Goal: Task Accomplishment & Management: Use online tool/utility

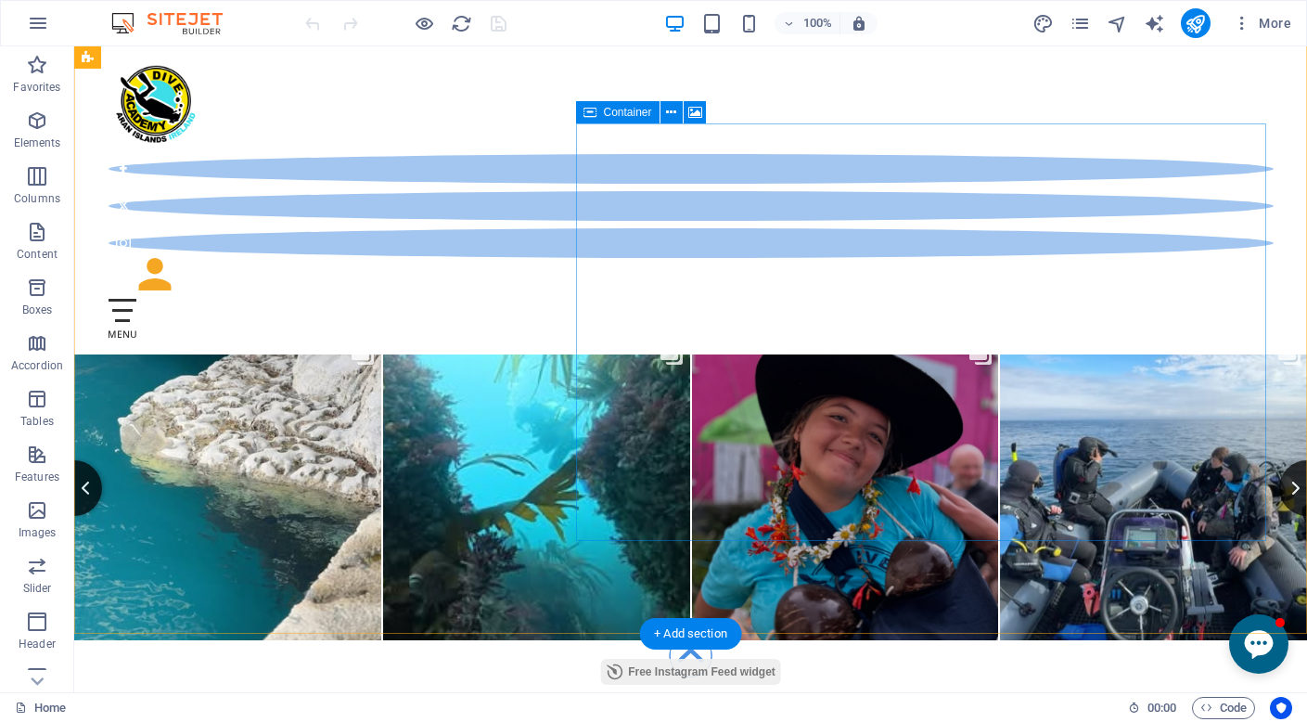
scroll to position [6624, 0]
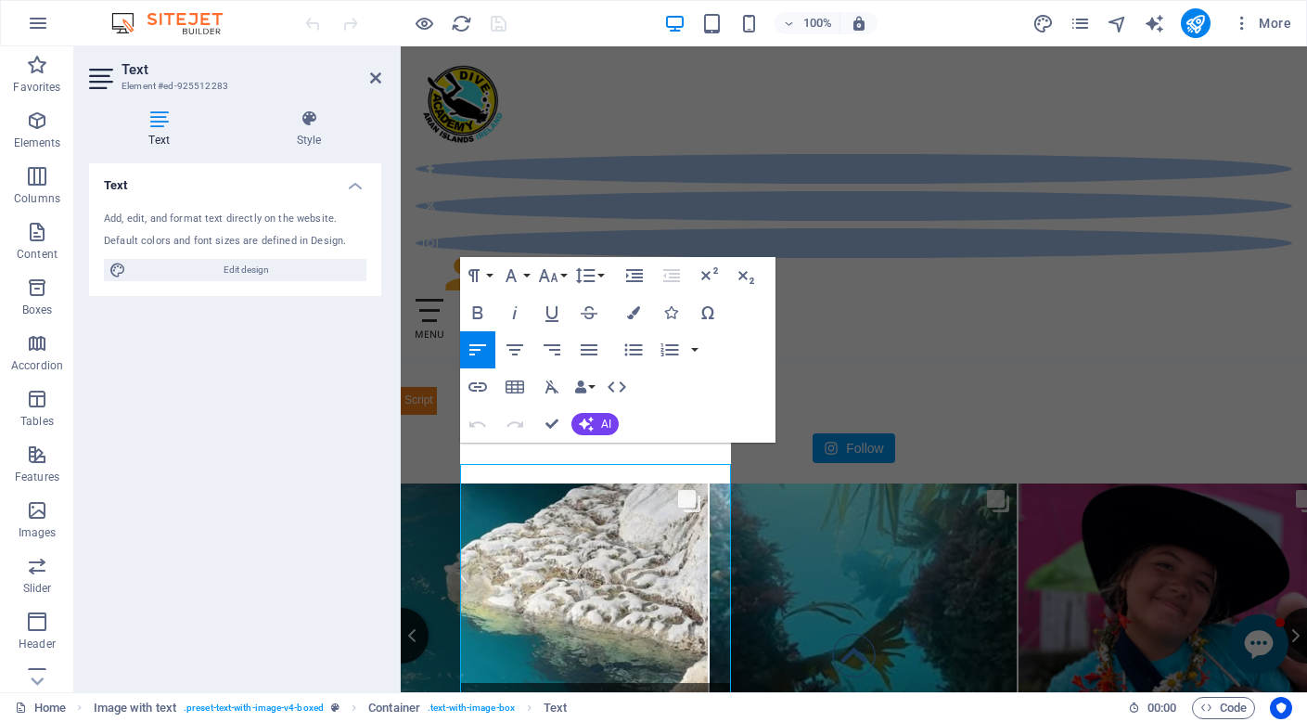
scroll to position [8131, 0]
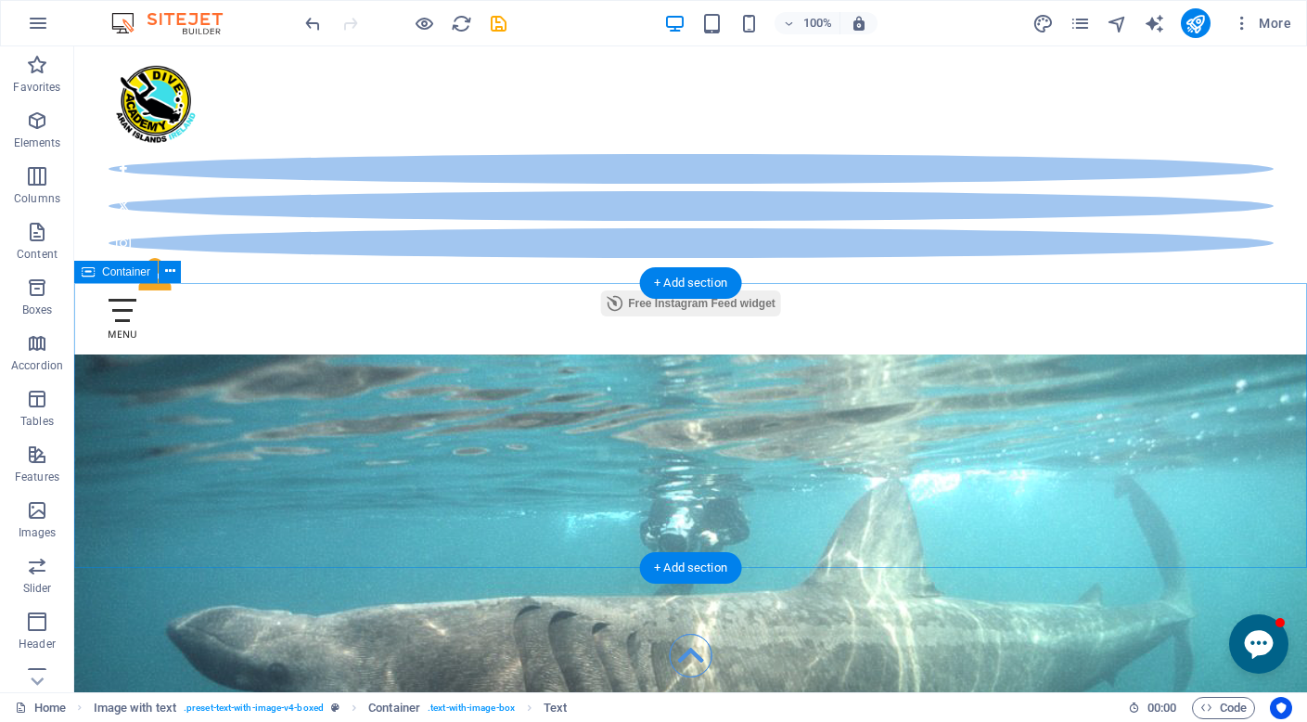
scroll to position [7024, 0]
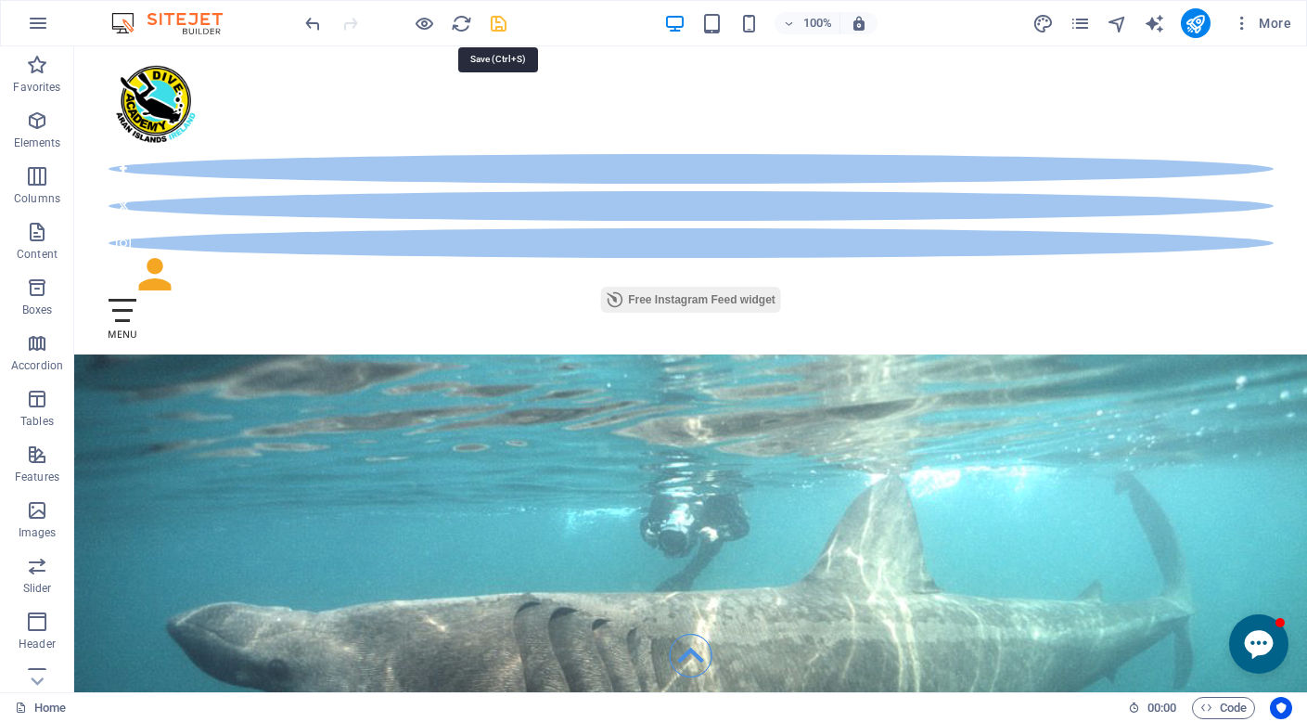
click at [495, 24] on icon "save" at bounding box center [498, 23] width 21 height 21
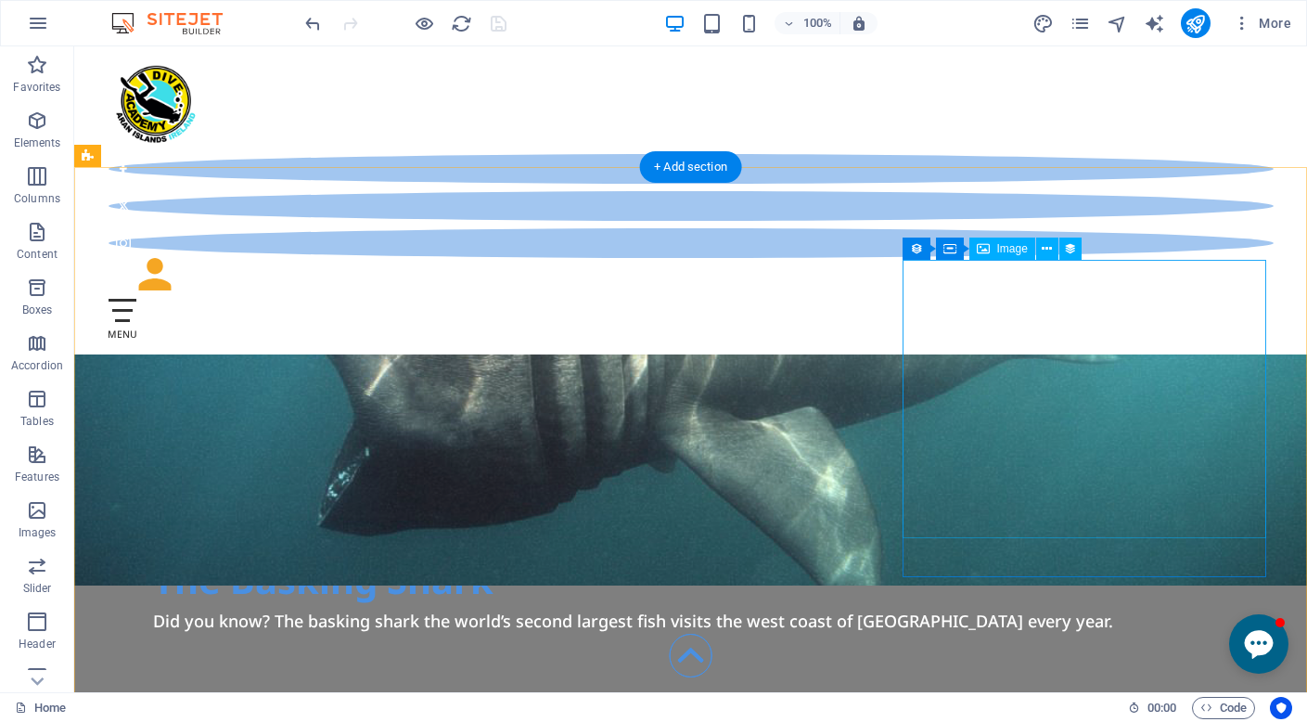
scroll to position [7403, 0]
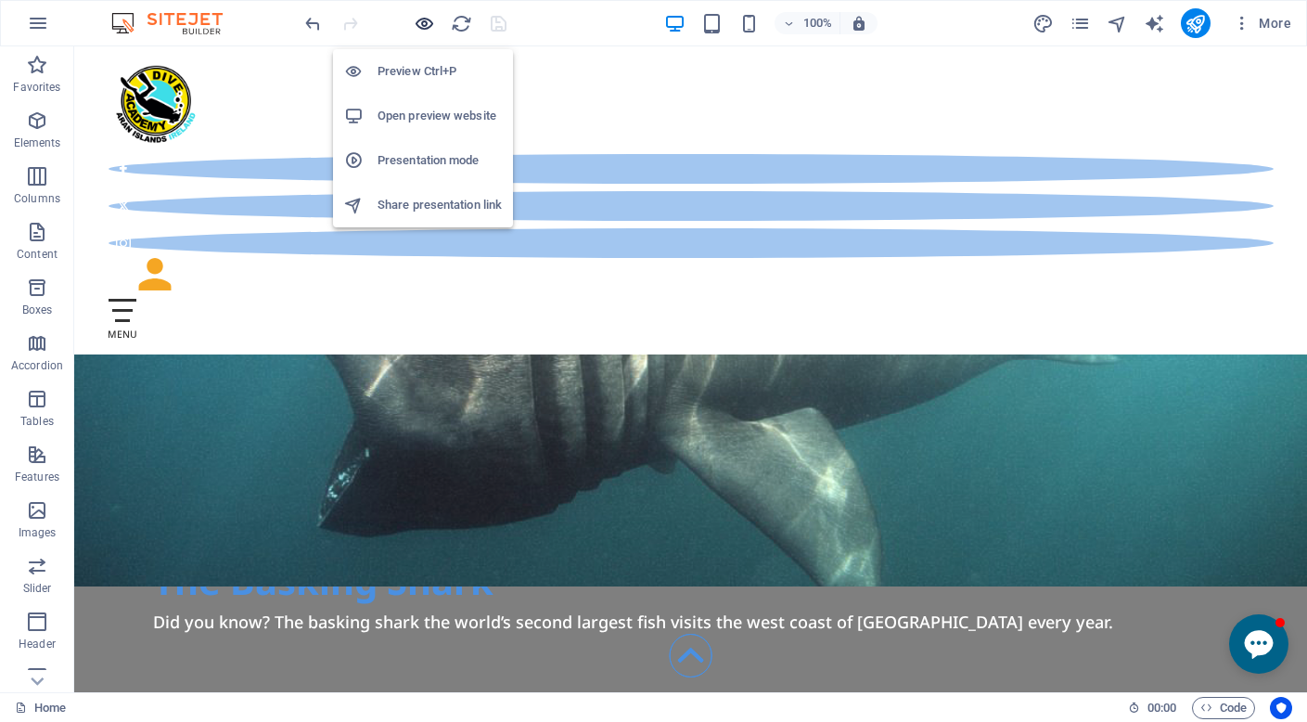
click at [417, 28] on icon "button" at bounding box center [424, 23] width 21 height 21
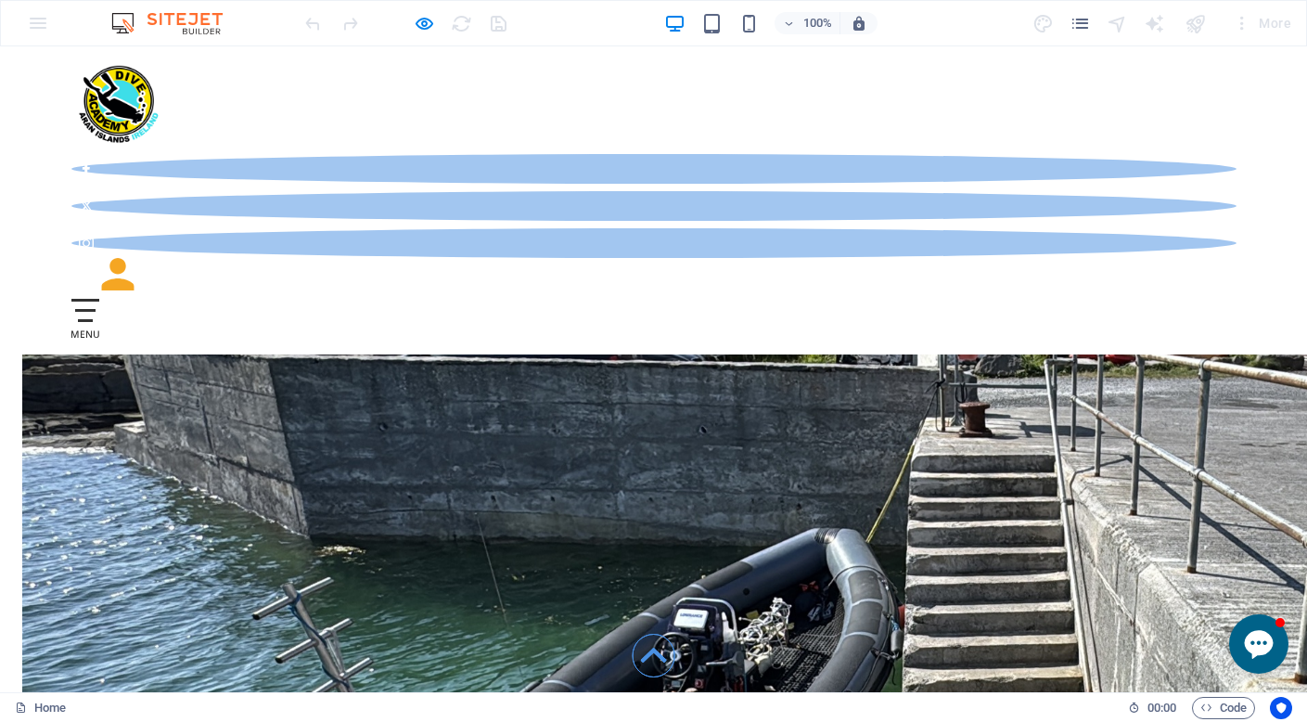
scroll to position [7545, 0]
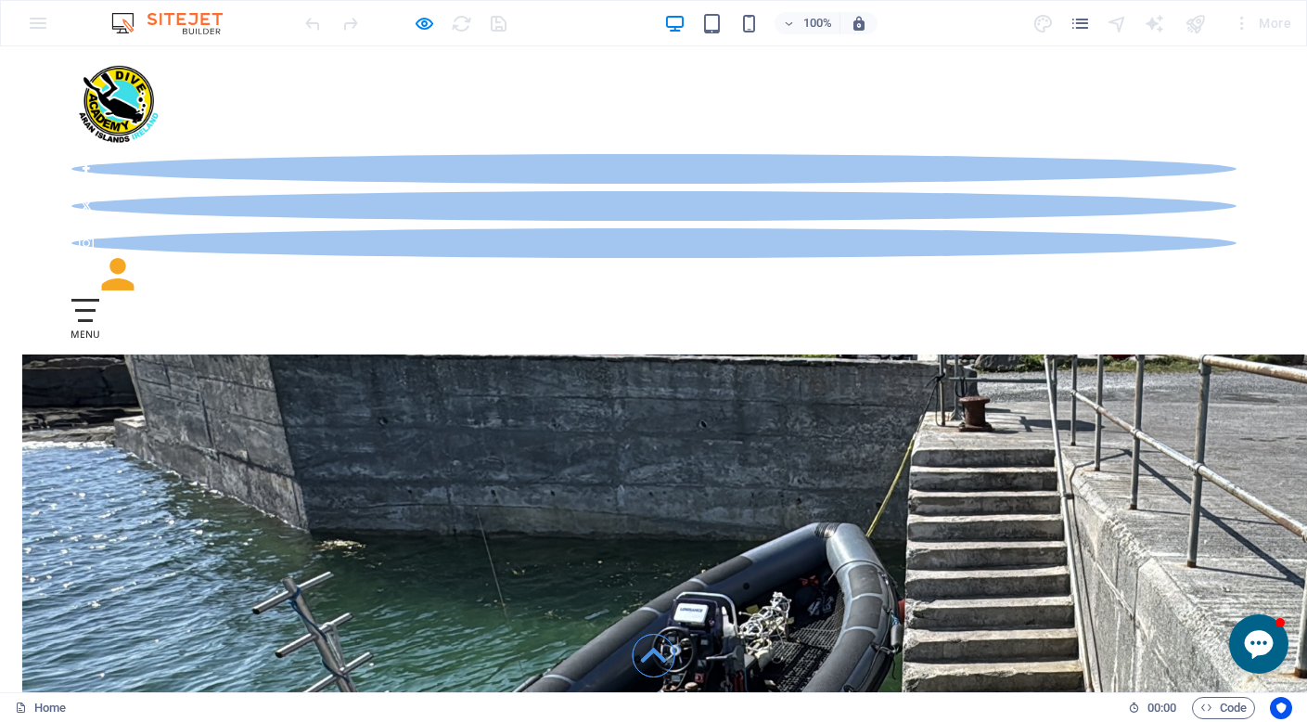
click at [655, 660] on icon at bounding box center [653, 655] width 27 height 27
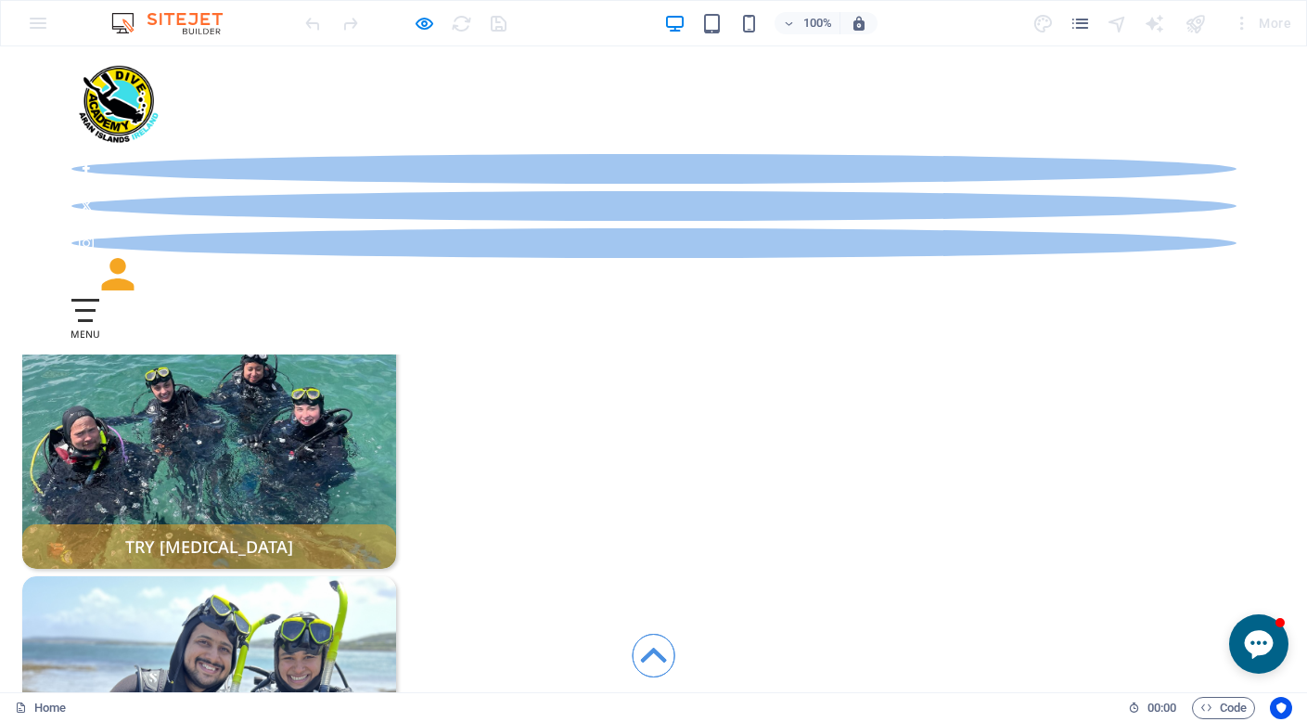
scroll to position [0, 0]
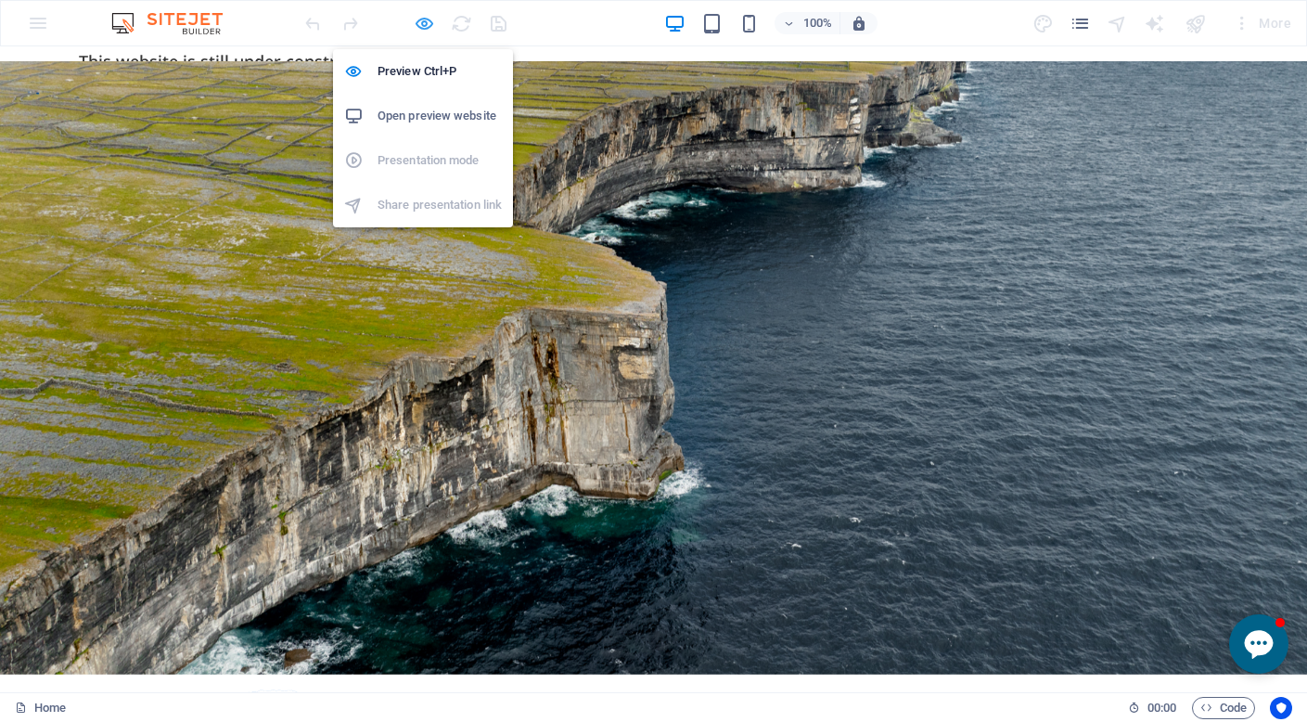
click at [424, 22] on icon "button" at bounding box center [424, 23] width 21 height 21
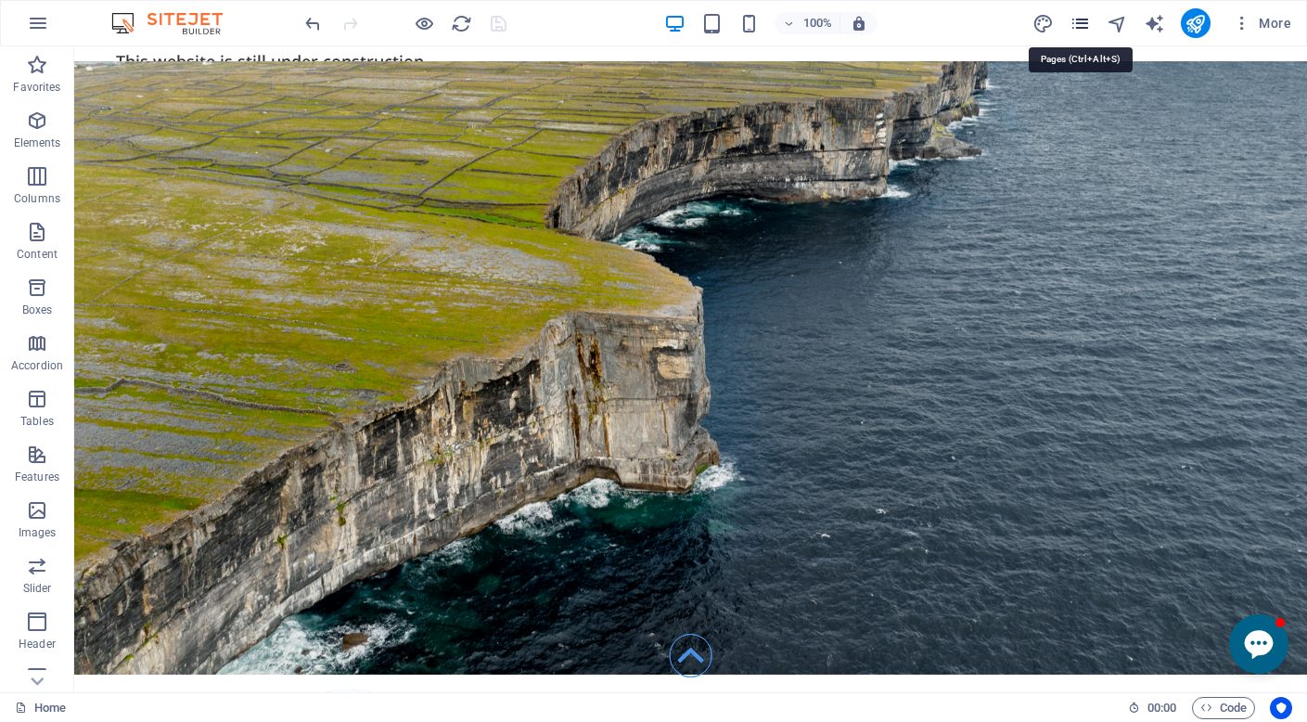
click at [1086, 25] on icon "pages" at bounding box center [1080, 23] width 21 height 21
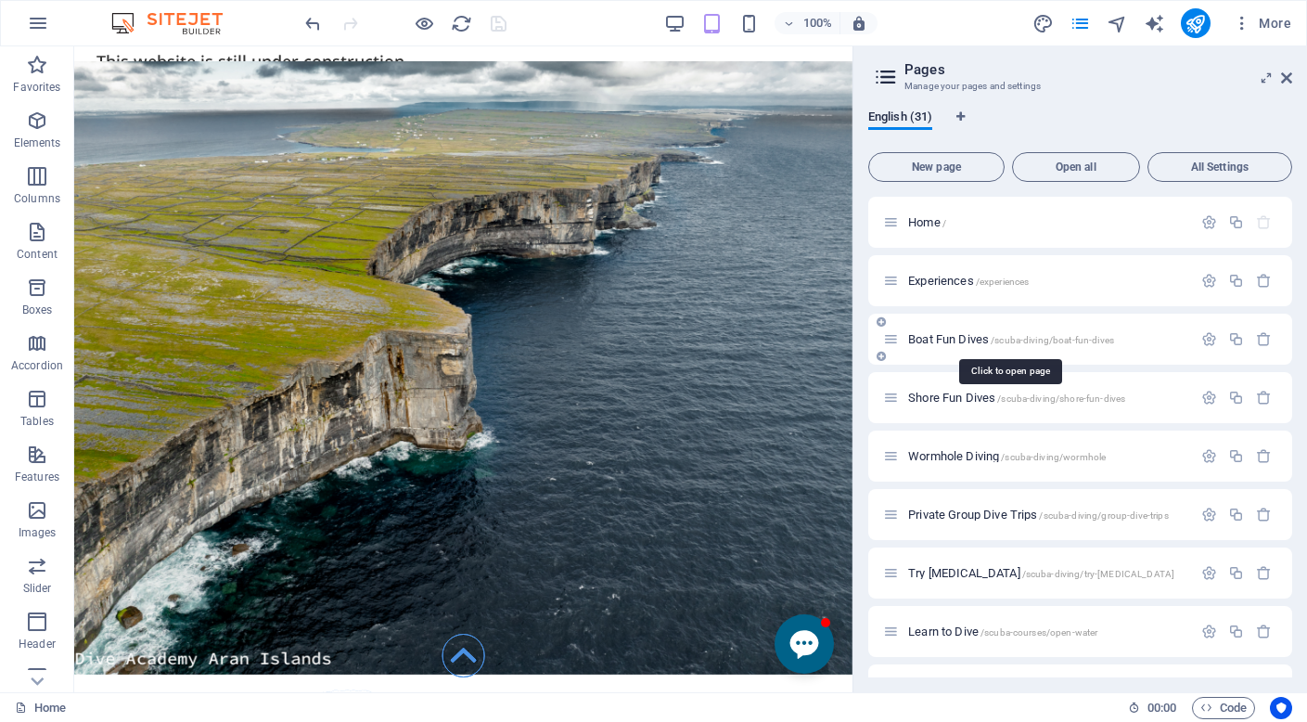
click at [967, 339] on span "Boat Fun Dives /scuba-diving/boat-fun-dives" at bounding box center [1011, 339] width 206 height 14
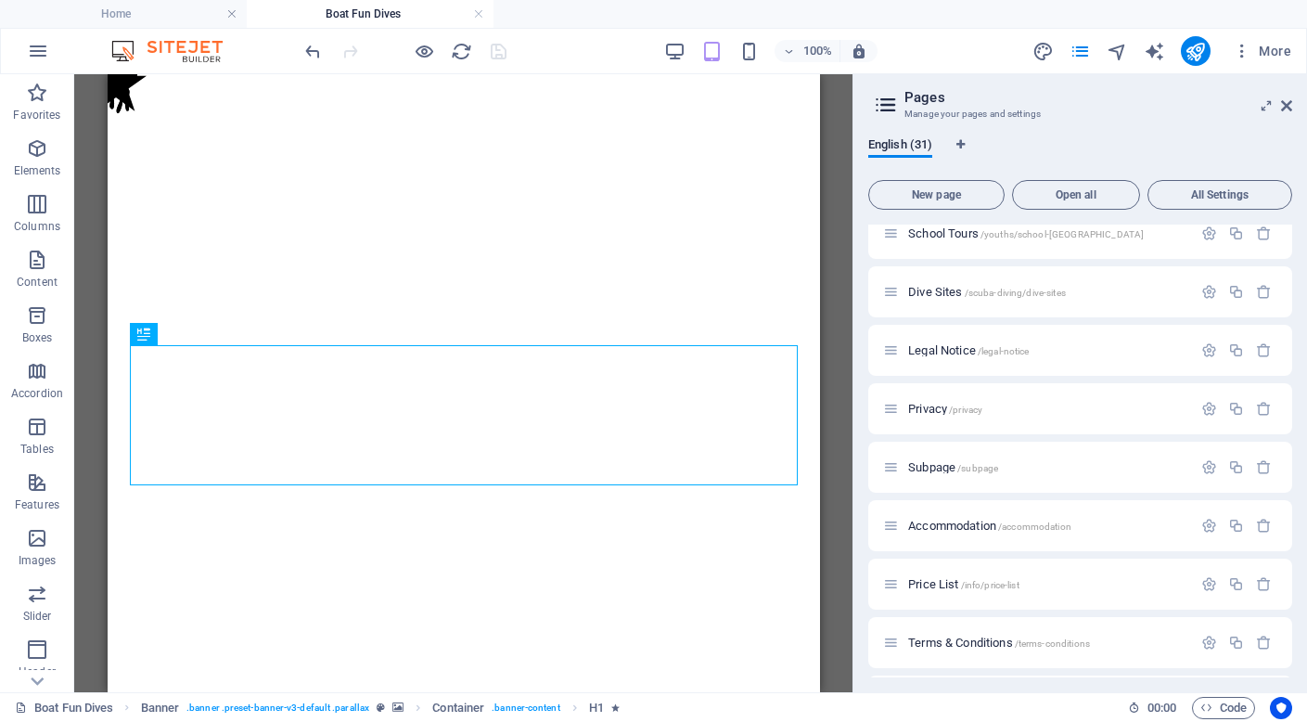
scroll to position [895, 0]
click at [964, 465] on span "/subpage" at bounding box center [977, 466] width 41 height 10
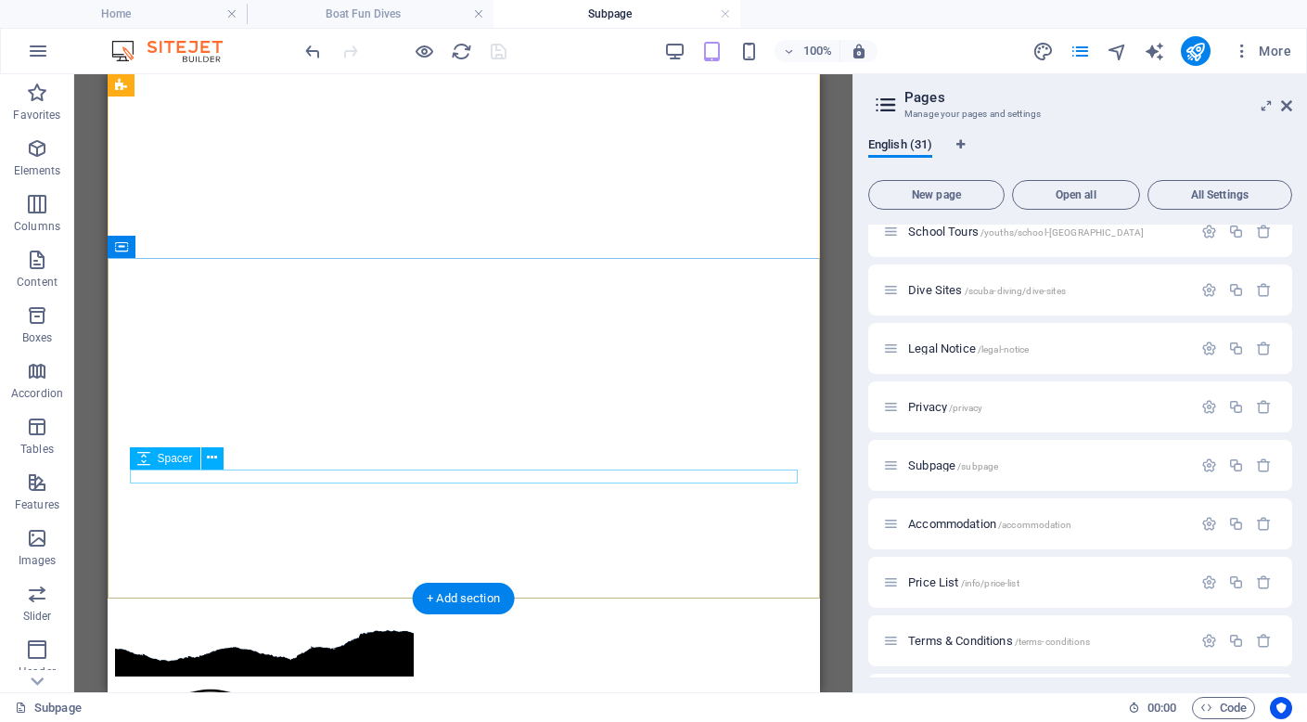
scroll to position [0, 0]
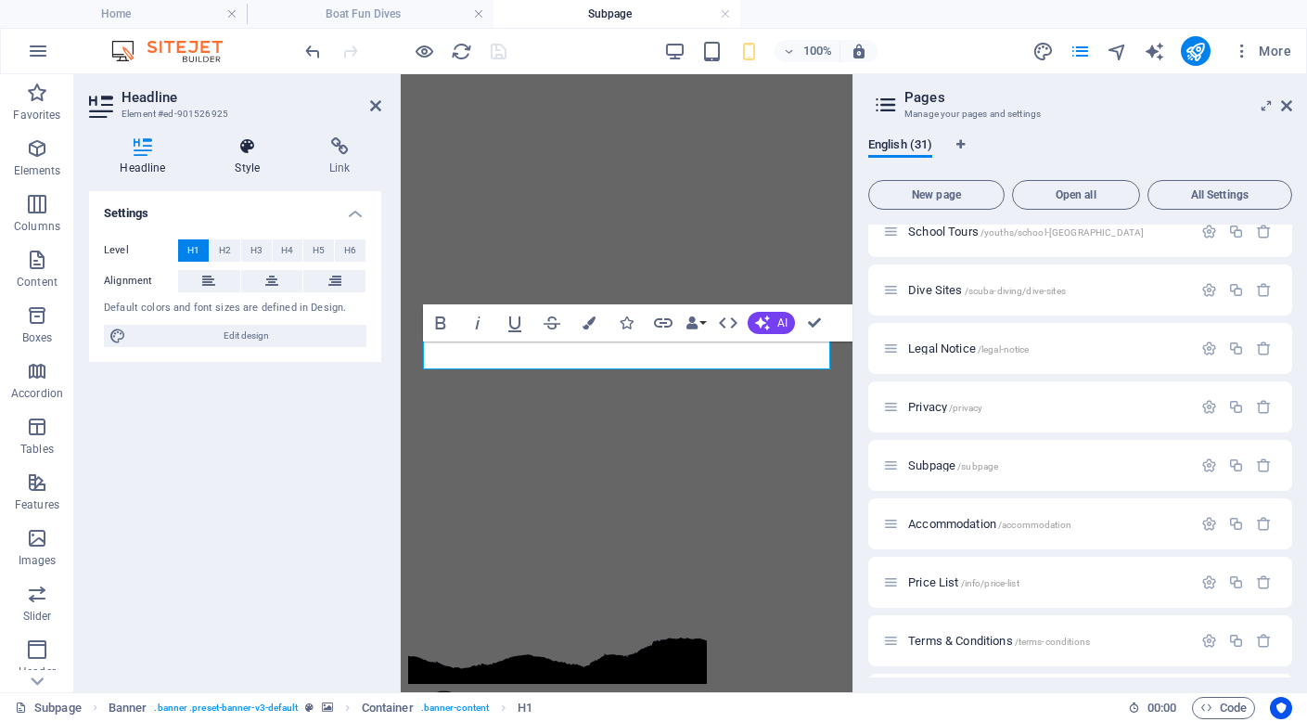
click at [248, 155] on icon at bounding box center [247, 146] width 87 height 19
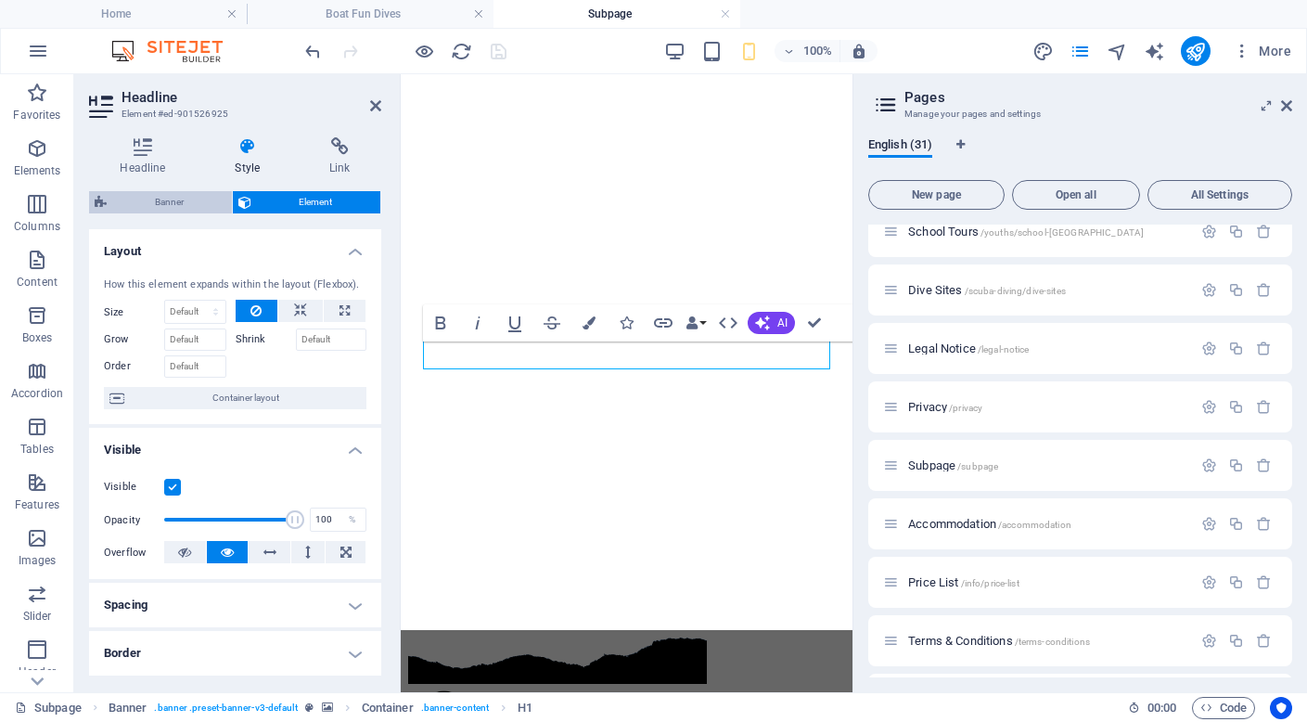
click at [170, 203] on span "Banner" at bounding box center [169, 202] width 114 height 22
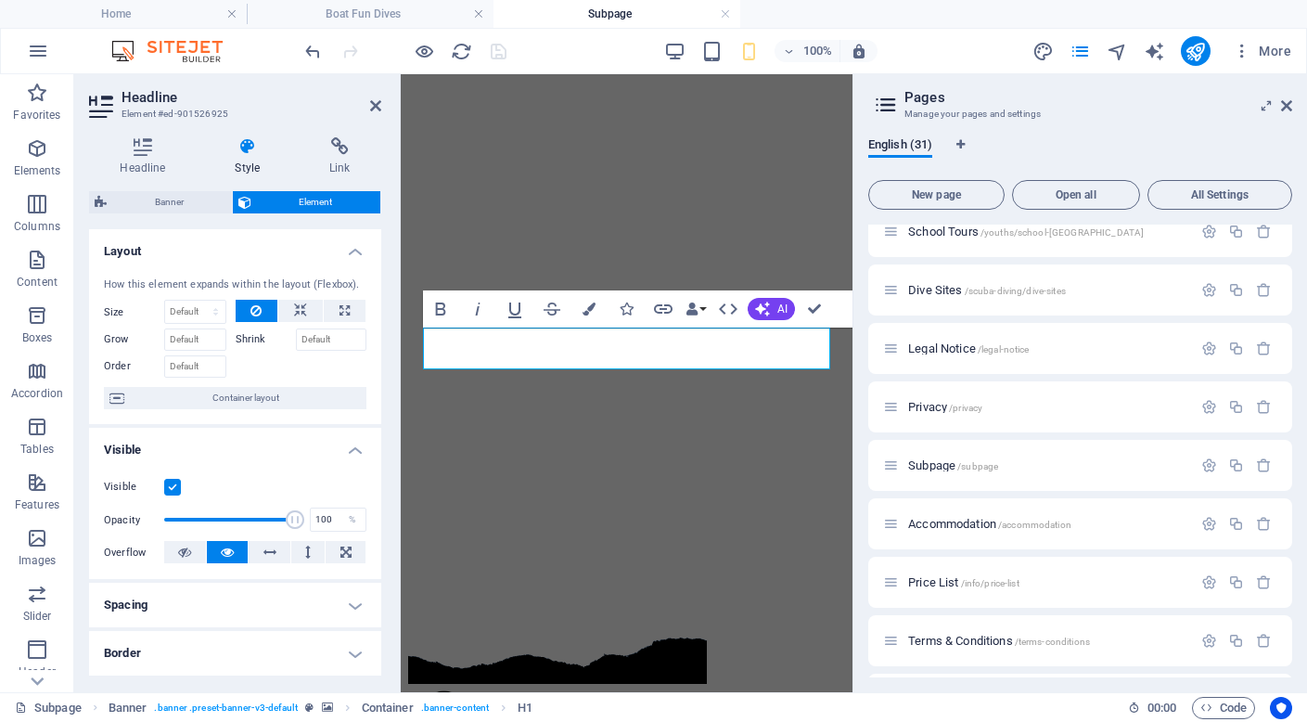
scroll to position [336, 0]
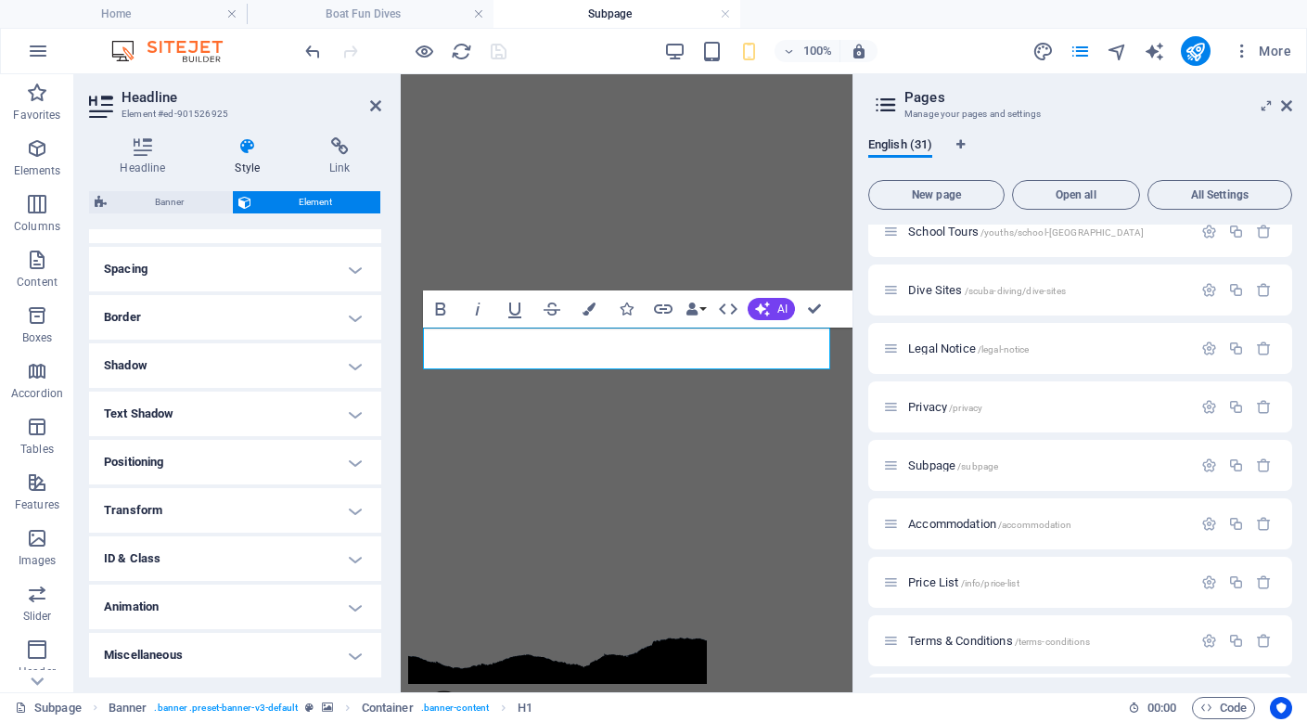
click at [221, 610] on h4 "Animation" at bounding box center [235, 606] width 292 height 45
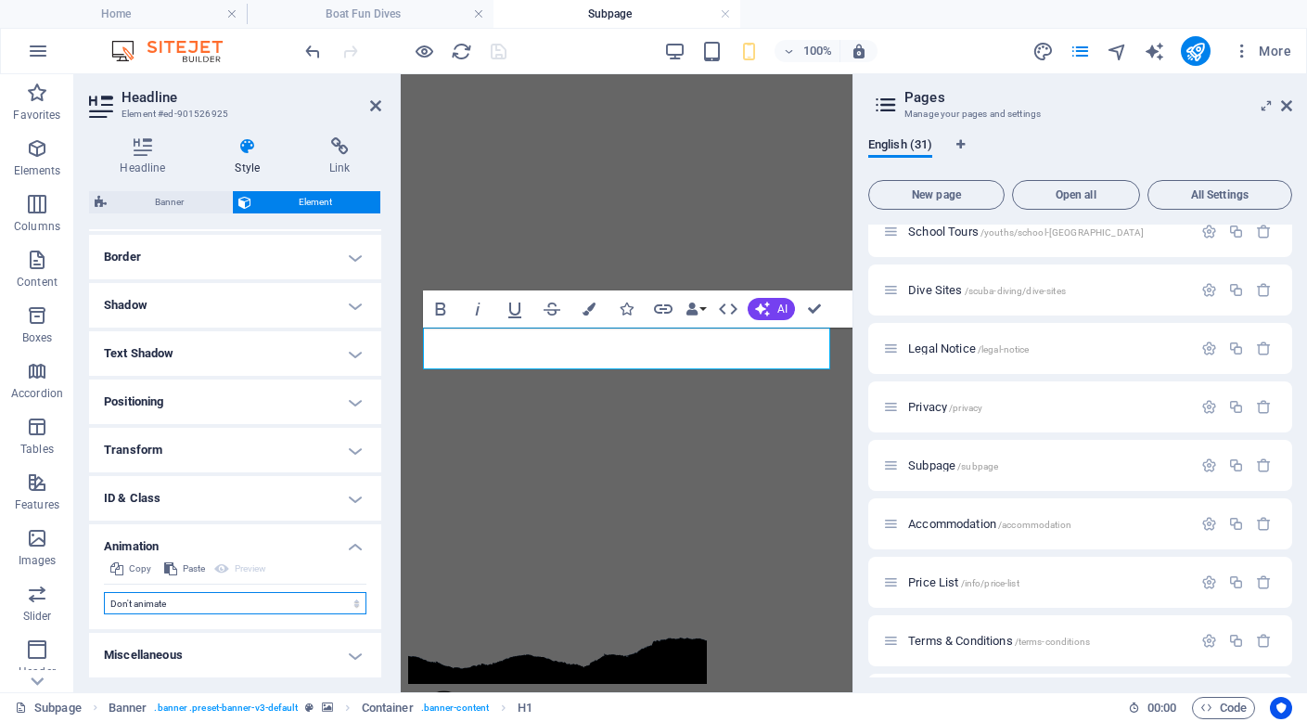
click at [186, 606] on select "Don't animate Show / Hide Slide up/down Zoom in/out Slide left to right Slide r…" at bounding box center [235, 603] width 263 height 22
select select "move-left-to-right"
select select "scroll"
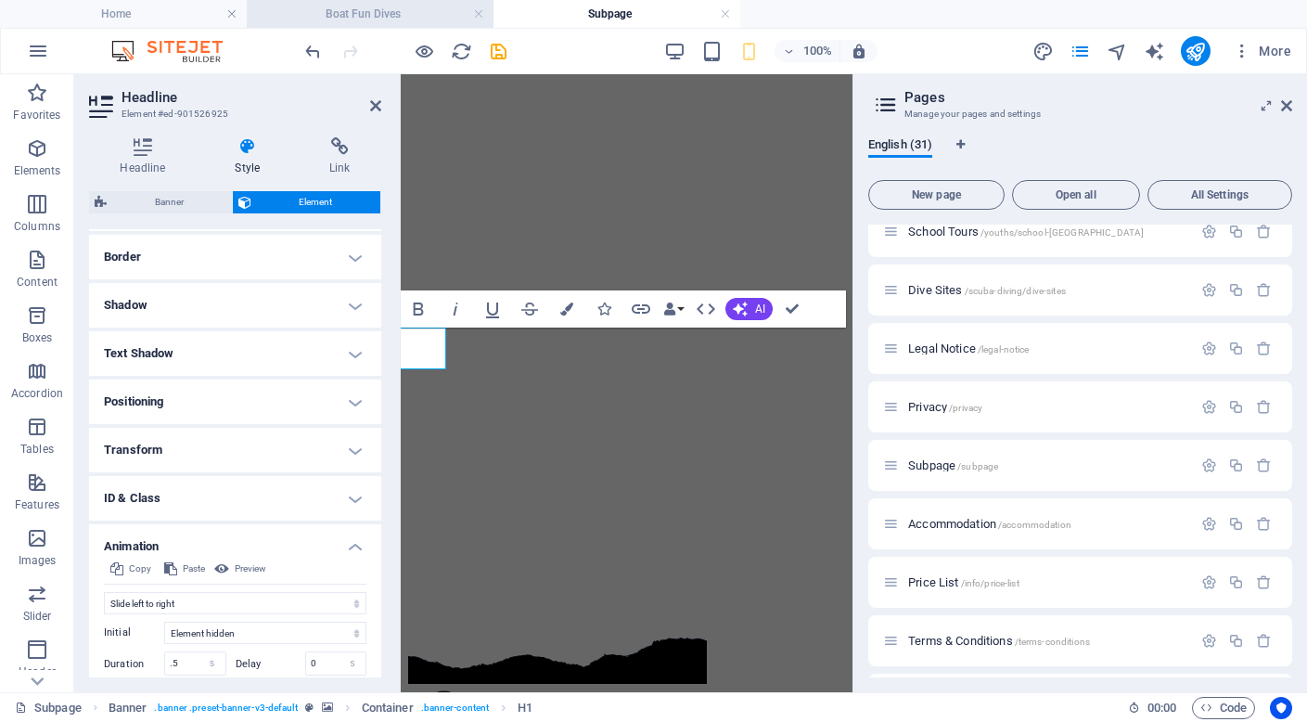
click at [338, 19] on h4 "Boat Fun Dives" at bounding box center [370, 14] width 247 height 20
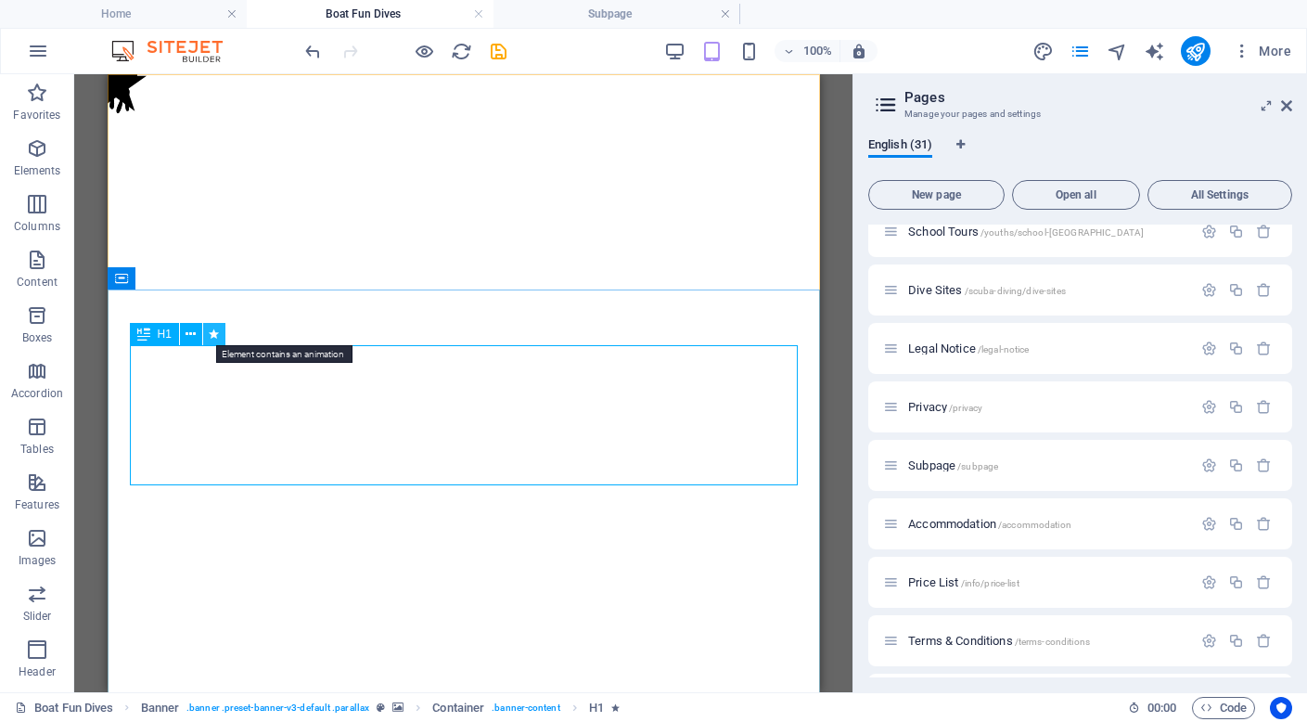
click at [215, 337] on icon at bounding box center [214, 334] width 10 height 19
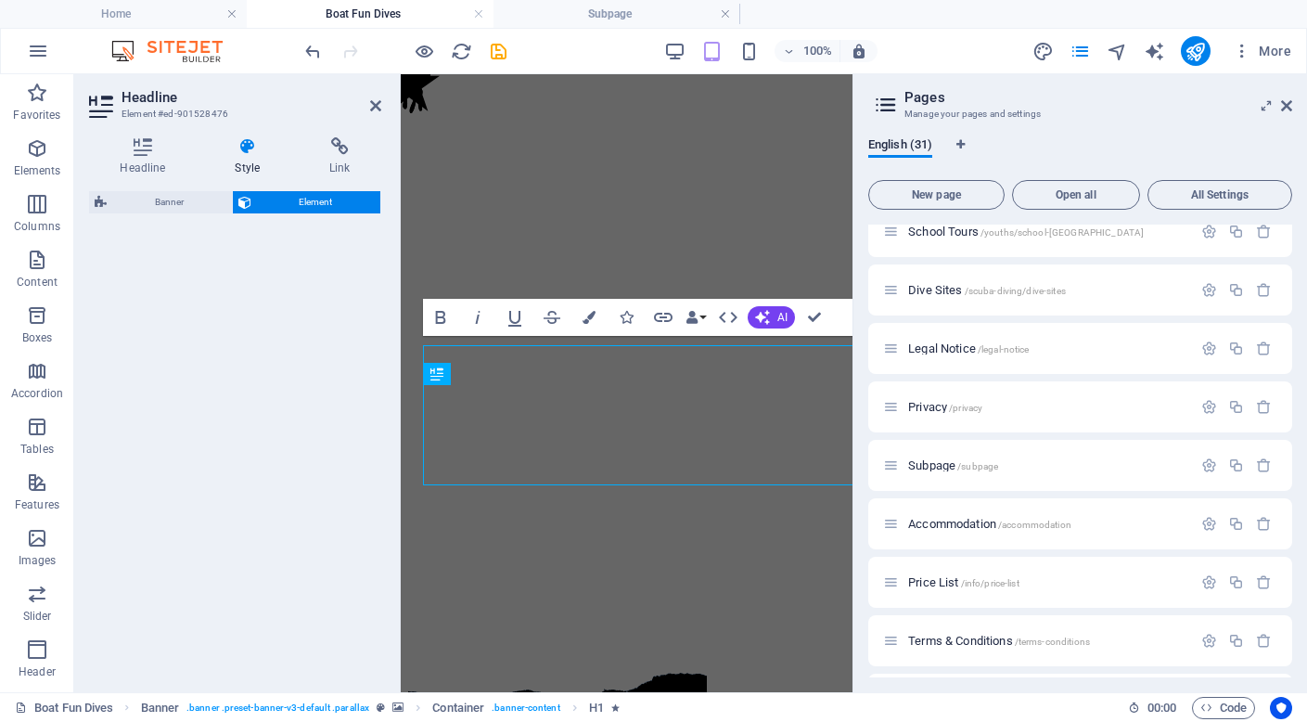
select select "move-right-to-left"
select select "s"
select select "scroll"
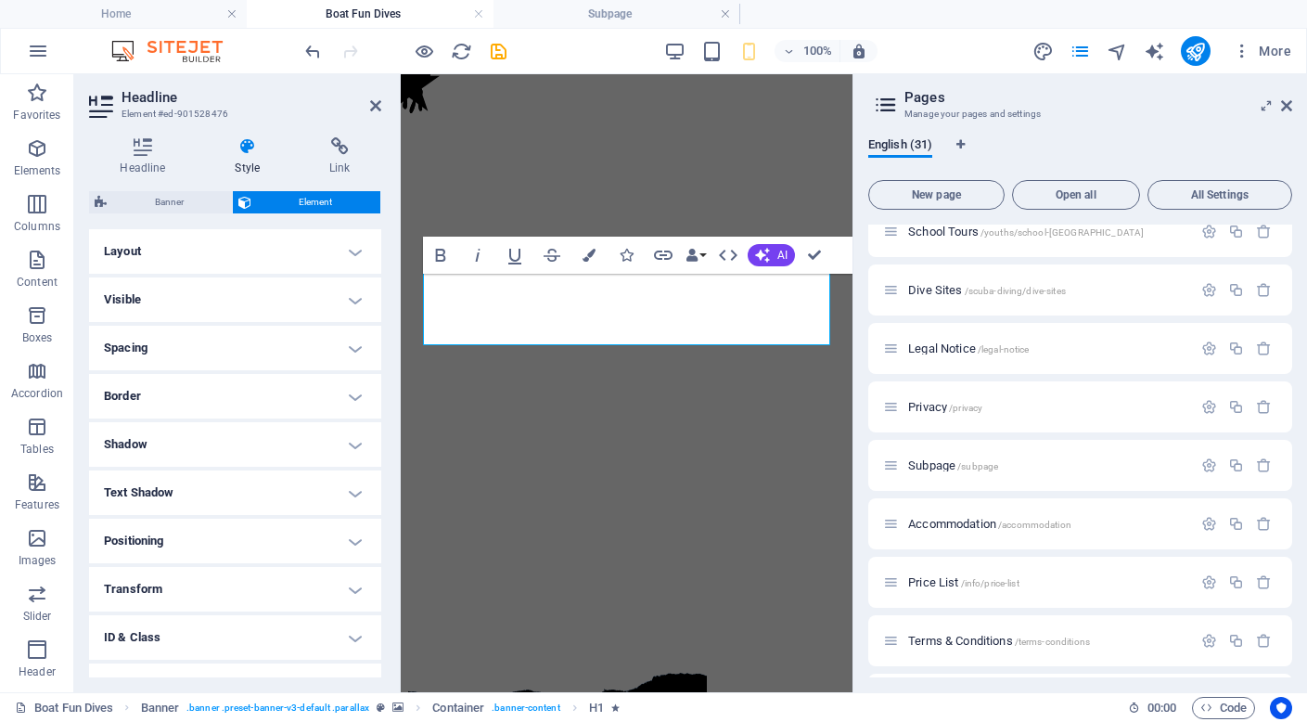
scroll to position [269, 0]
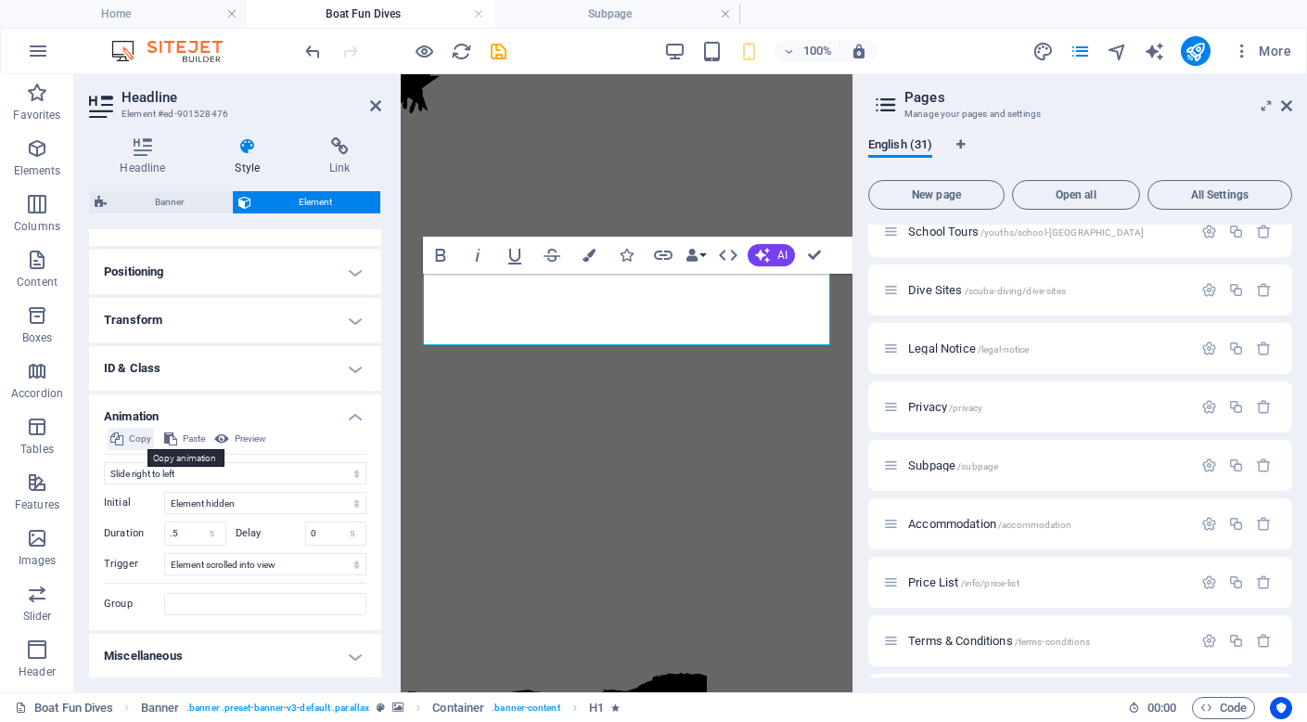
click at [132, 433] on span "Copy" at bounding box center [140, 439] width 22 height 22
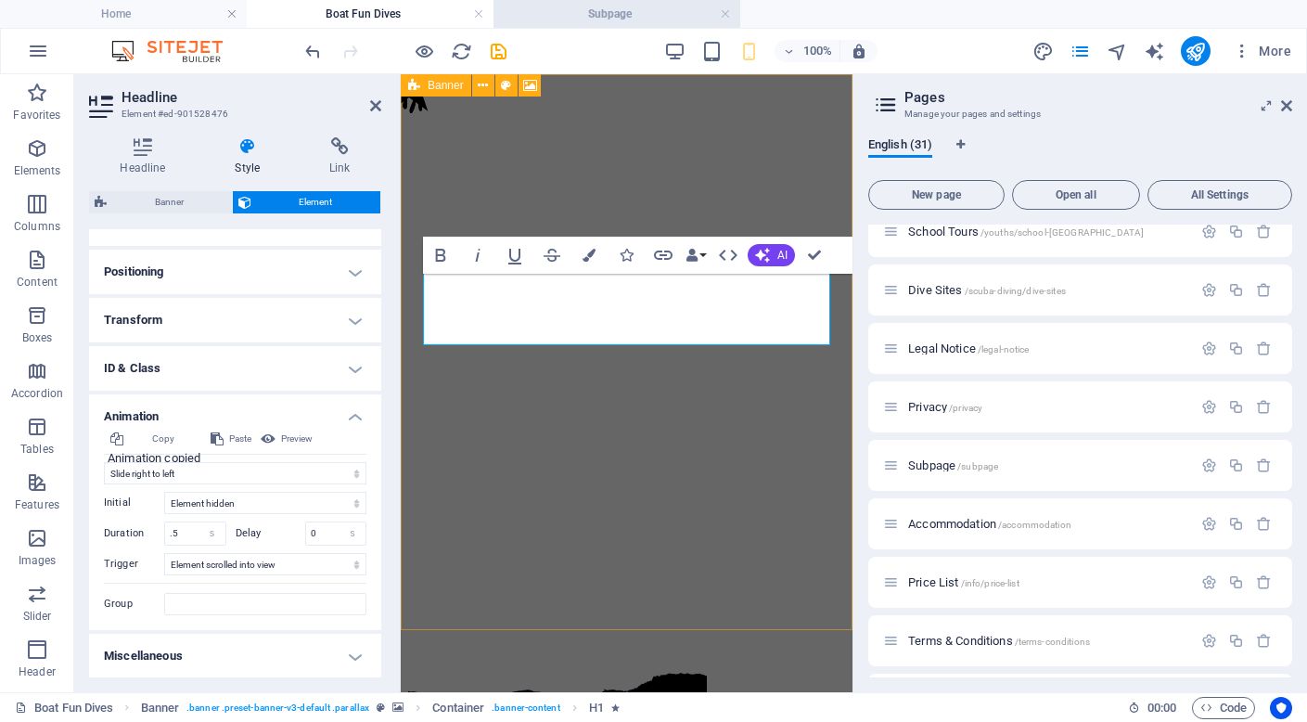
click at [581, 16] on h4 "Subpage" at bounding box center [617, 14] width 247 height 20
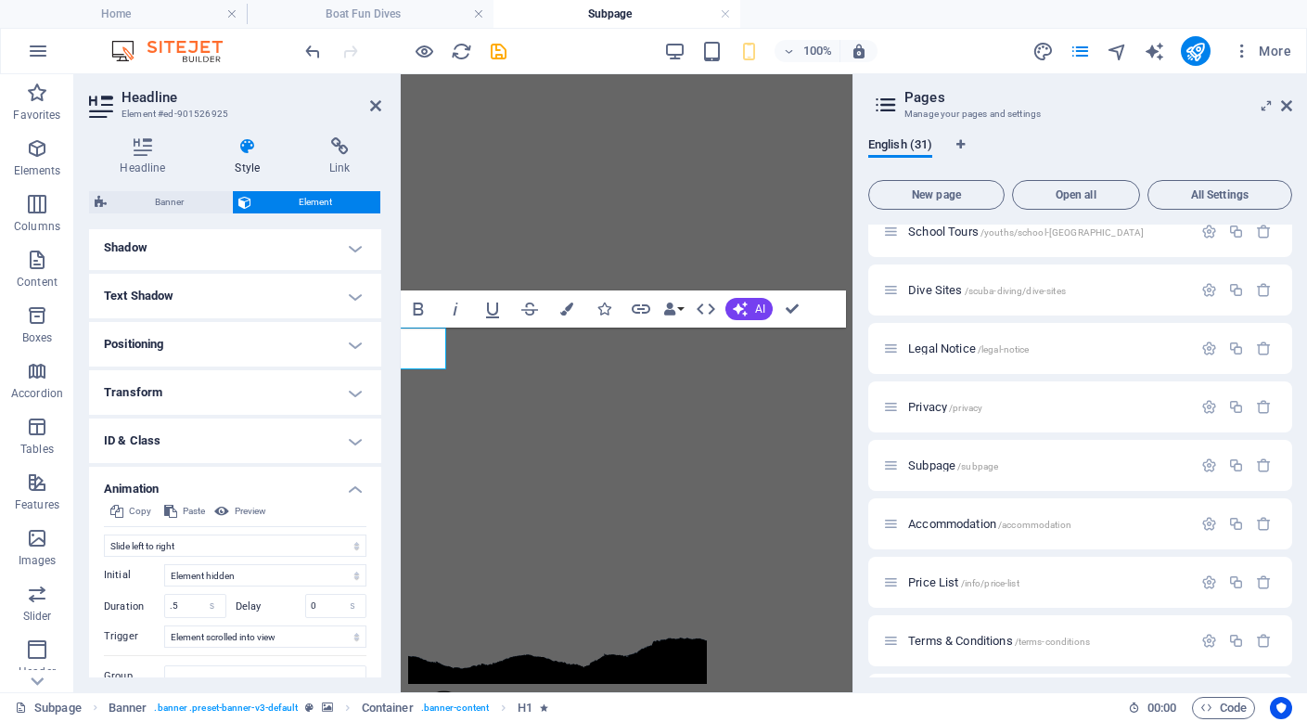
scroll to position [461, 0]
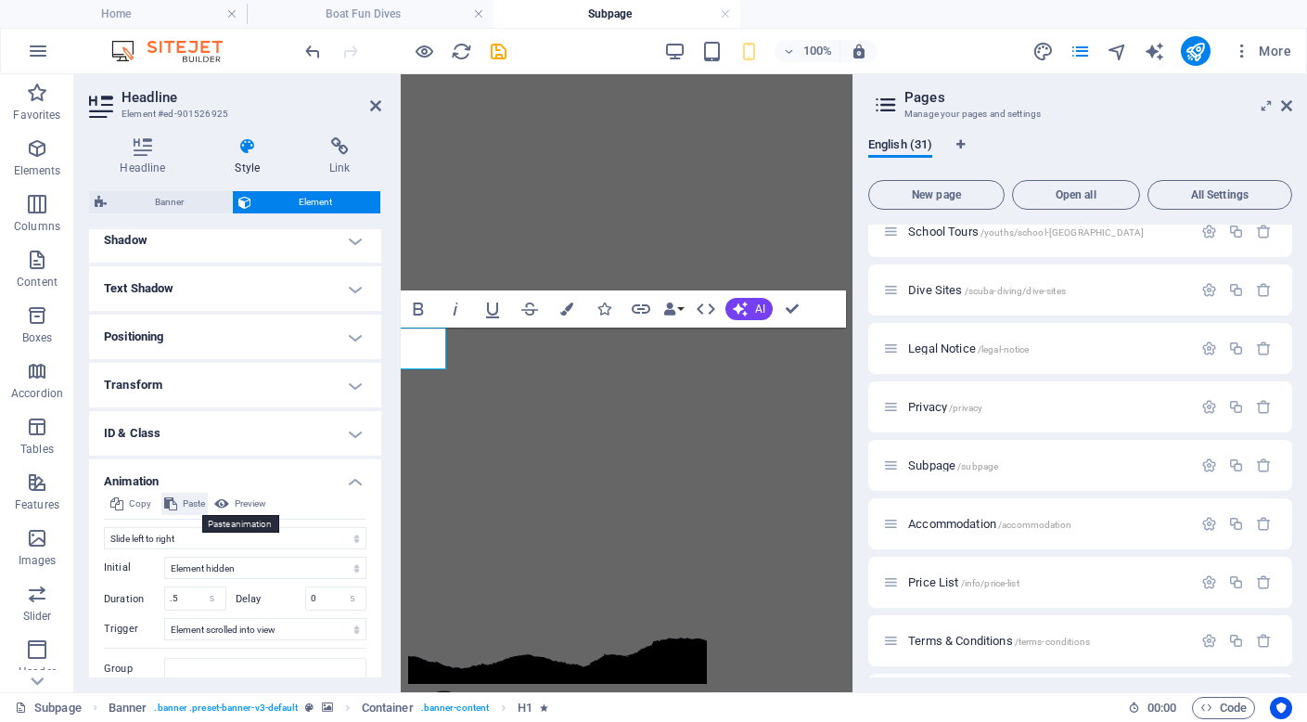
click at [189, 506] on span "Paste" at bounding box center [194, 504] width 22 height 22
select select "move-right-to-left"
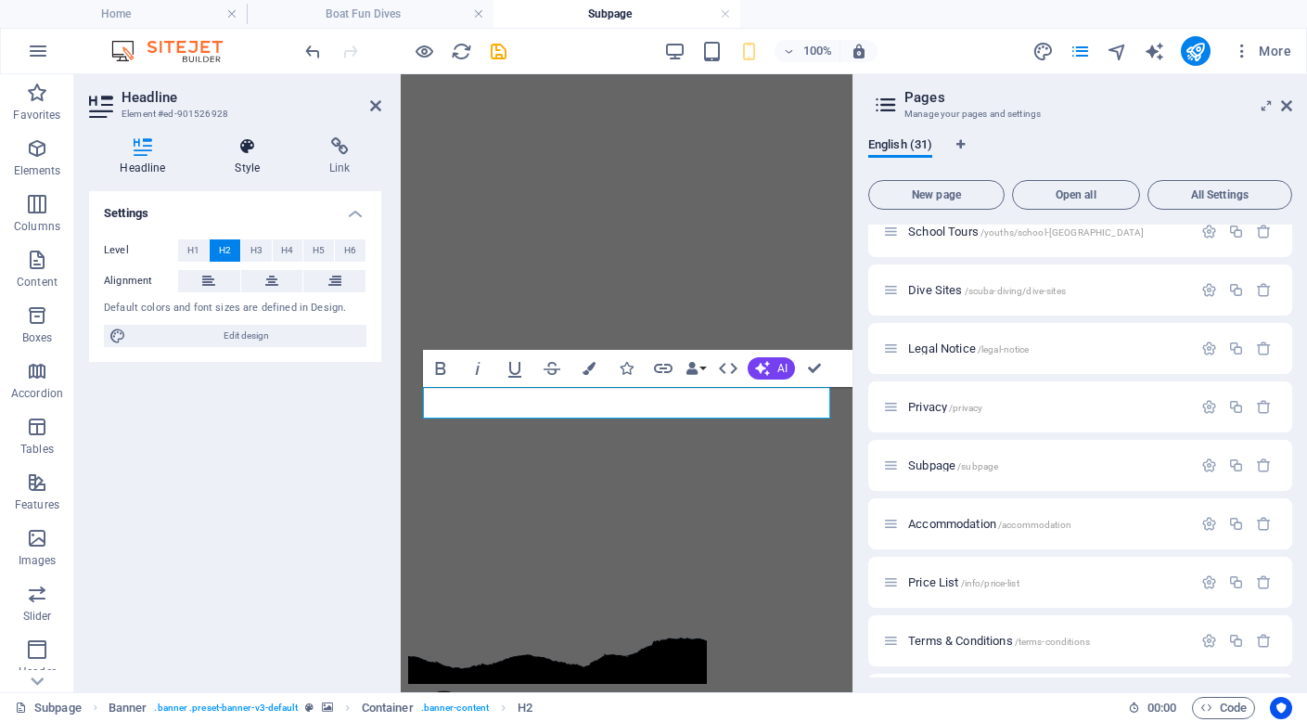
click at [250, 145] on icon at bounding box center [247, 146] width 87 height 19
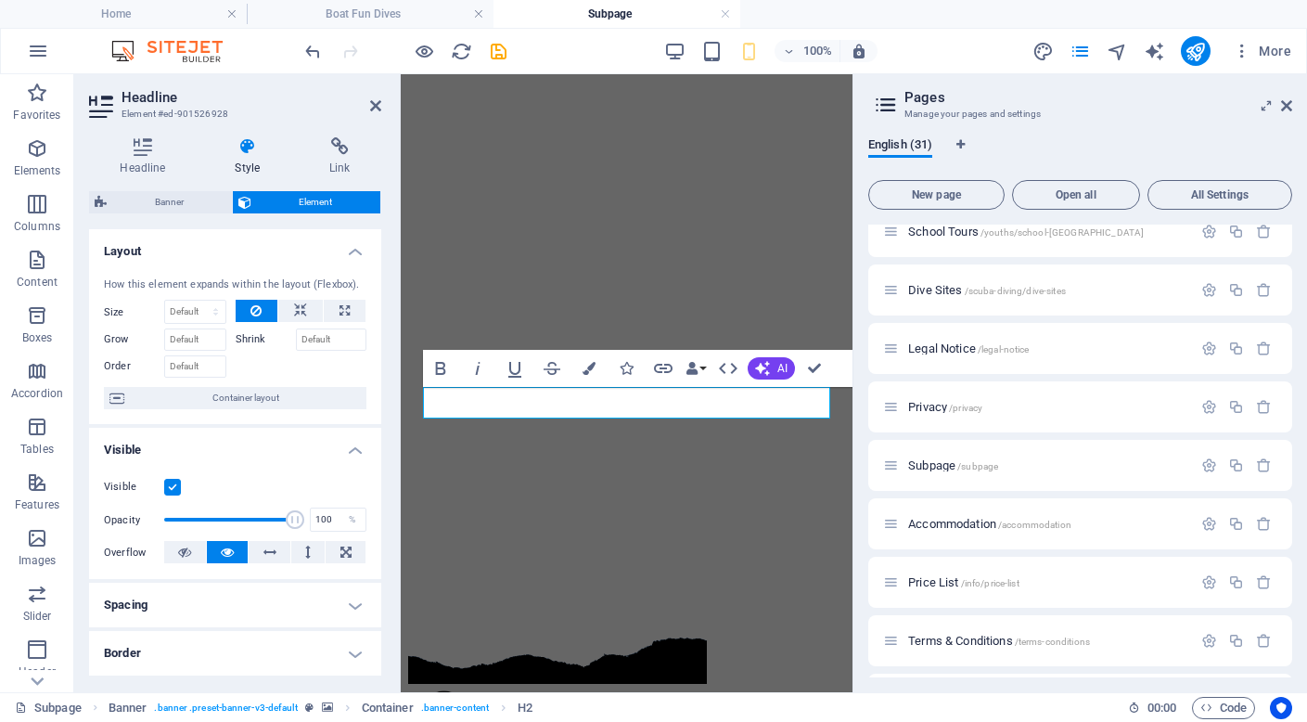
scroll to position [336, 0]
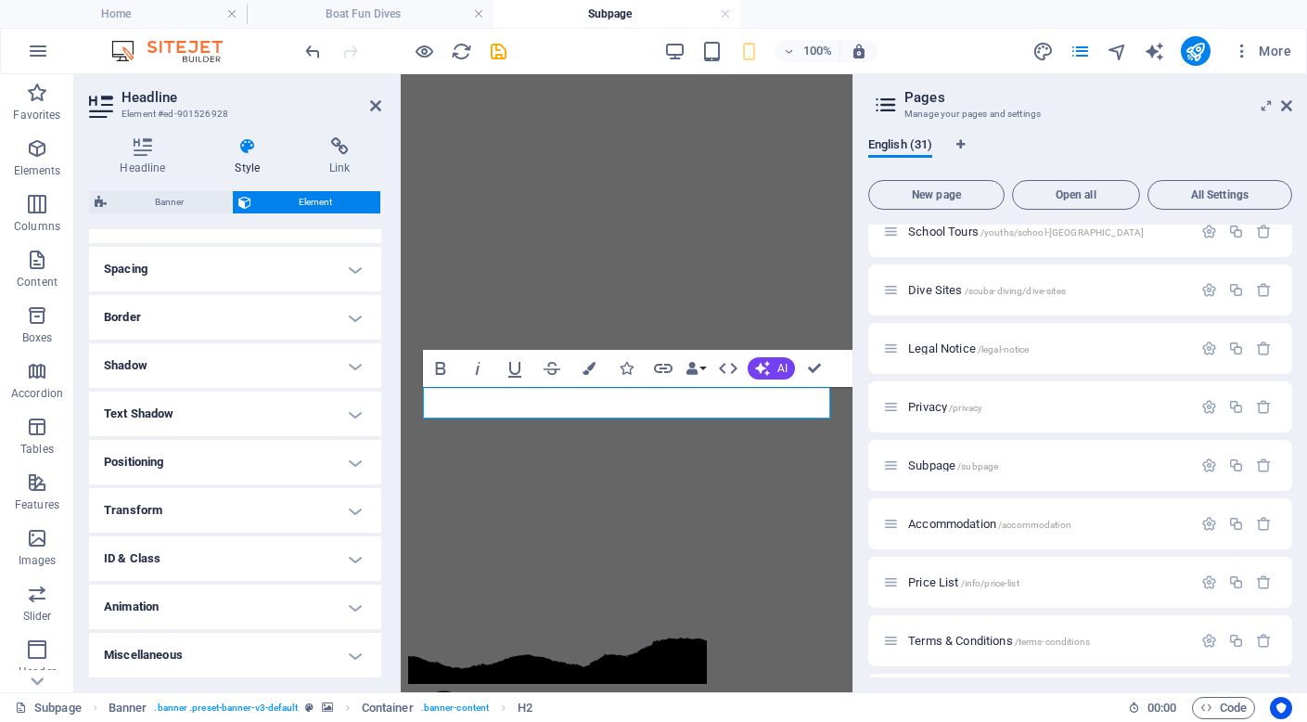
click at [179, 610] on h4 "Animation" at bounding box center [235, 606] width 292 height 45
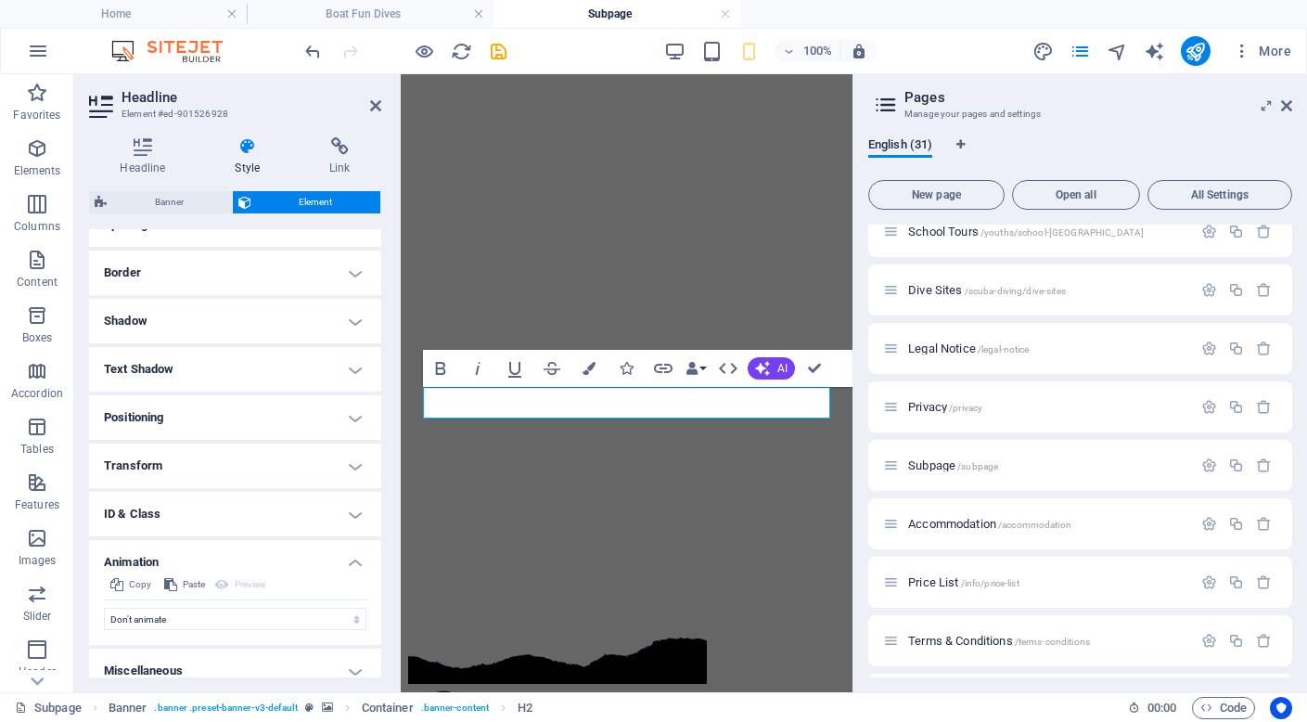
scroll to position [396, 0]
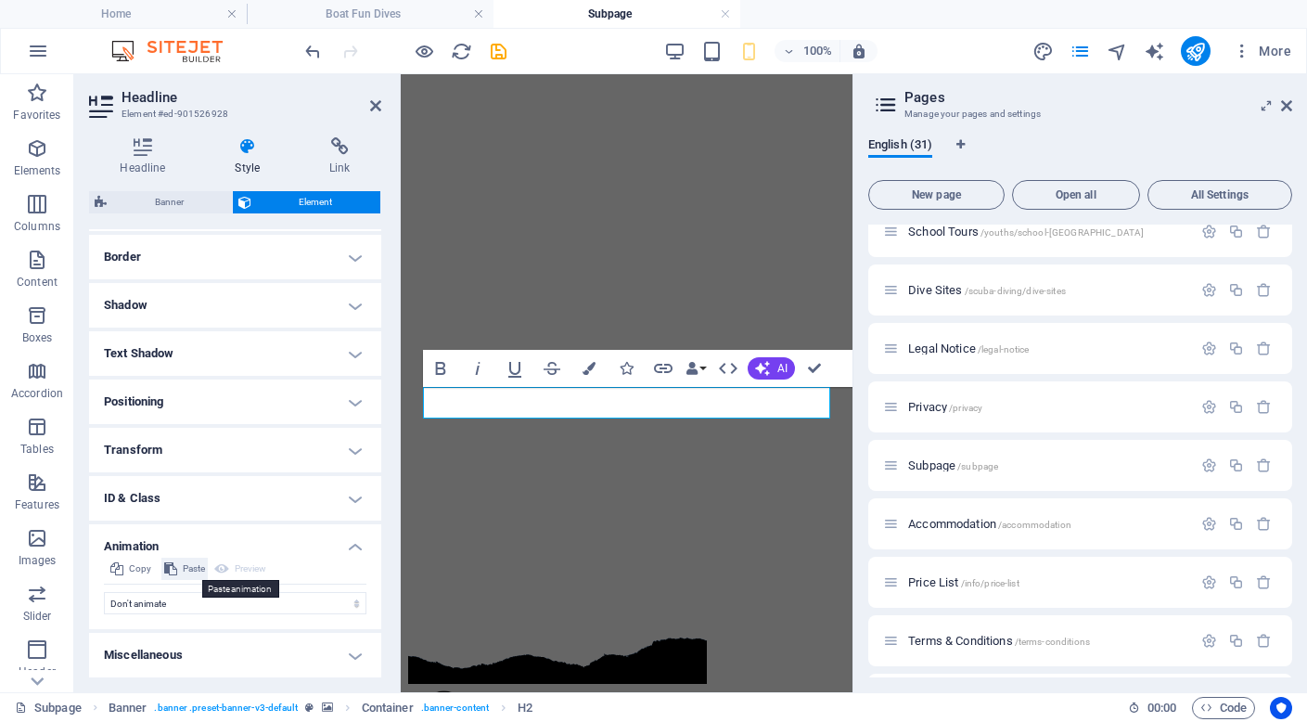
click at [179, 567] on button "Paste" at bounding box center [184, 569] width 46 height 22
select select "move-right-to-left"
select select "scroll"
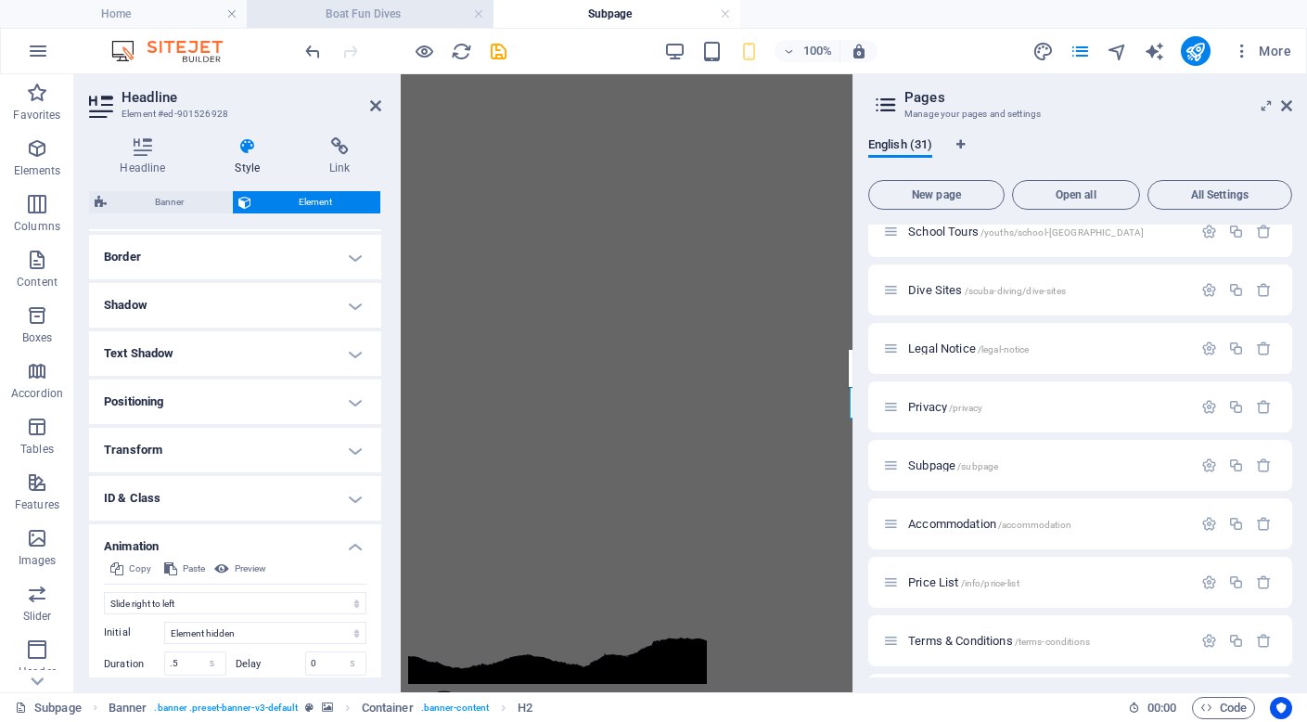
click at [403, 8] on h4 "Boat Fun Dives" at bounding box center [370, 14] width 247 height 20
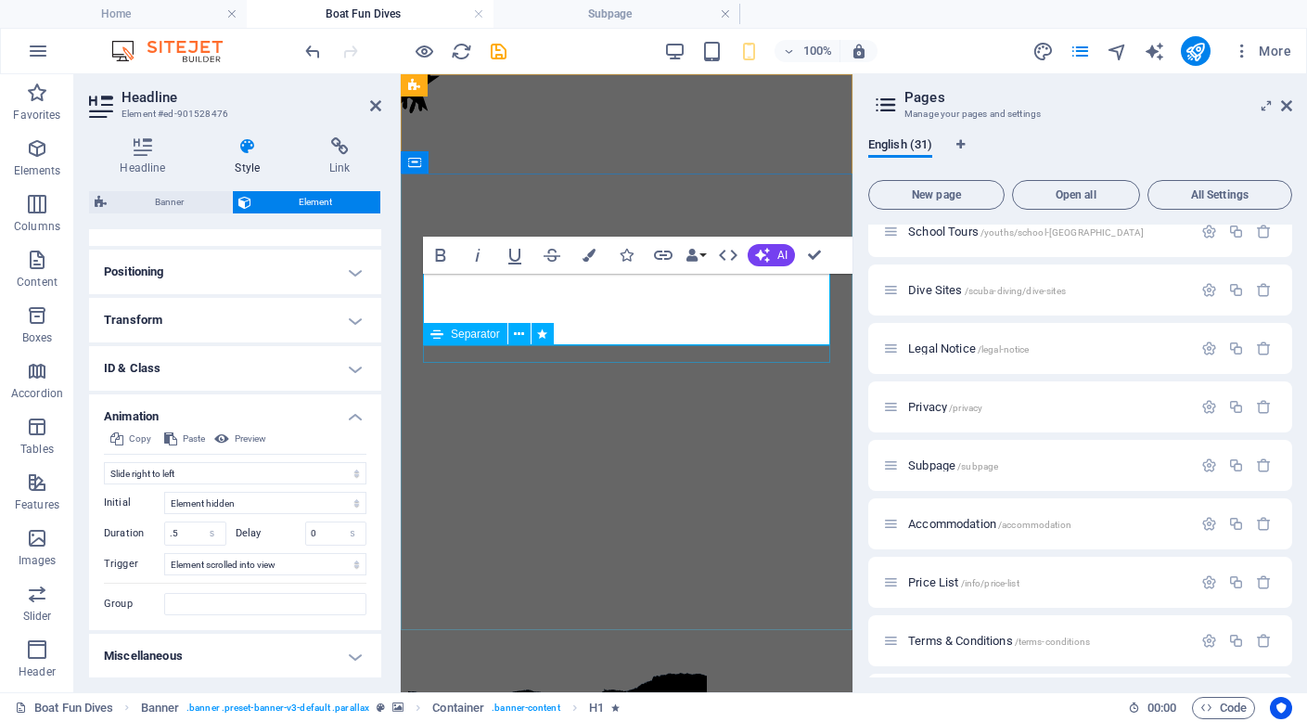
select select "%"
select select "px"
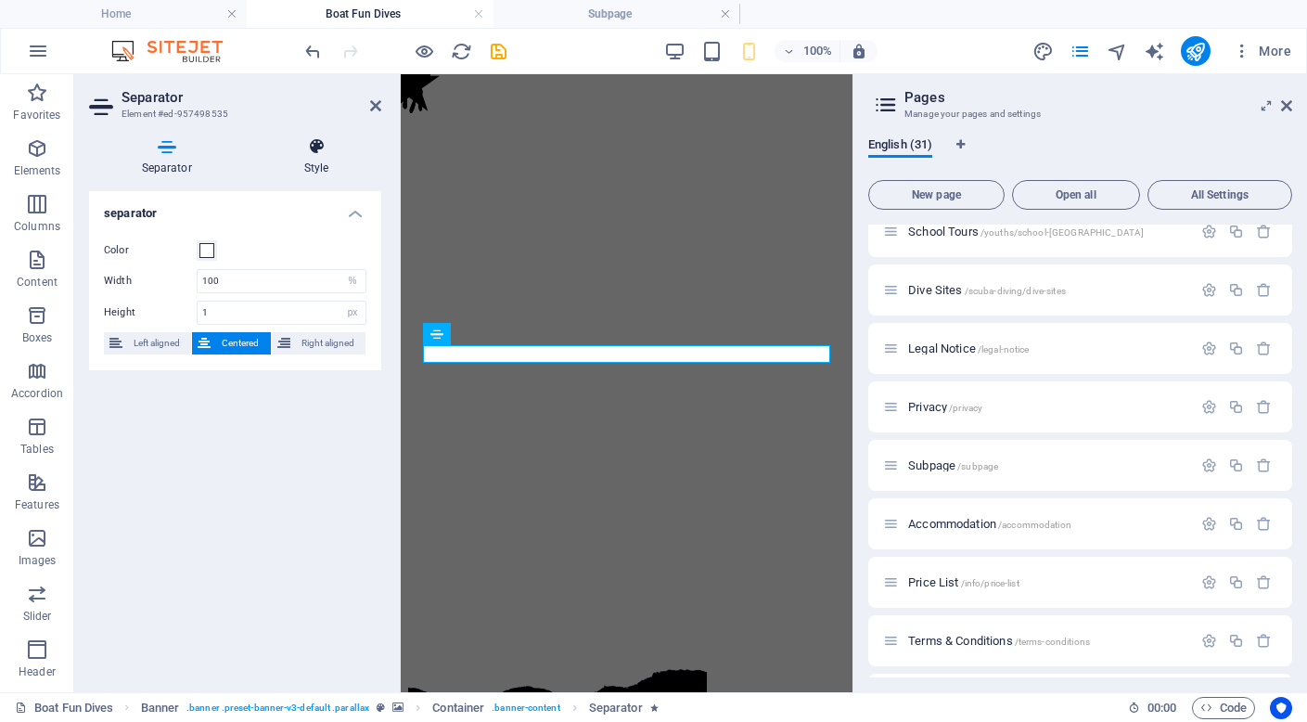
click at [318, 146] on icon at bounding box center [316, 146] width 130 height 19
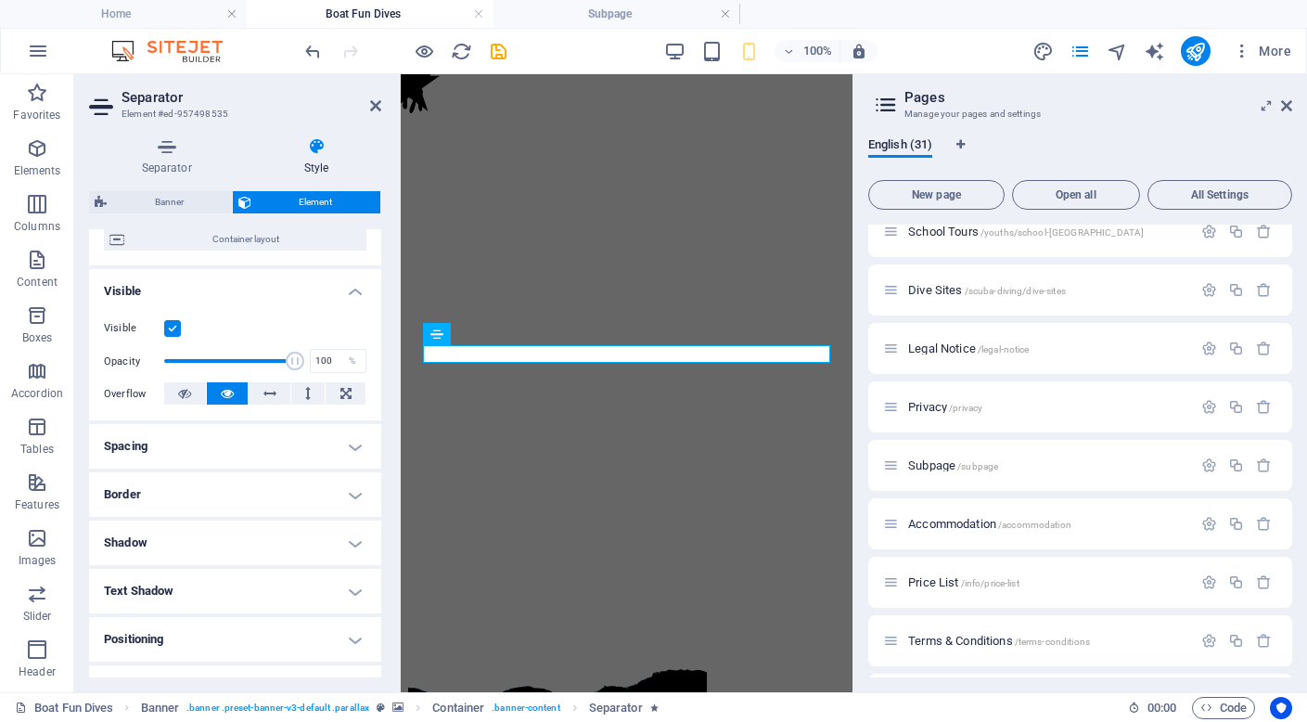
scroll to position [336, 0]
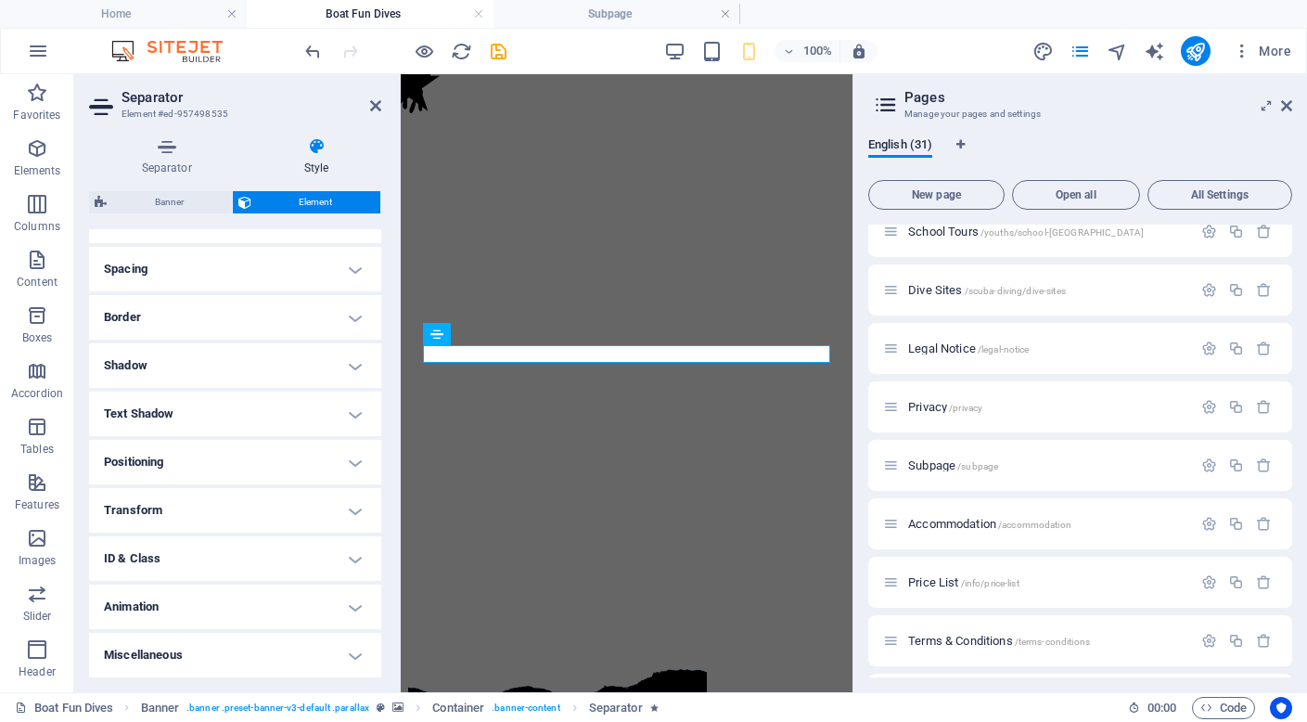
click at [215, 623] on h4 "Animation" at bounding box center [235, 606] width 292 height 45
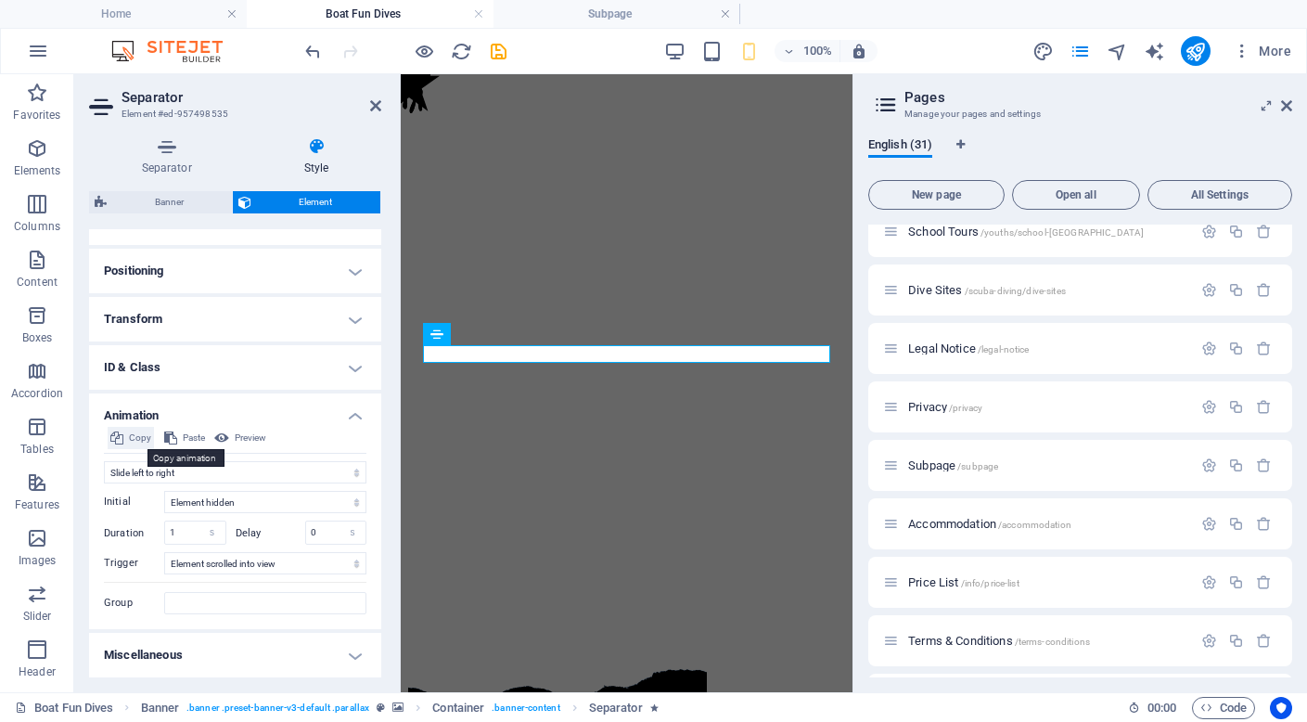
click at [133, 441] on span "Copy" at bounding box center [140, 438] width 22 height 22
click at [603, 6] on h4 "Subpage" at bounding box center [617, 14] width 247 height 20
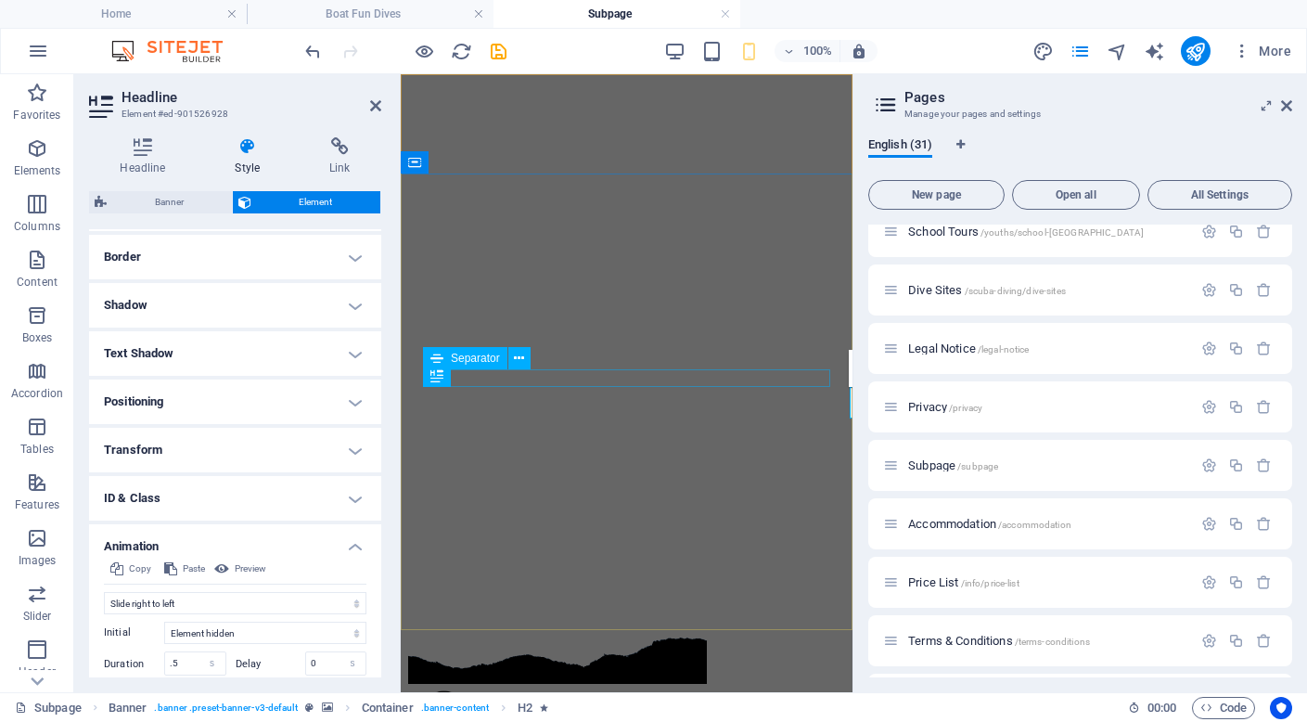
select select "%"
select select "px"
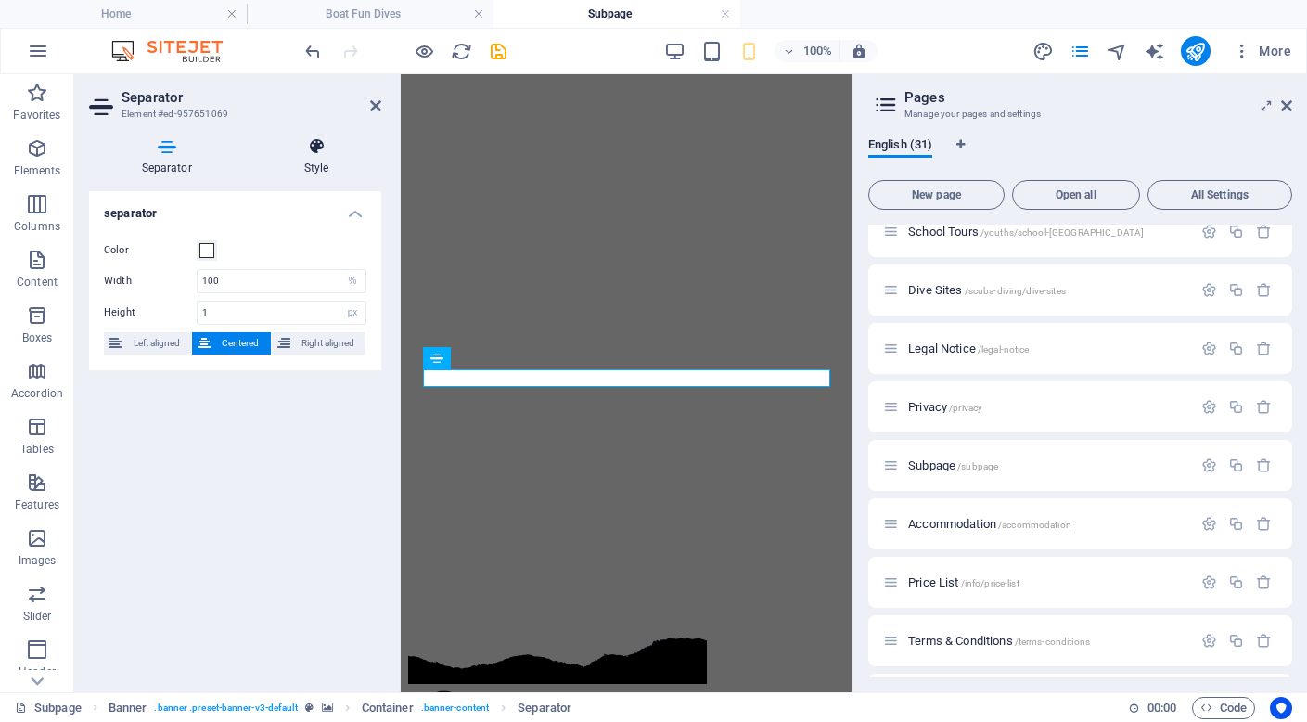
click at [309, 148] on icon at bounding box center [316, 146] width 130 height 19
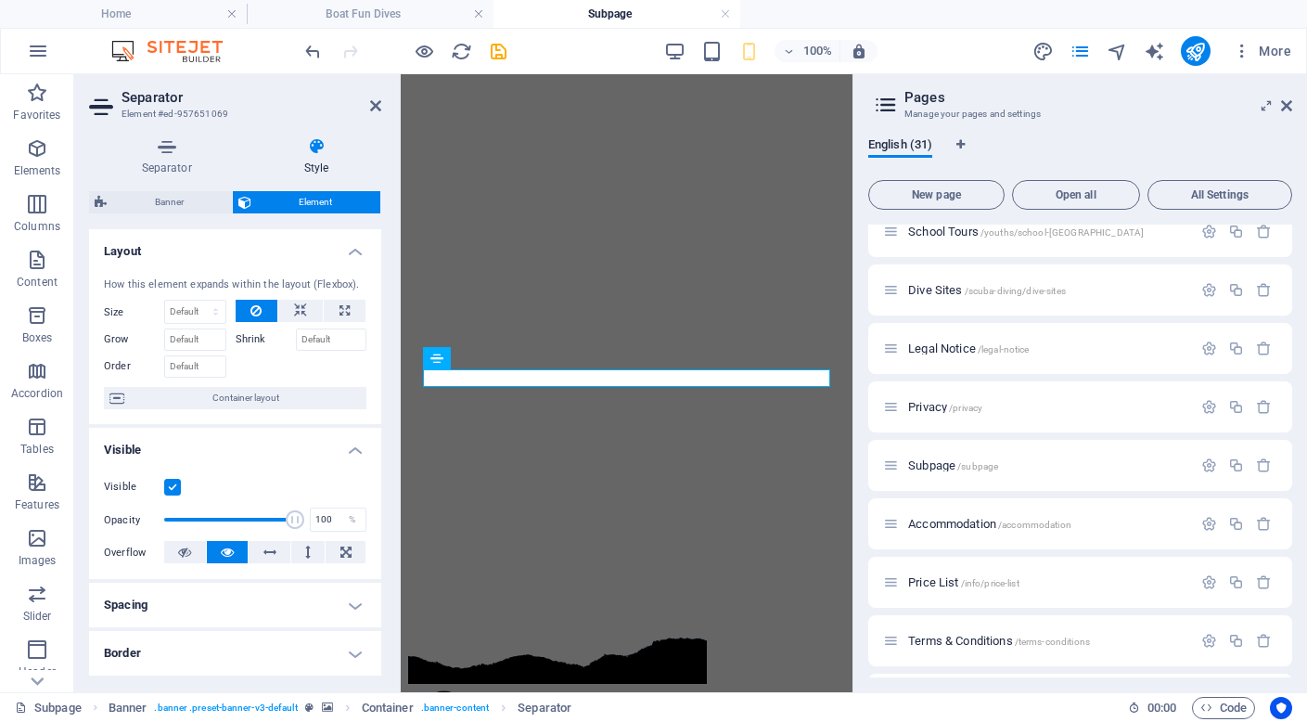
scroll to position [336, 0]
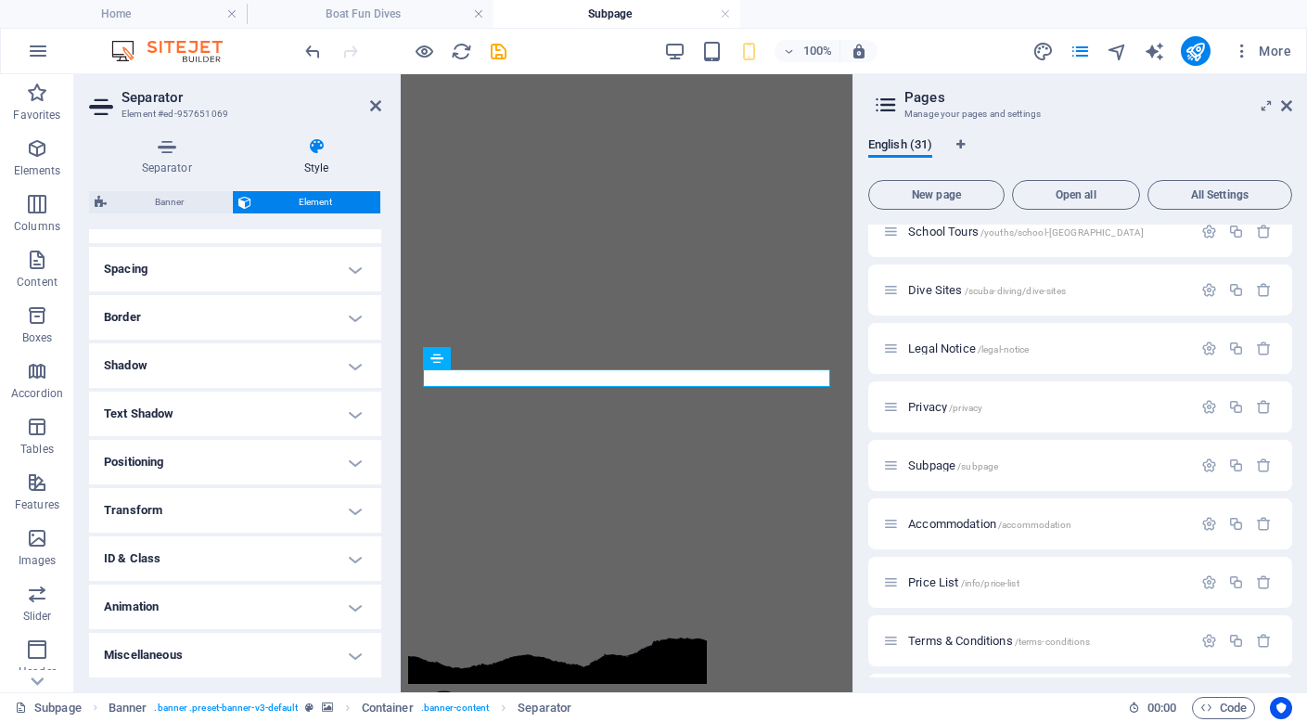
click at [236, 602] on h4 "Animation" at bounding box center [235, 606] width 292 height 45
click at [185, 628] on span "Paste" at bounding box center [194, 629] width 22 height 22
select select "move-left-to-right"
type input "1"
select select "scroll"
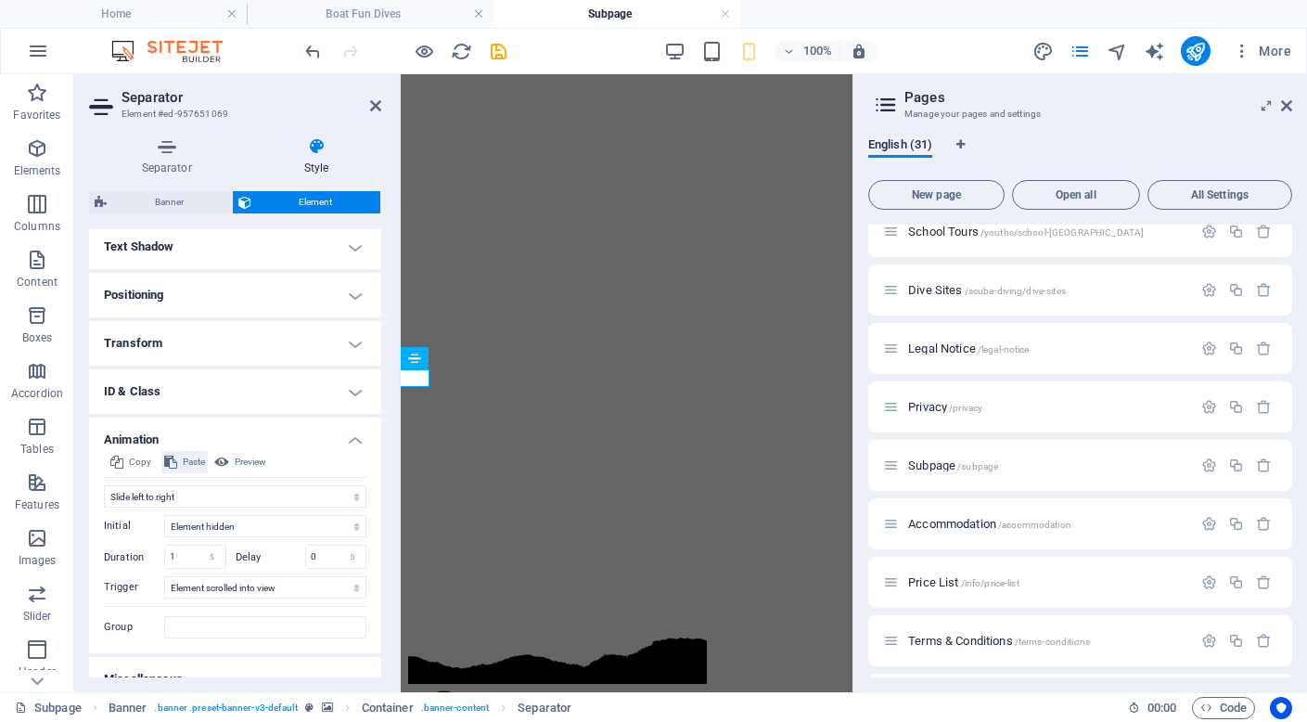
scroll to position [527, 0]
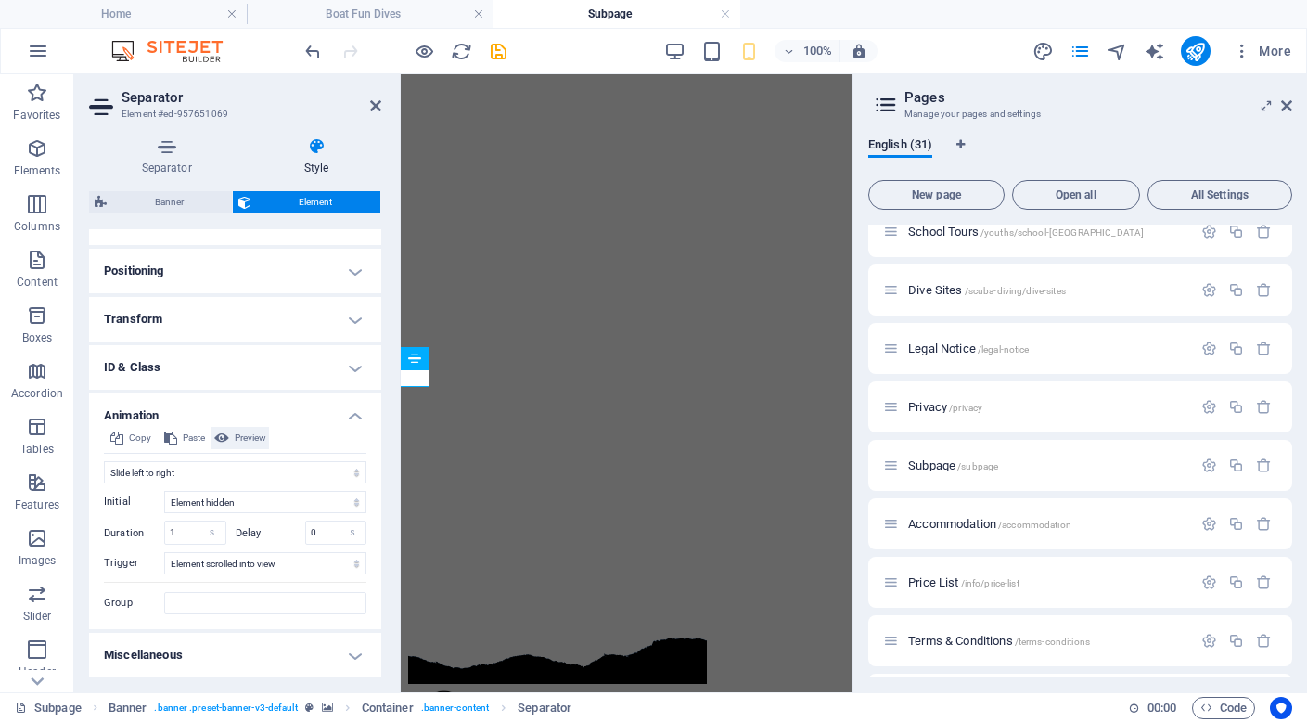
click at [253, 443] on span "Preview" at bounding box center [251, 438] width 32 height 22
click at [369, 10] on h4 "Boat Fun Dives" at bounding box center [370, 14] width 247 height 20
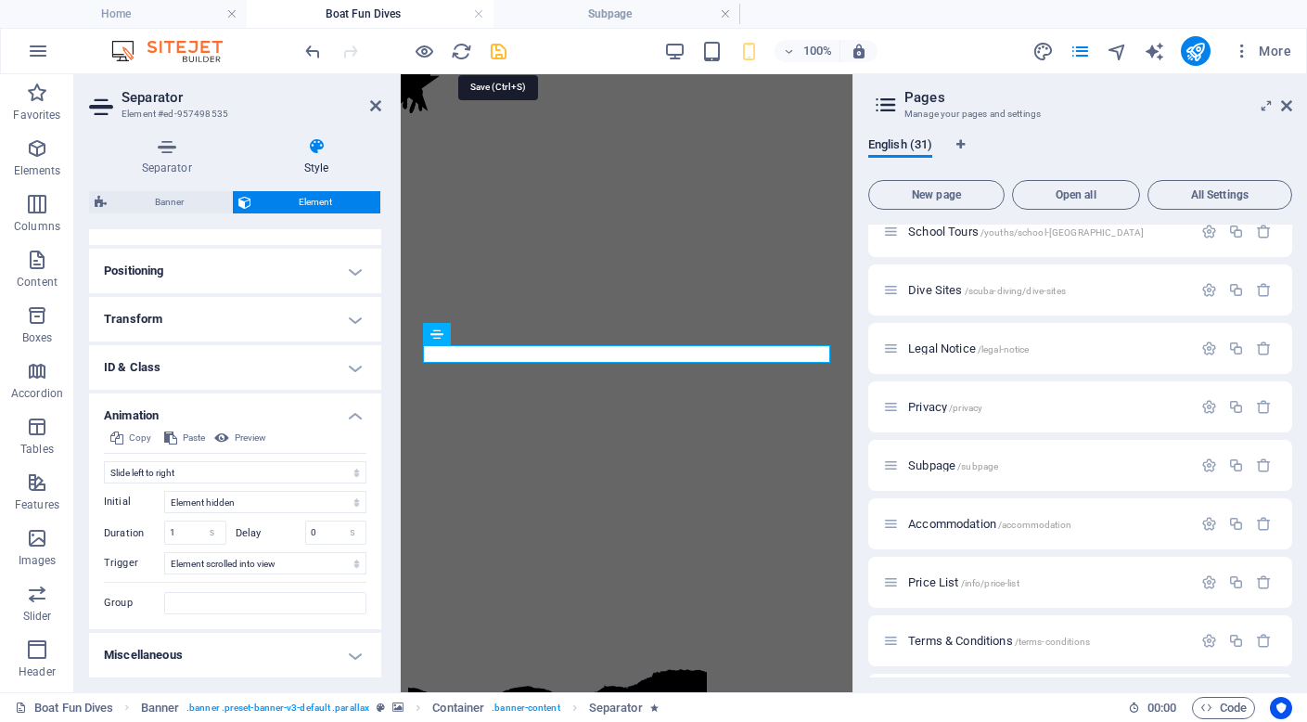
click at [498, 55] on icon "save" at bounding box center [498, 51] width 21 height 21
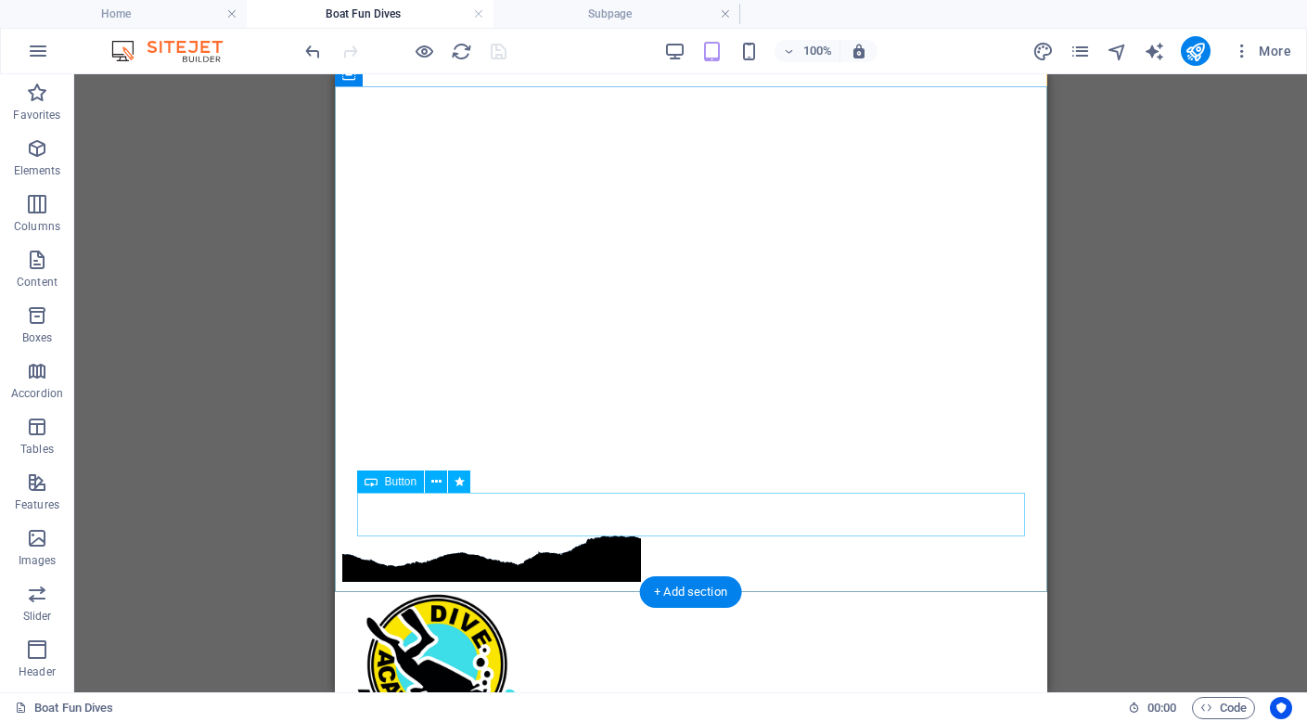
scroll to position [217, 0]
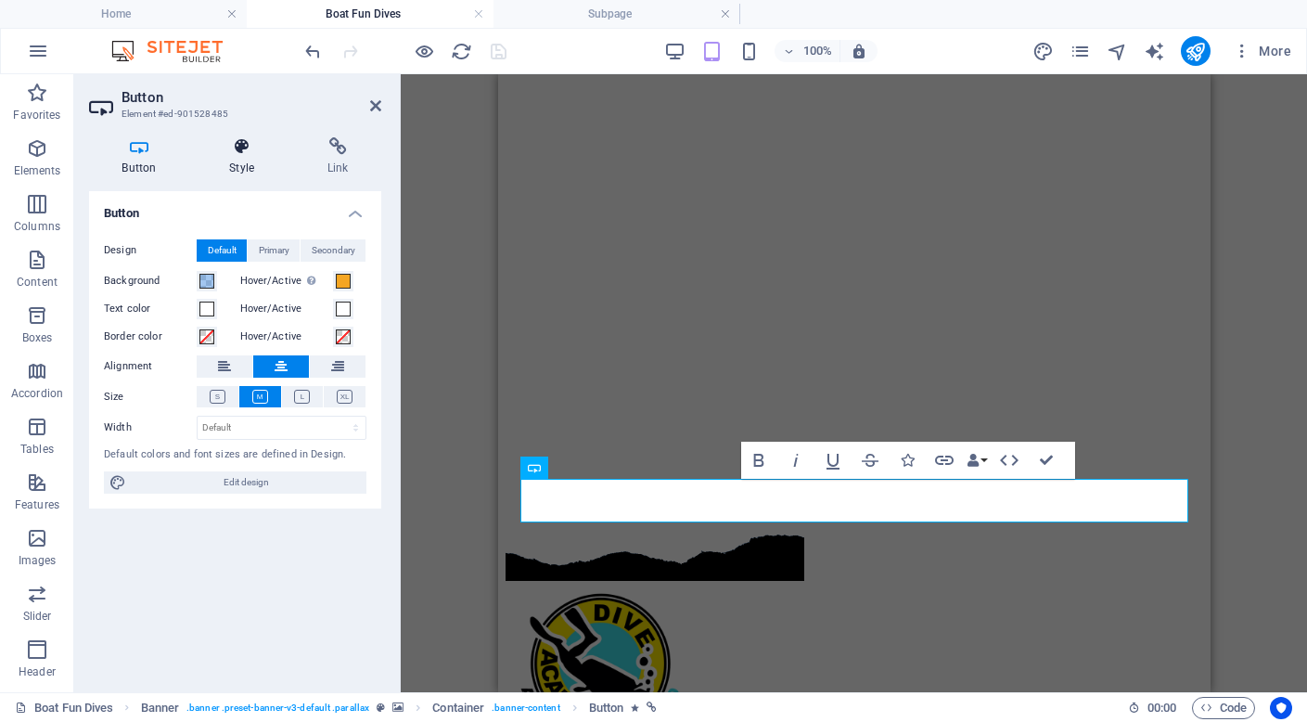
click at [245, 152] on icon at bounding box center [242, 146] width 91 height 19
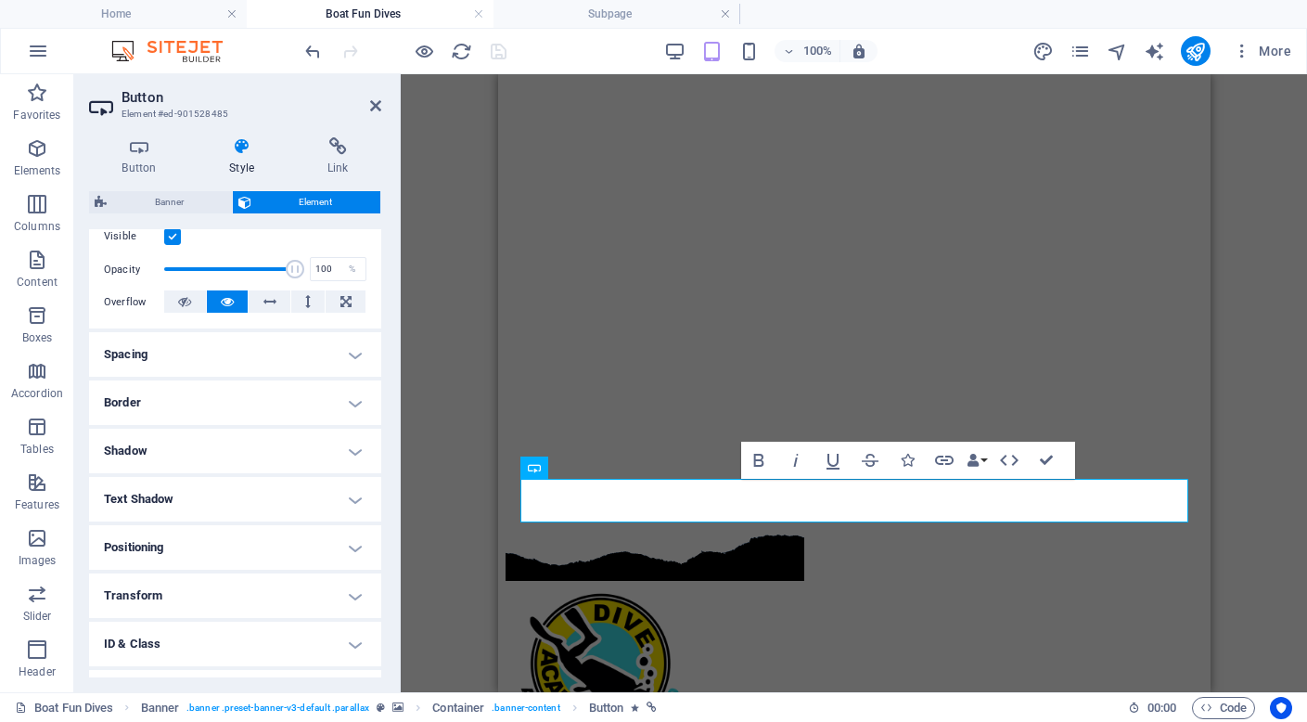
scroll to position [336, 0]
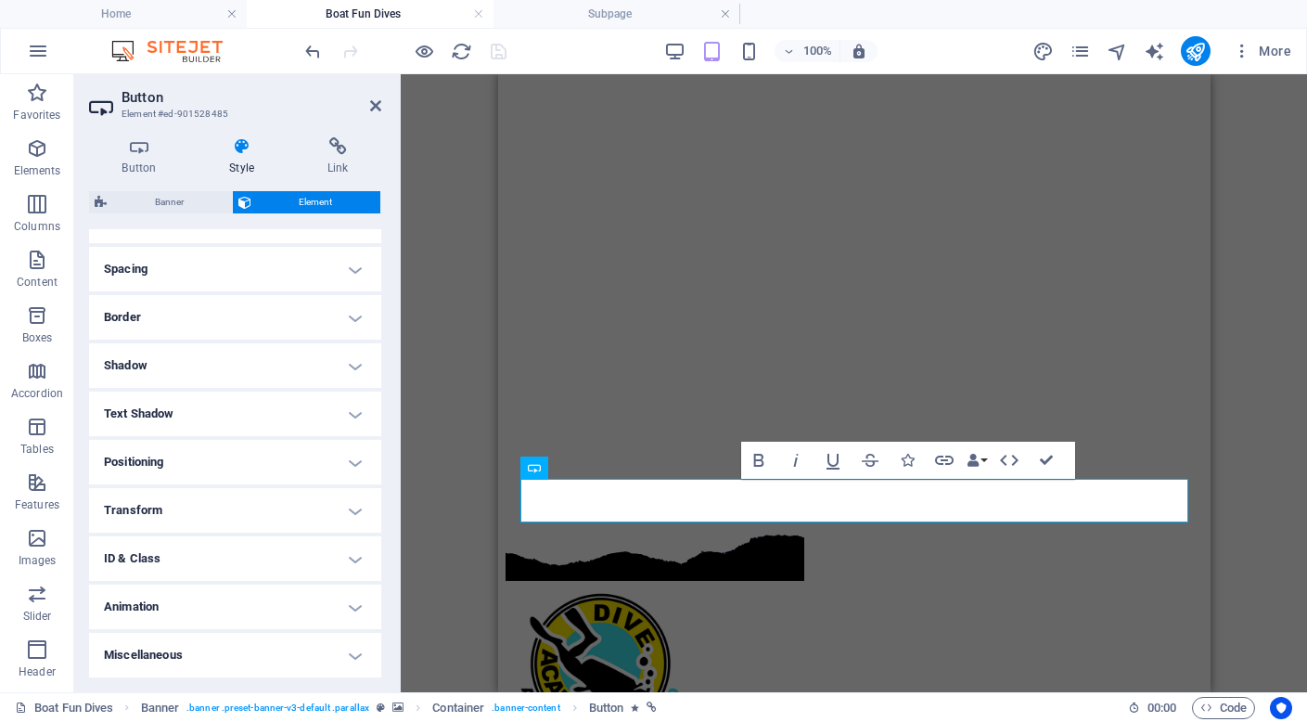
click at [221, 610] on h4 "Animation" at bounding box center [235, 606] width 292 height 45
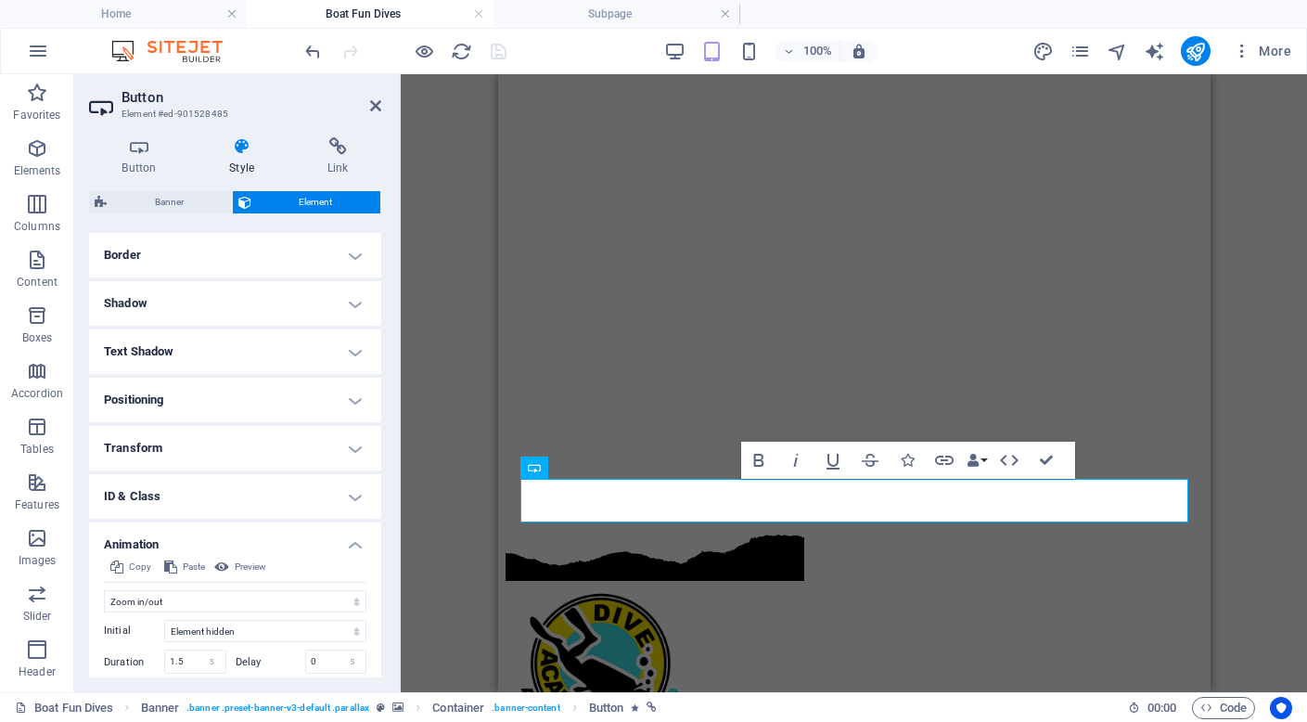
scroll to position [527, 0]
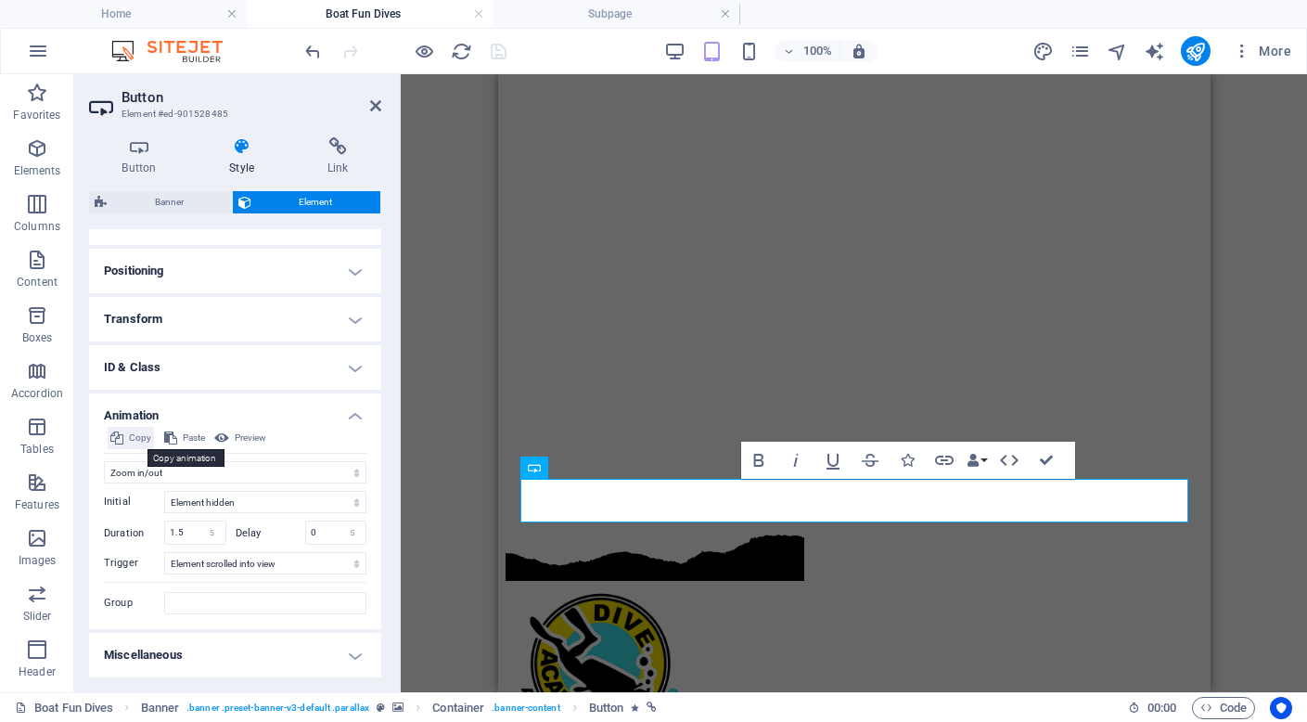
click at [135, 436] on span "Copy" at bounding box center [140, 438] width 22 height 22
click at [582, 18] on h4 "Subpage" at bounding box center [617, 14] width 247 height 20
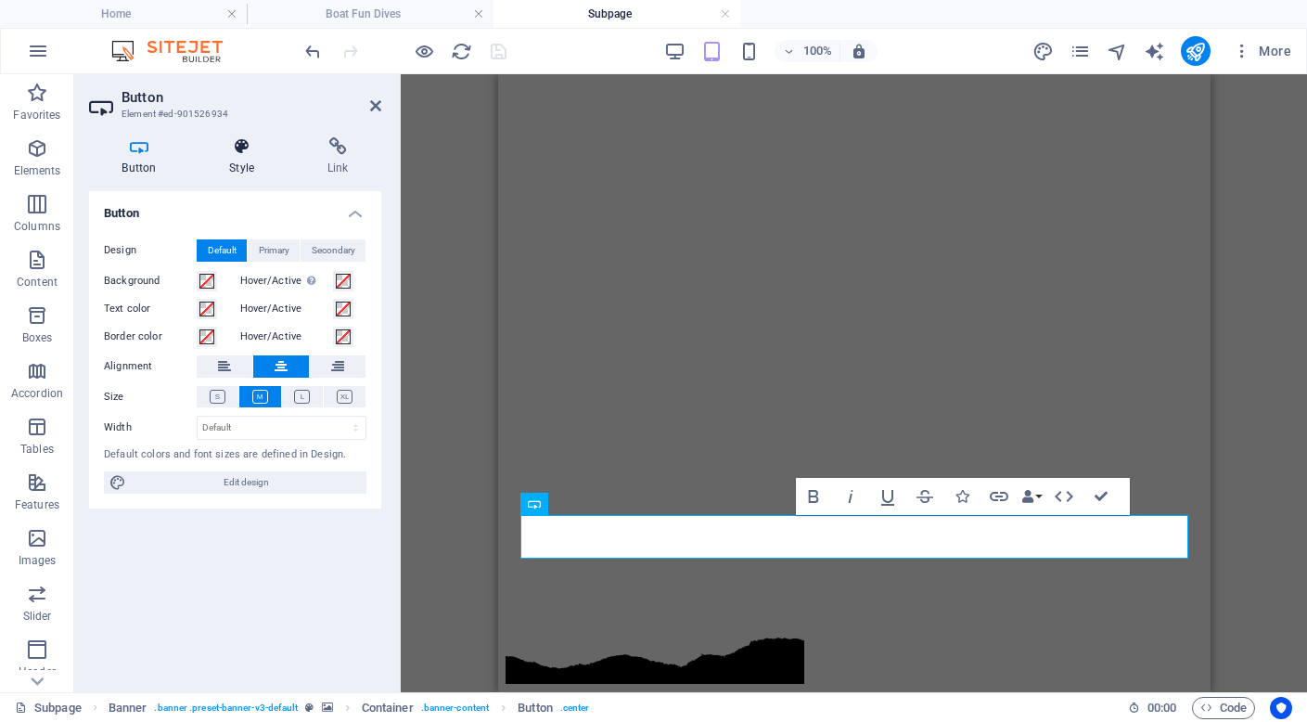
click at [238, 149] on icon at bounding box center [242, 146] width 91 height 19
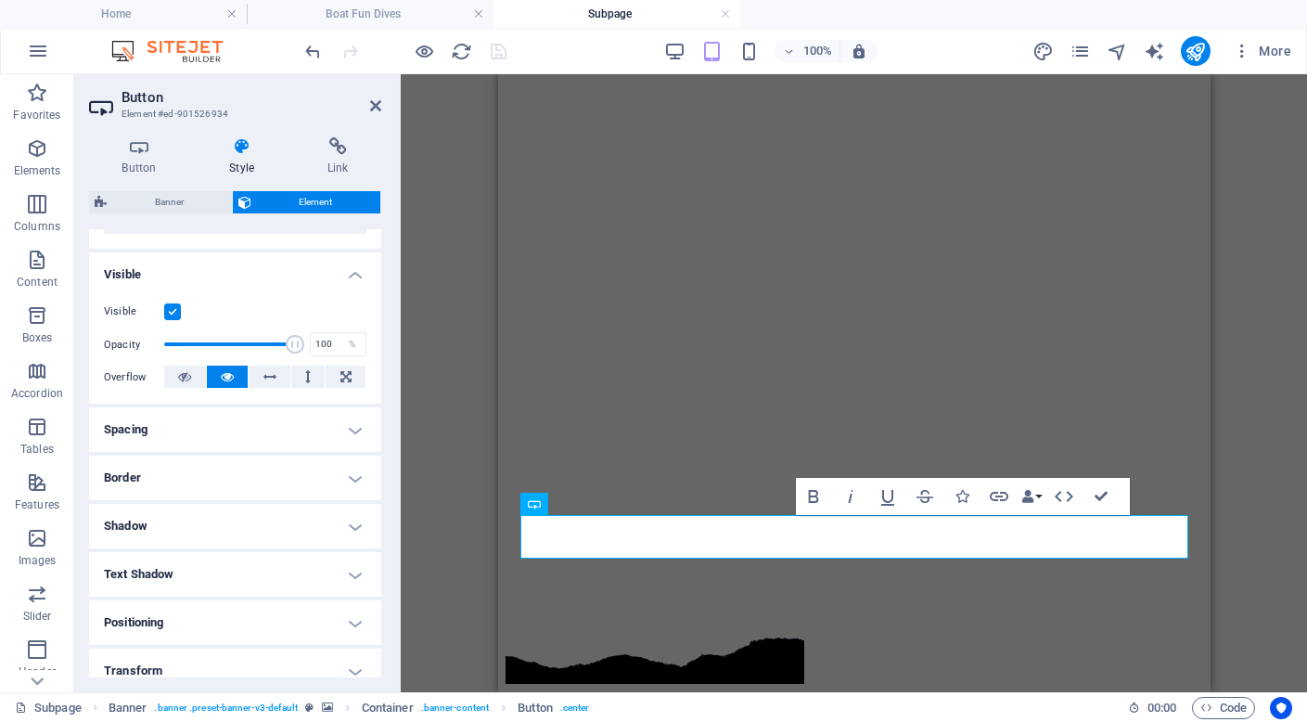
scroll to position [336, 0]
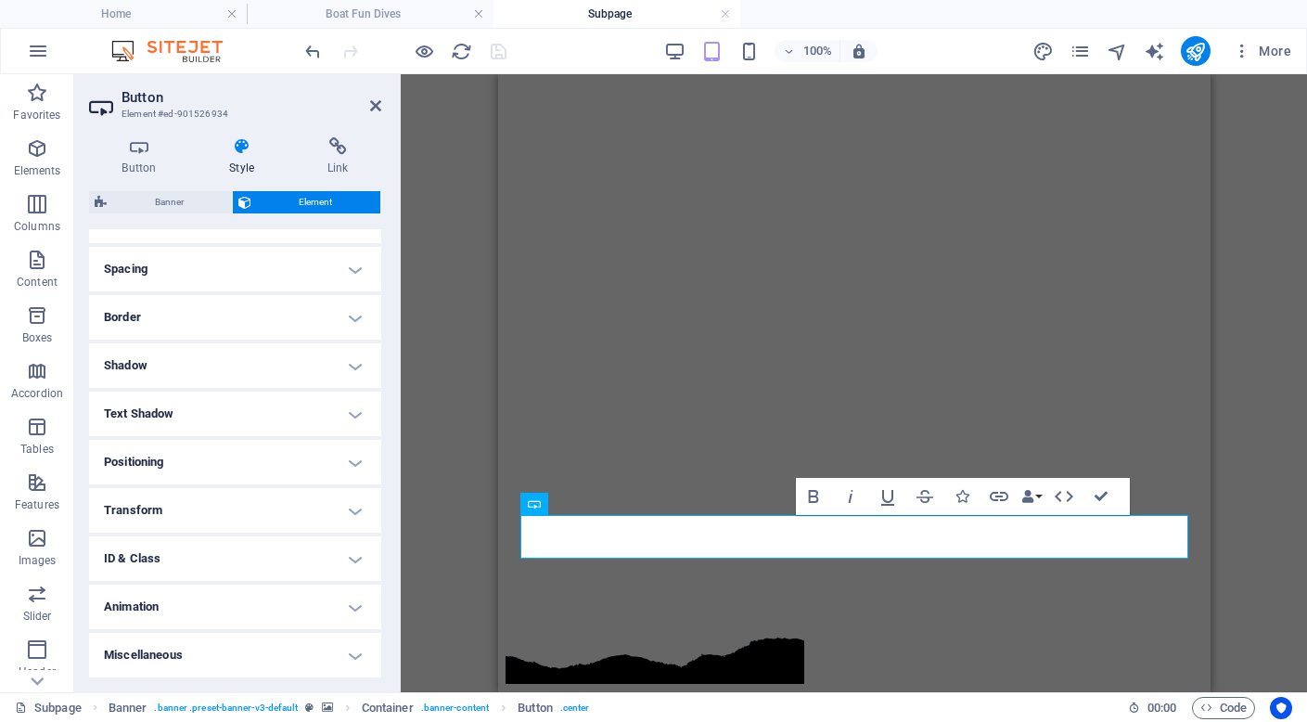
click at [205, 597] on h4 "Animation" at bounding box center [235, 606] width 292 height 45
click at [187, 628] on span "Paste" at bounding box center [194, 629] width 22 height 22
select select "shrink"
type input "1.5"
select select "scroll"
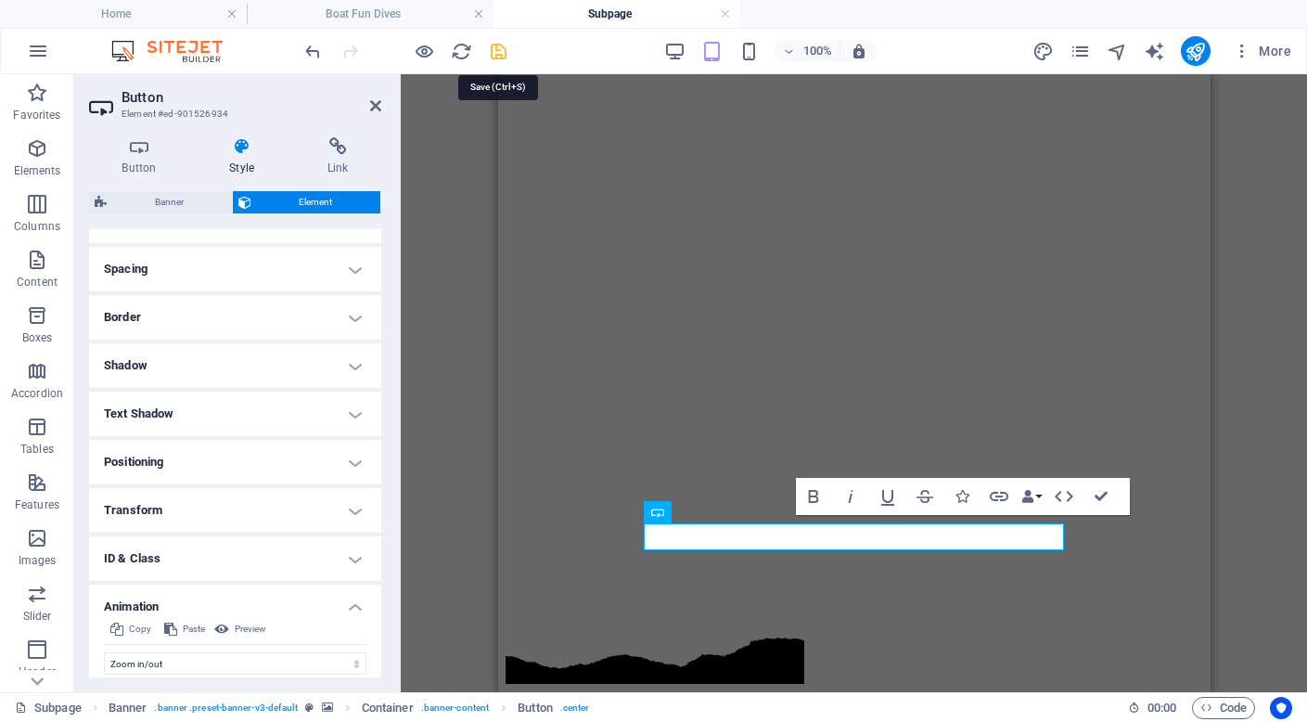
click at [499, 50] on icon "save" at bounding box center [498, 51] width 21 height 21
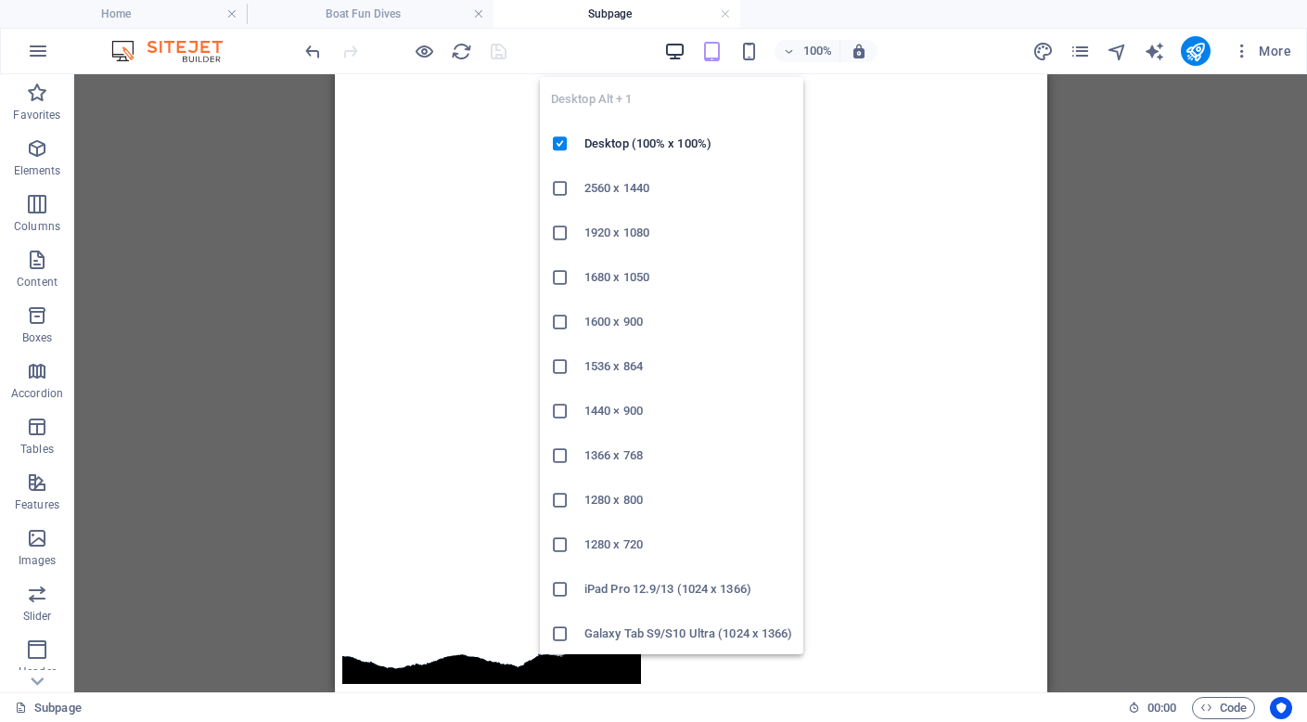
click at [677, 48] on icon "button" at bounding box center [674, 51] width 21 height 21
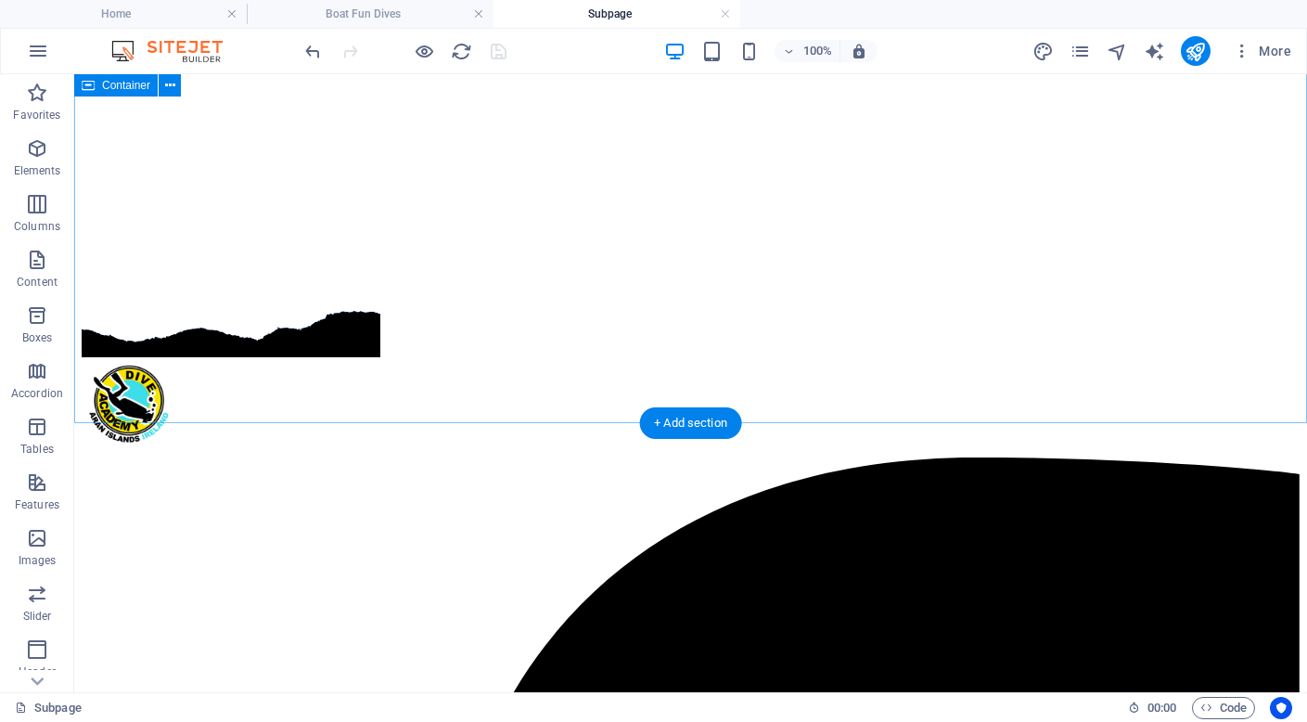
scroll to position [0, 0]
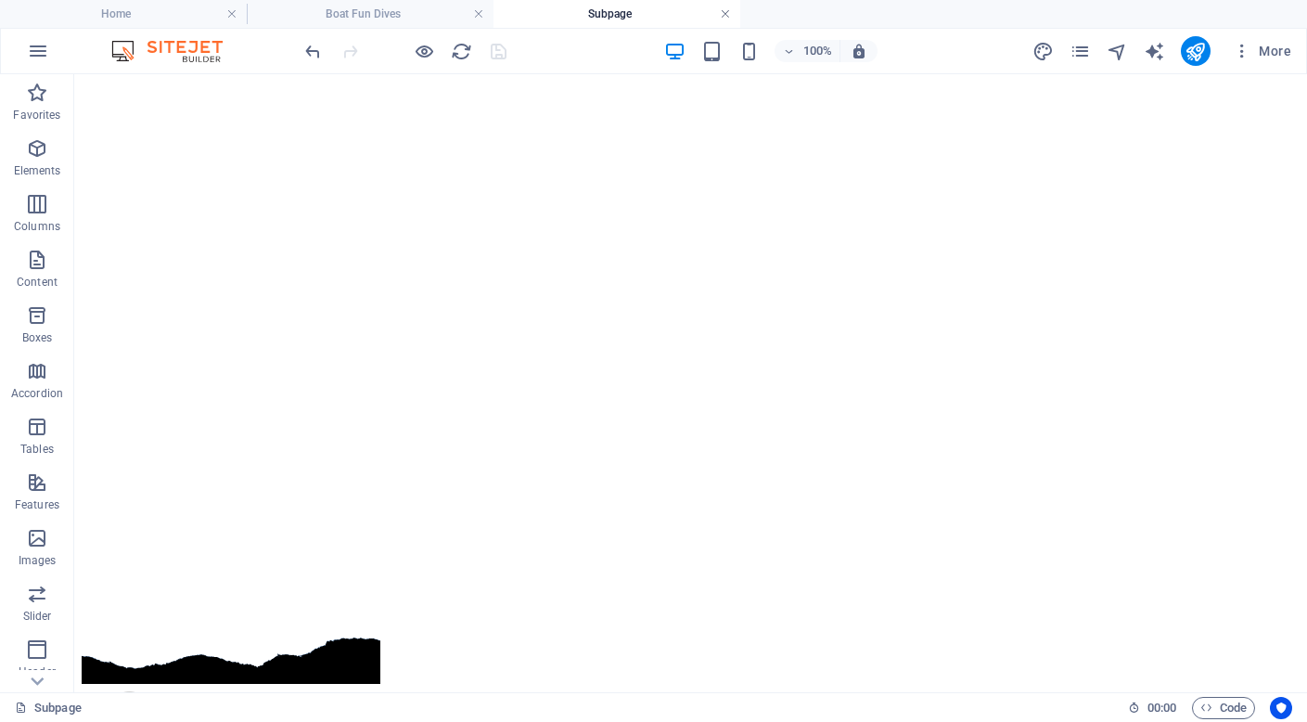
click at [726, 14] on link at bounding box center [725, 15] width 11 height 18
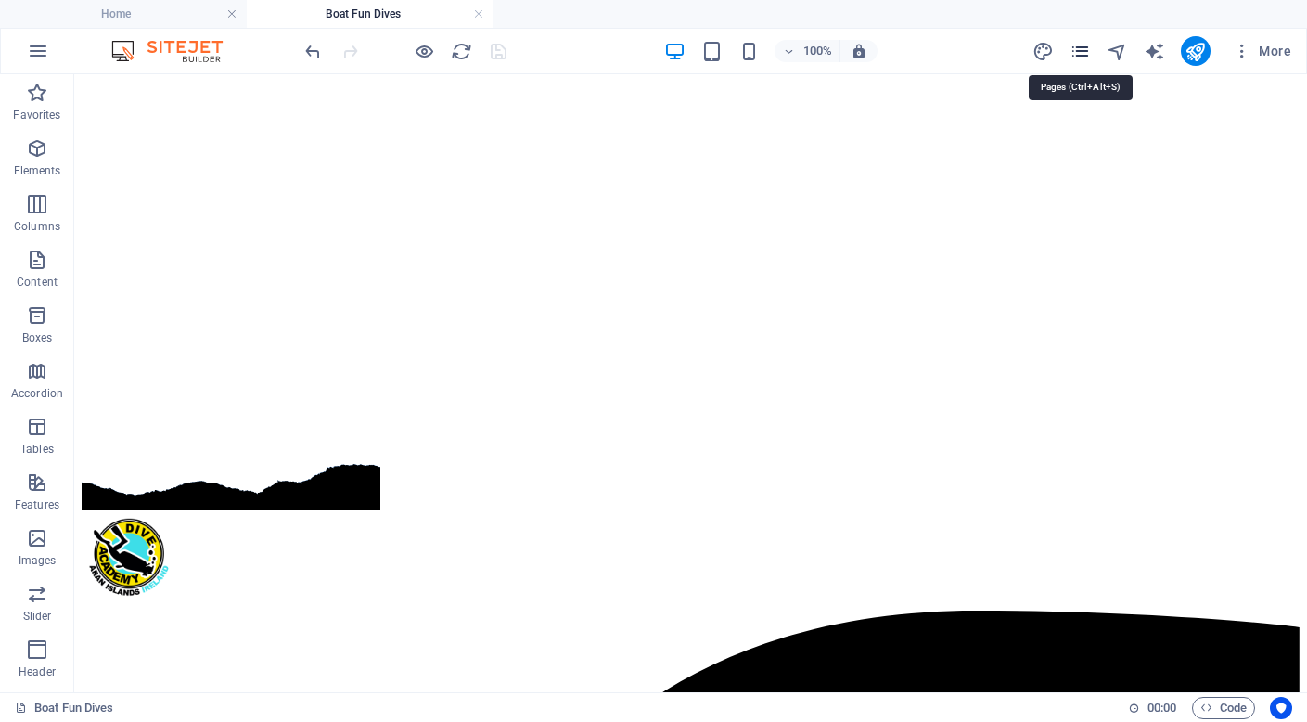
click at [1085, 46] on icon "pages" at bounding box center [1080, 51] width 21 height 21
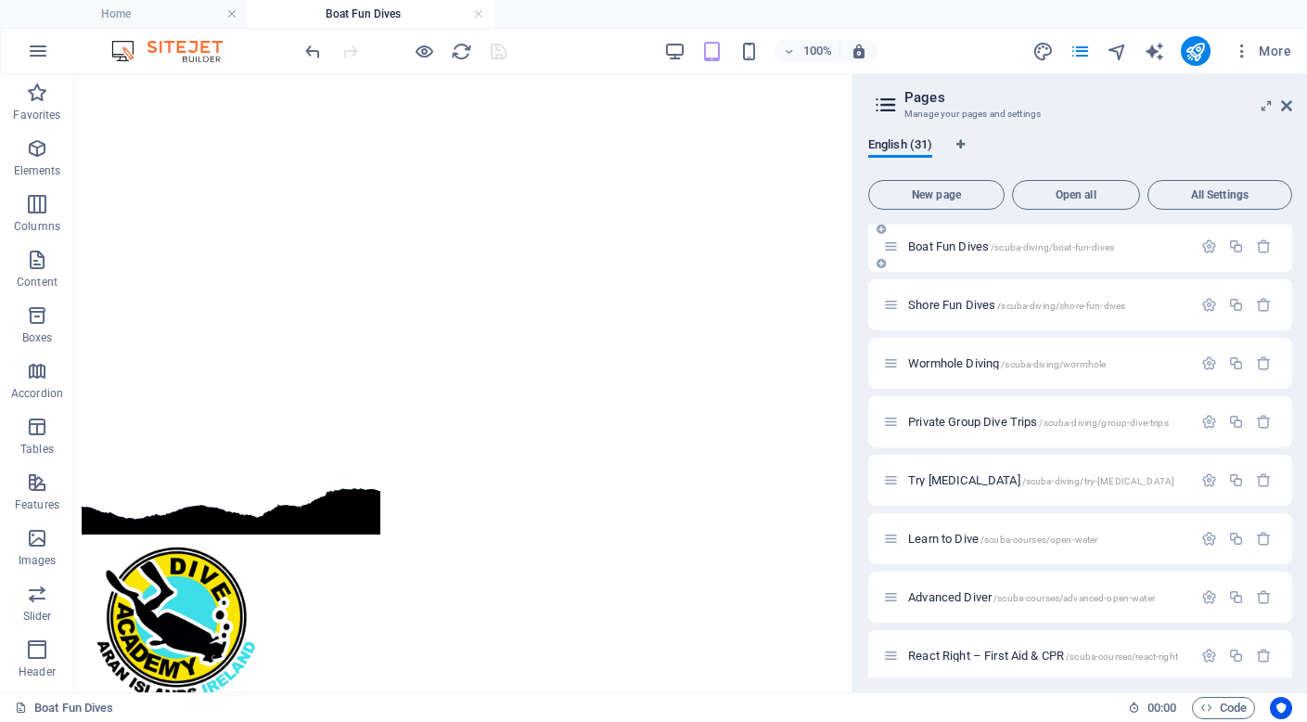
scroll to position [135, 0]
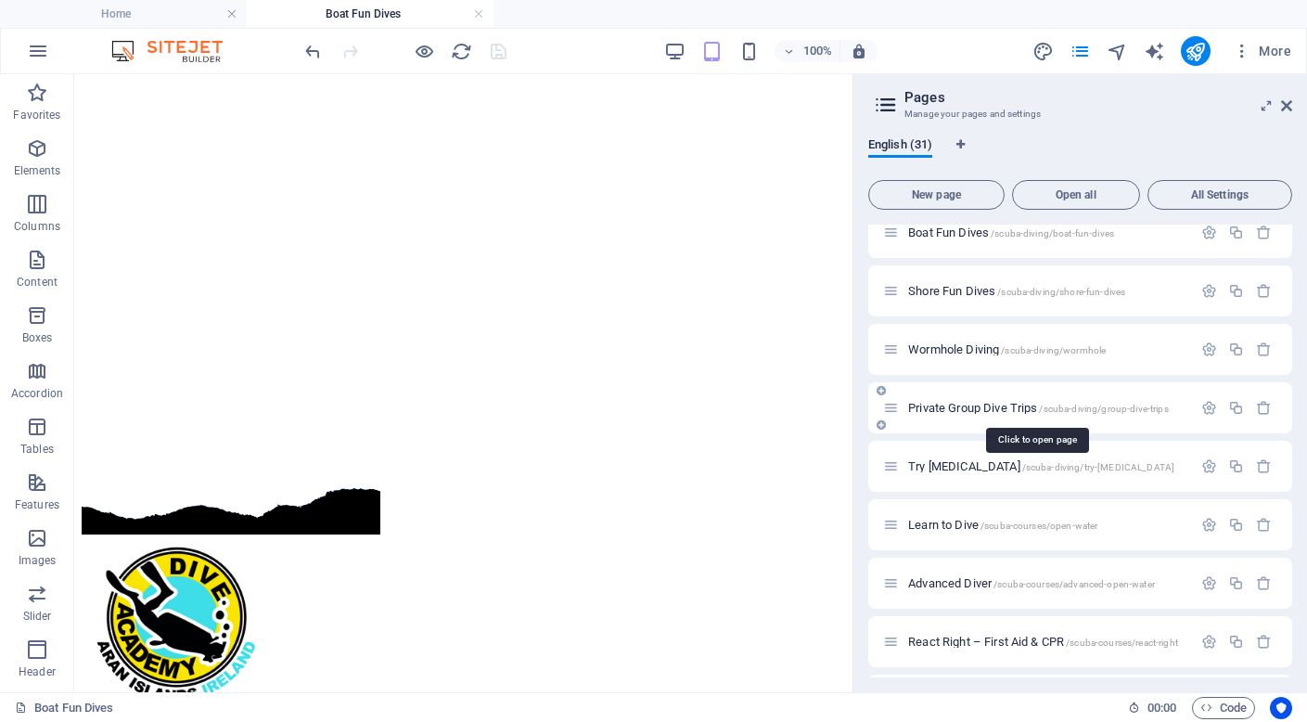
click at [945, 406] on span "Private Group Dive Trips /scuba-diving/group-dive-trips" at bounding box center [1038, 408] width 261 height 14
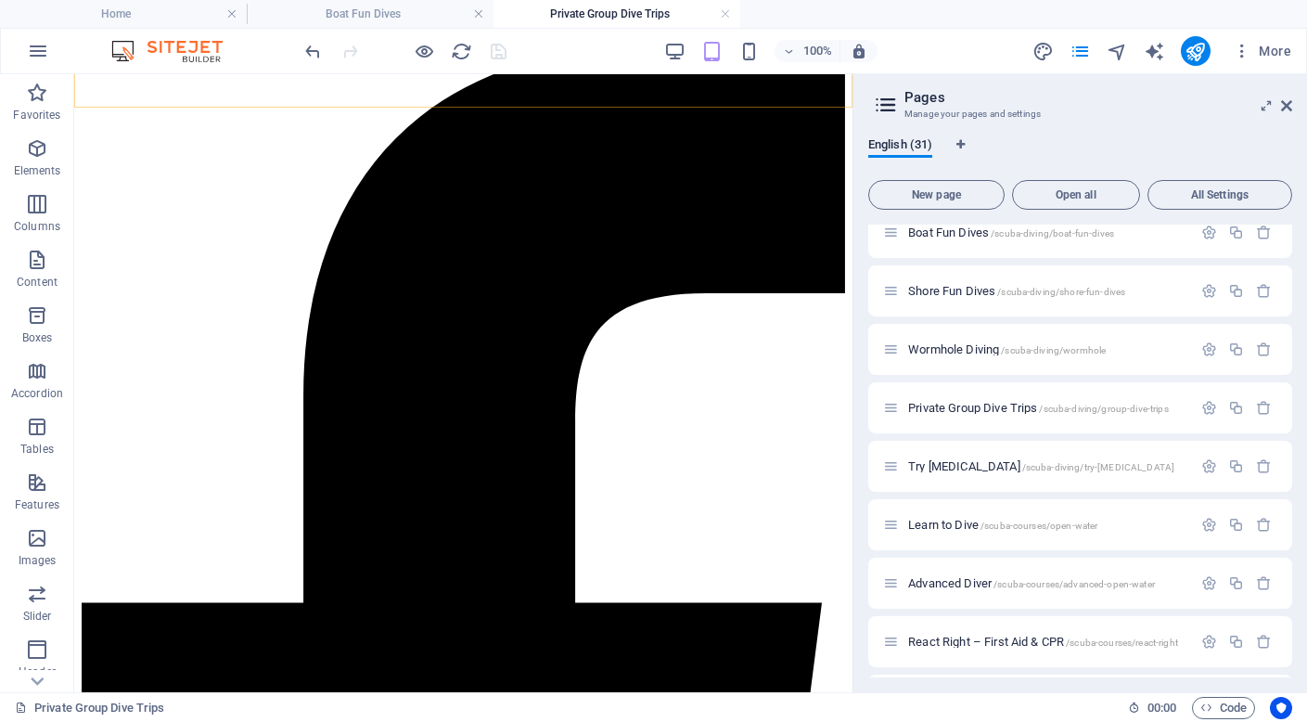
scroll to position [923, 0]
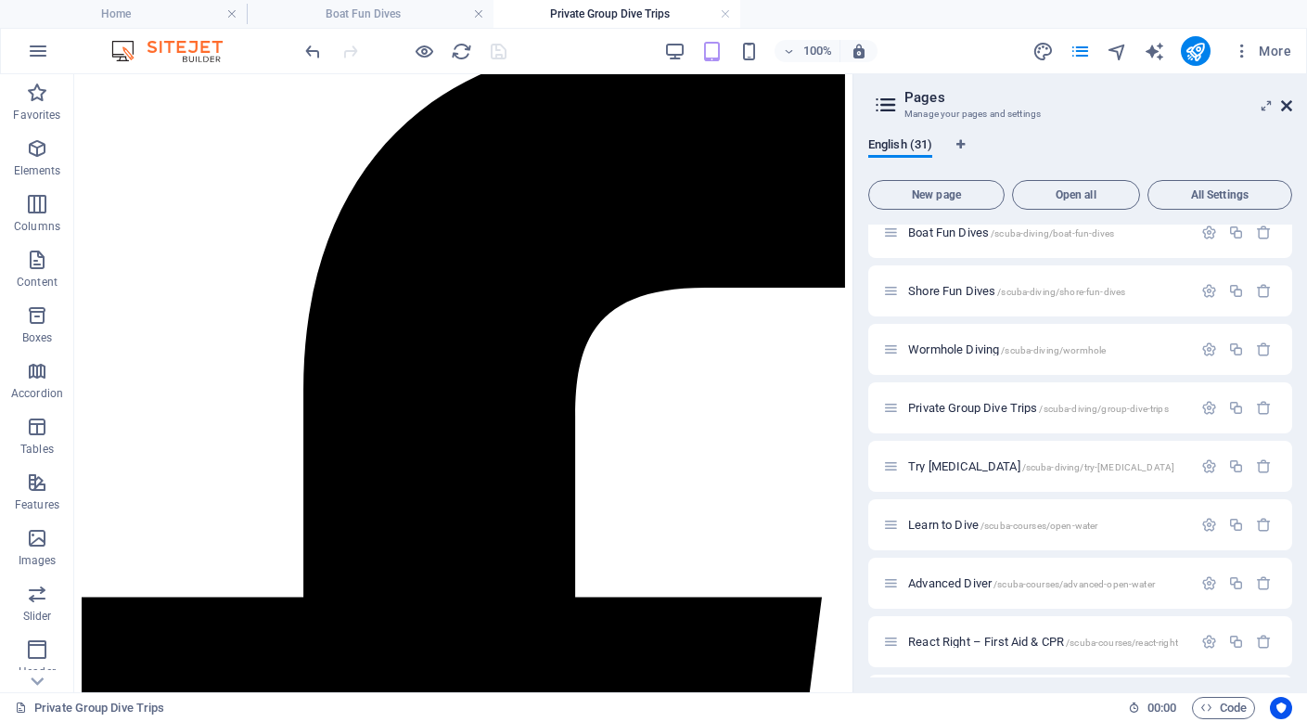
click at [1287, 107] on icon at bounding box center [1286, 105] width 11 height 15
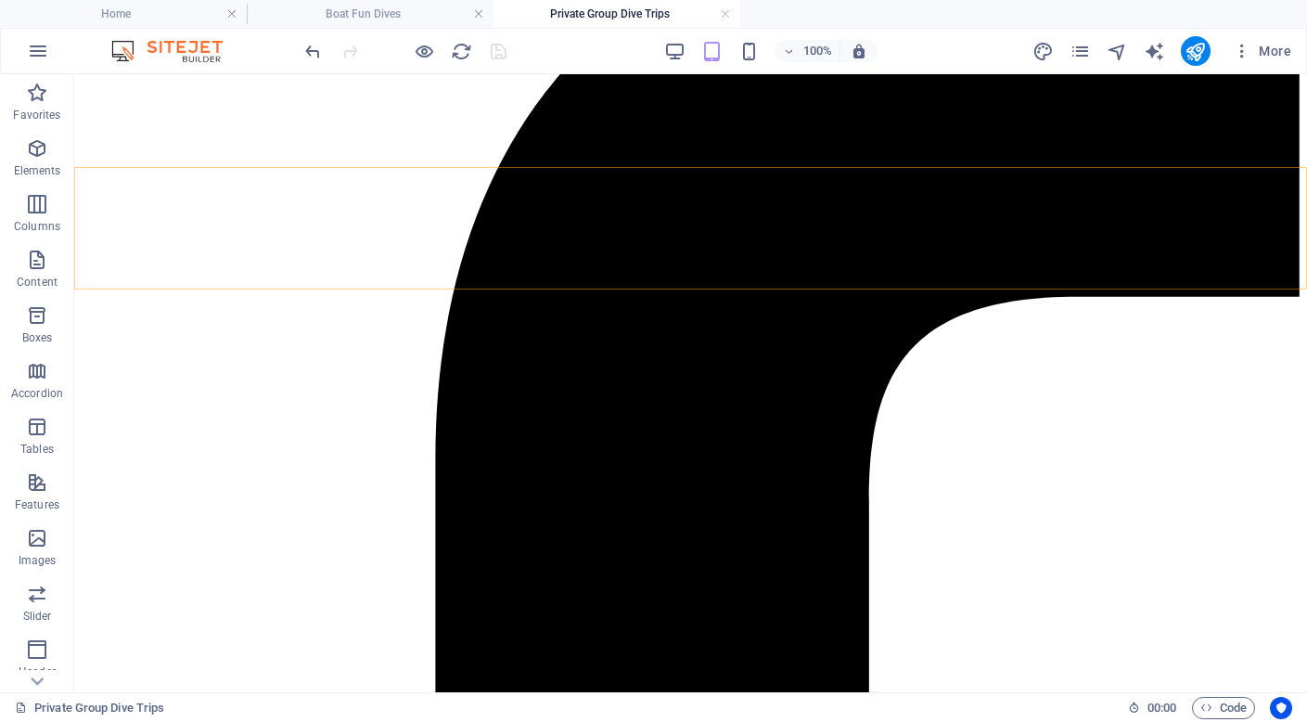
scroll to position [830, 0]
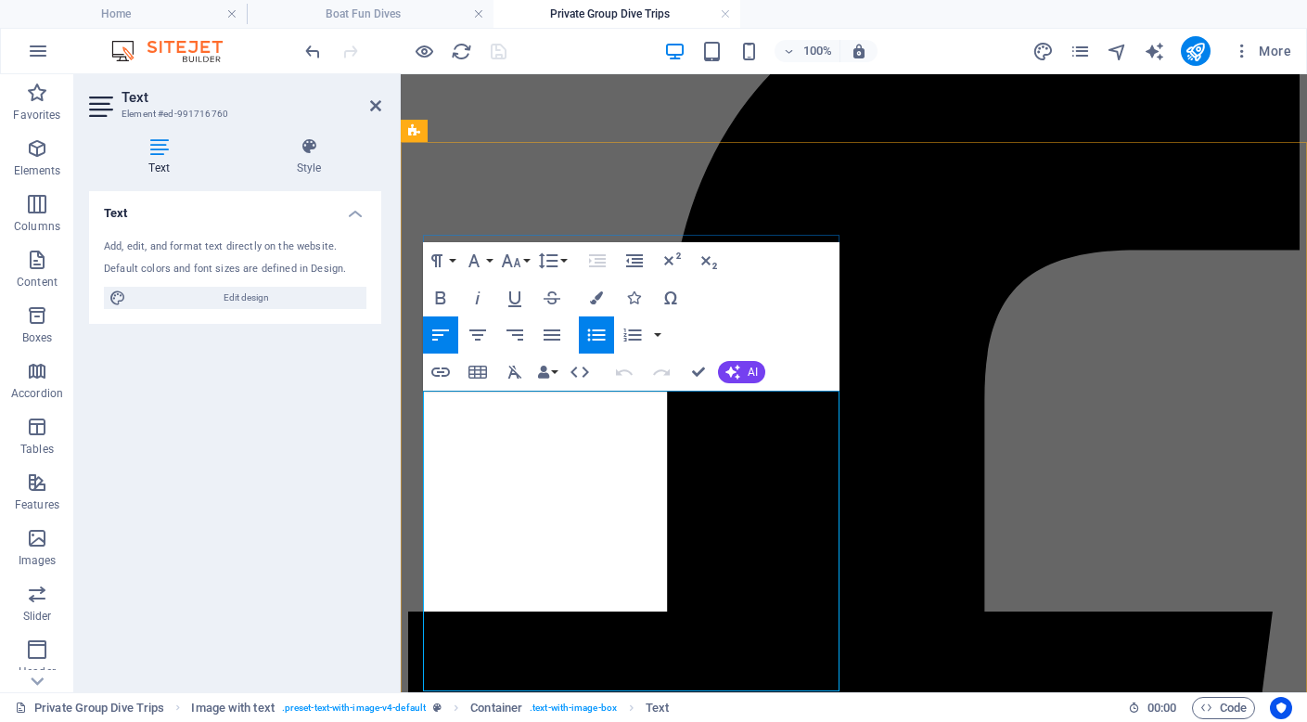
drag, startPoint x: 616, startPoint y: 434, endPoint x: 696, endPoint y: 436, distance: 79.8
click at [441, 371] on icon "button" at bounding box center [440, 371] width 19 height 9
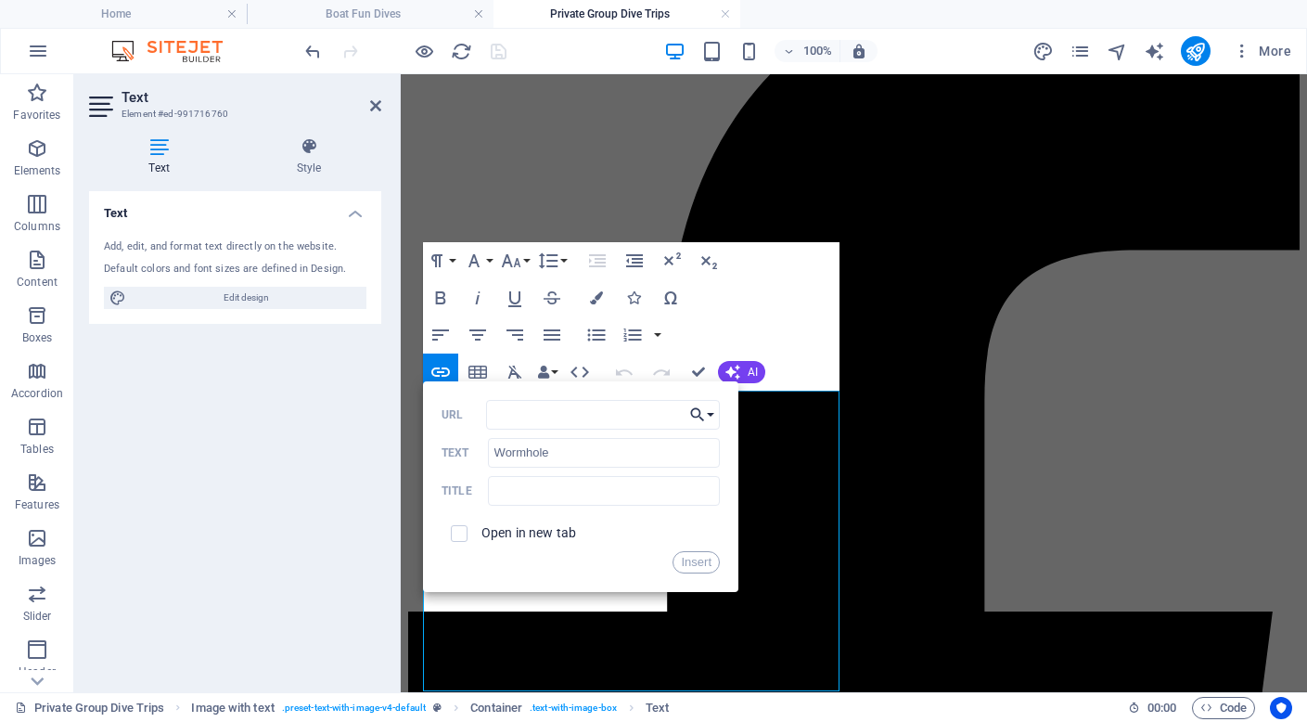
click at [713, 414] on button "Choose Link" at bounding box center [702, 415] width 35 height 30
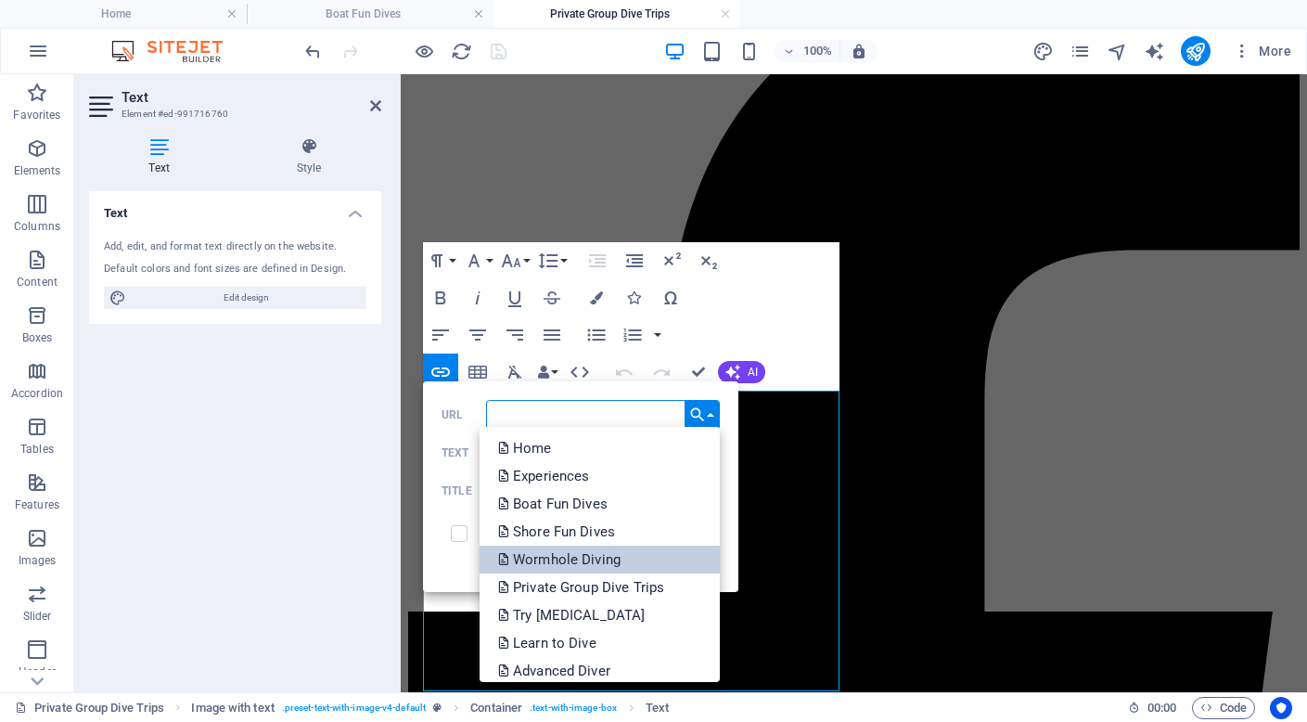
click at [588, 555] on p "Wormhole Diving" at bounding box center [561, 560] width 126 height 28
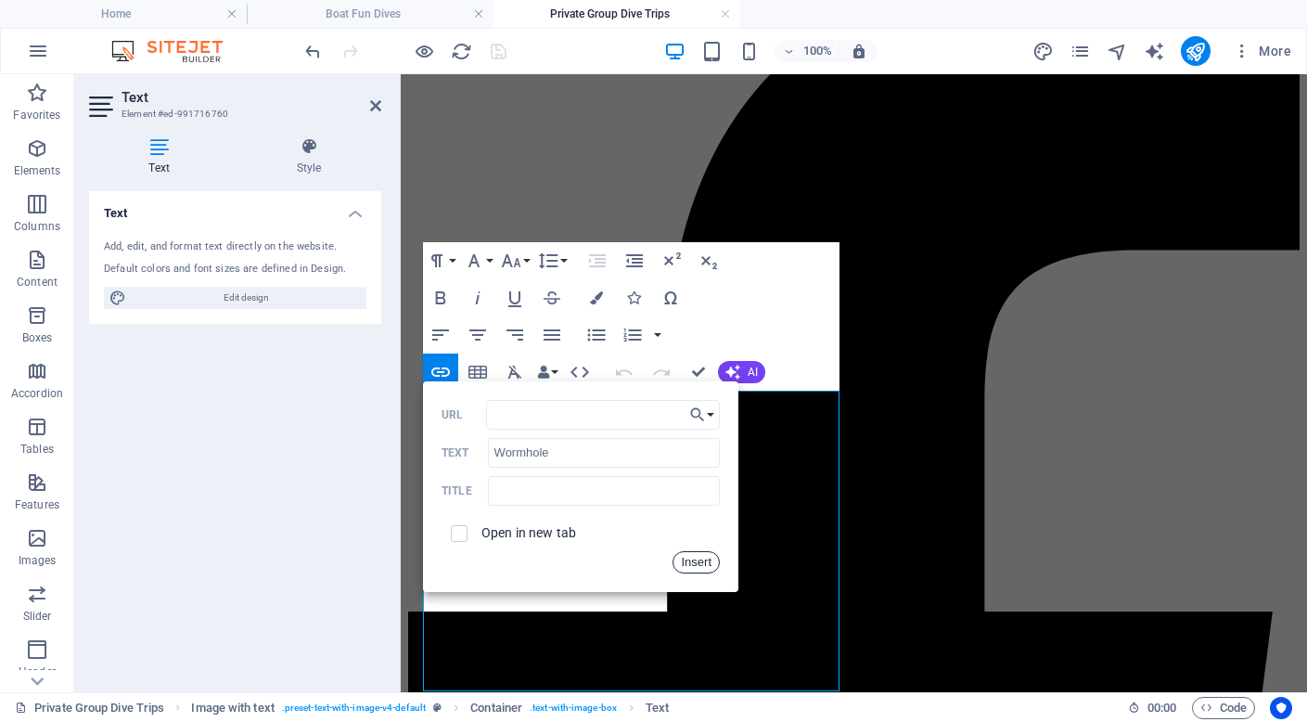
click at [698, 563] on button "Insert" at bounding box center [696, 562] width 47 height 22
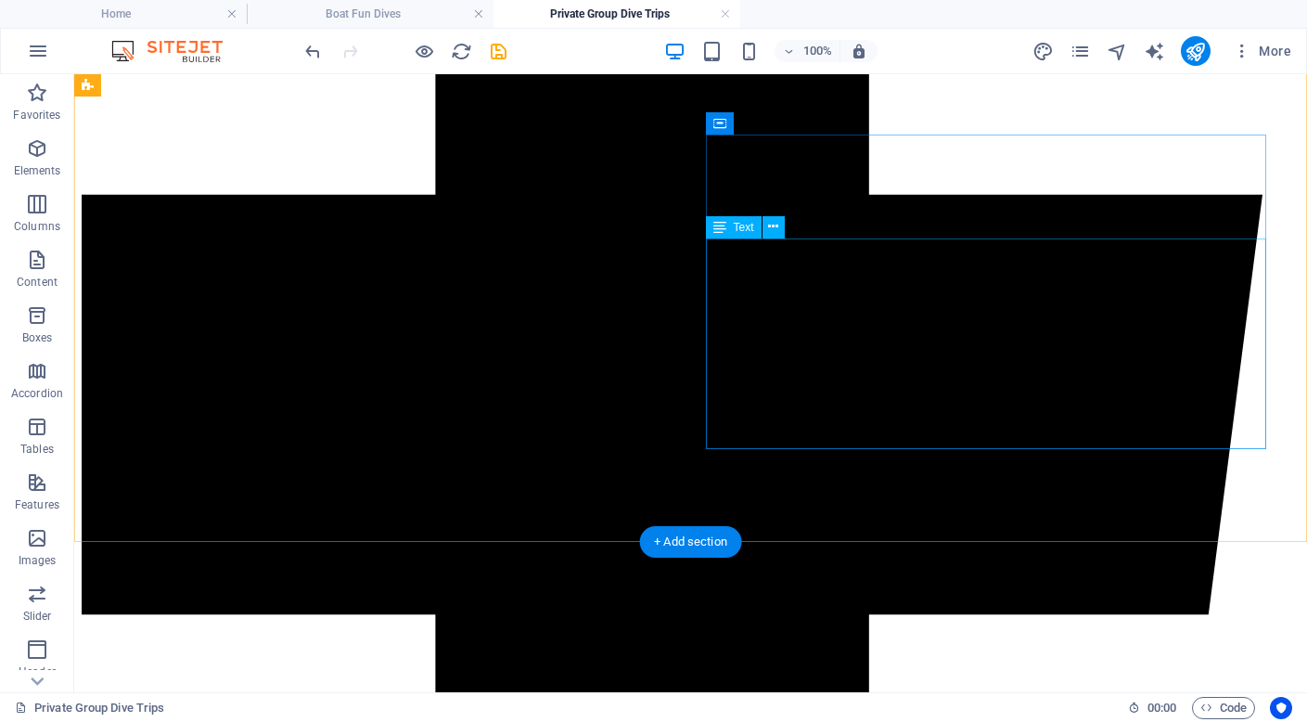
scroll to position [1521, 0]
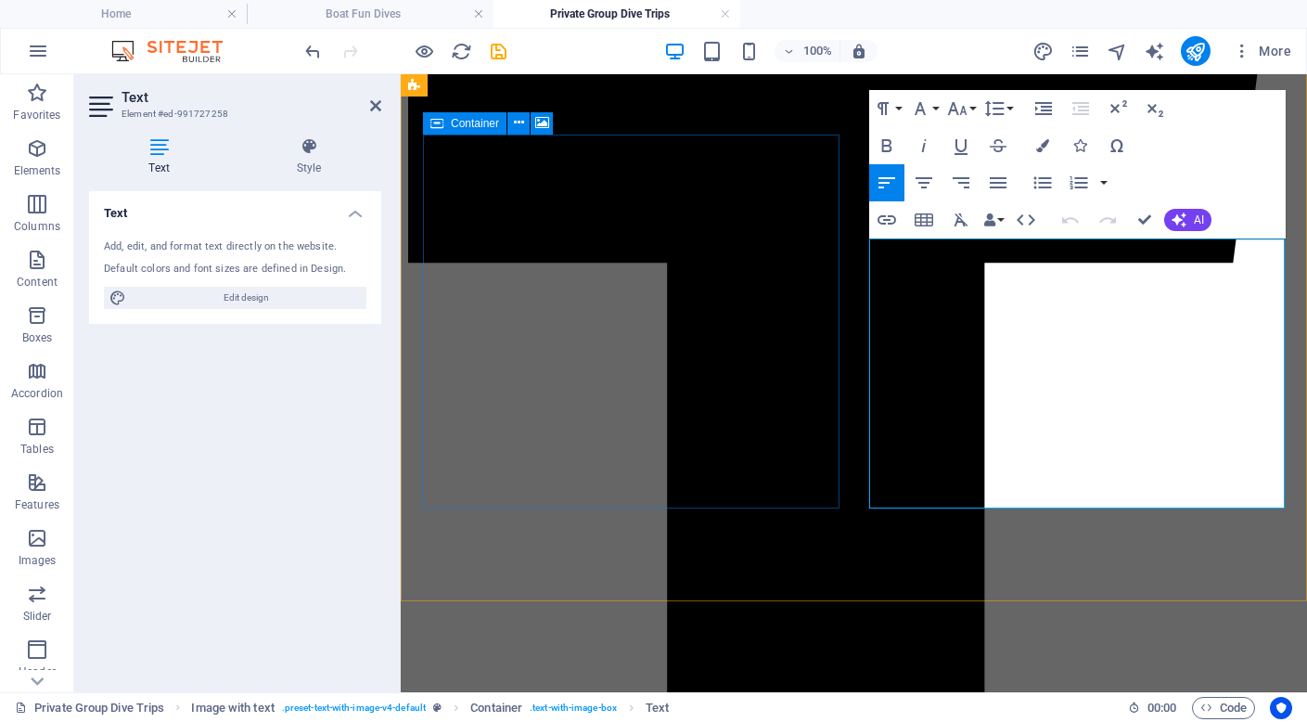
scroll to position [1642, 0]
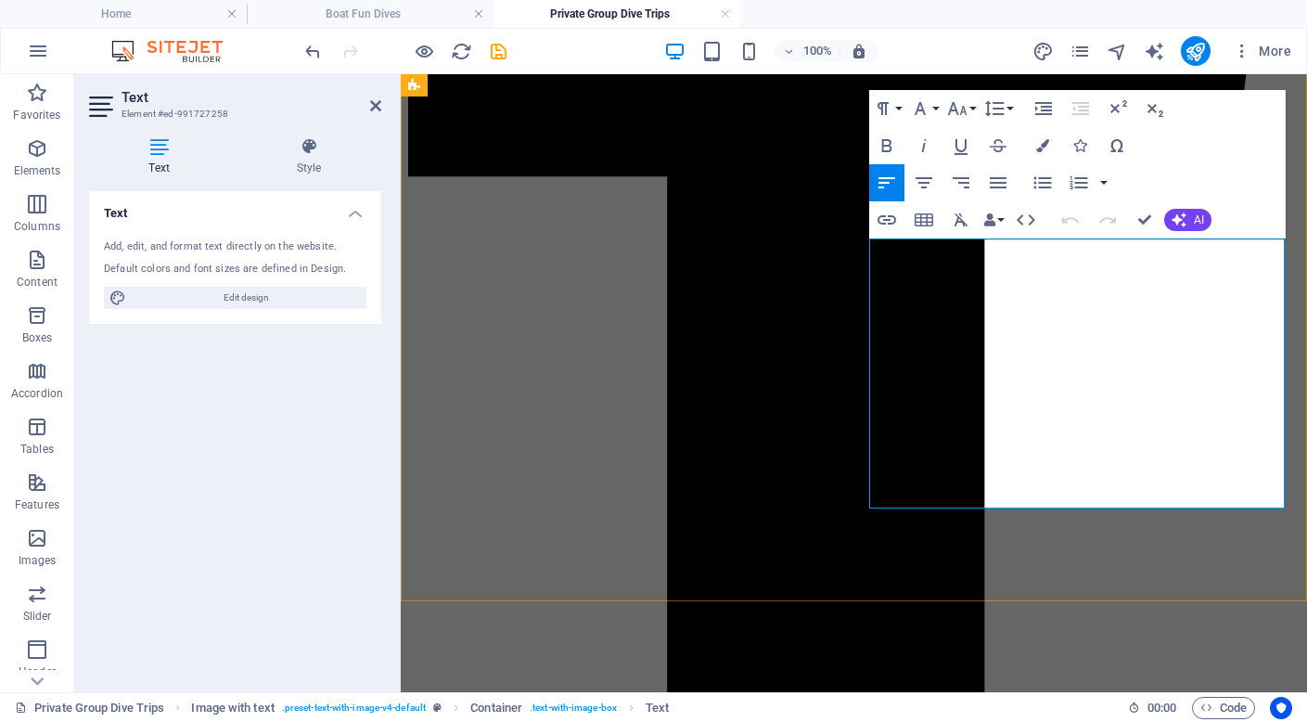
drag, startPoint x: 892, startPoint y: 344, endPoint x: 994, endPoint y: 342, distance: 101.1
click at [884, 222] on icon "button" at bounding box center [887, 220] width 22 height 22
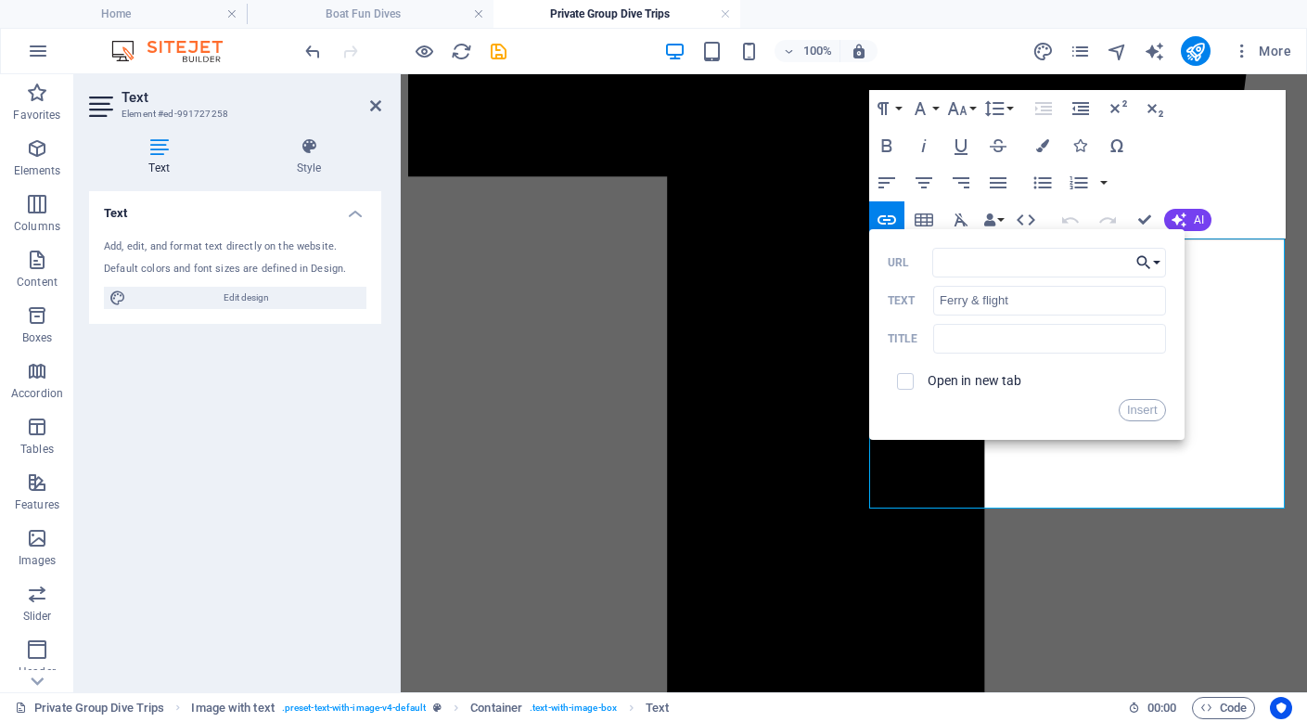
click at [1156, 263] on button "Choose Link" at bounding box center [1148, 263] width 35 height 30
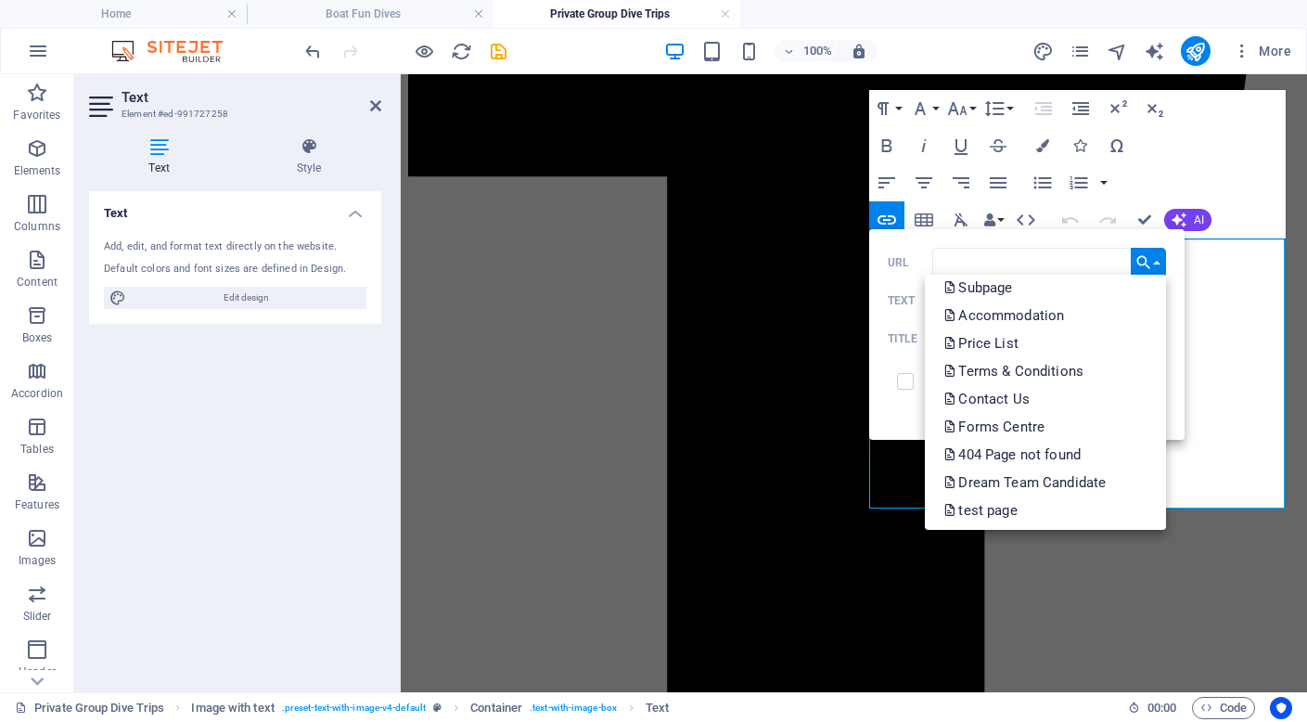
scroll to position [567, 0]
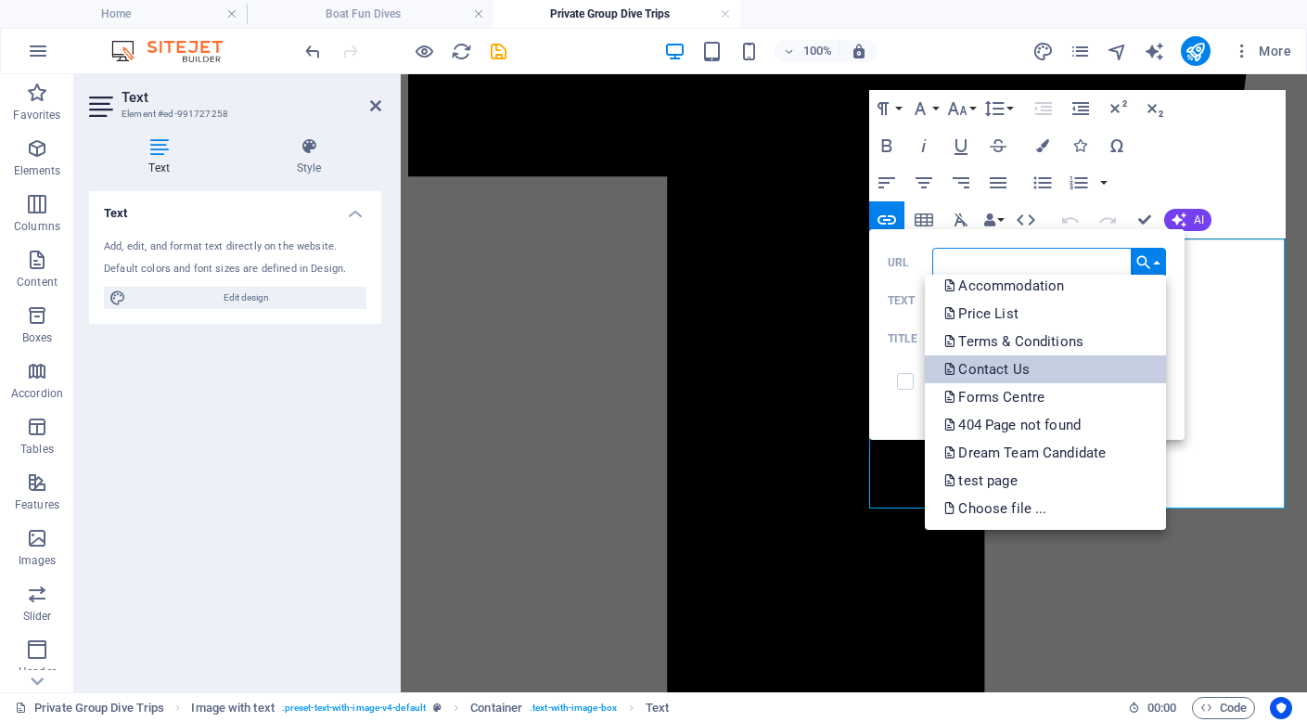
click at [1034, 376] on link "Contact Us" at bounding box center [1045, 369] width 240 height 28
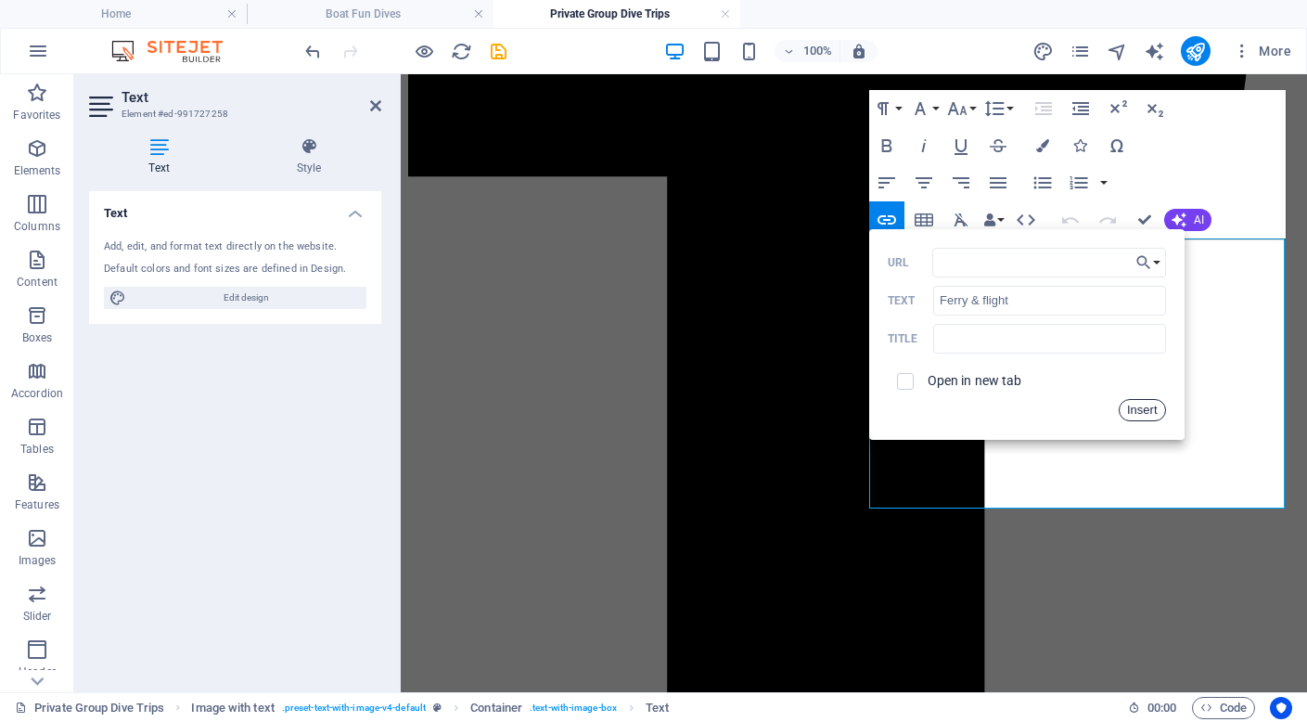
click at [1141, 405] on button "Insert" at bounding box center [1142, 410] width 47 height 22
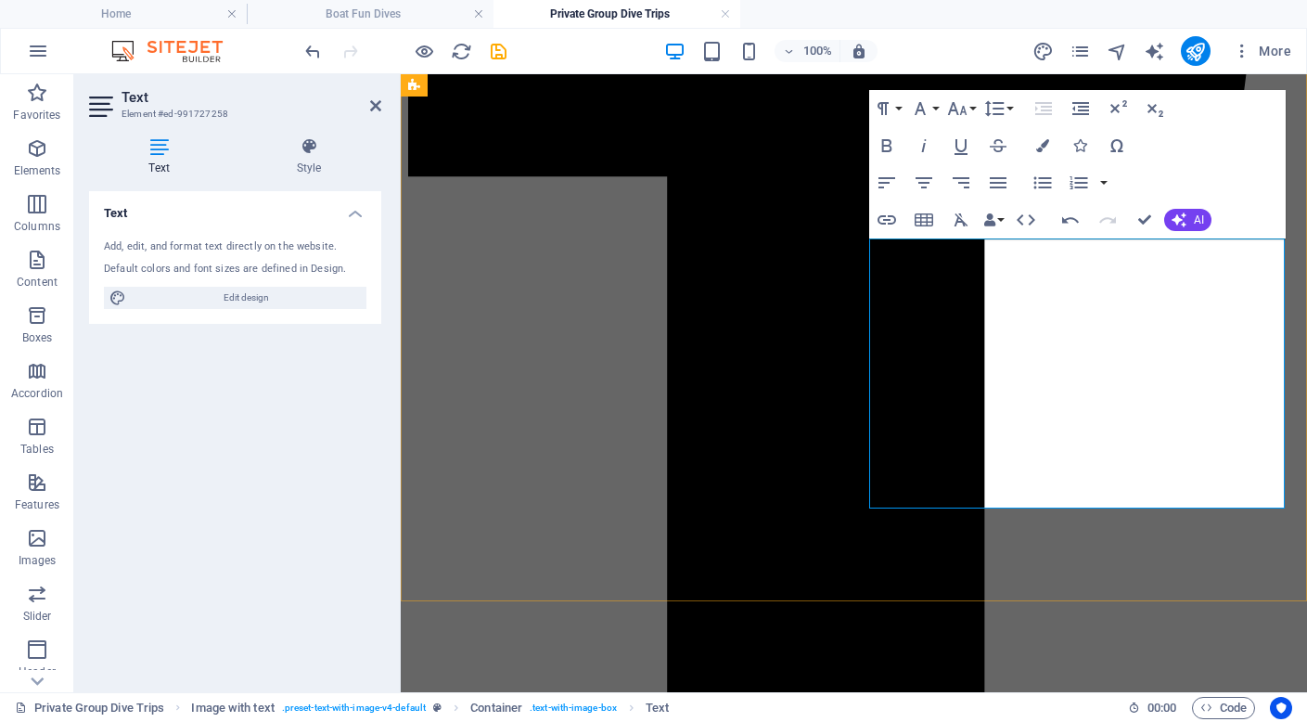
scroll to position [1668, 0]
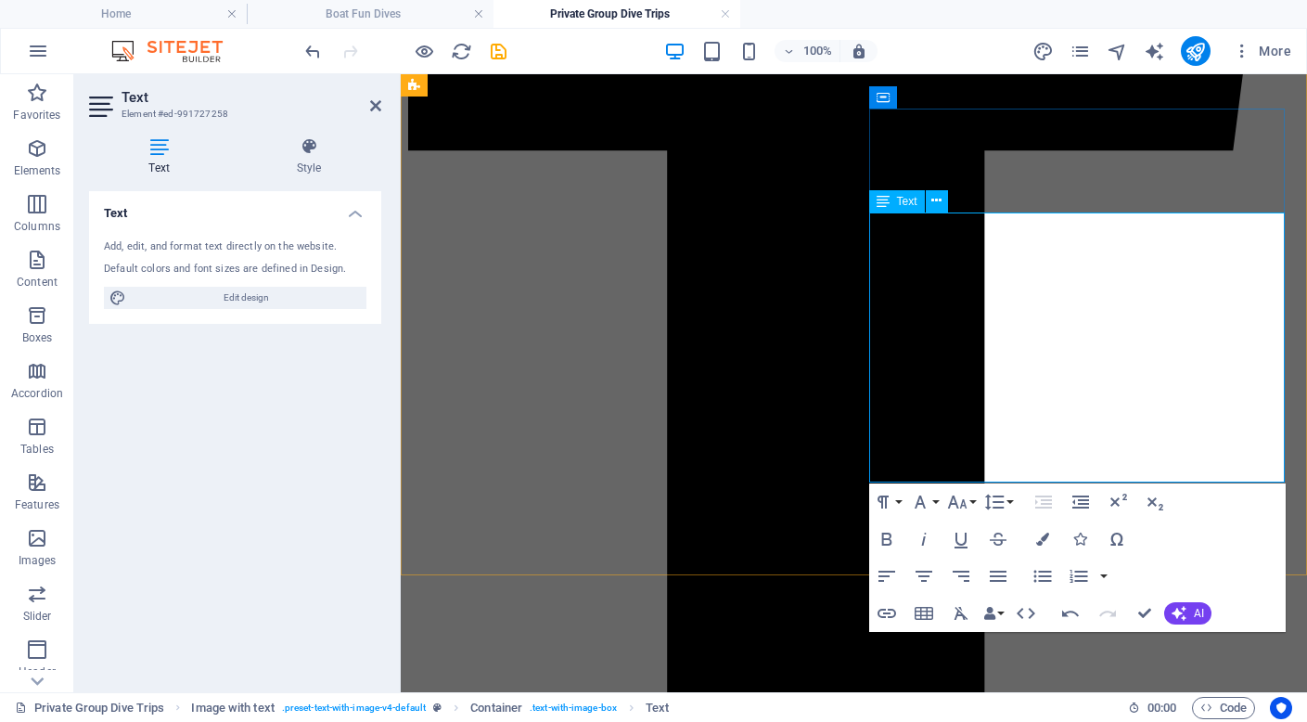
drag, startPoint x: 939, startPoint y: 350, endPoint x: 1065, endPoint y: 345, distance: 126.3
type input "accommodation"
click at [885, 613] on icon "button" at bounding box center [887, 613] width 19 height 9
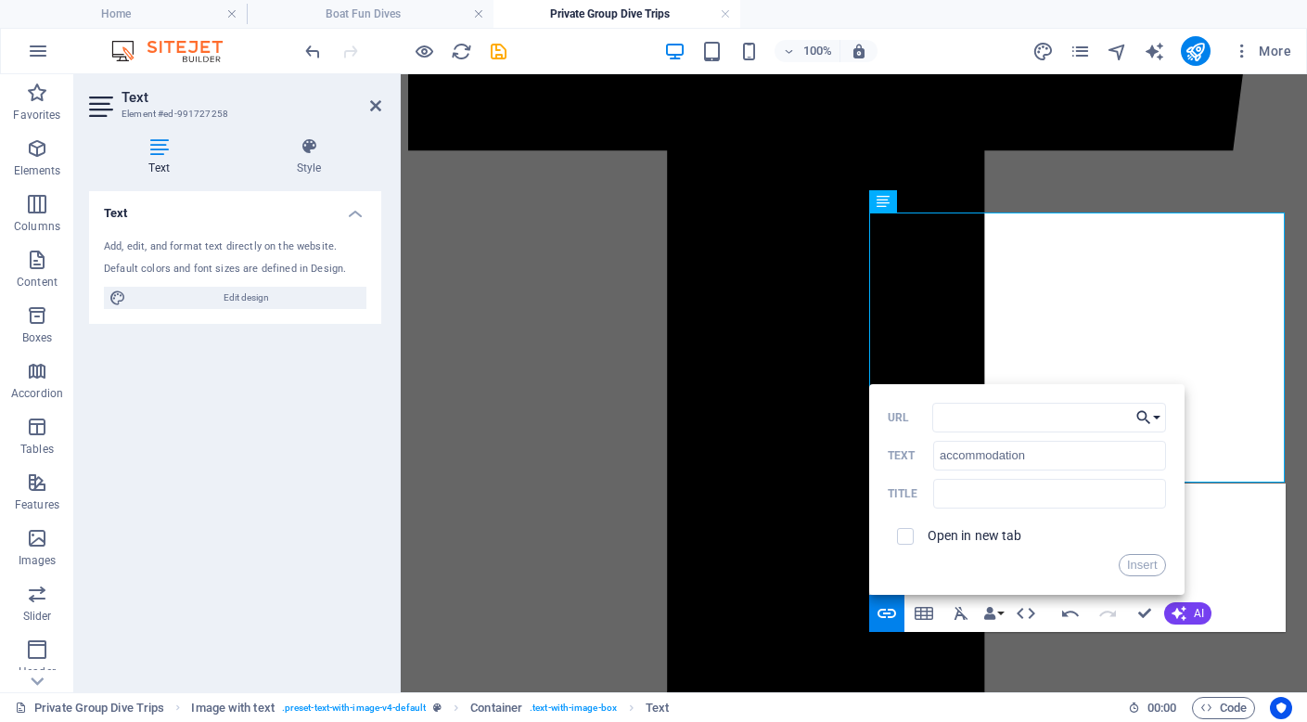
click at [1151, 417] on icon "button" at bounding box center [1144, 417] width 19 height 22
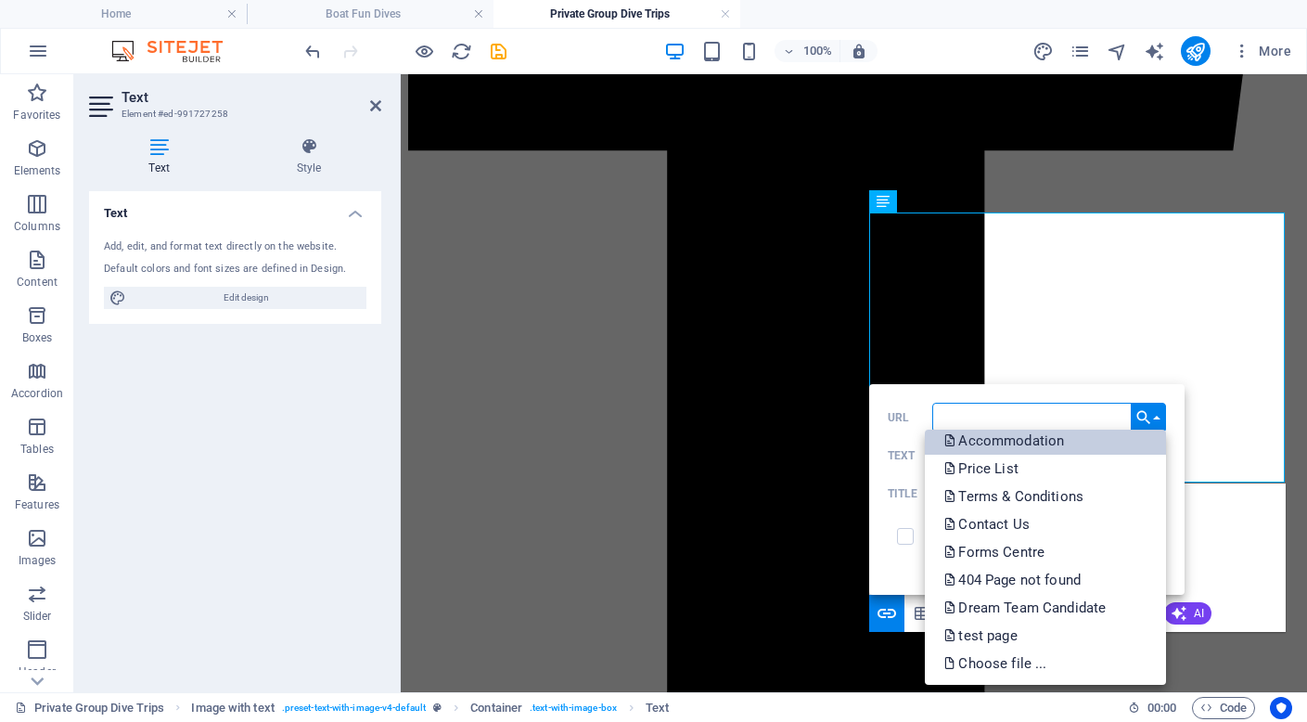
click at [1034, 443] on p "Accommodation" at bounding box center [1006, 441] width 124 height 28
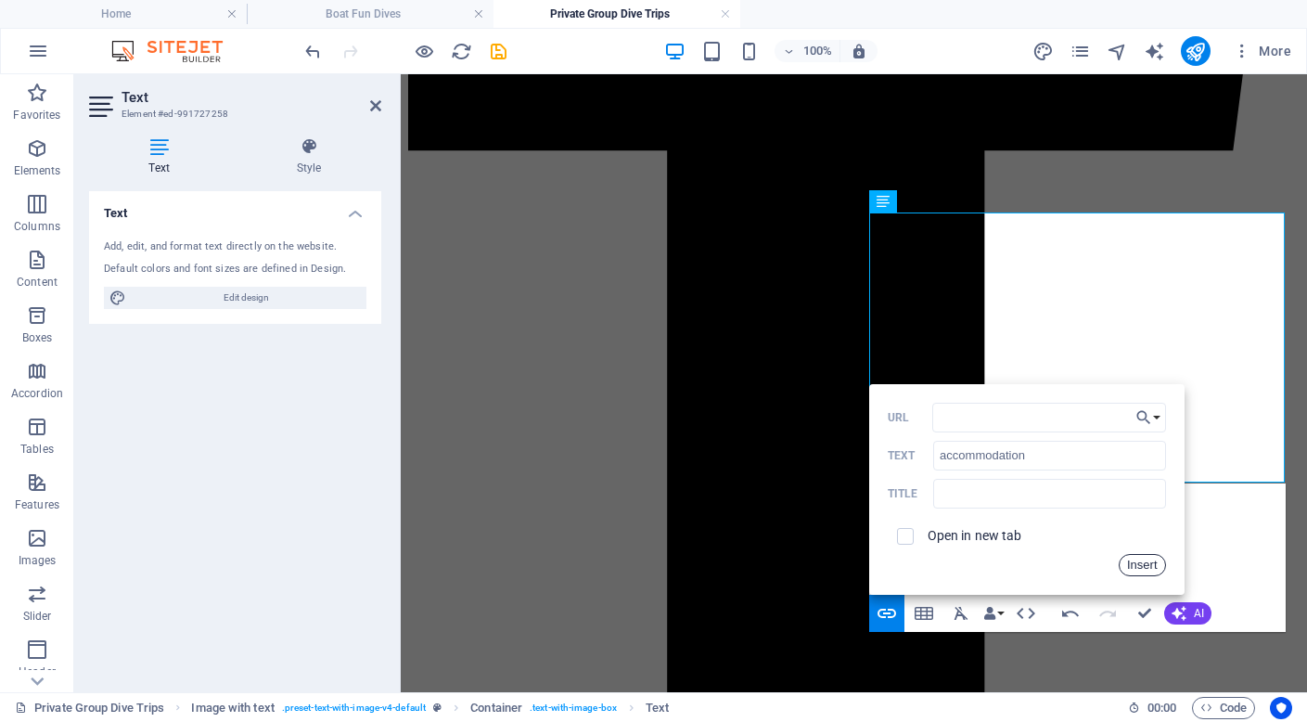
click at [1144, 571] on button "Insert" at bounding box center [1142, 565] width 47 height 22
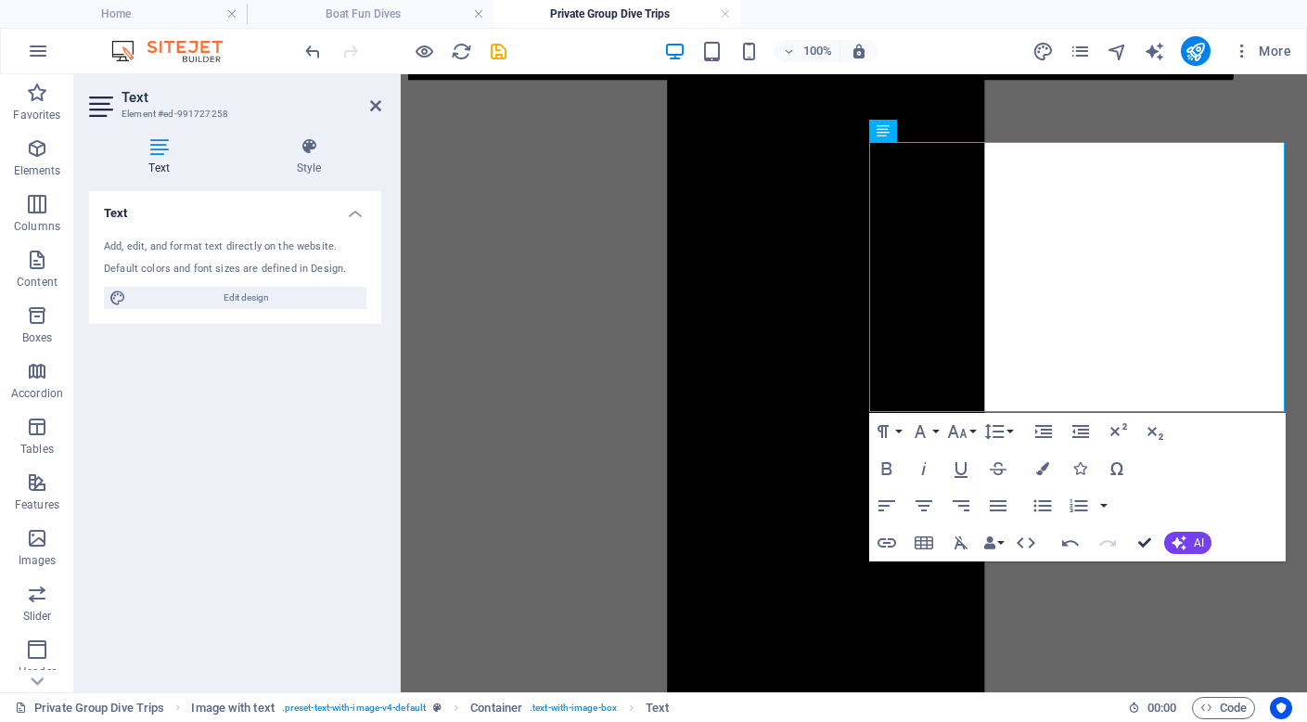
scroll to position [1617, 0]
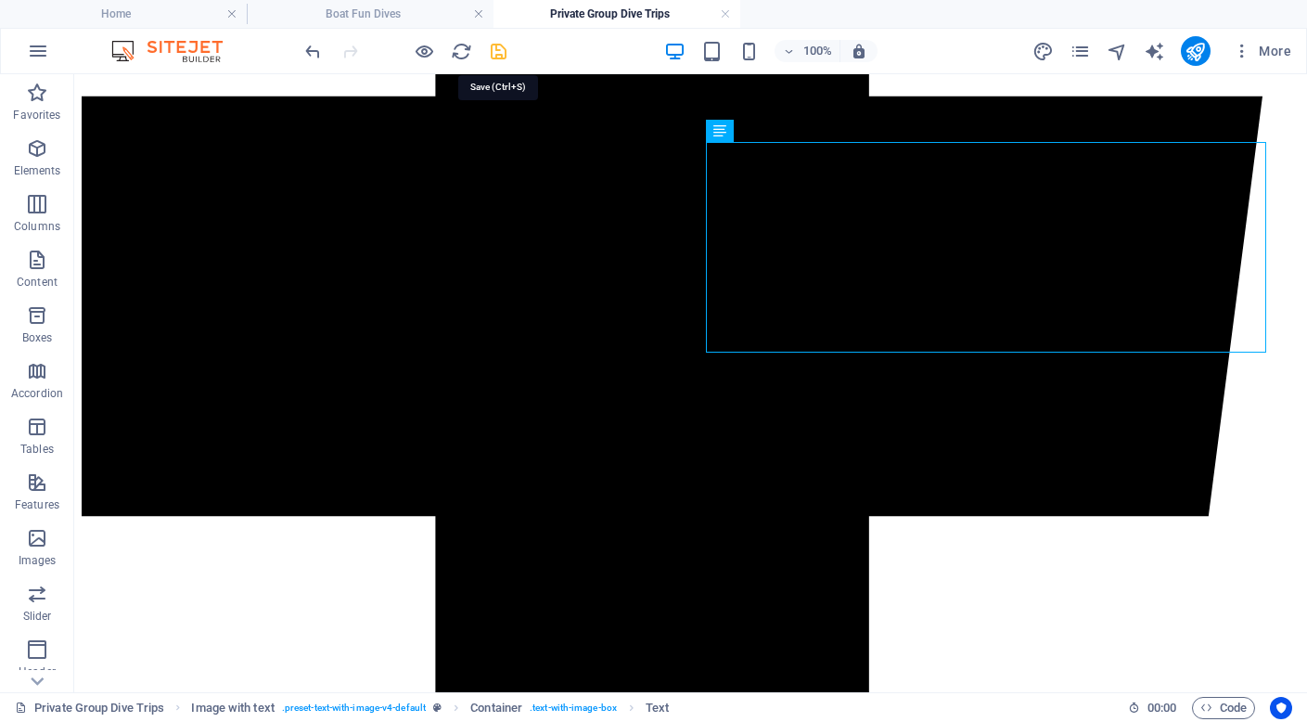
click at [502, 53] on icon "save" at bounding box center [498, 51] width 21 height 21
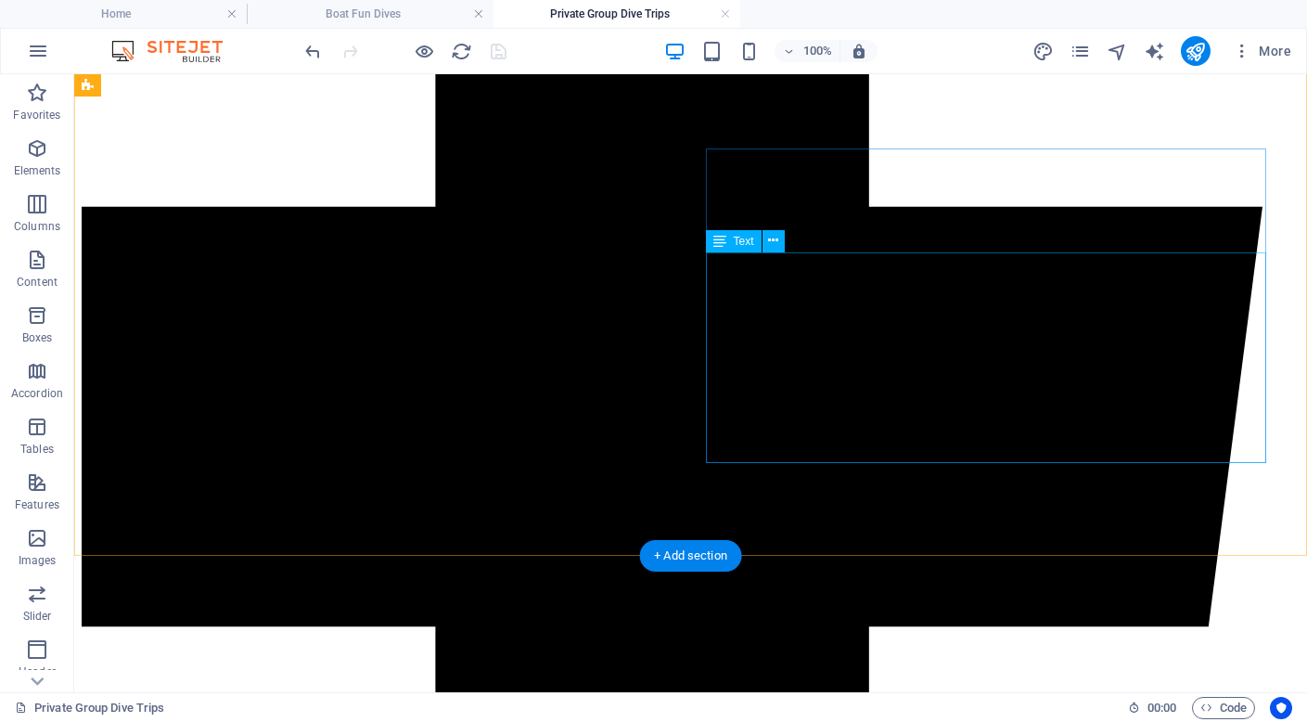
scroll to position [1516, 0]
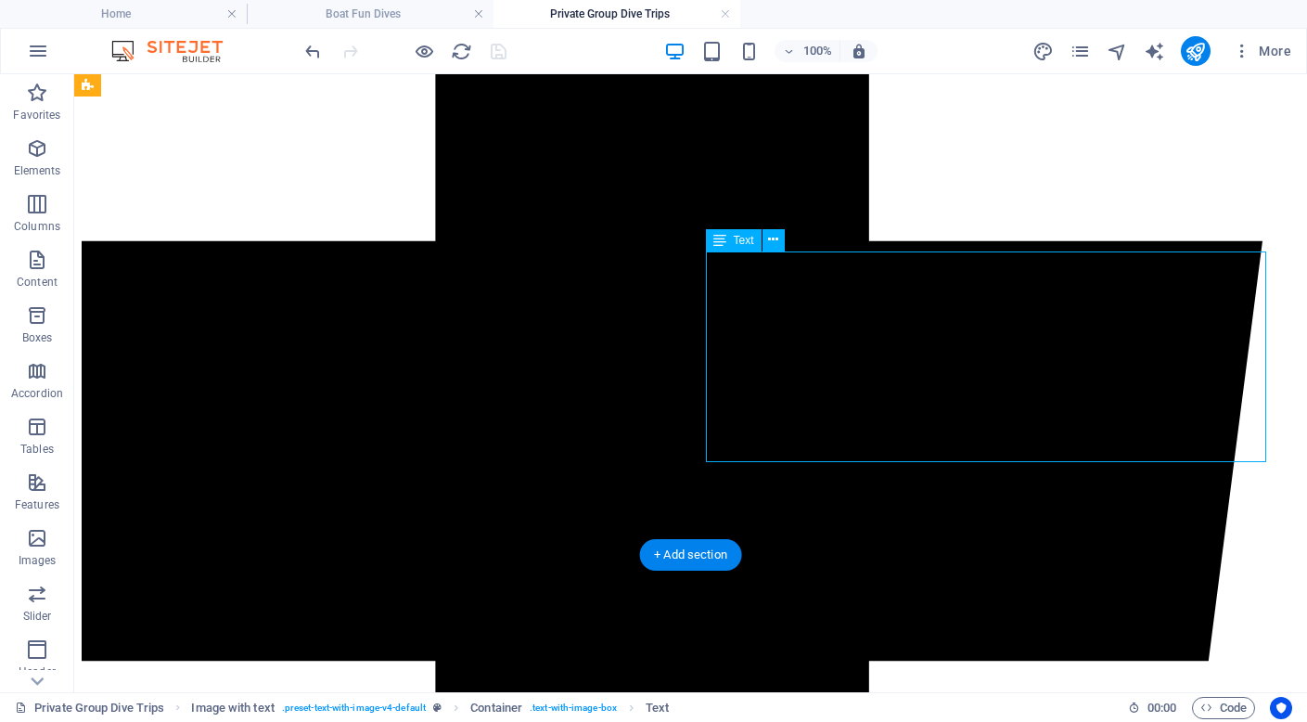
scroll to position [1629, 0]
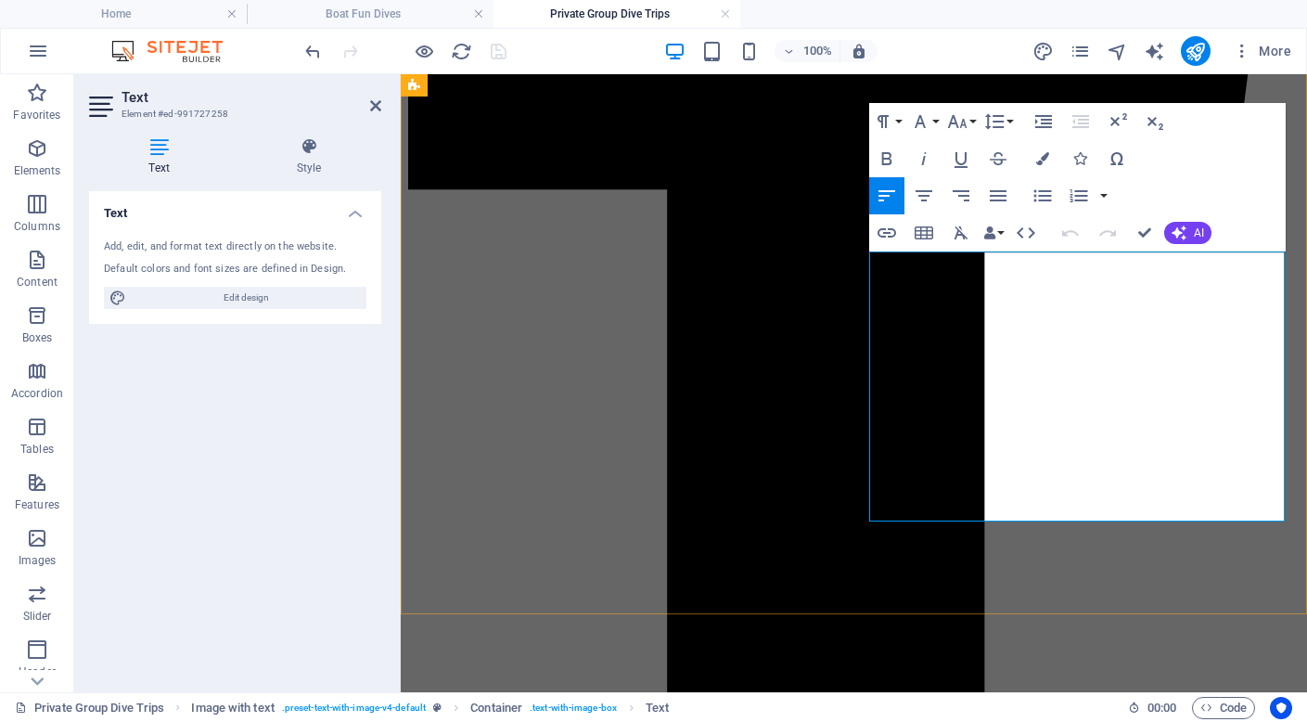
drag, startPoint x: 893, startPoint y: 357, endPoint x: 995, endPoint y: 357, distance: 101.1
click at [892, 233] on icon "button" at bounding box center [887, 233] width 22 height 22
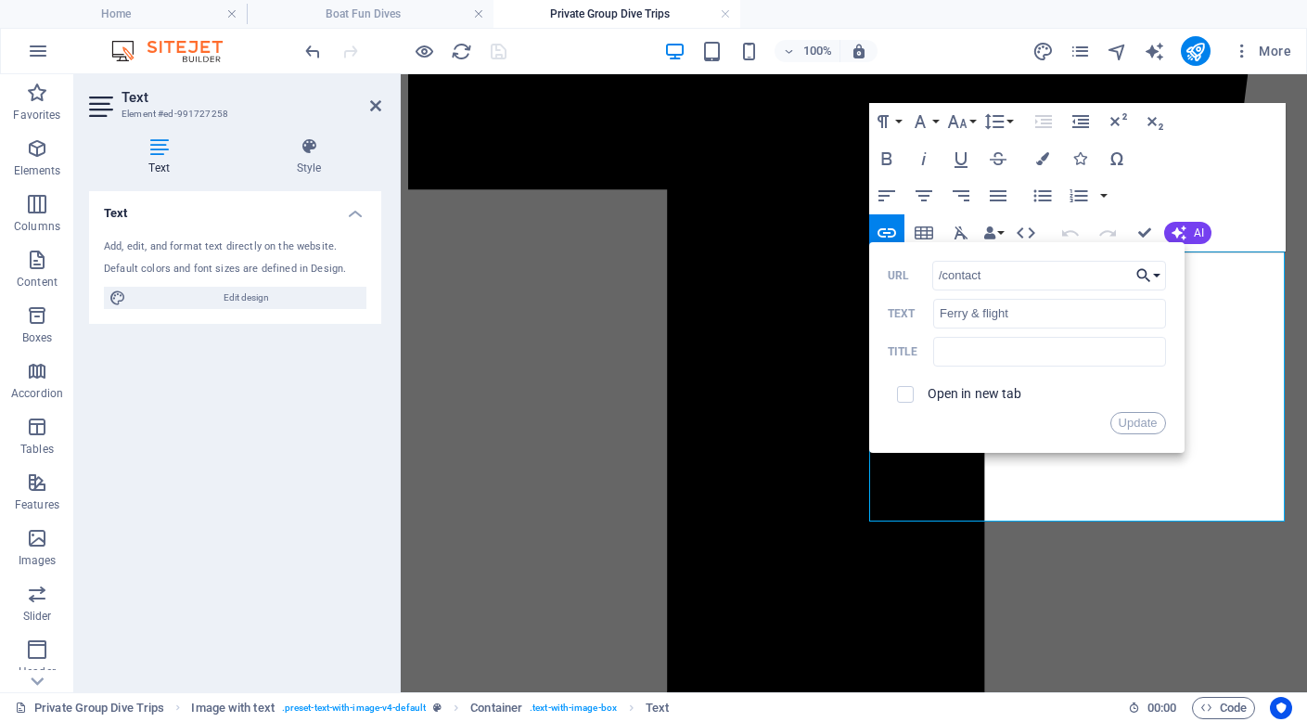
click at [1152, 276] on button "Choose Link" at bounding box center [1148, 276] width 35 height 30
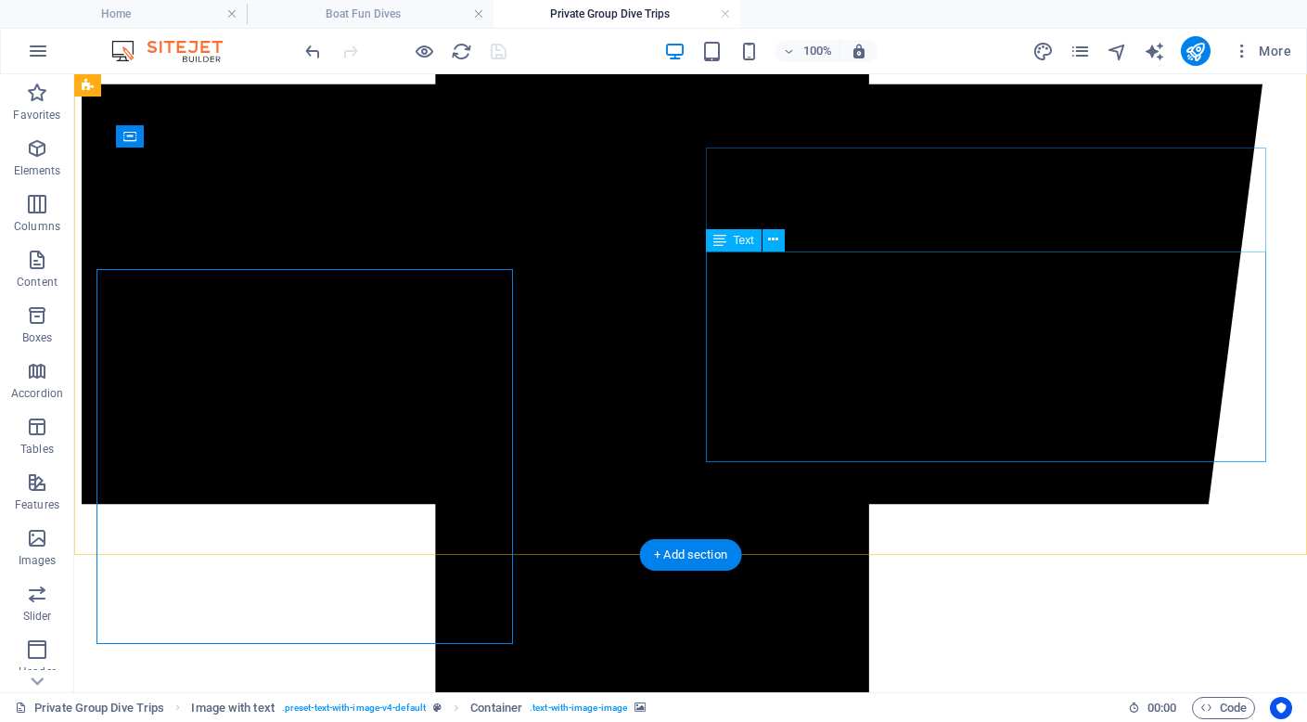
scroll to position [1508, 0]
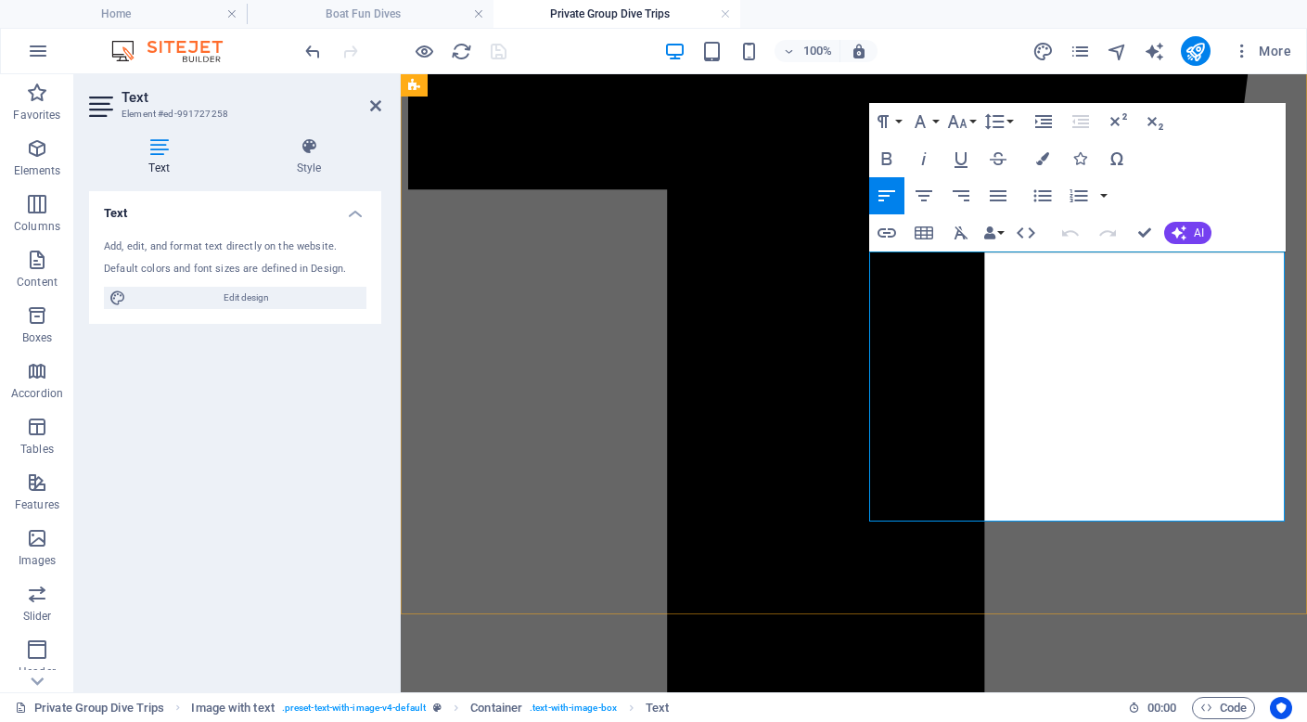
click at [978, 304] on icon "button" at bounding box center [980, 307] width 19 height 17
click at [1035, 336] on icon "button" at bounding box center [1039, 336] width 19 height 17
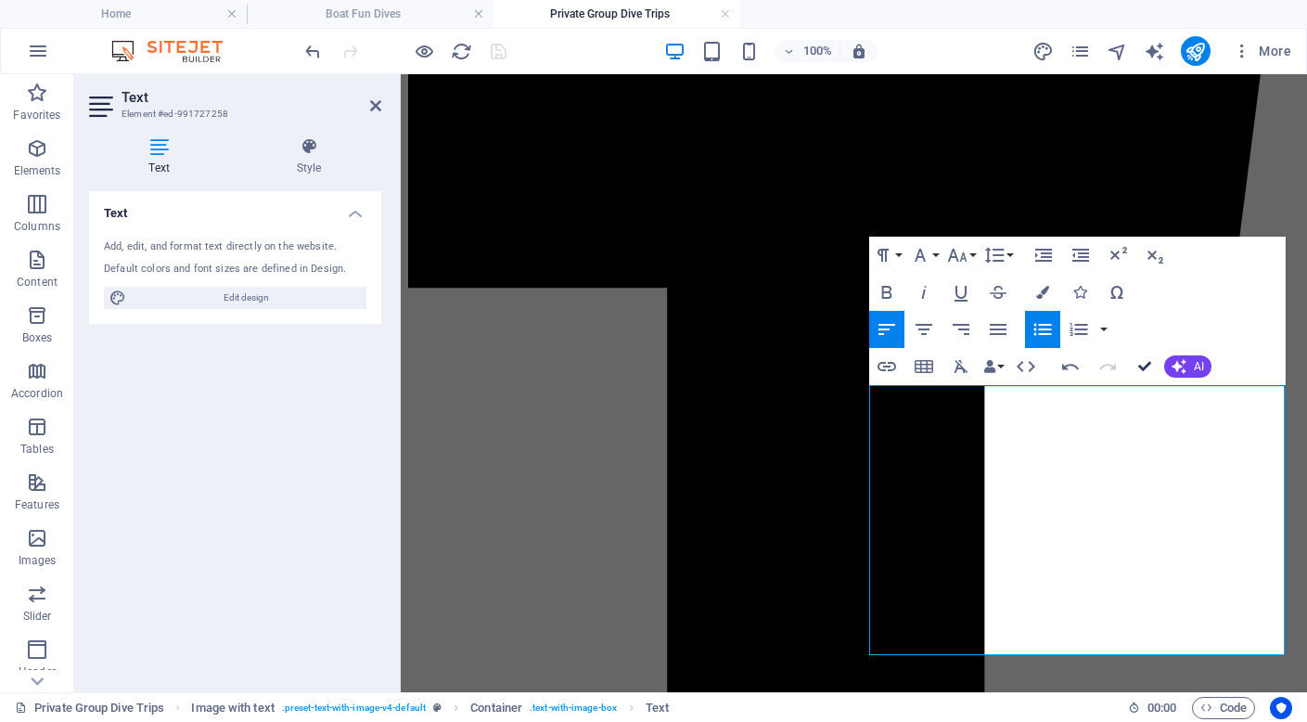
scroll to position [1374, 0]
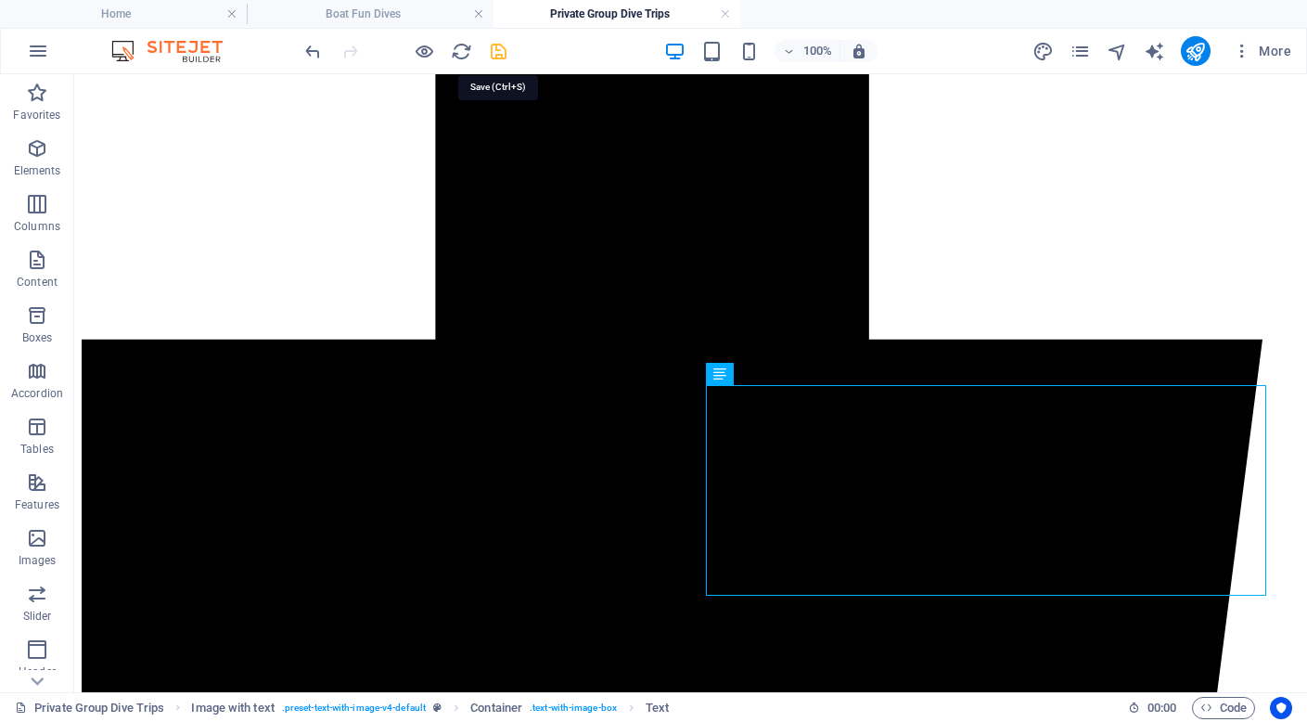
click at [494, 57] on icon "save" at bounding box center [498, 51] width 21 height 21
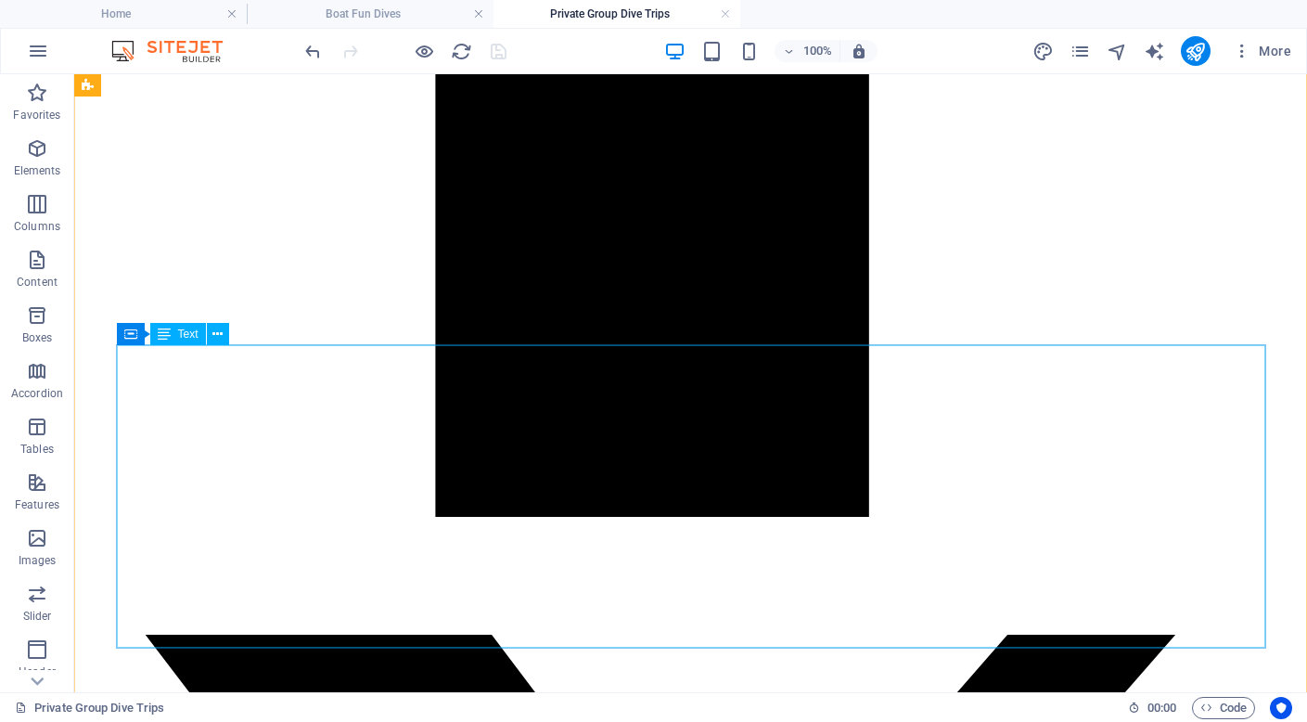
scroll to position [2674, 0]
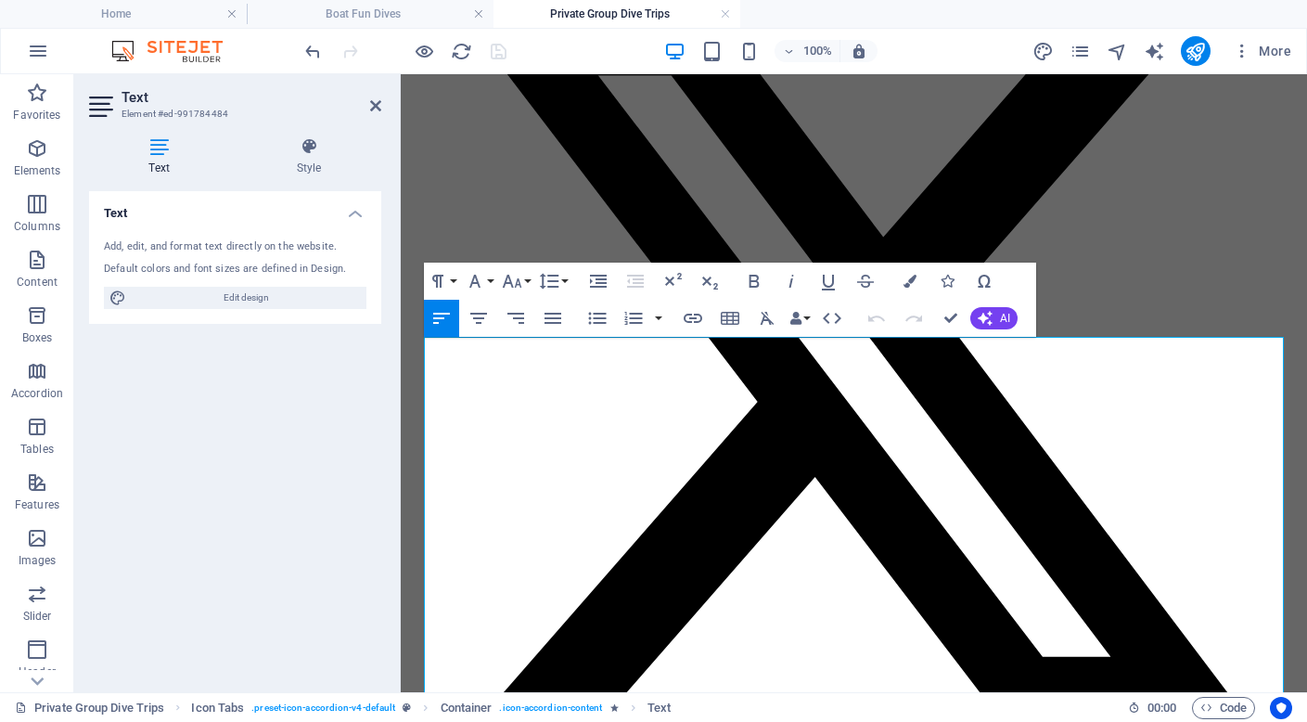
scroll to position [2916, 0]
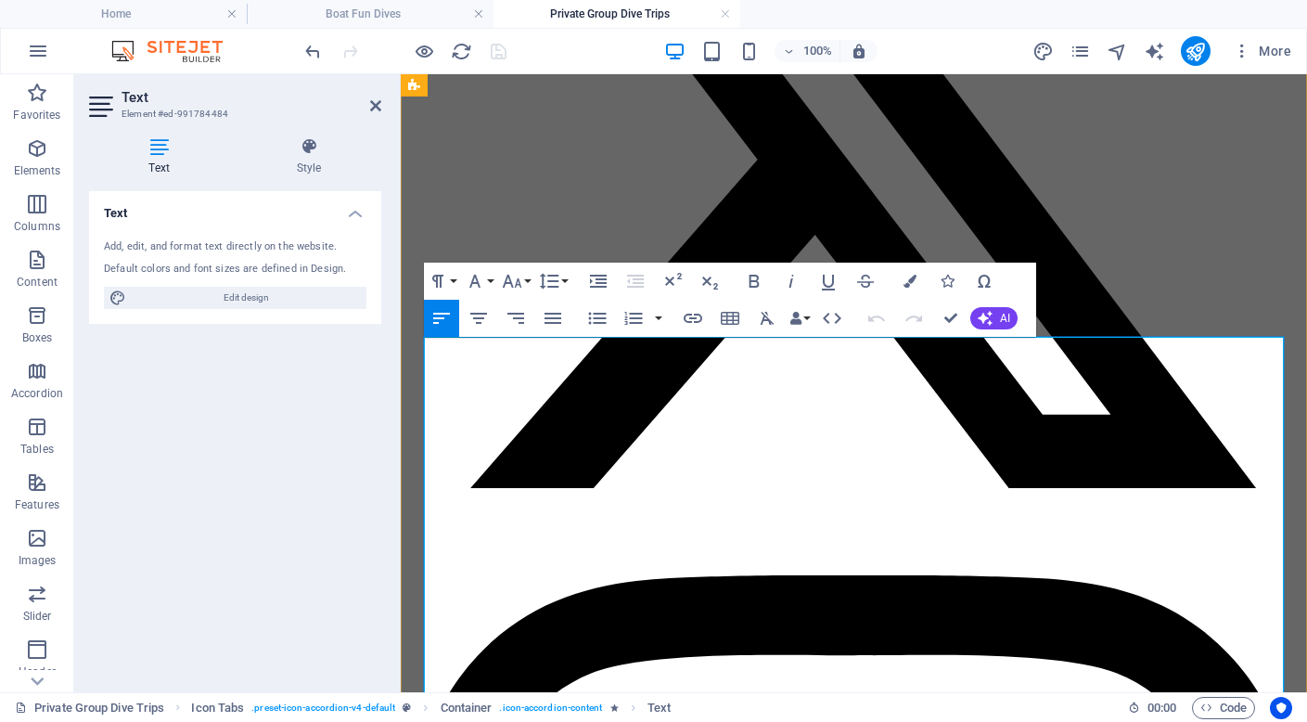
click at [697, 315] on icon "button" at bounding box center [693, 318] width 22 height 22
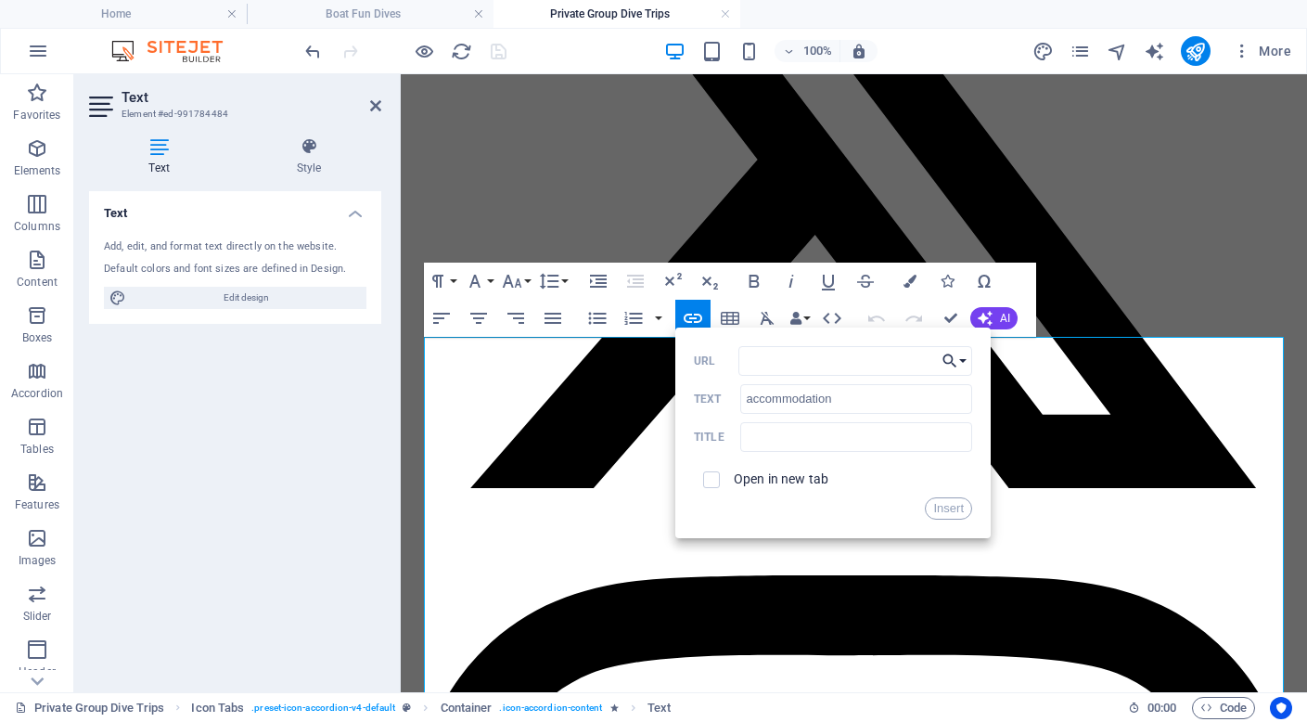
click at [958, 358] on button "Choose Link" at bounding box center [954, 361] width 35 height 30
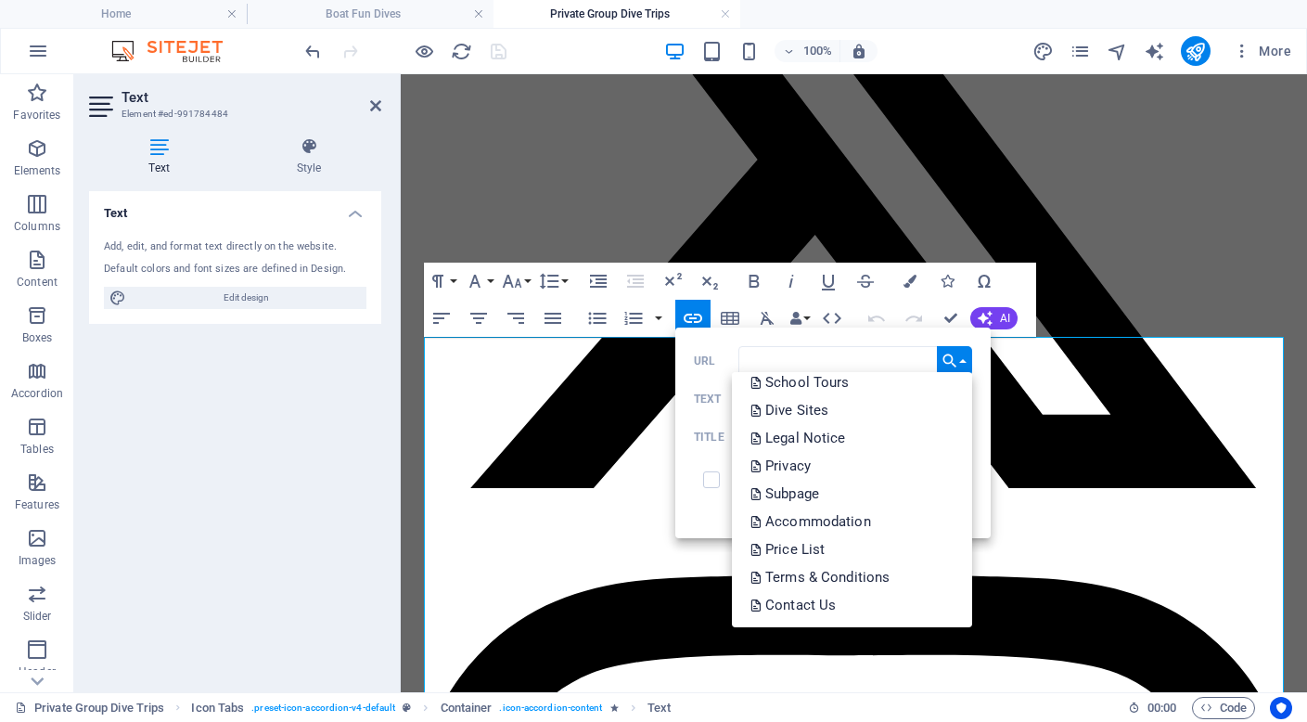
scroll to position [430, 0]
click at [852, 521] on p "Accommodation" at bounding box center [813, 520] width 124 height 28
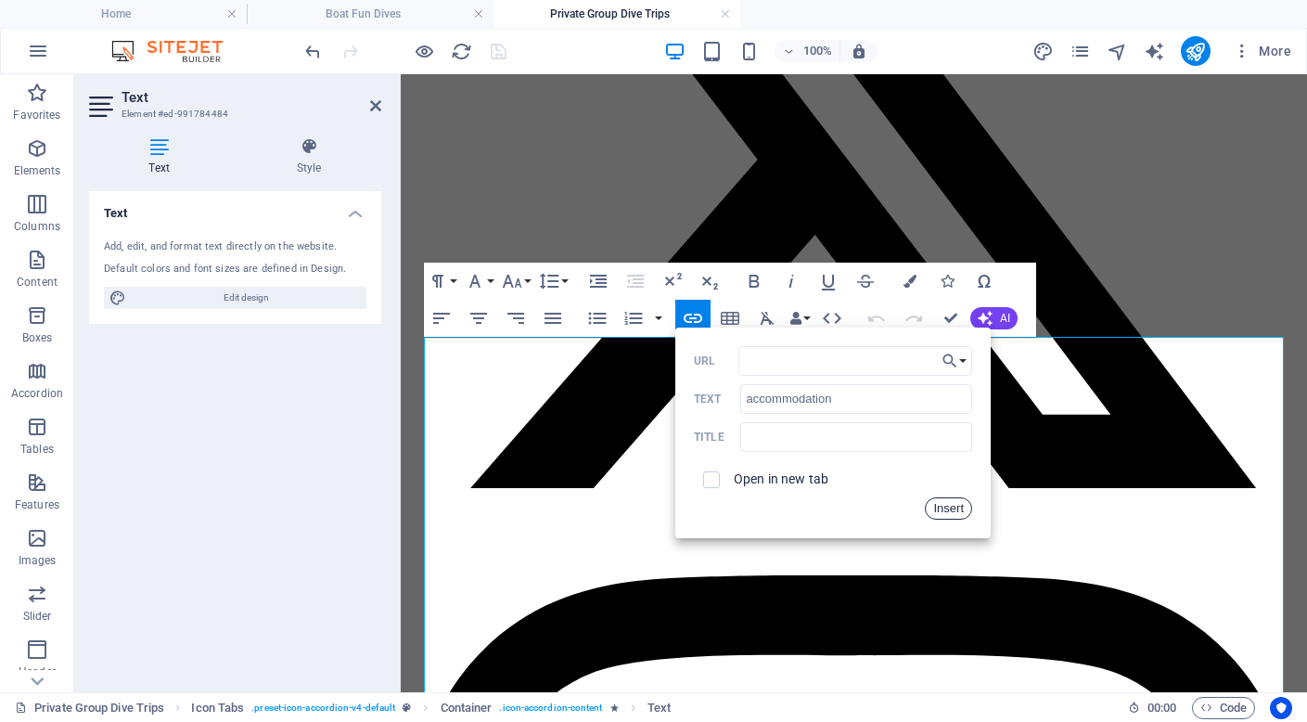
click at [956, 511] on button "Insert" at bounding box center [948, 508] width 47 height 22
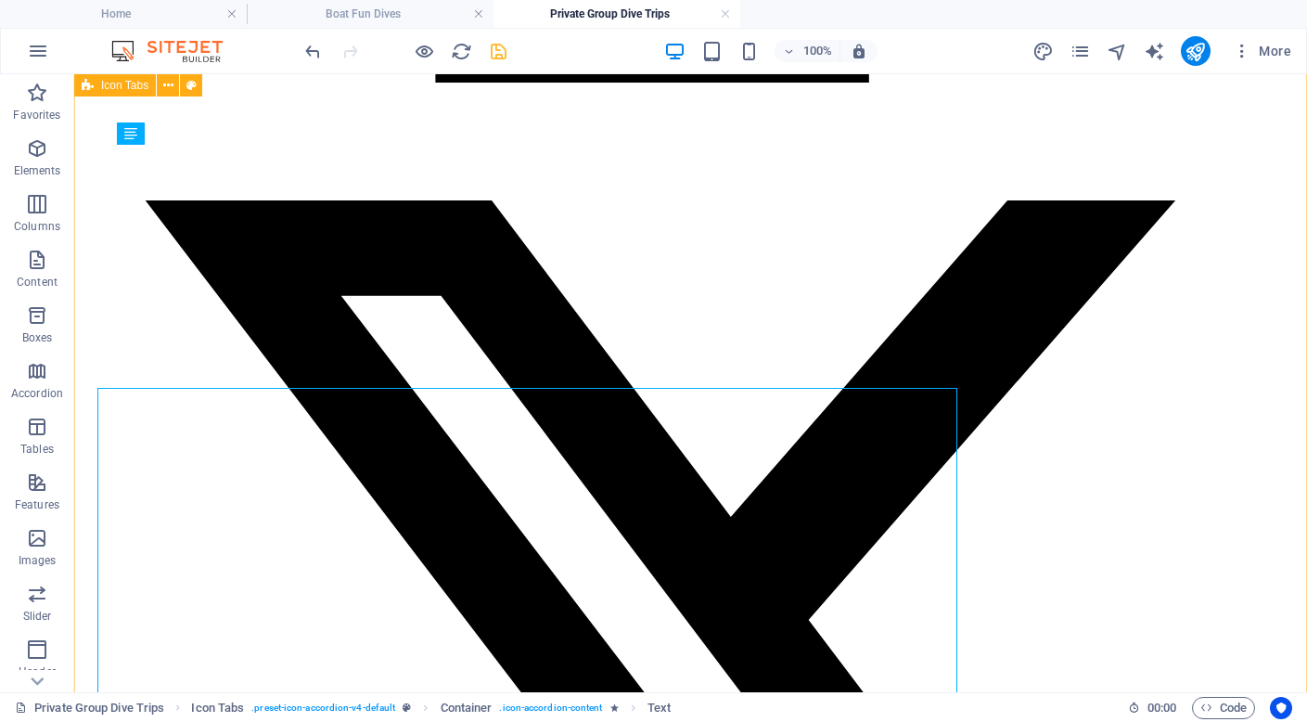
scroll to position [2865, 0]
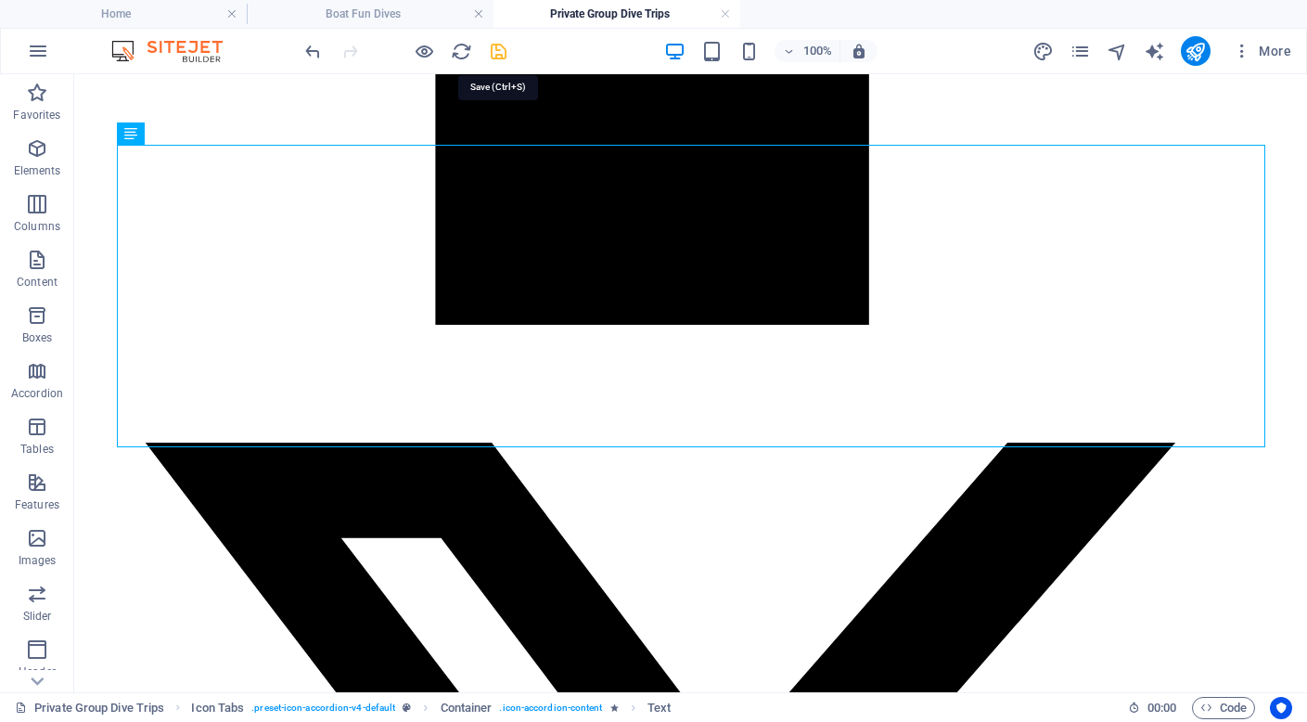
click at [498, 54] on icon "save" at bounding box center [498, 51] width 21 height 21
checkbox input "false"
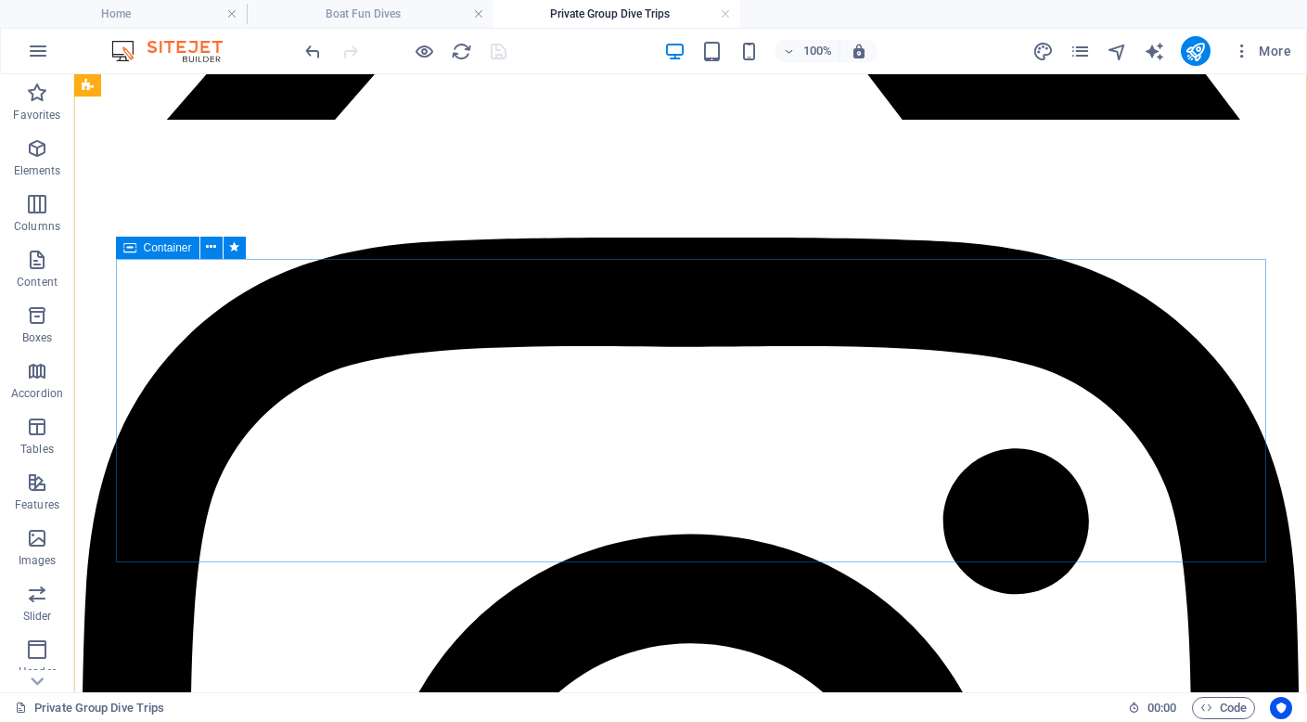
scroll to position [4185, 0]
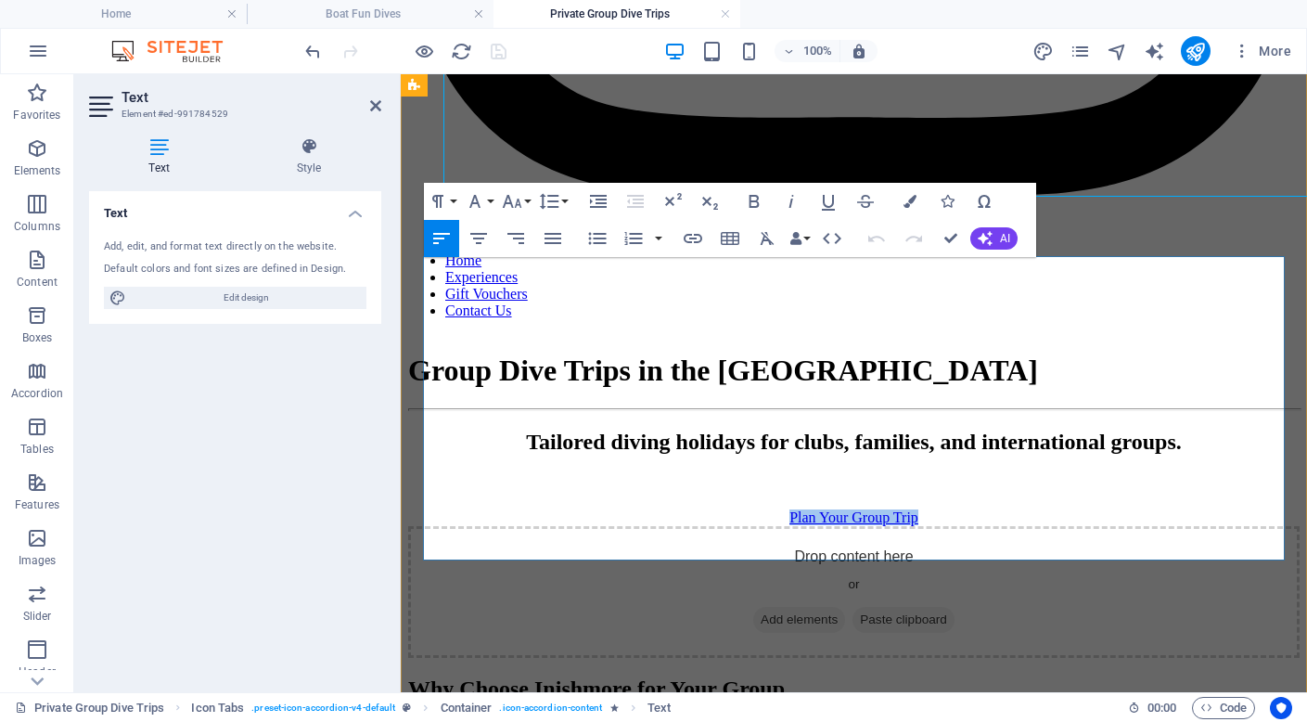
scroll to position [4548, 0]
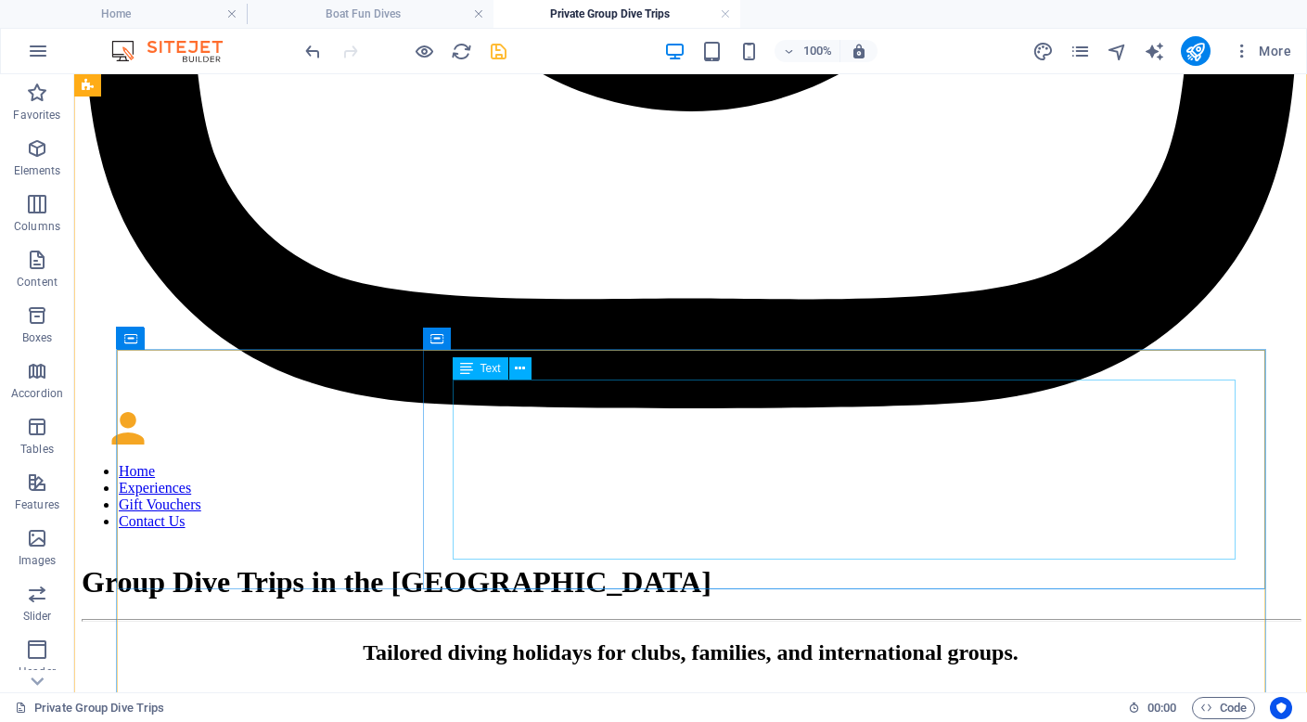
scroll to position [5226, 0]
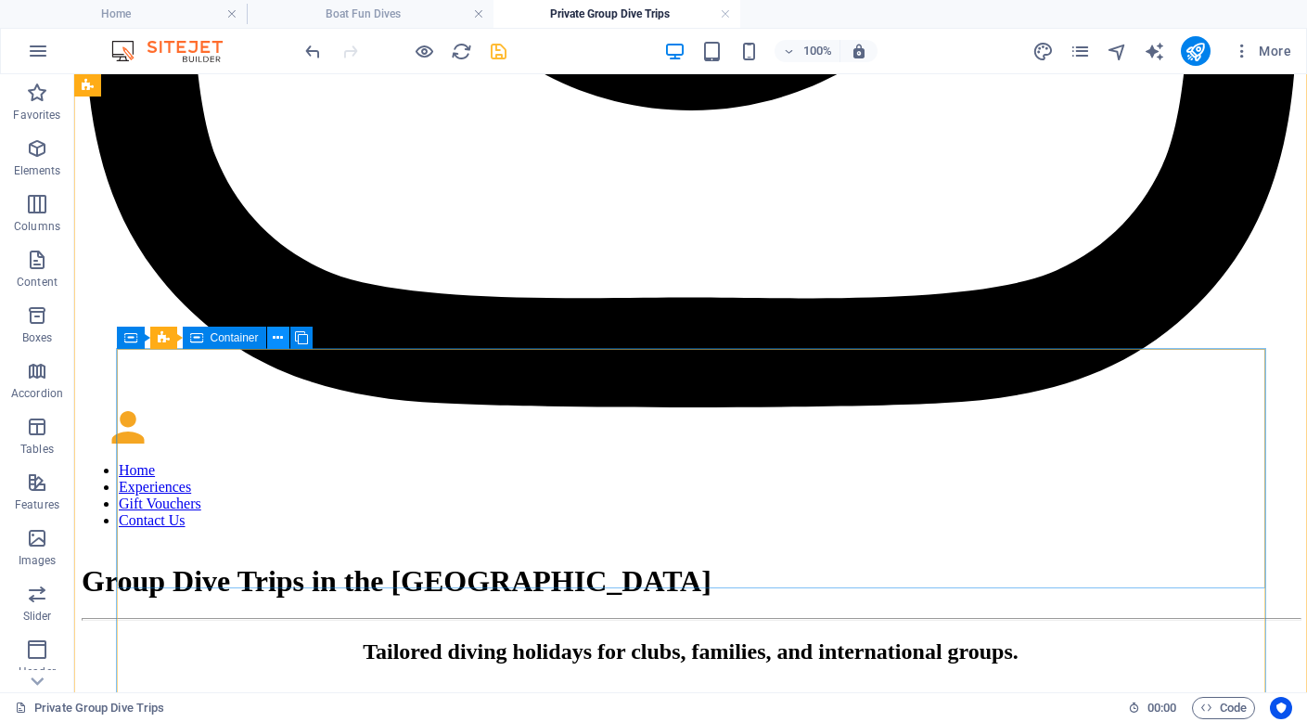
click at [277, 339] on icon at bounding box center [278, 337] width 10 height 19
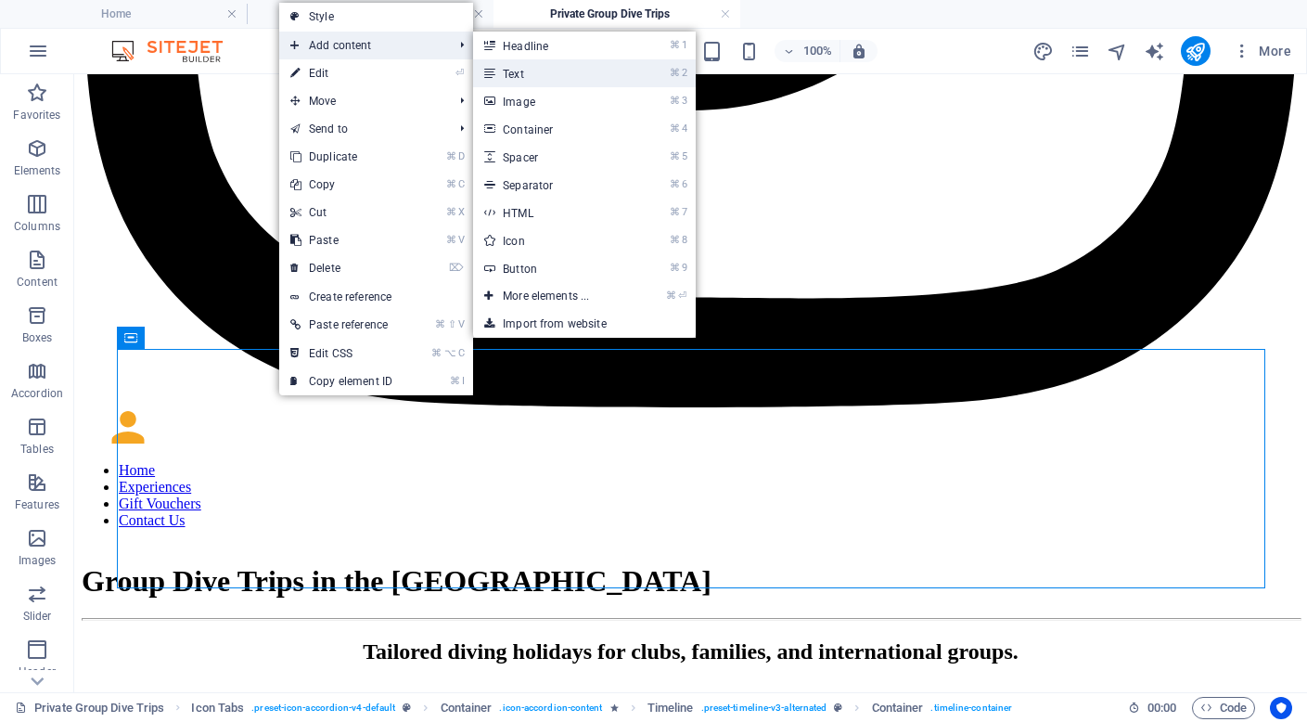
click at [544, 72] on link "⌘ 2 Text" at bounding box center [549, 73] width 153 height 28
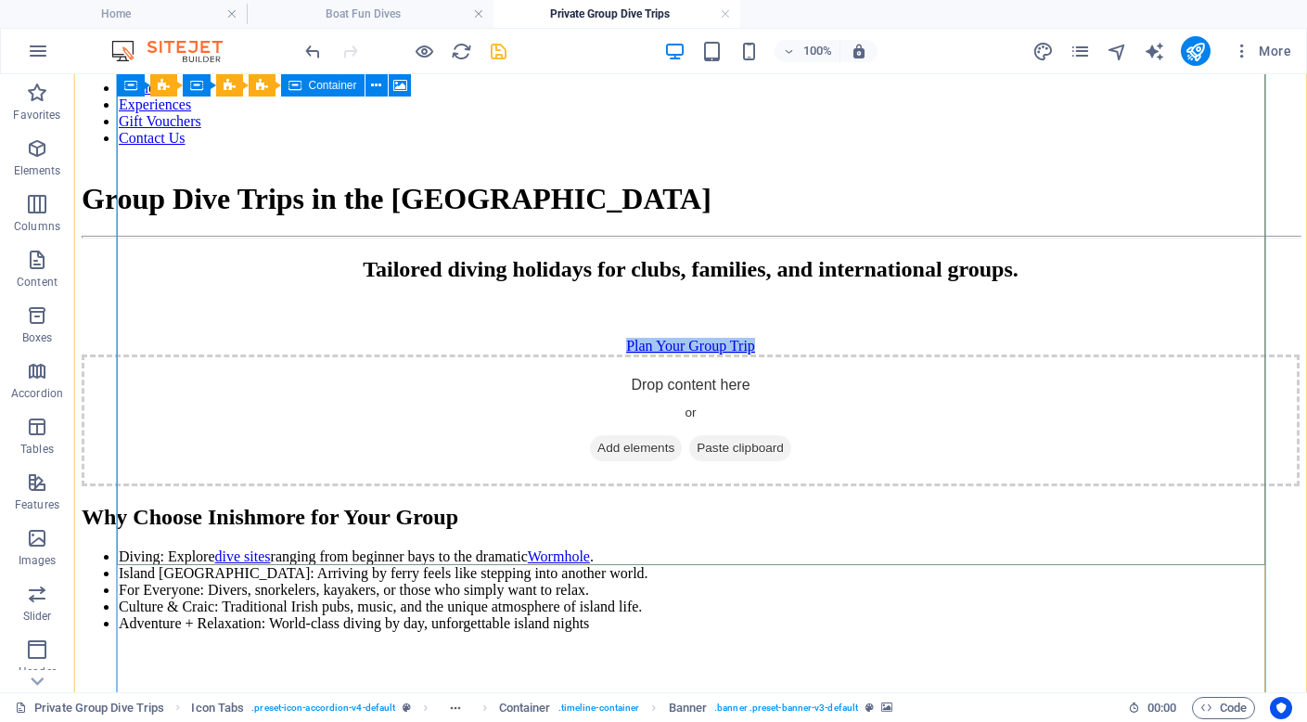
scroll to position [5579, 0]
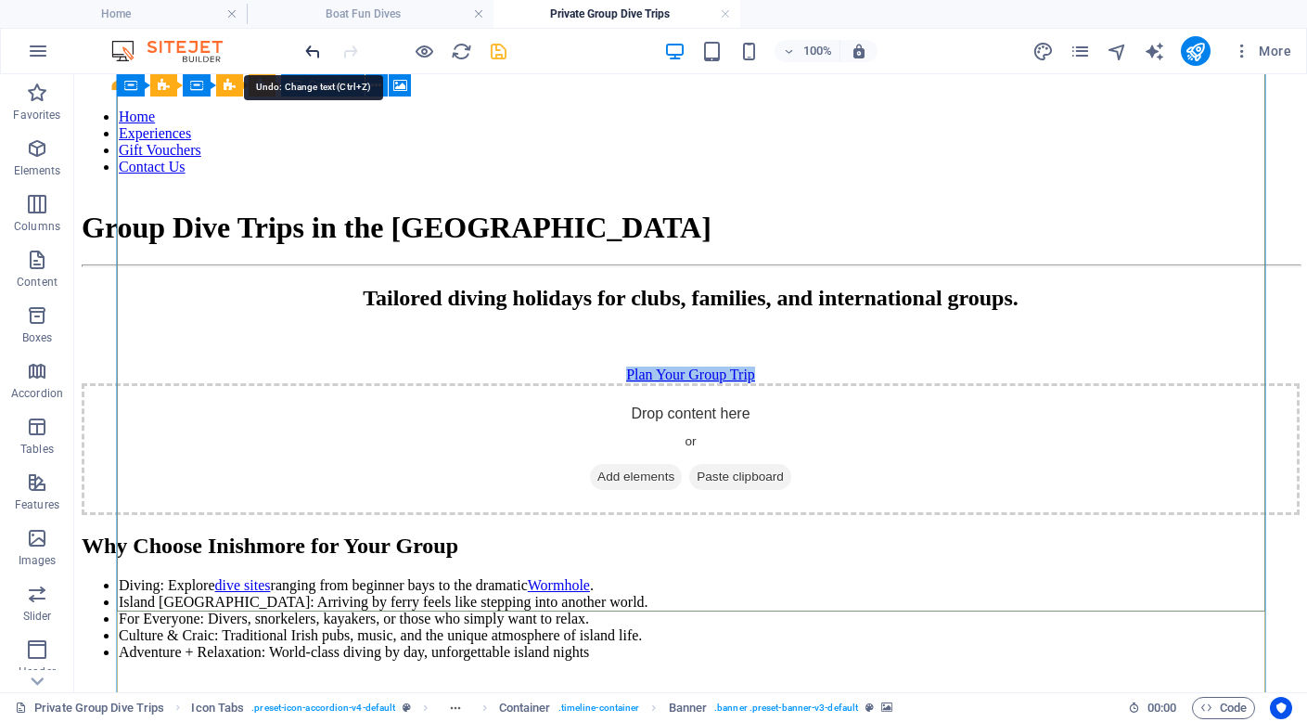
click at [315, 45] on icon "undo" at bounding box center [312, 51] width 21 height 21
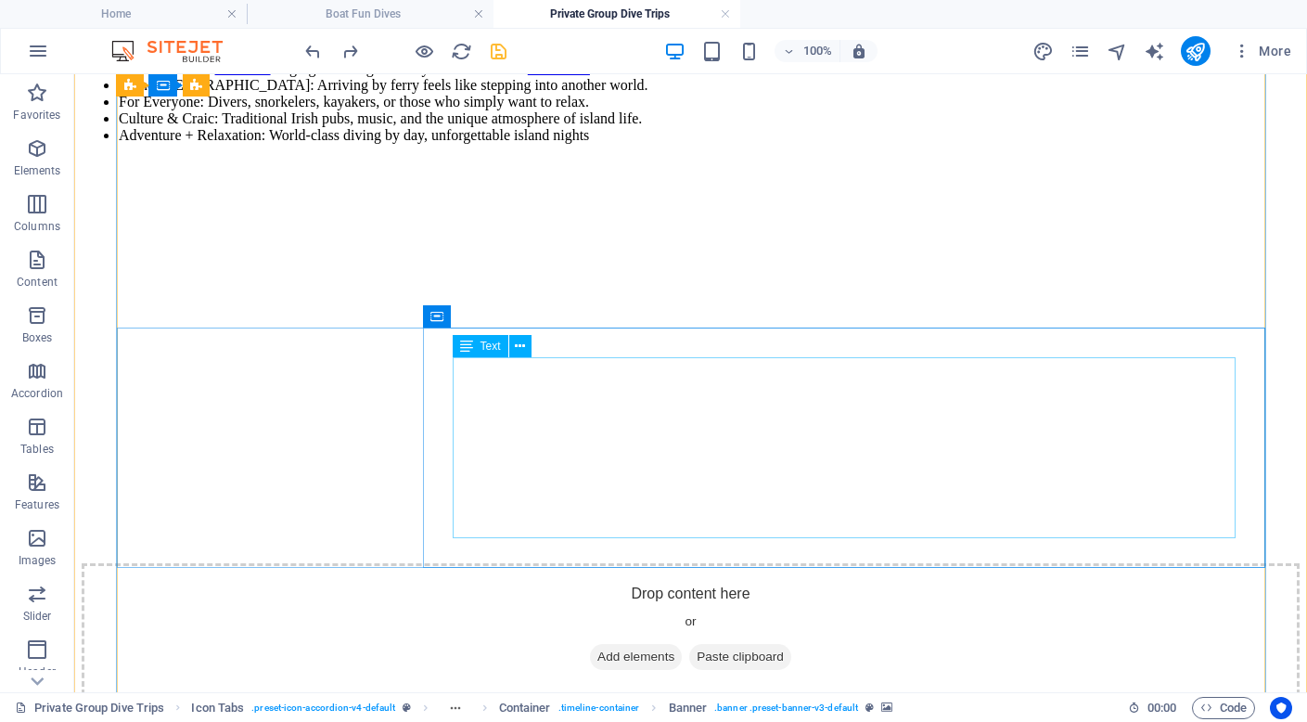
scroll to position [6098, 0]
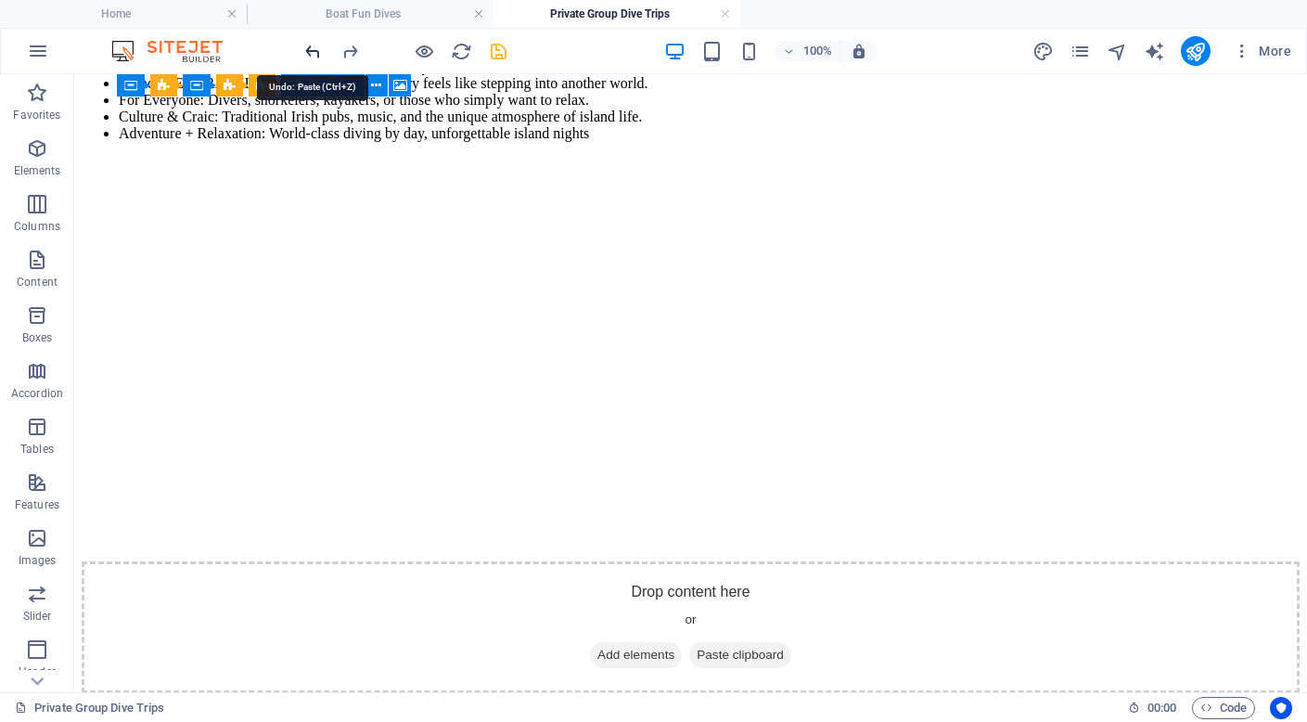
click at [312, 51] on icon "undo" at bounding box center [312, 51] width 21 height 21
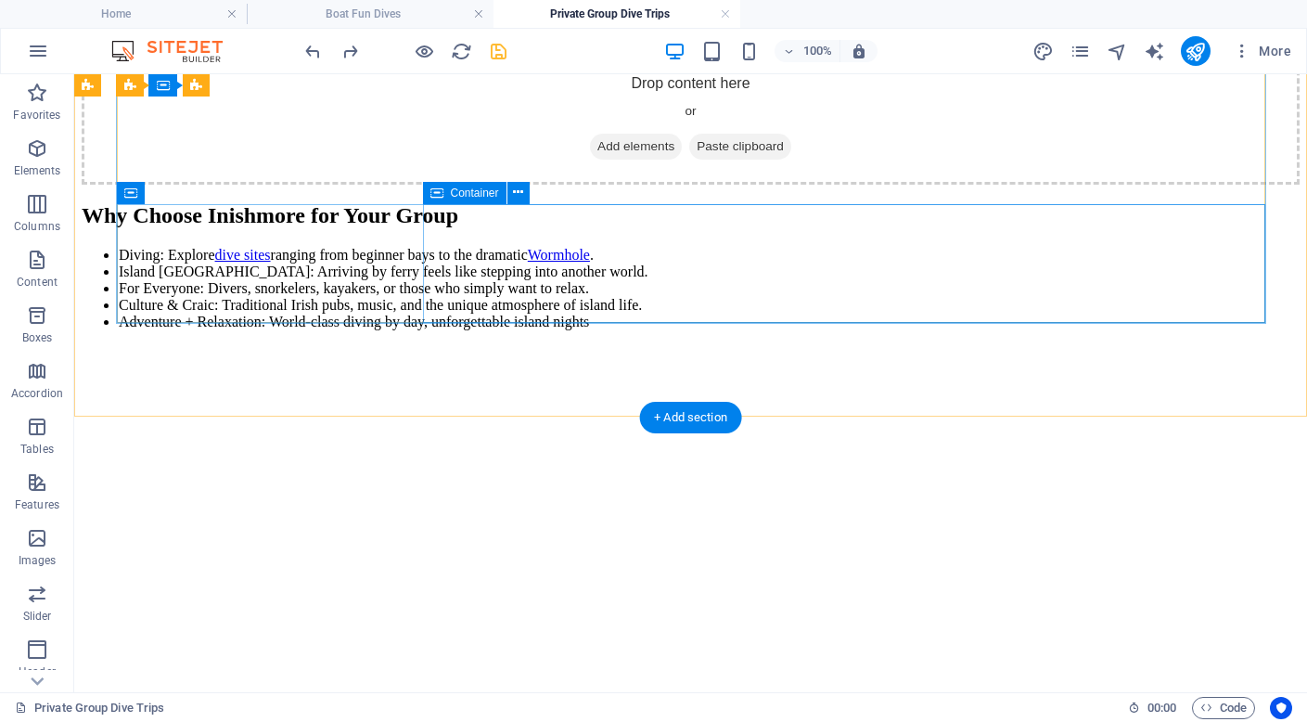
scroll to position [5949, 0]
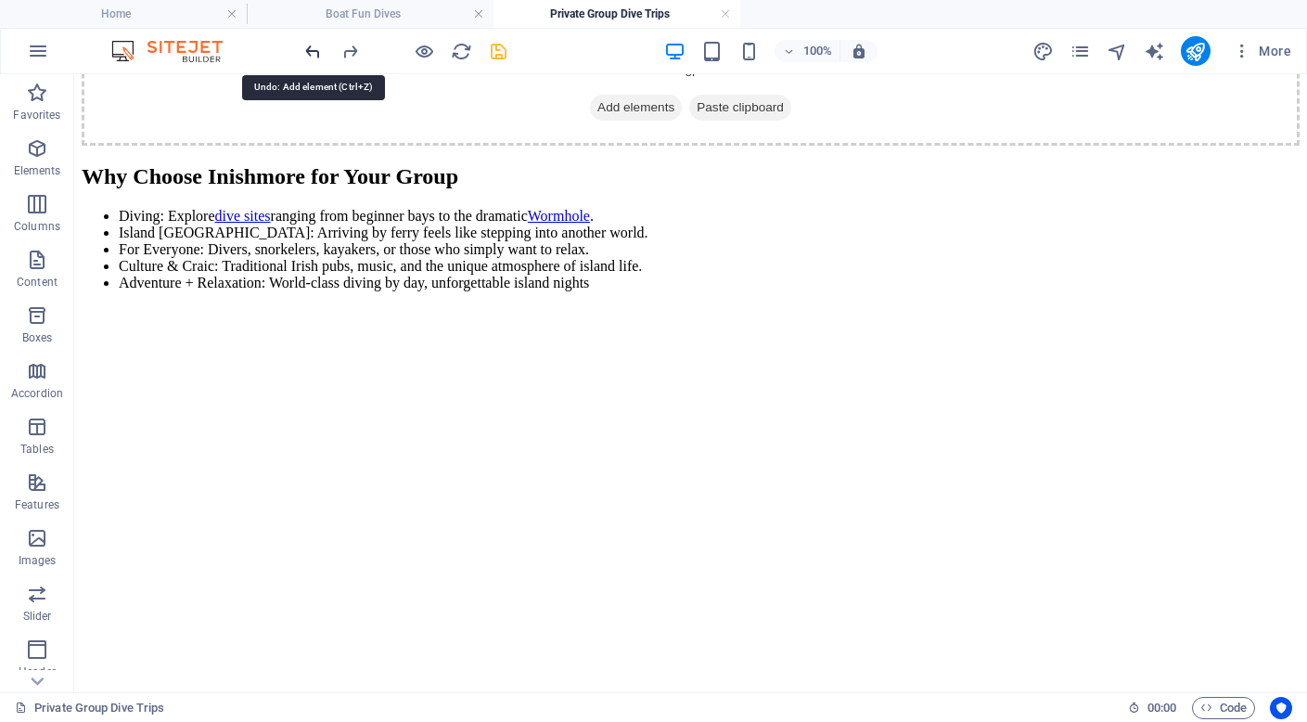
click at [312, 47] on icon "undo" at bounding box center [312, 51] width 21 height 21
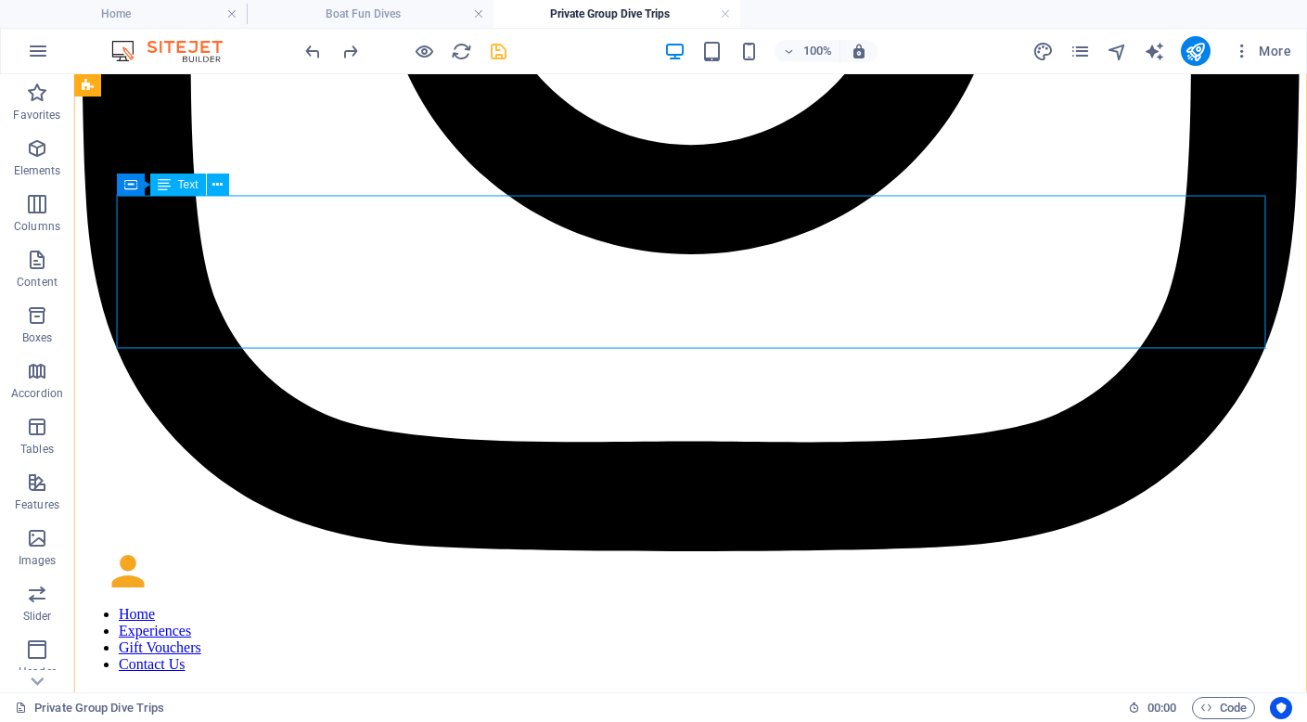
scroll to position [5080, 0]
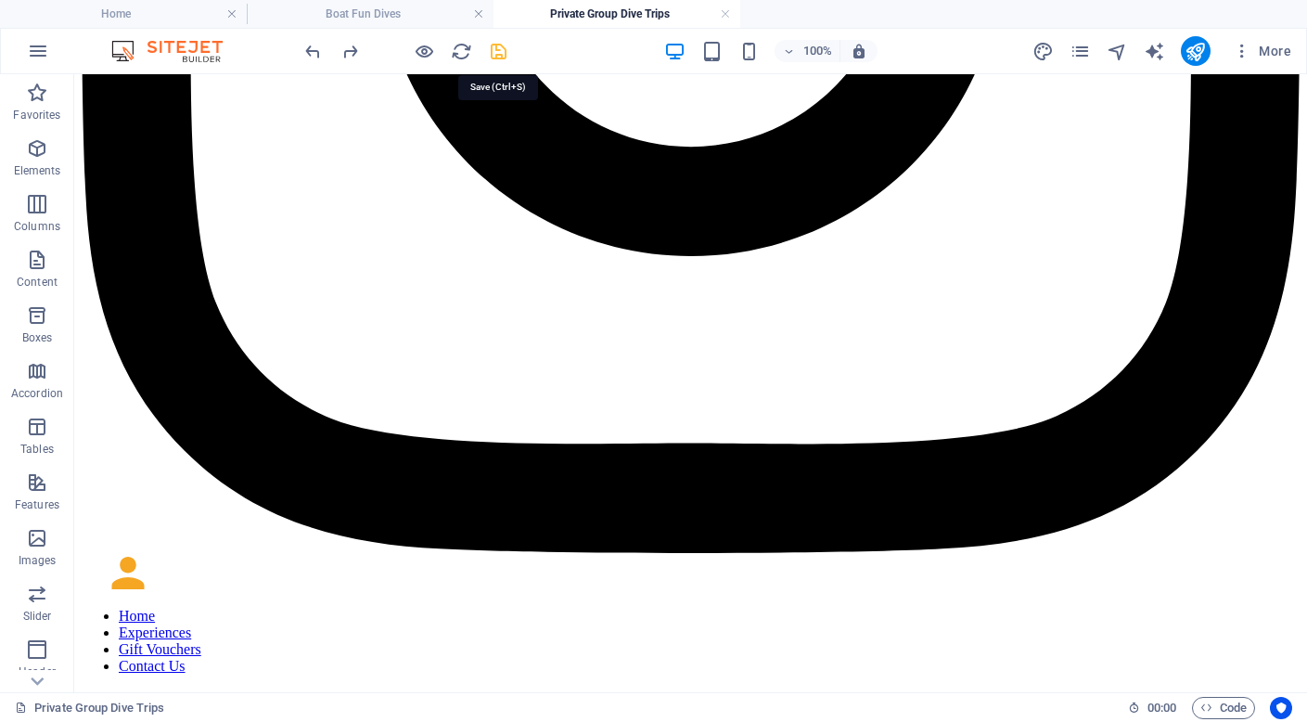
click at [497, 56] on icon "save" at bounding box center [498, 51] width 21 height 21
checkbox input "false"
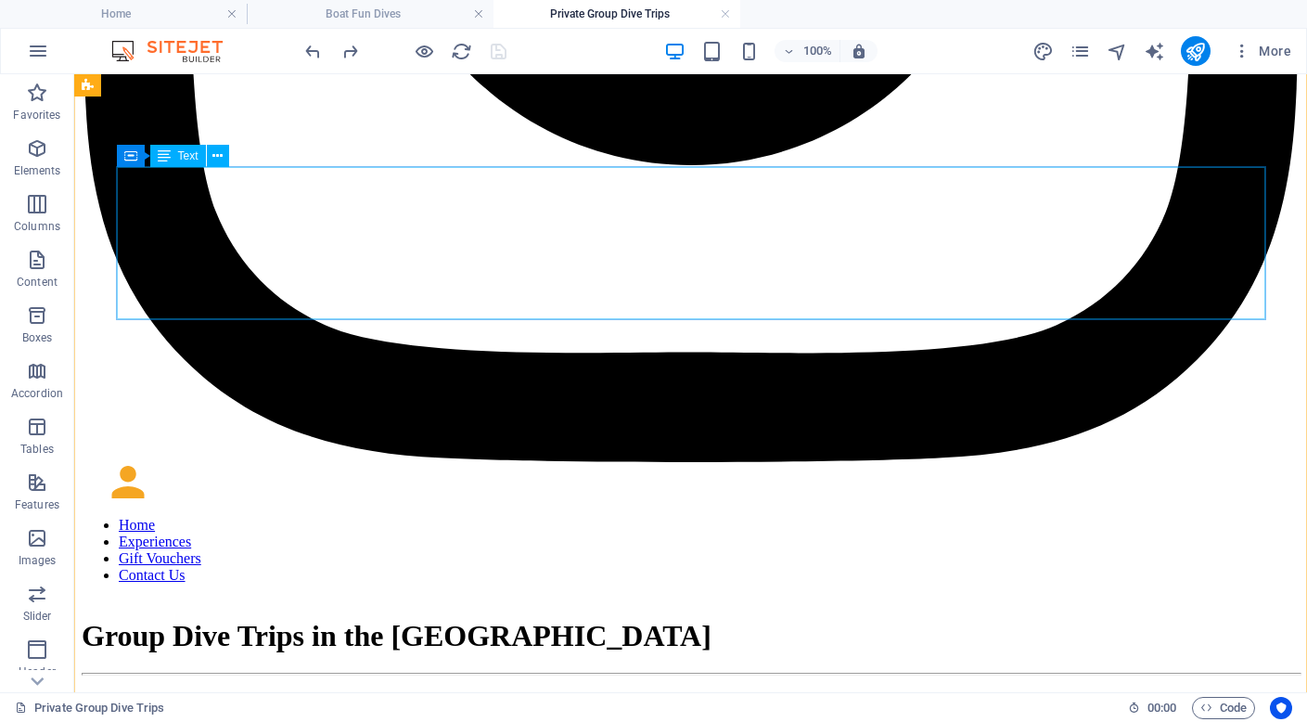
scroll to position [5184, 0]
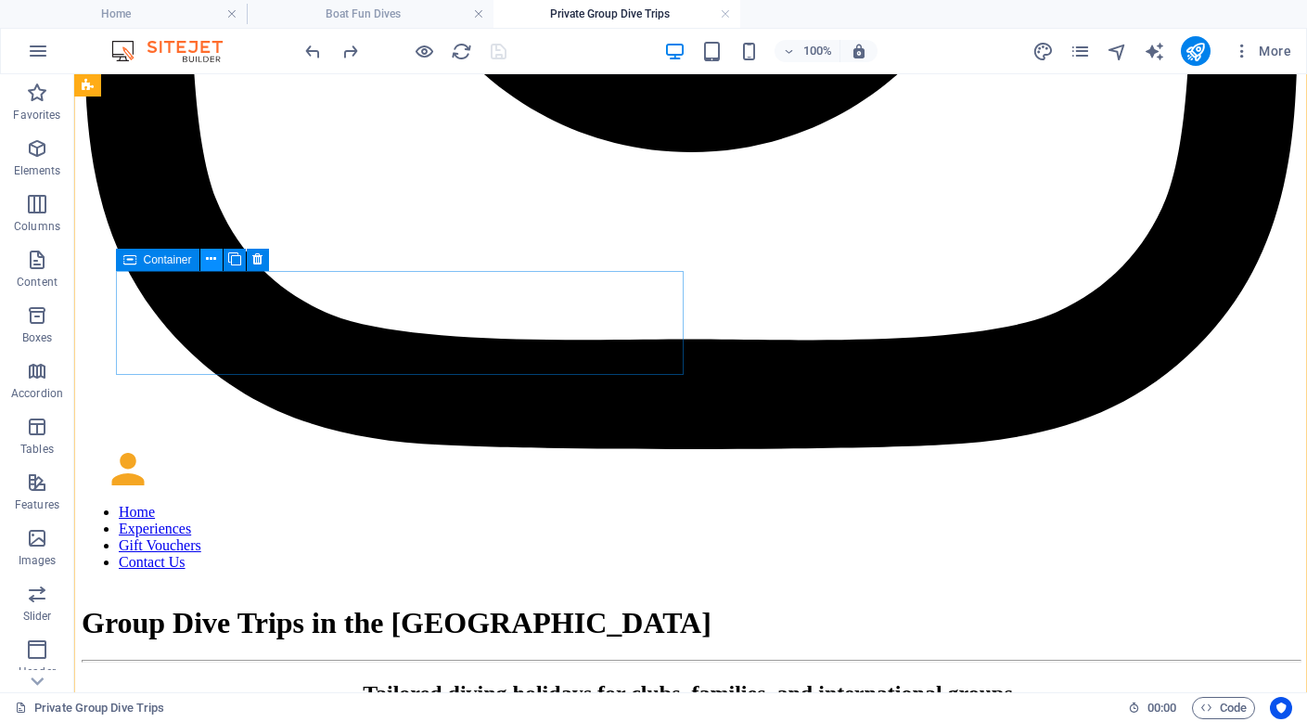
click at [209, 263] on icon at bounding box center [211, 259] width 10 height 19
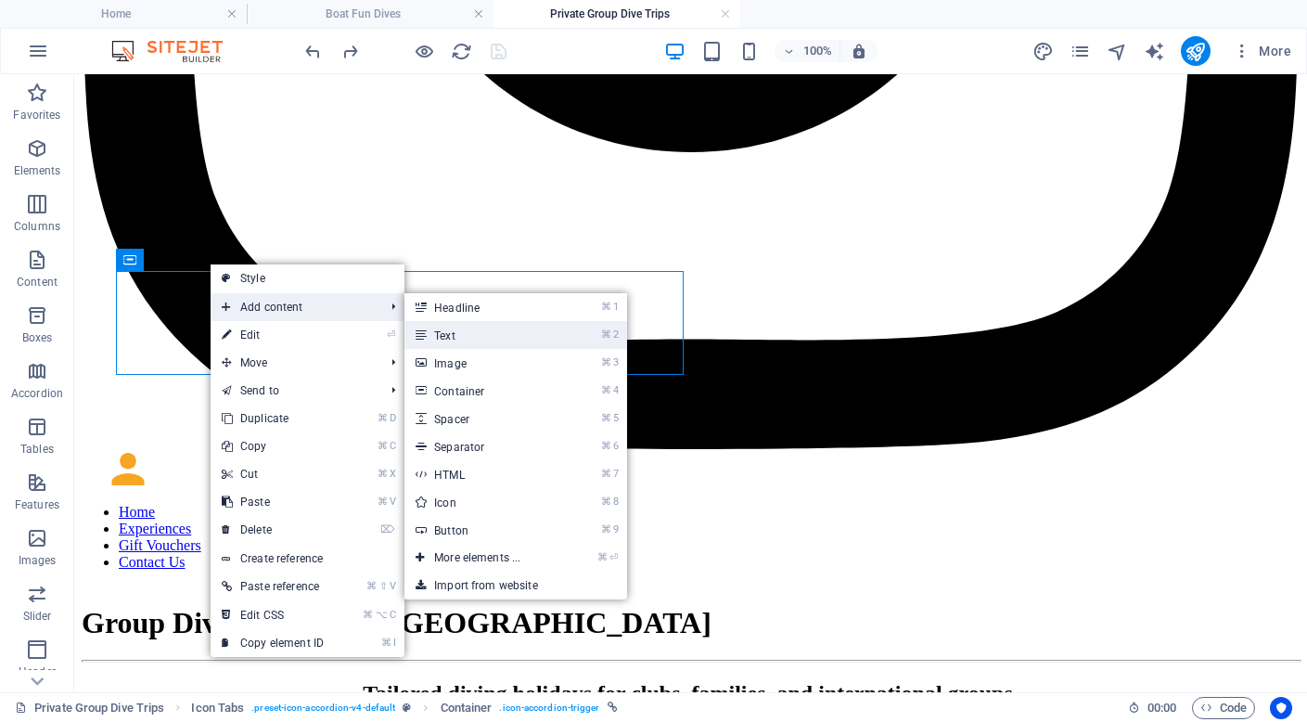
click at [464, 332] on link "⌘ 2 Text" at bounding box center [480, 335] width 153 height 28
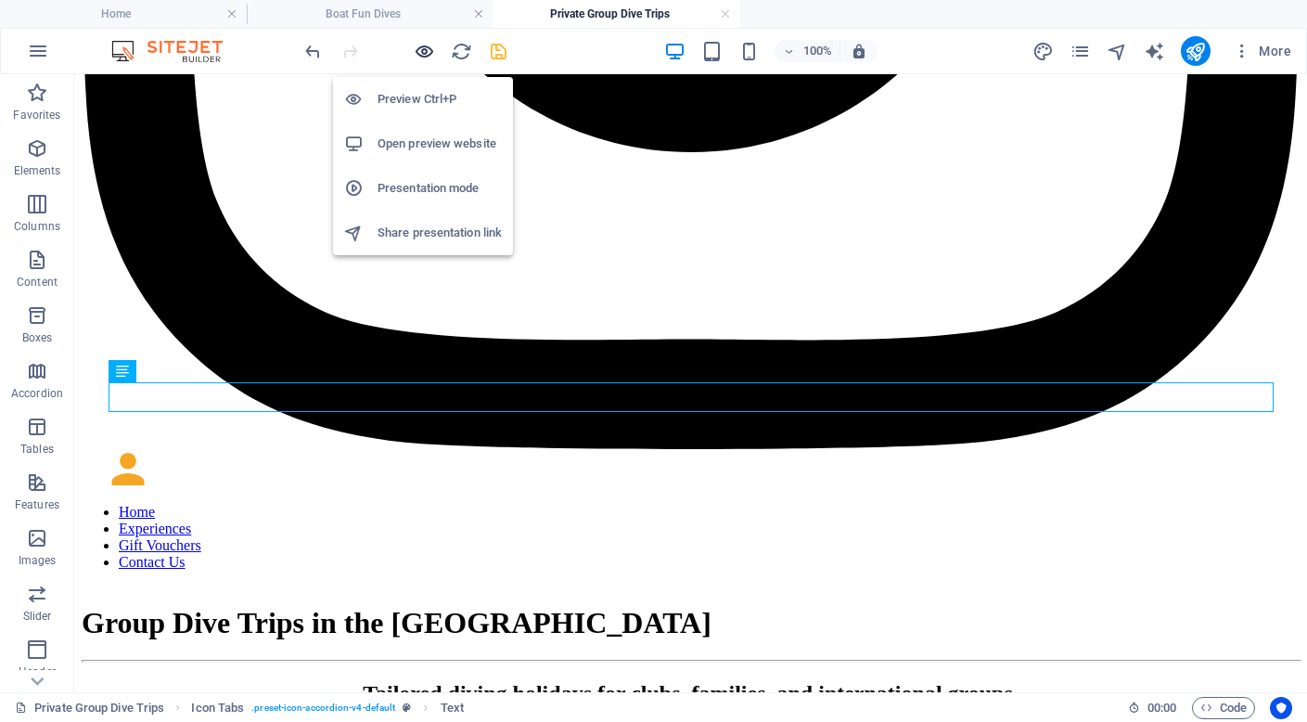
click at [429, 51] on icon "button" at bounding box center [424, 51] width 21 height 21
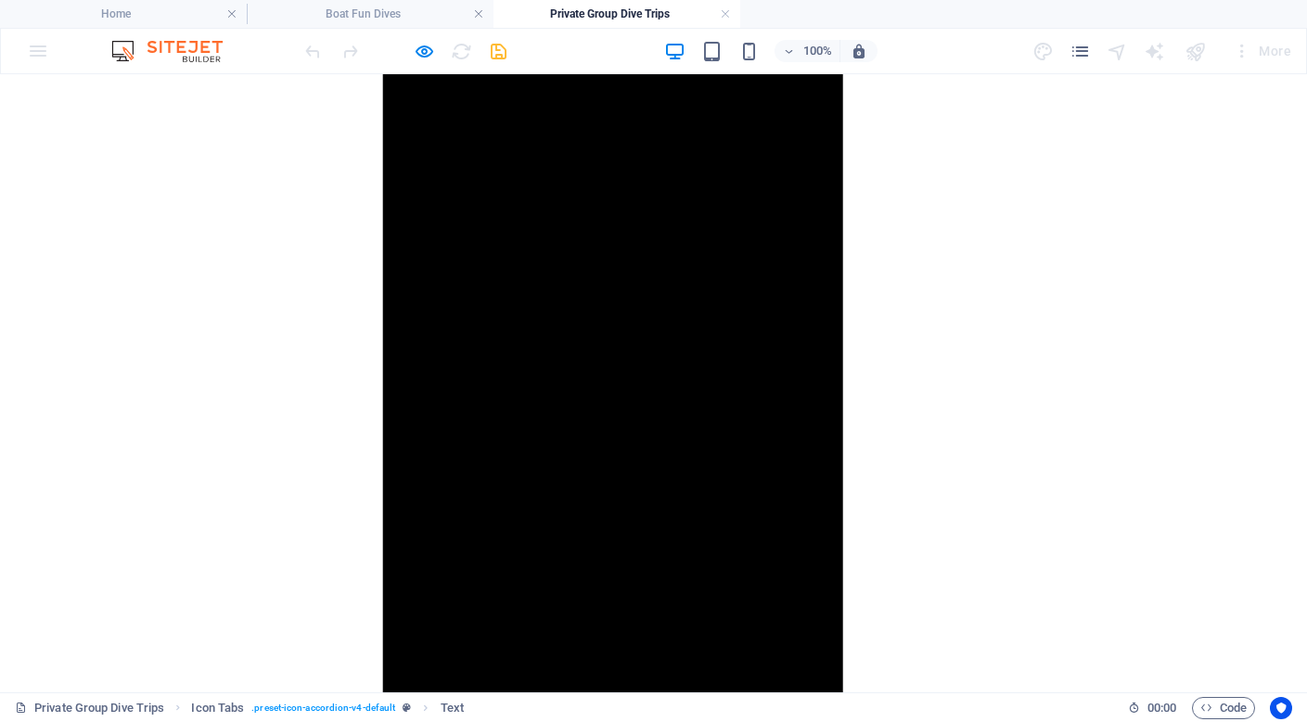
scroll to position [2275, 0]
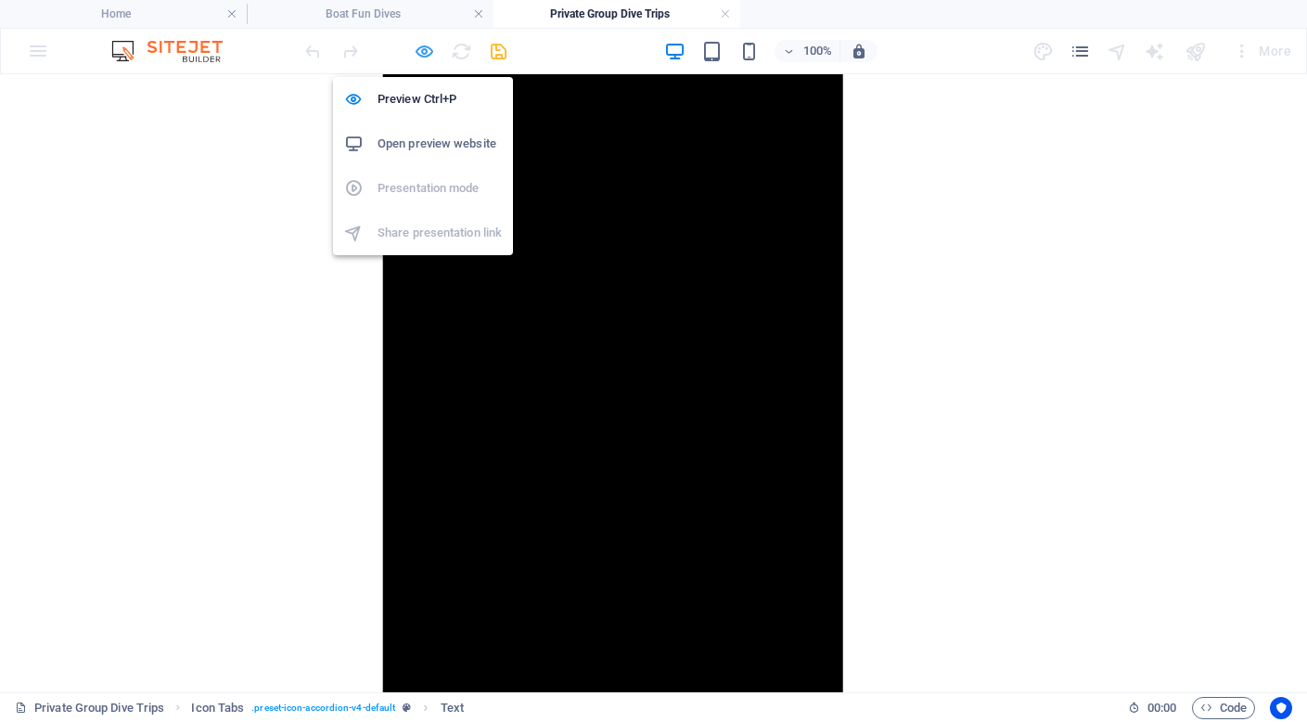
click at [422, 47] on icon "button" at bounding box center [424, 51] width 21 height 21
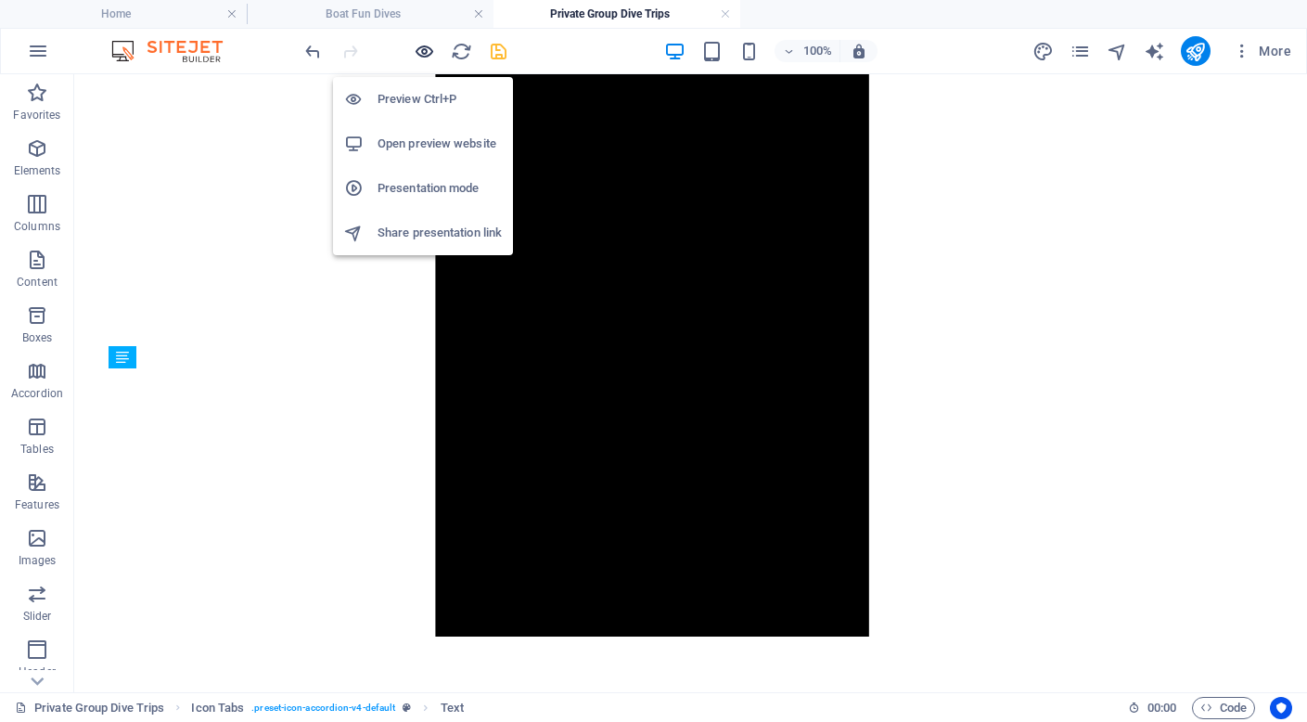
scroll to position [5198, 0]
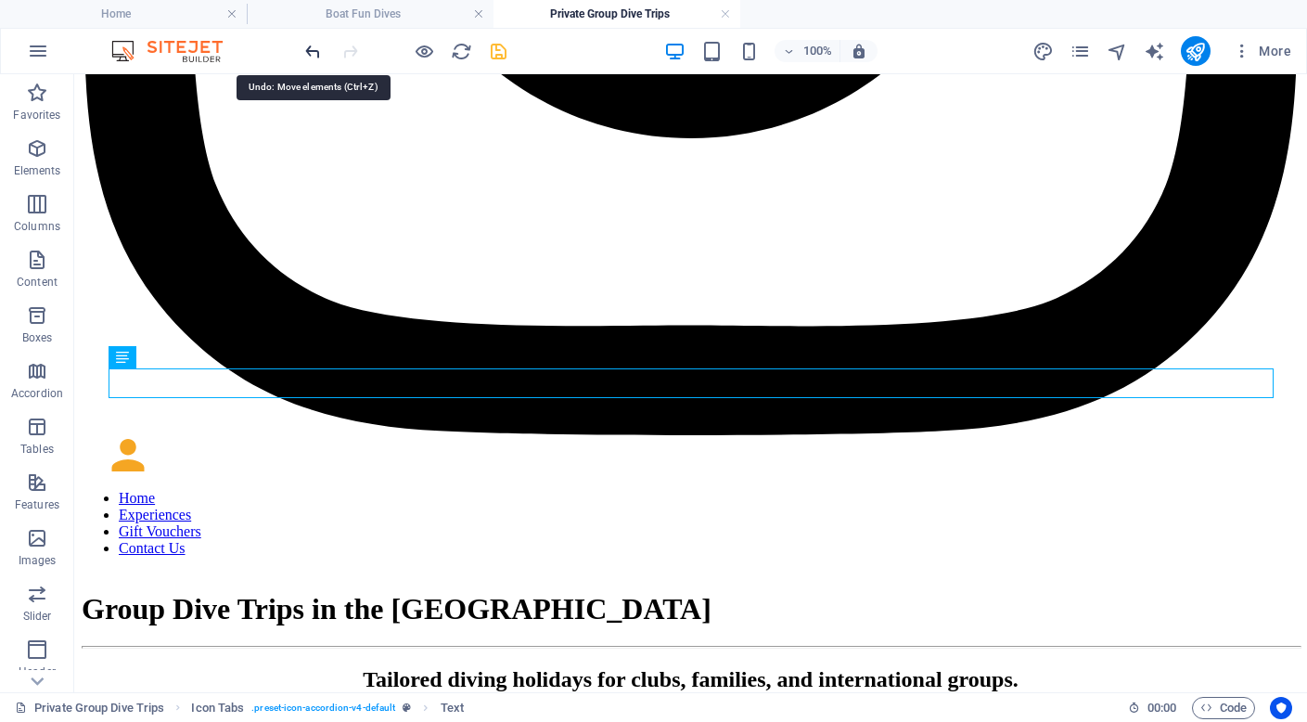
click at [311, 54] on icon "undo" at bounding box center [312, 51] width 21 height 21
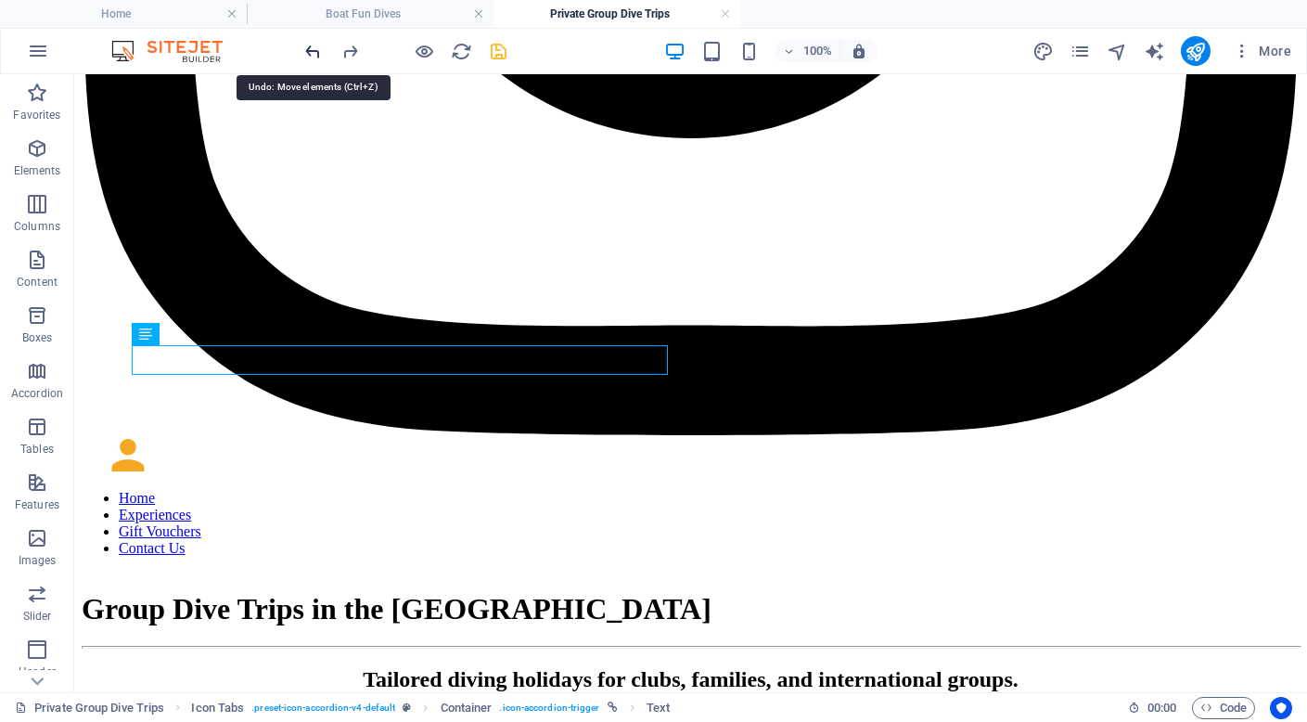
click at [311, 54] on icon "undo" at bounding box center [312, 51] width 21 height 21
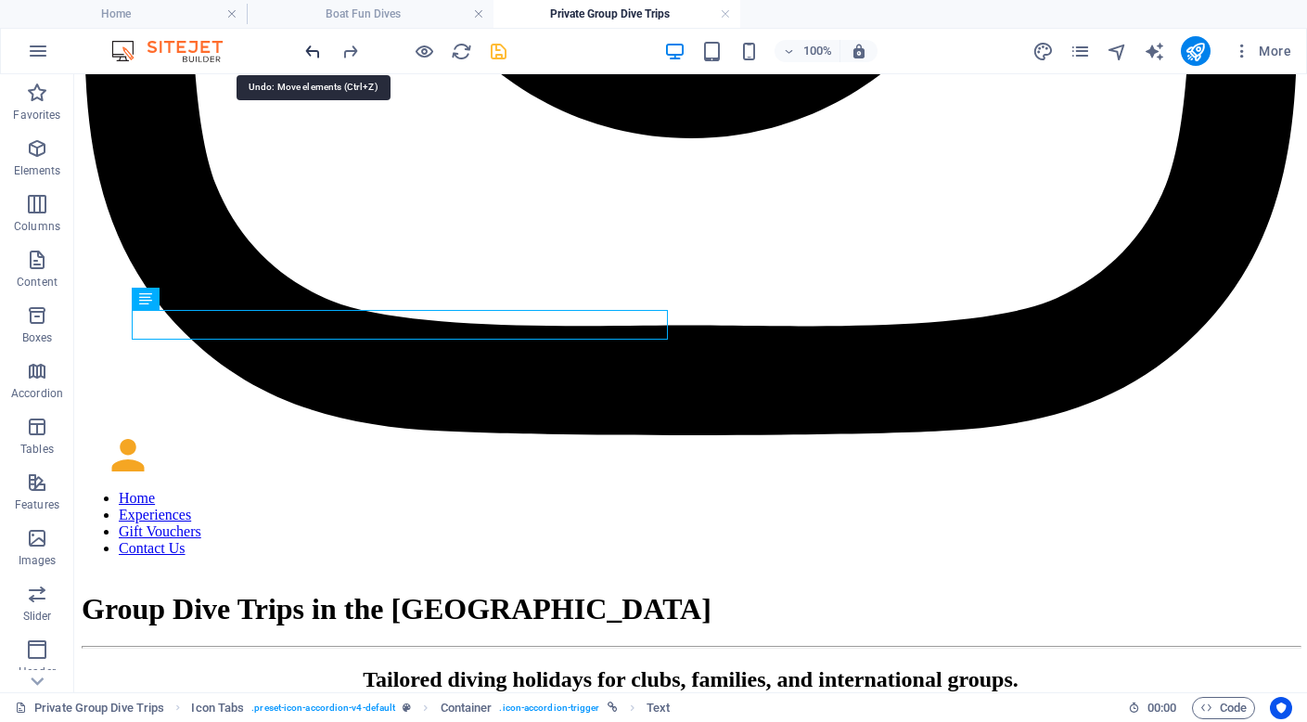
click at [311, 54] on icon "undo" at bounding box center [312, 51] width 21 height 21
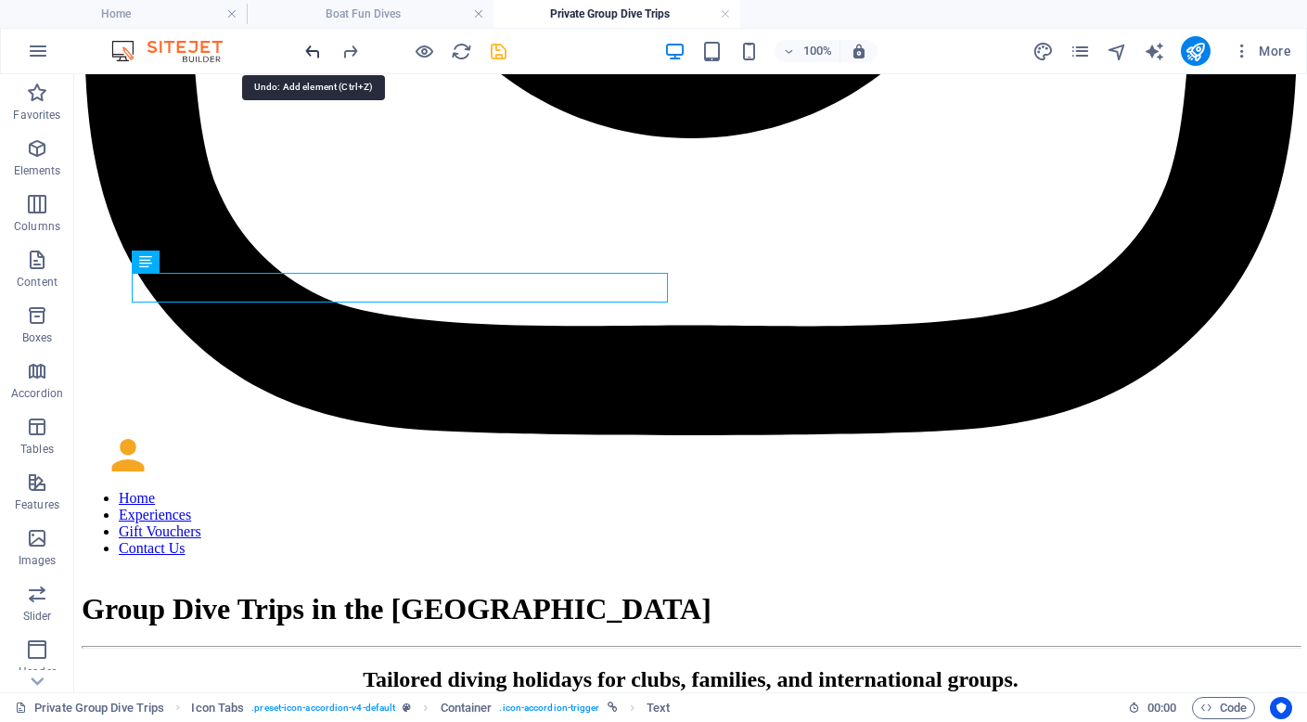
click at [311, 54] on icon "undo" at bounding box center [312, 51] width 21 height 21
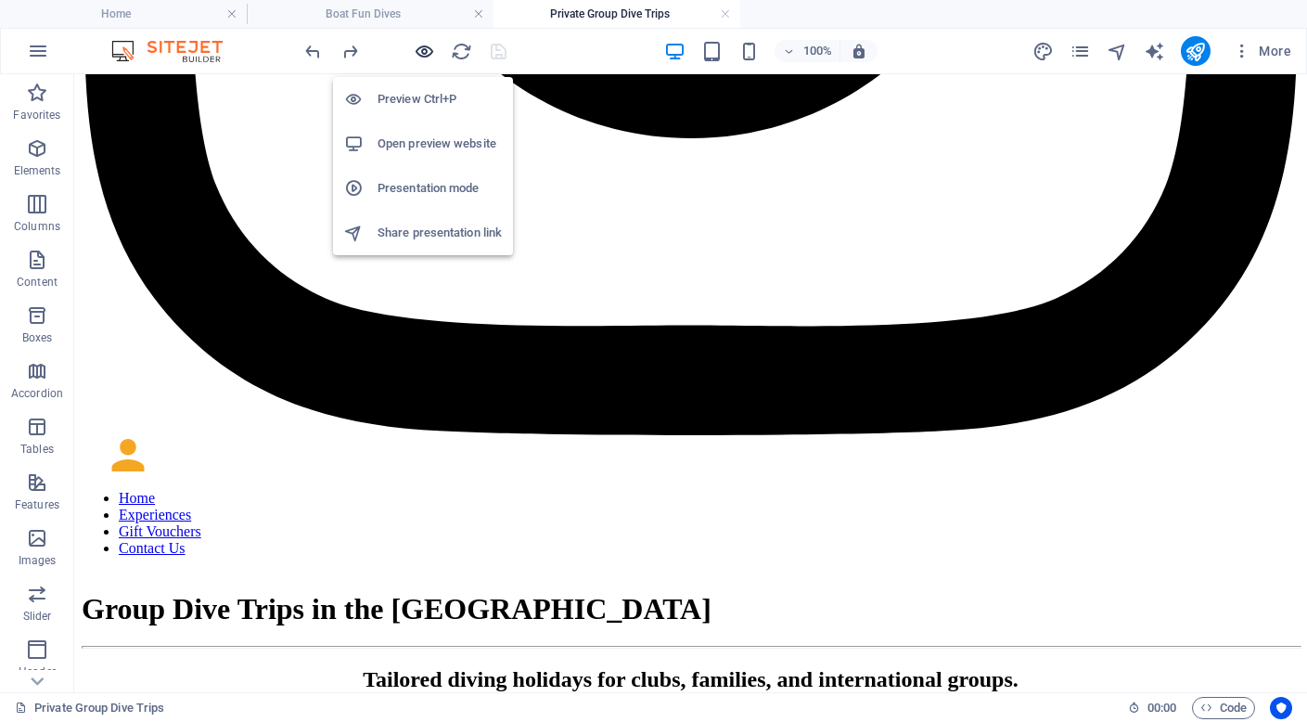
click at [420, 50] on icon "button" at bounding box center [424, 51] width 21 height 21
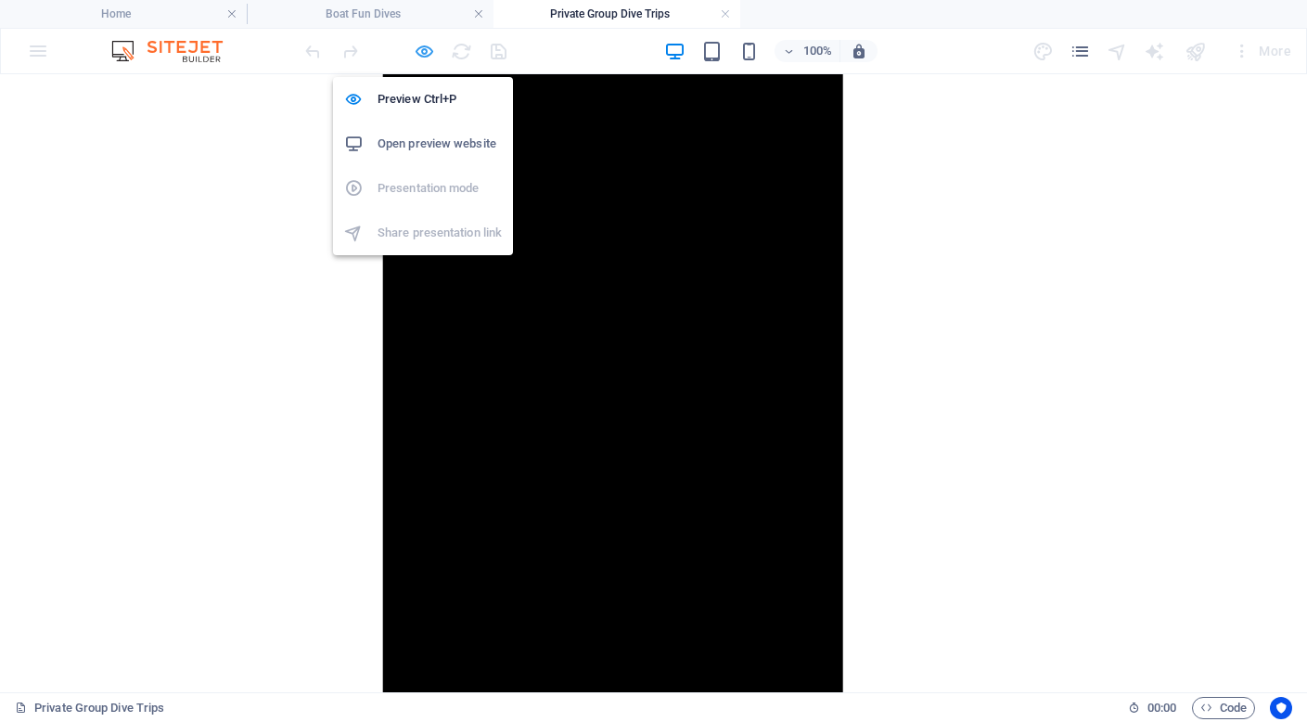
click at [428, 49] on icon "button" at bounding box center [424, 51] width 21 height 21
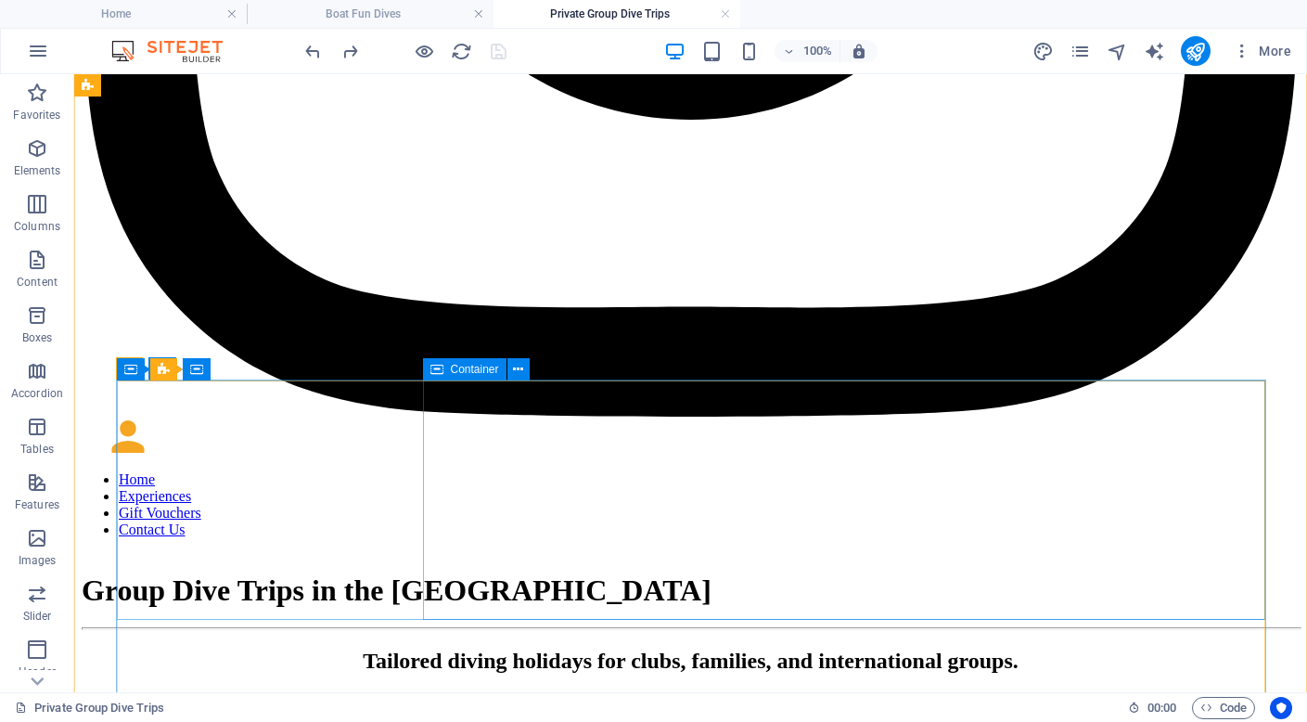
scroll to position [5251, 0]
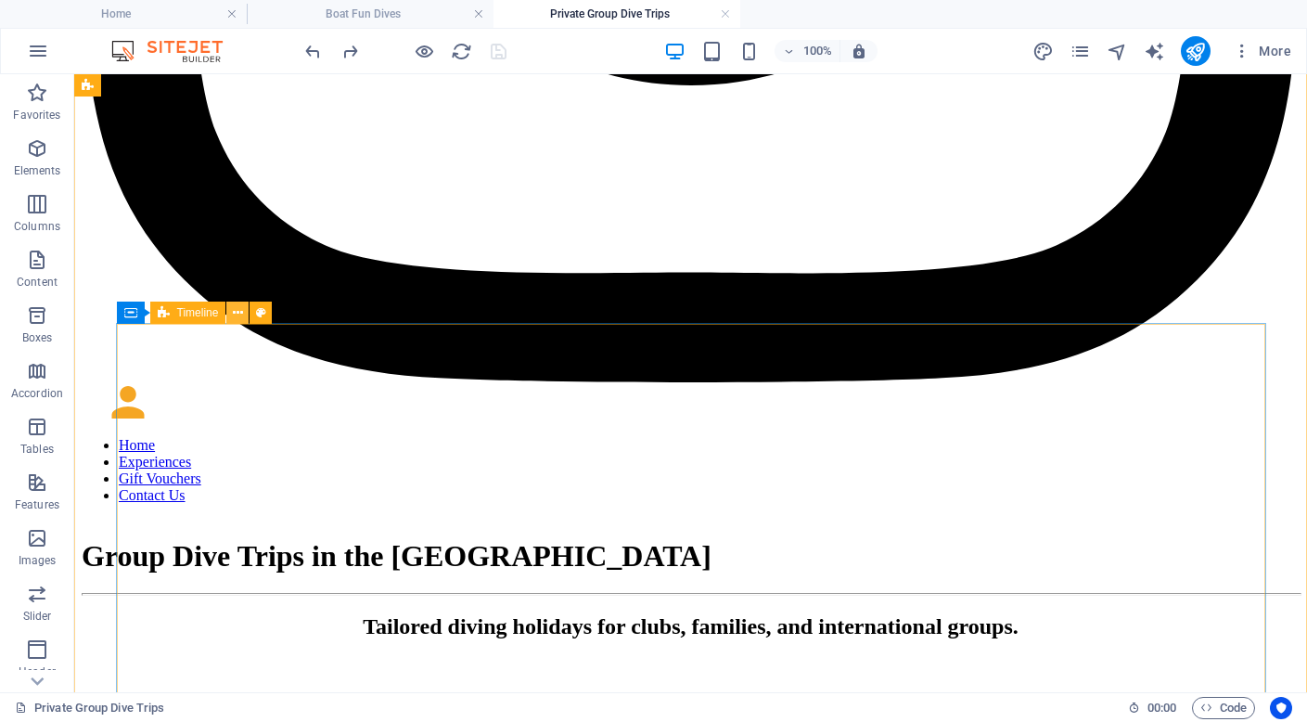
click at [238, 314] on icon at bounding box center [238, 312] width 10 height 19
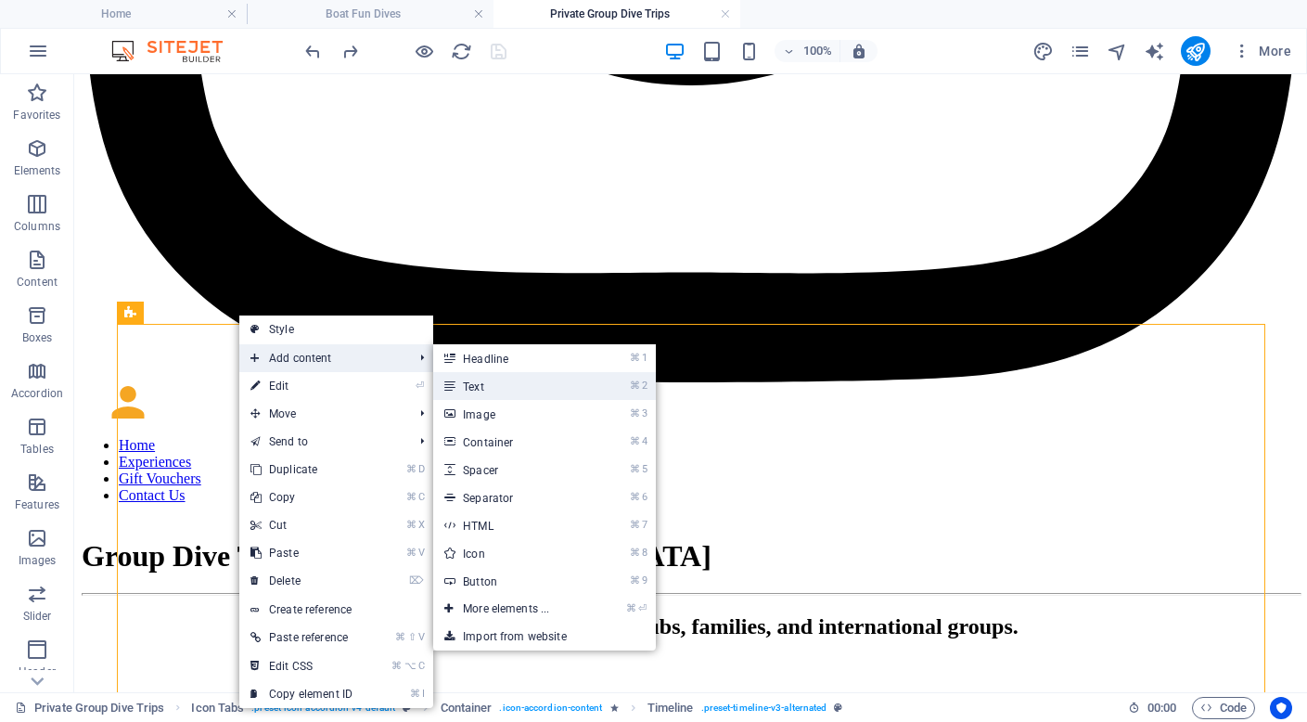
click at [514, 381] on link "⌘ 2 Text" at bounding box center [509, 386] width 153 height 28
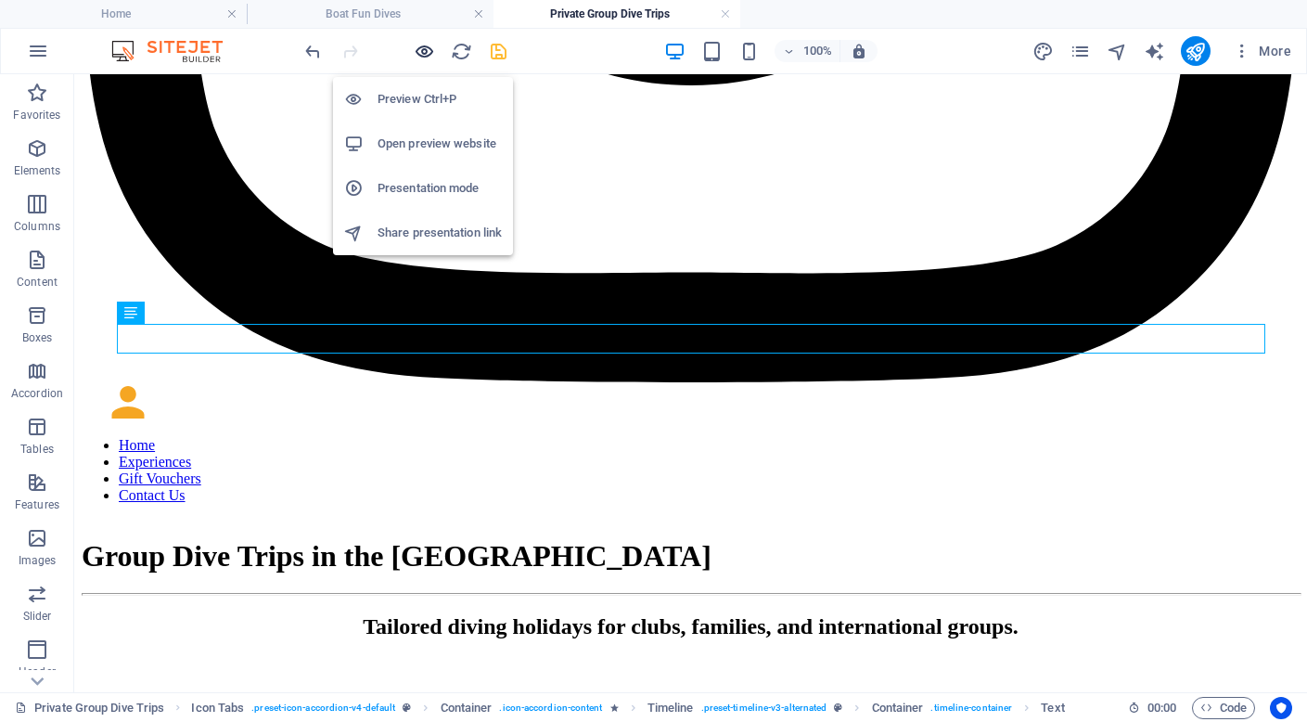
click at [429, 46] on icon "button" at bounding box center [424, 51] width 21 height 21
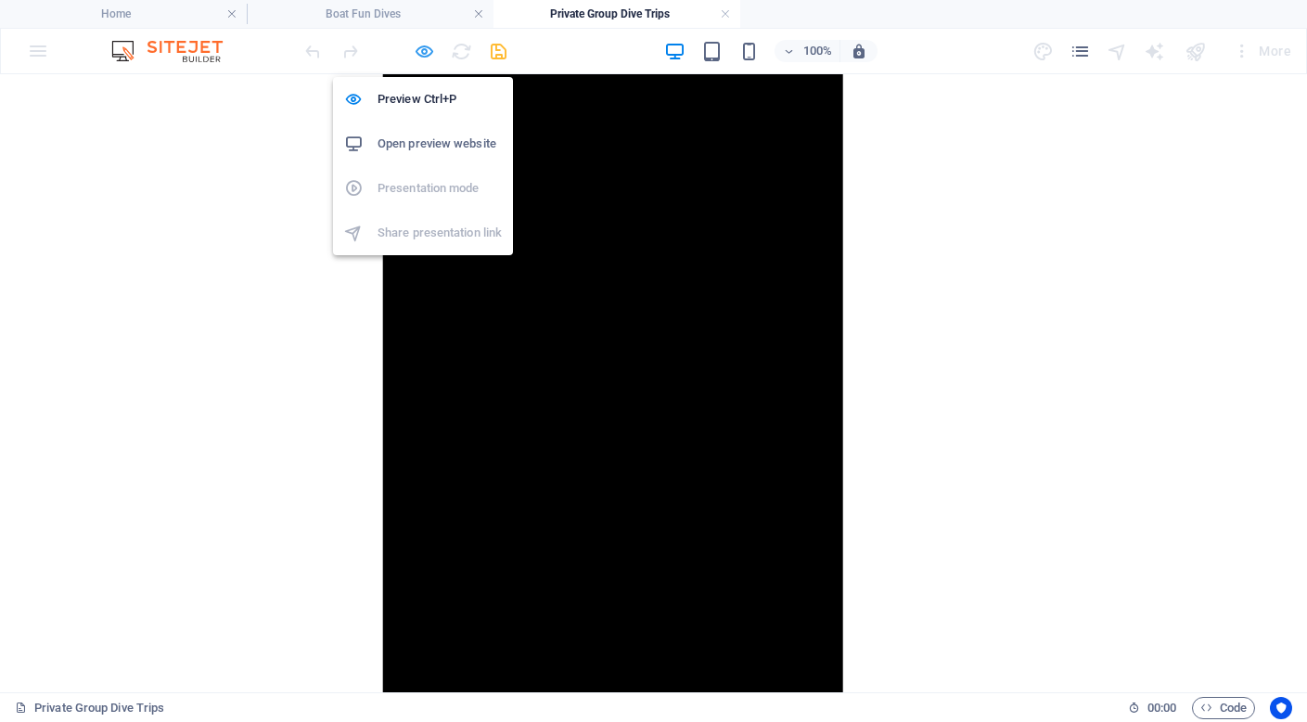
click at [428, 53] on icon "button" at bounding box center [424, 51] width 21 height 21
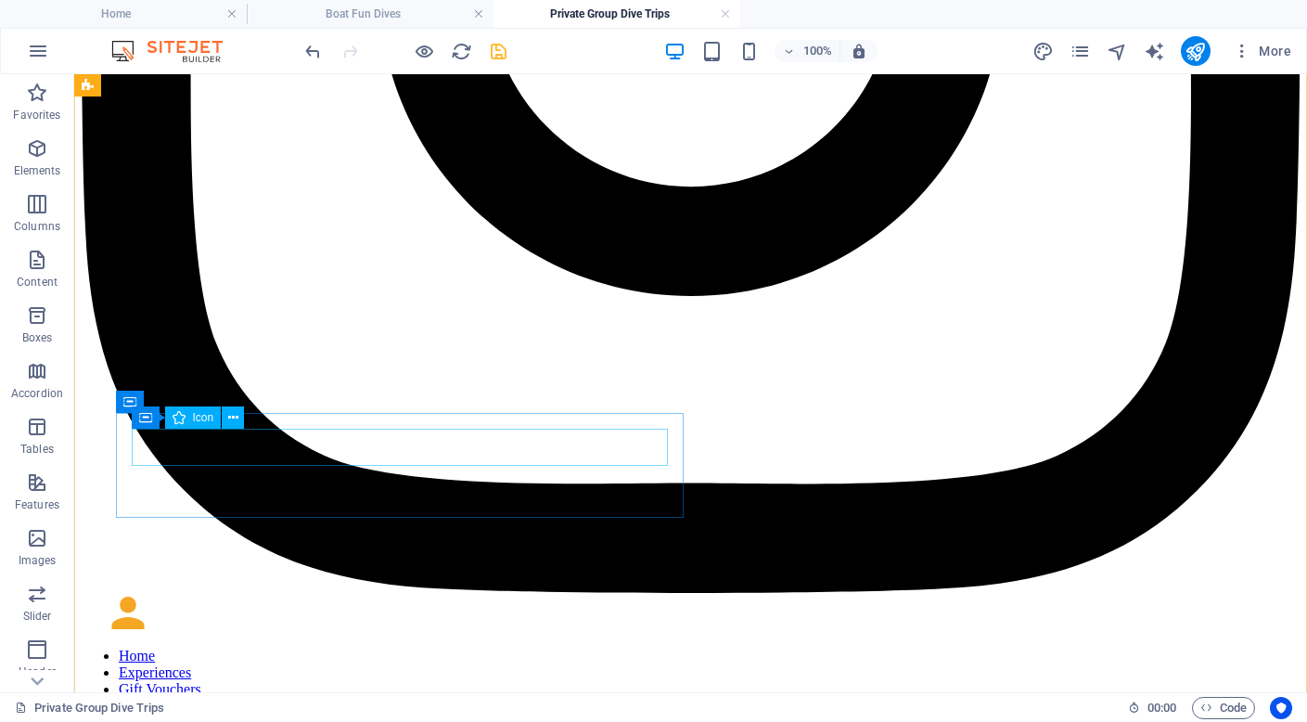
scroll to position [5041, 0]
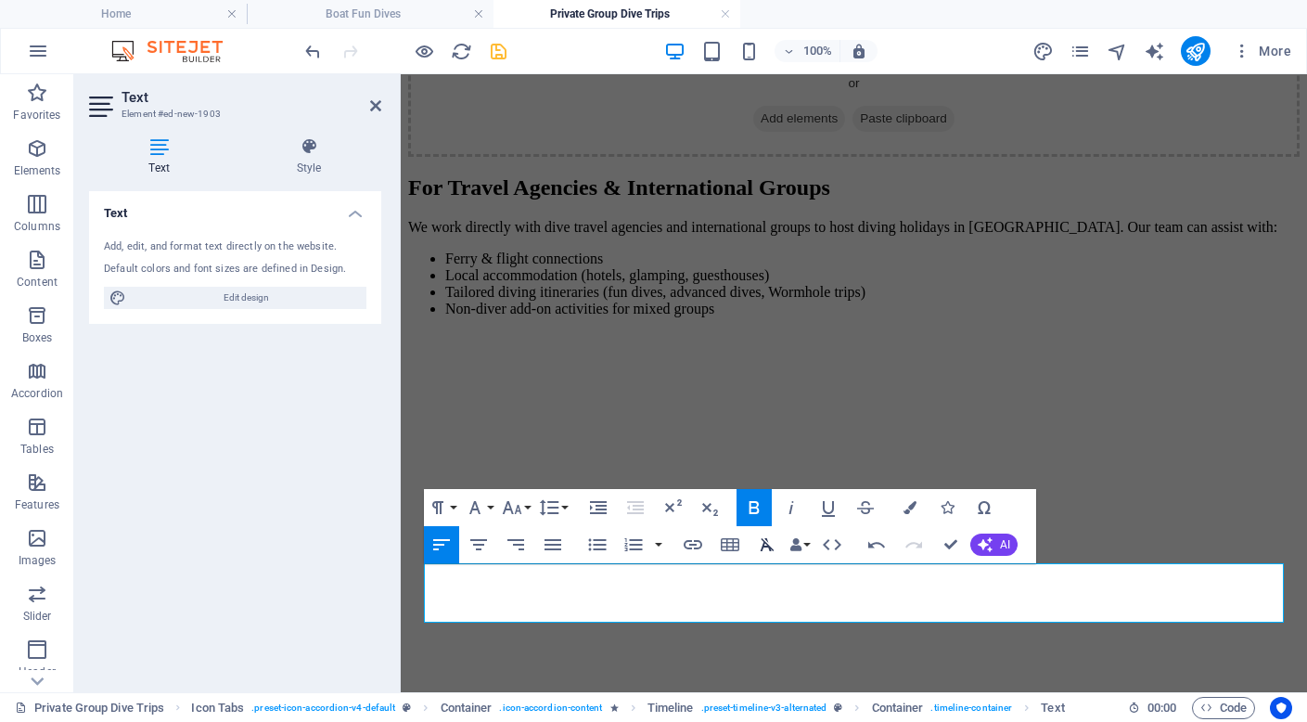
click at [769, 542] on icon "button" at bounding box center [767, 544] width 22 height 22
click at [483, 541] on icon "button" at bounding box center [479, 544] width 22 height 22
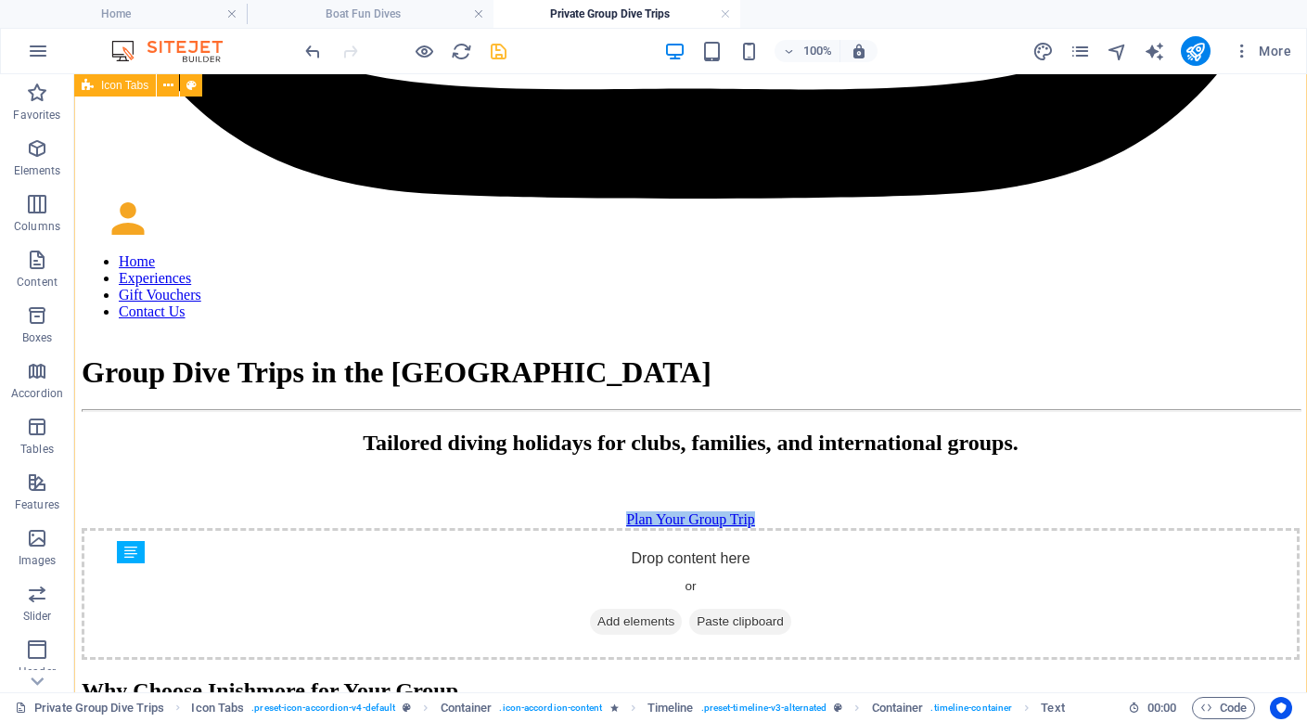
scroll to position [5012, 0]
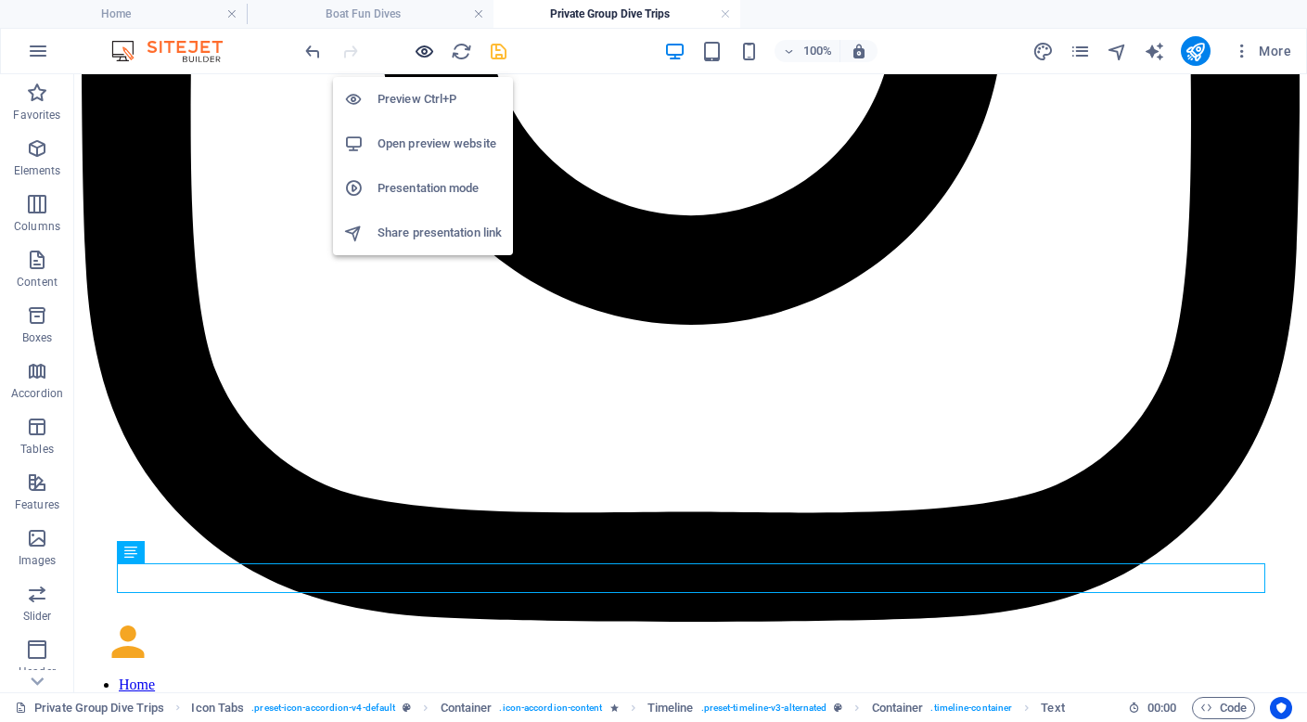
click at [429, 51] on icon "button" at bounding box center [424, 51] width 21 height 21
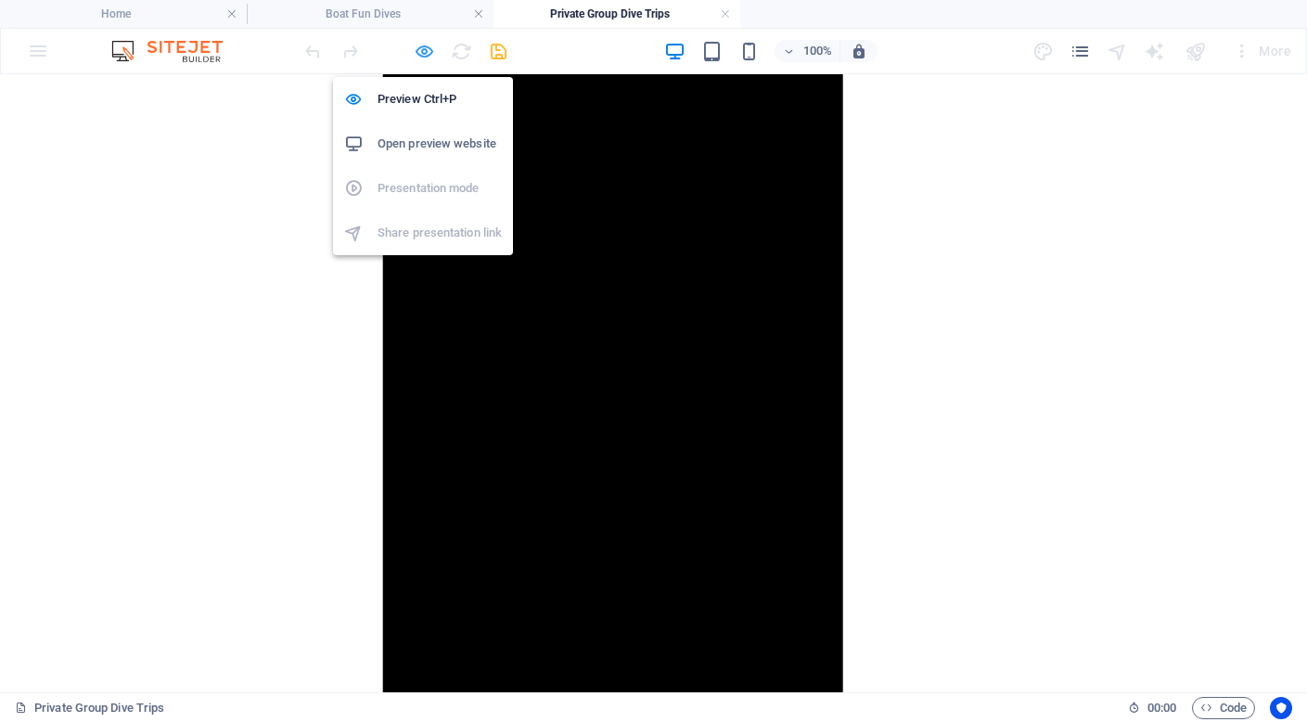
click at [423, 51] on icon "button" at bounding box center [424, 51] width 21 height 21
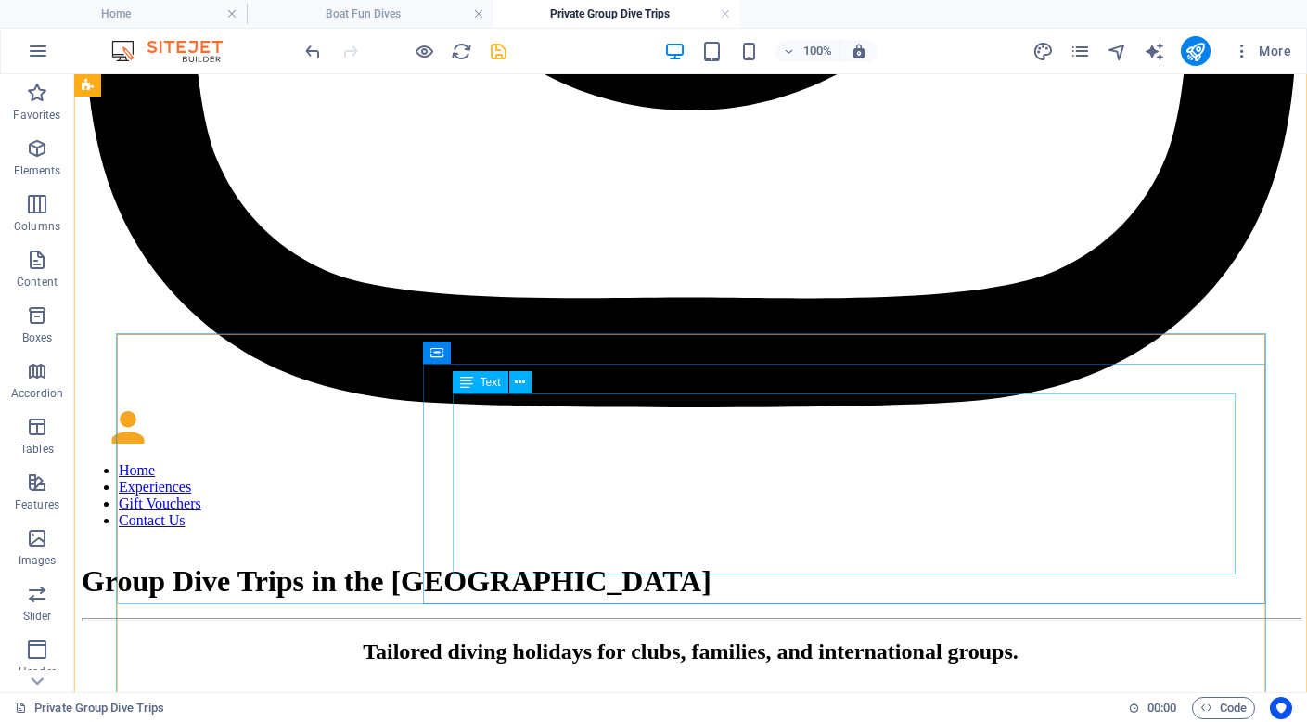
scroll to position [5208, 0]
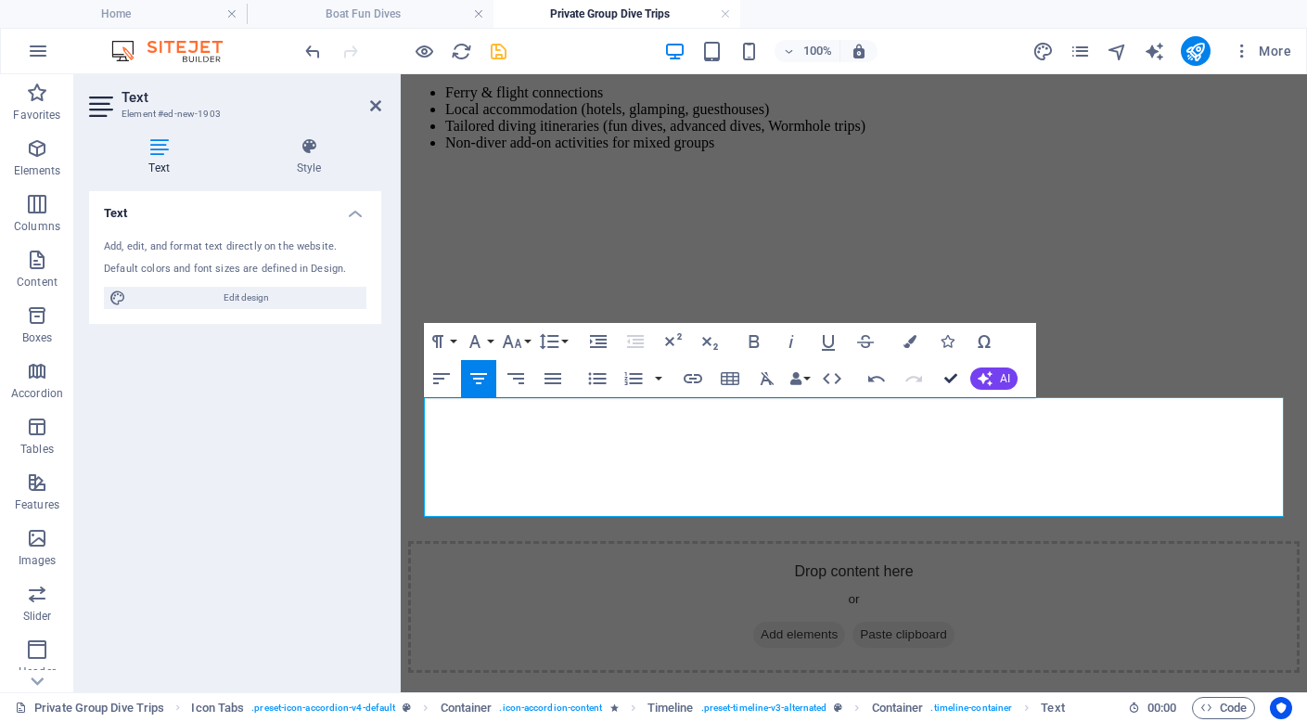
scroll to position [5178, 0]
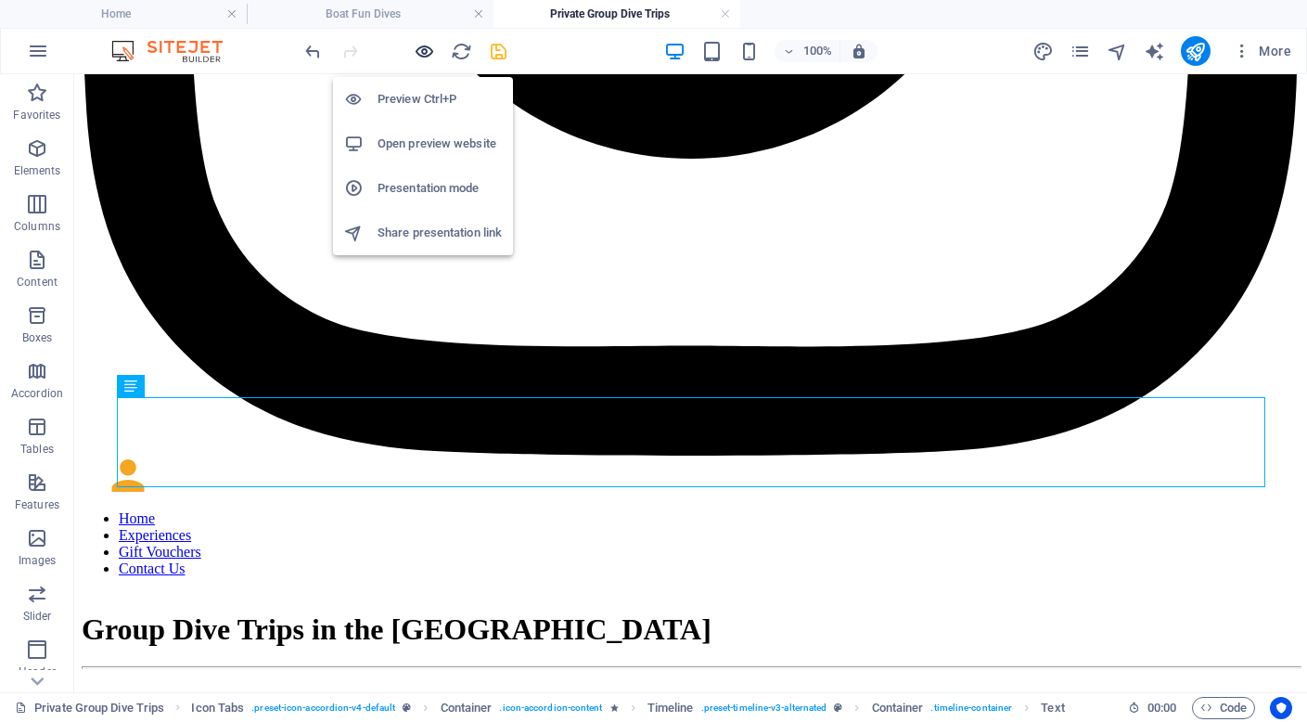
click at [419, 51] on icon "button" at bounding box center [424, 51] width 21 height 21
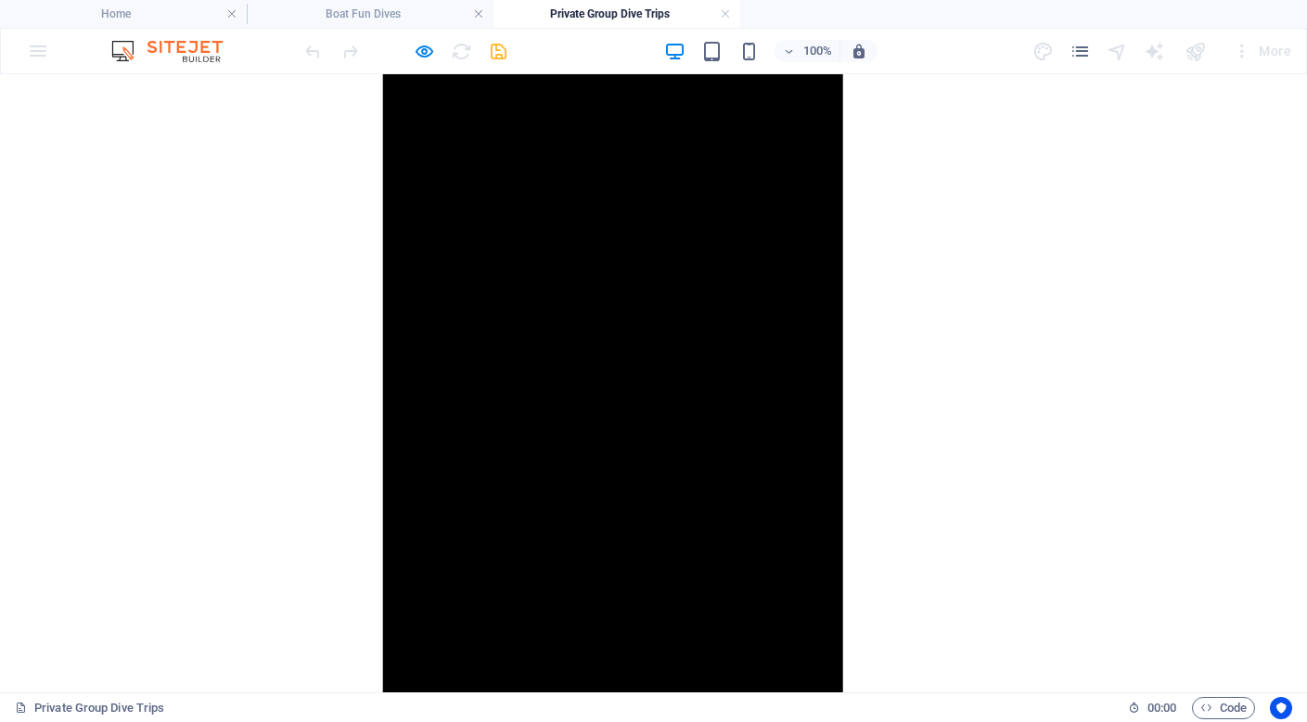
scroll to position [2324, 0]
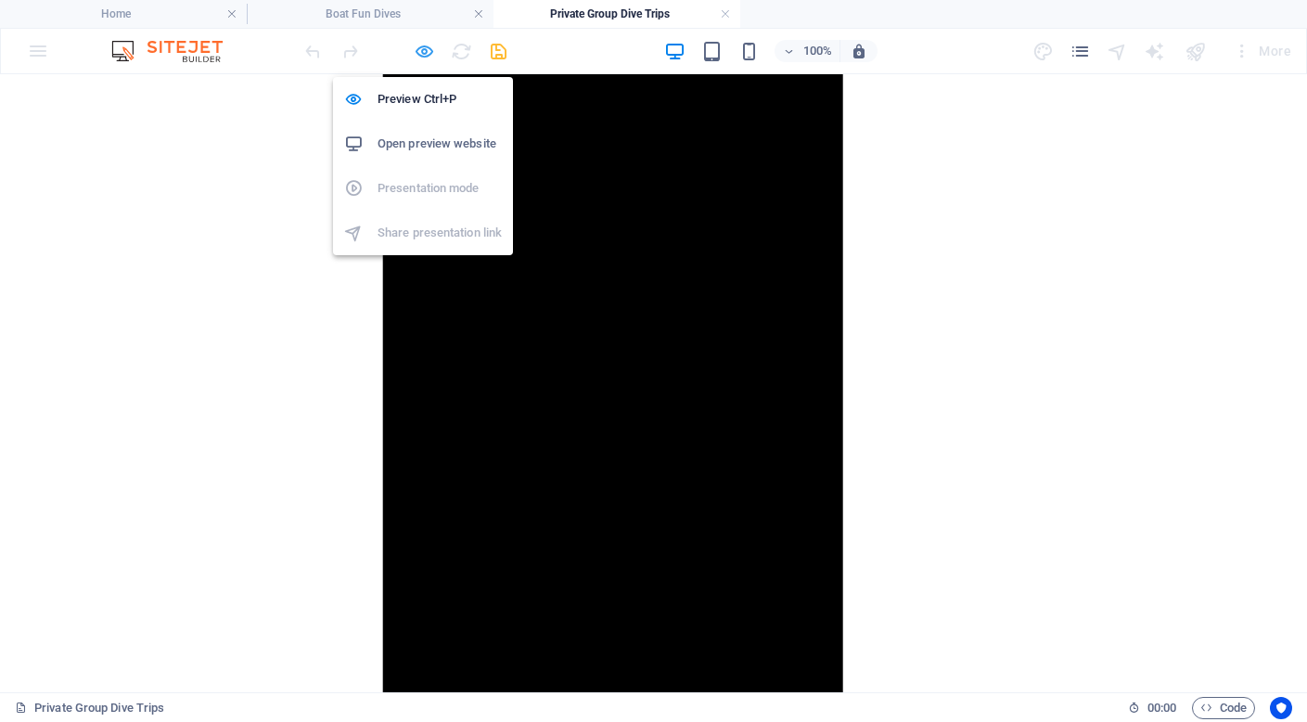
click at [424, 54] on icon "button" at bounding box center [424, 51] width 21 height 21
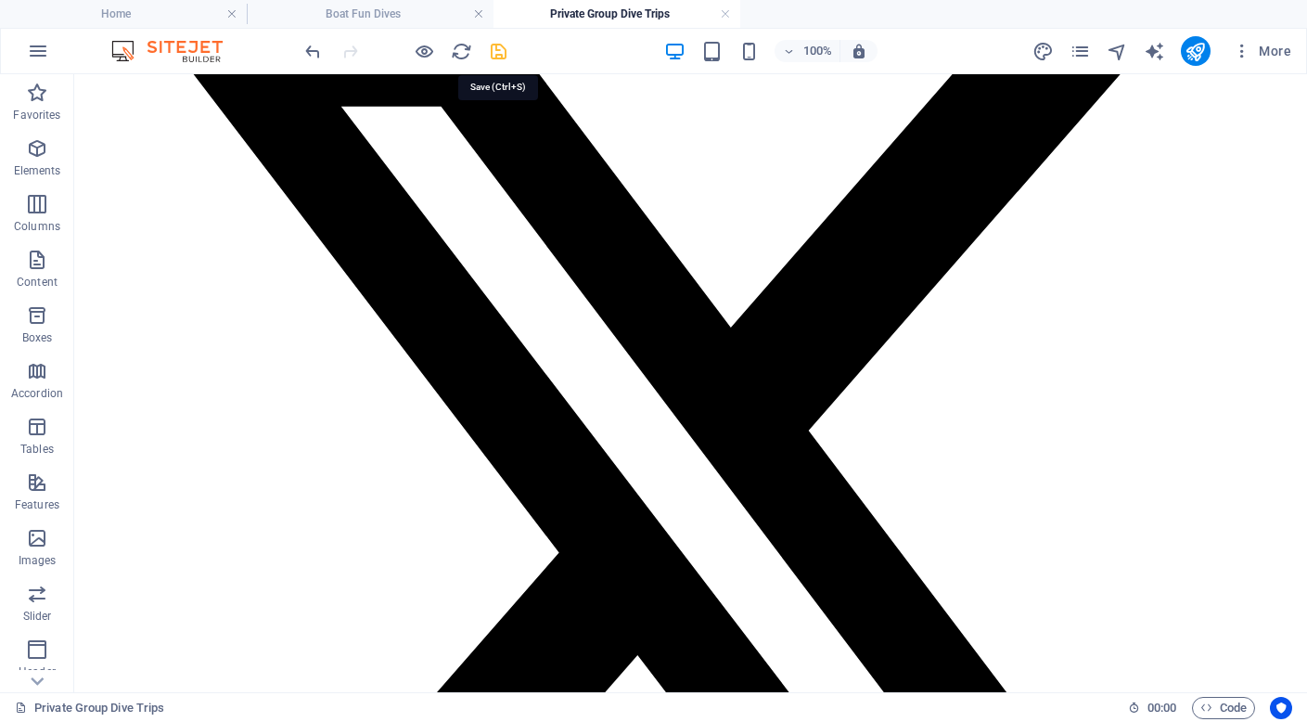
click at [497, 52] on icon "save" at bounding box center [498, 51] width 21 height 21
checkbox input "false"
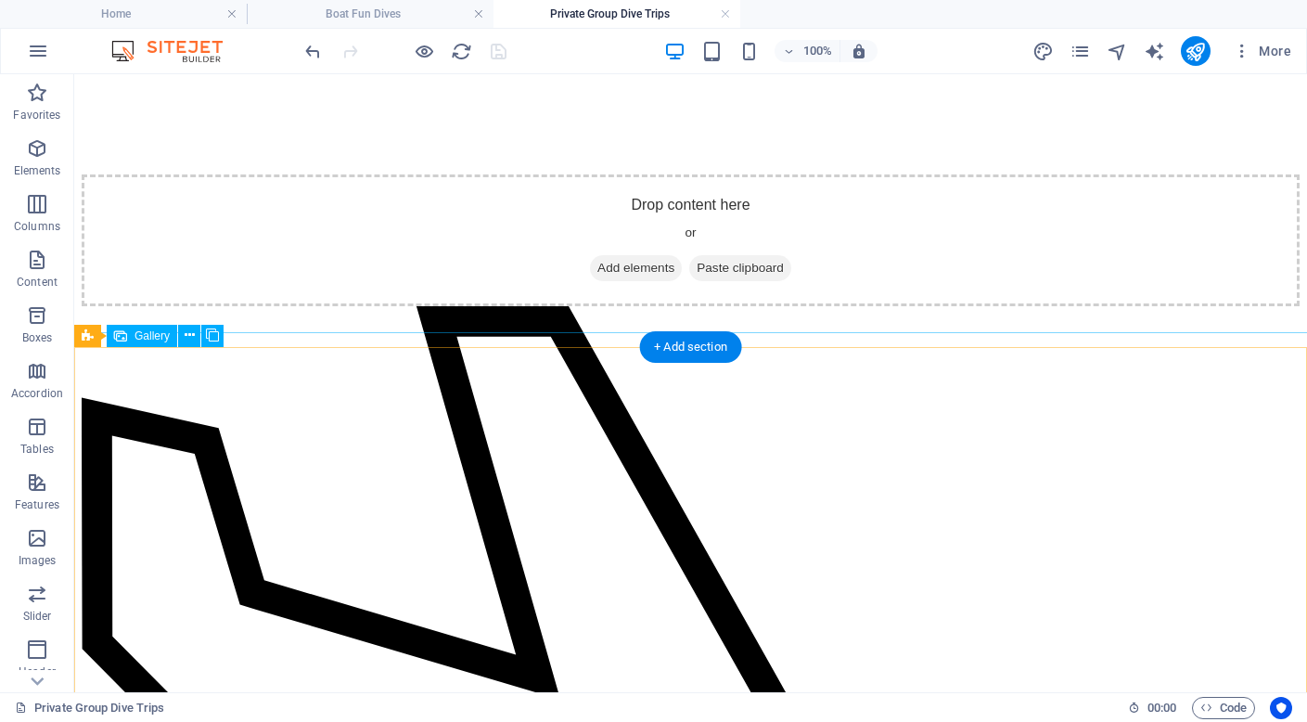
scroll to position [7519, 0]
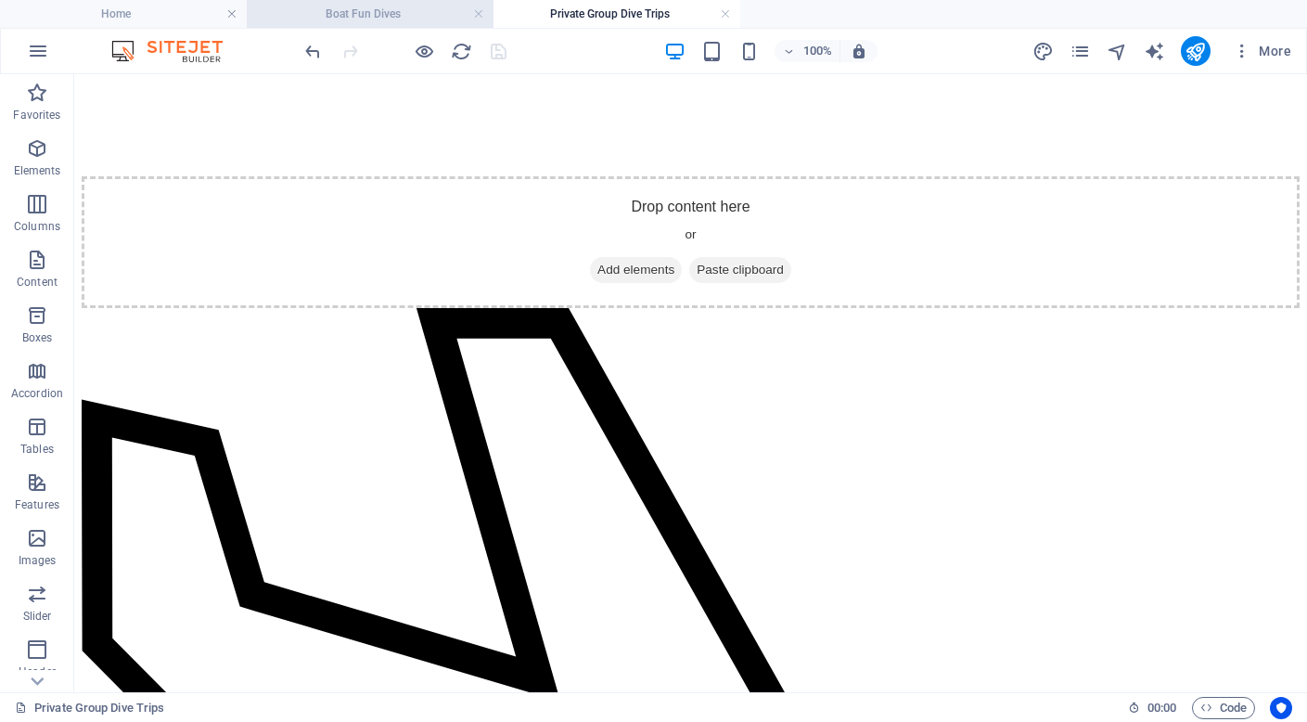
click at [382, 12] on h4 "Boat Fun Dives" at bounding box center [370, 14] width 247 height 20
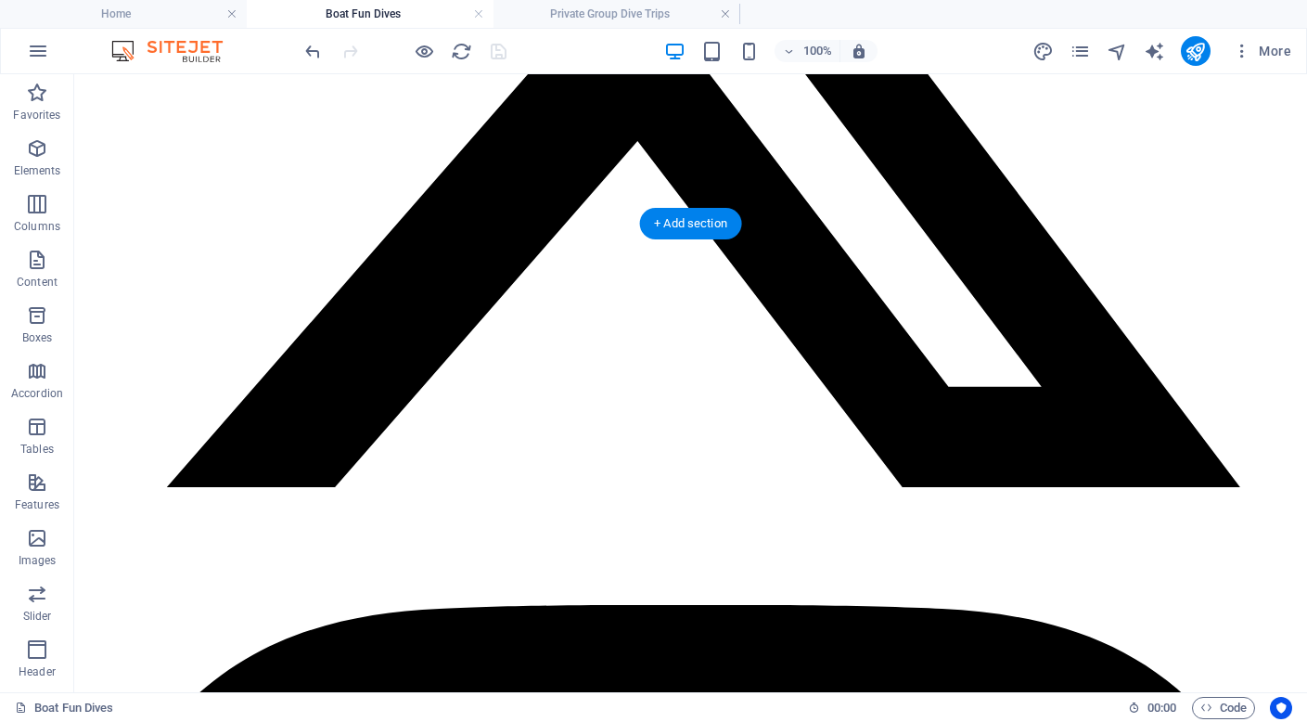
scroll to position [3779, 0]
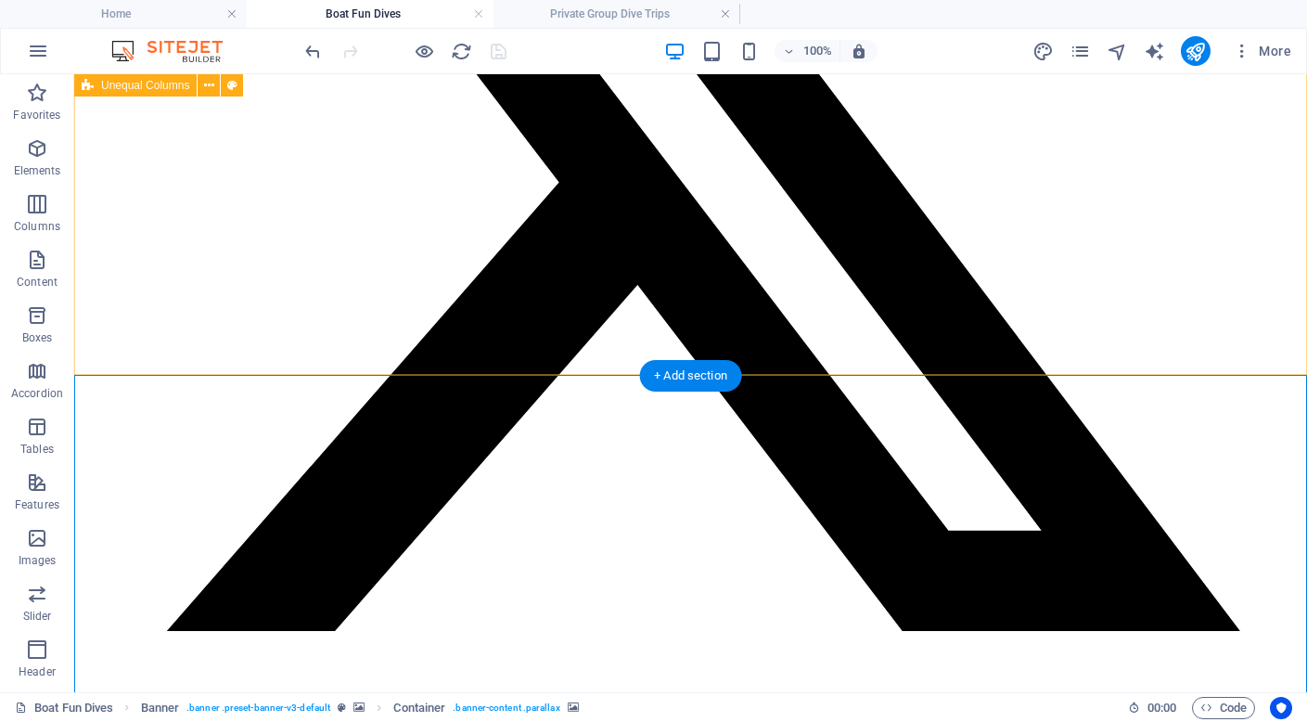
scroll to position [3665, 0]
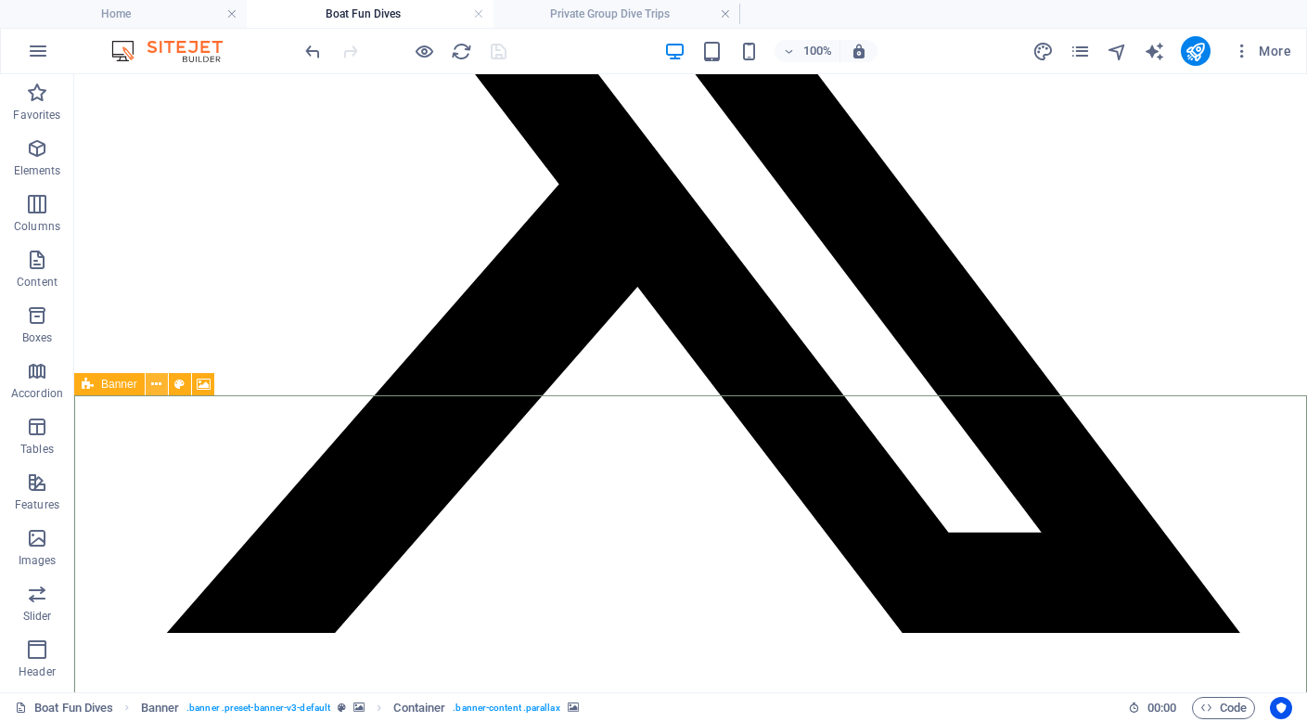
click at [159, 385] on icon at bounding box center [156, 384] width 10 height 19
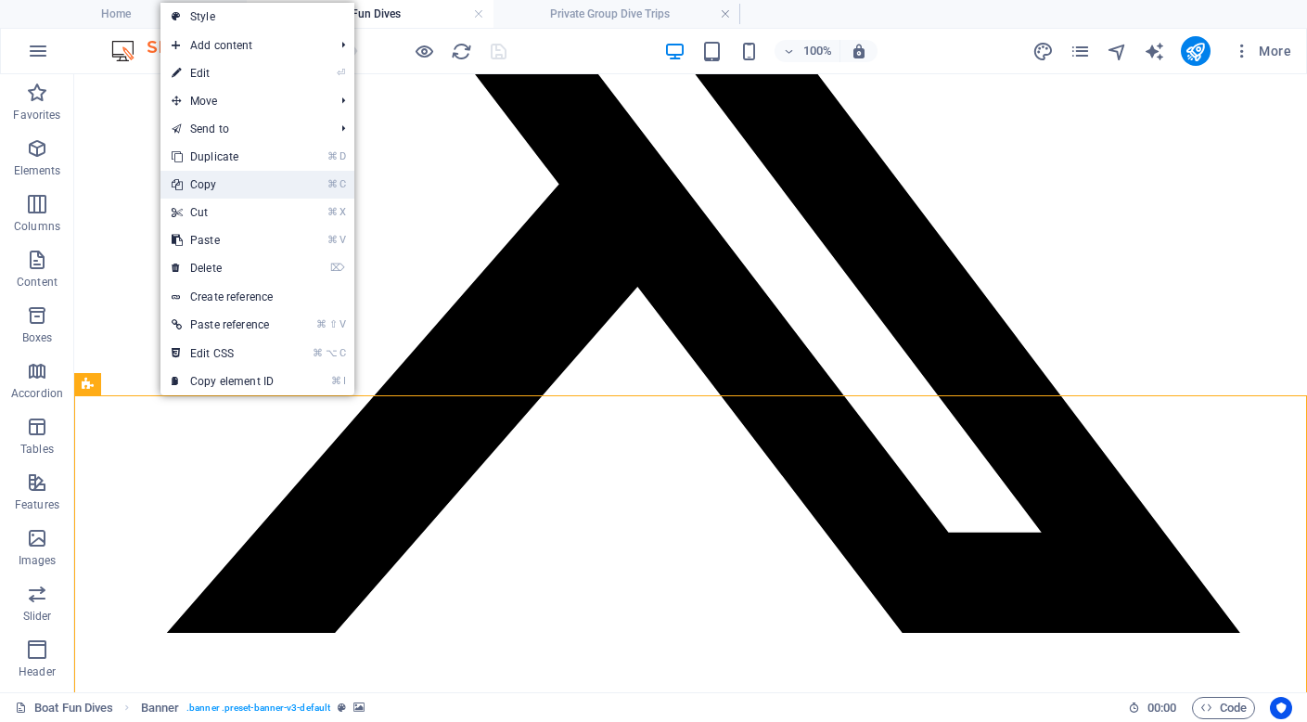
click at [232, 189] on link "⌘ C Copy" at bounding box center [223, 185] width 124 height 28
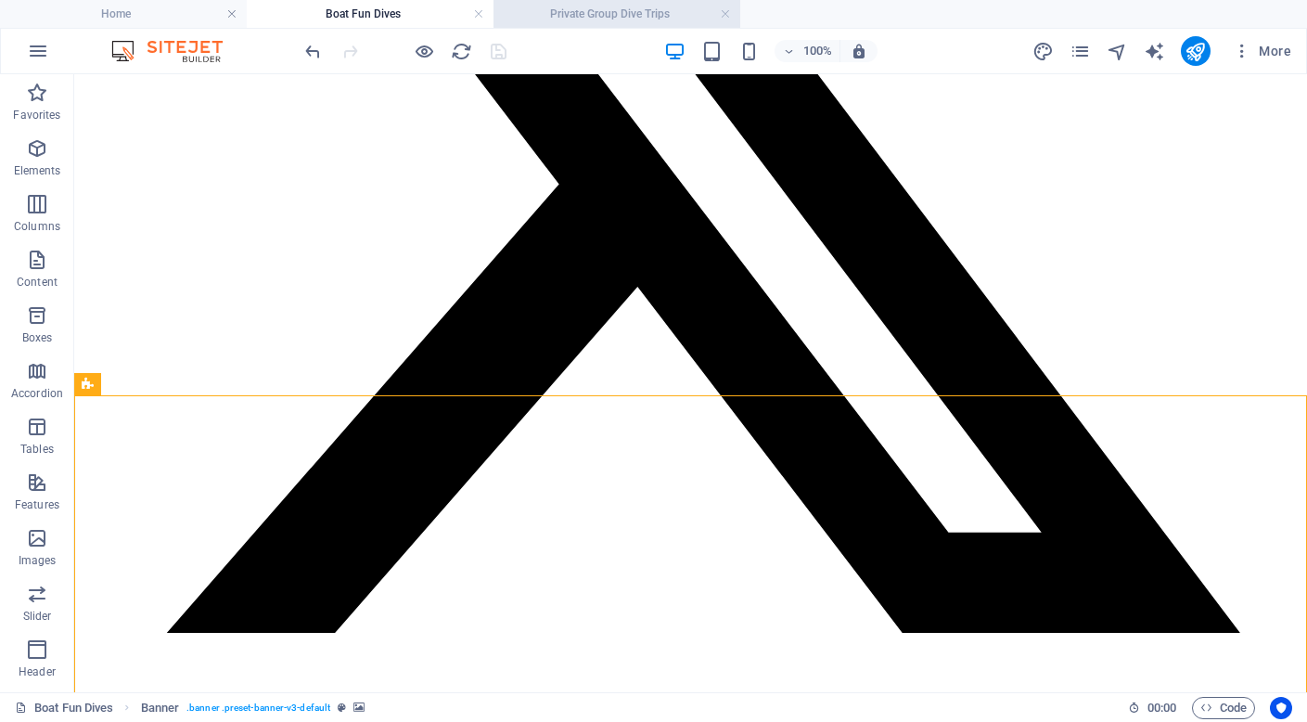
click at [634, 6] on h4 "Private Group Dive Trips" at bounding box center [617, 14] width 247 height 20
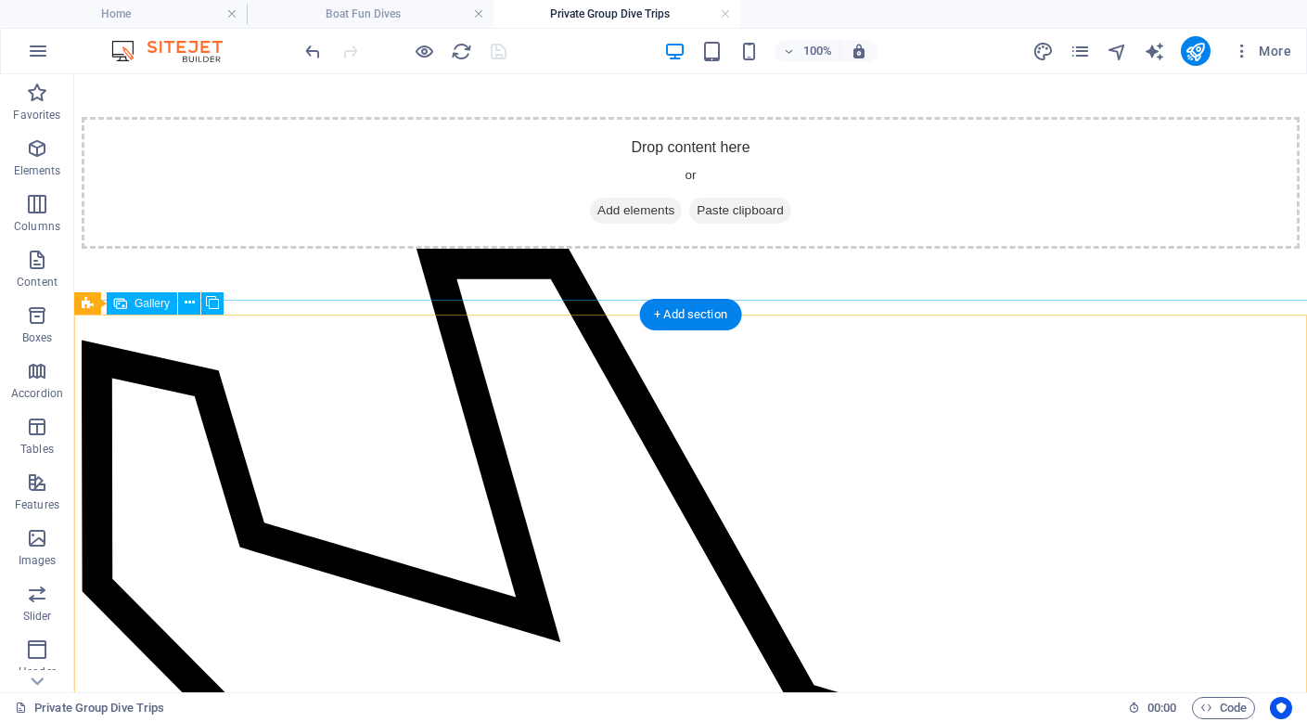
scroll to position [7581, 0]
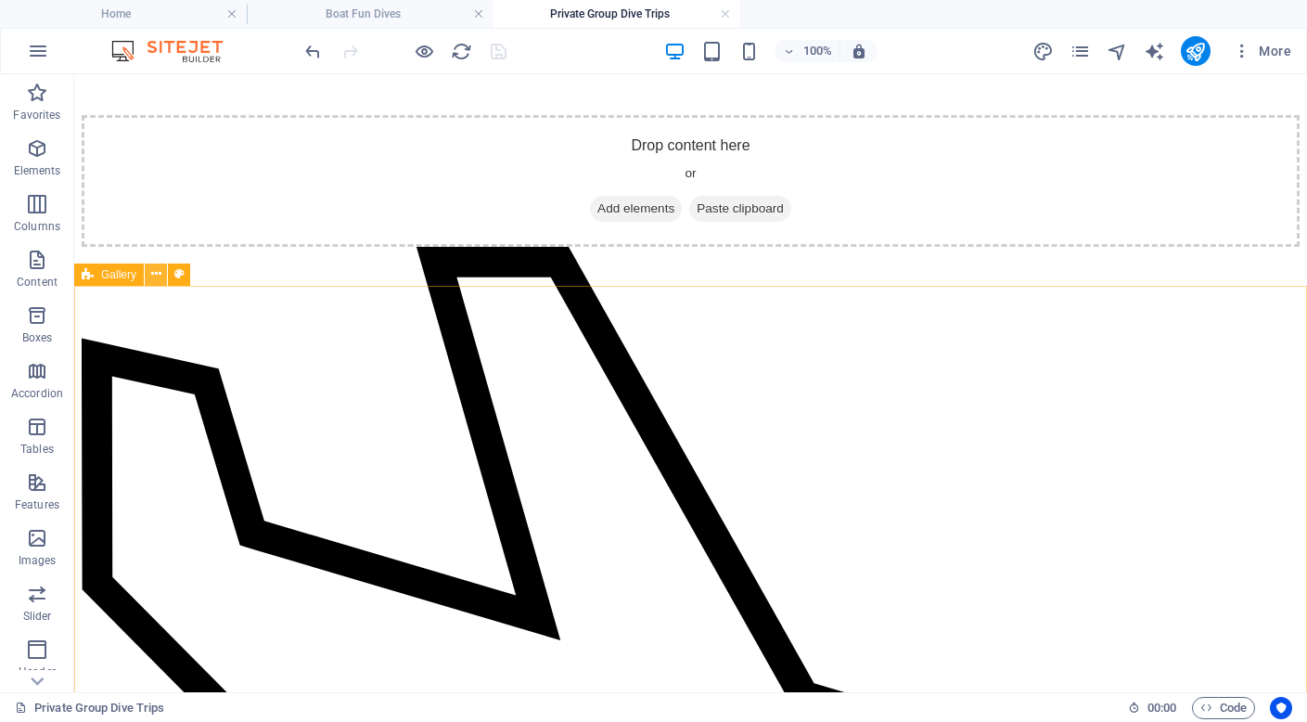
click at [160, 273] on icon at bounding box center [156, 273] width 10 height 19
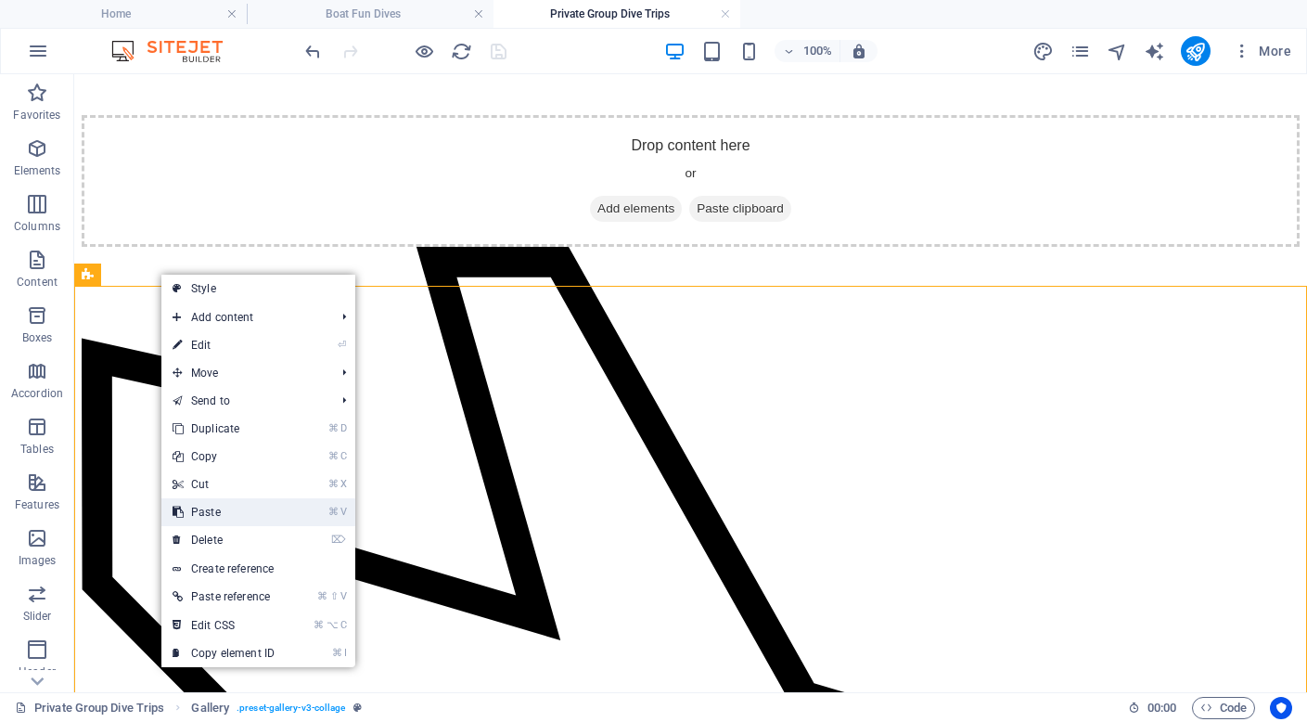
click at [229, 516] on link "⌘ V Paste" at bounding box center [223, 512] width 124 height 28
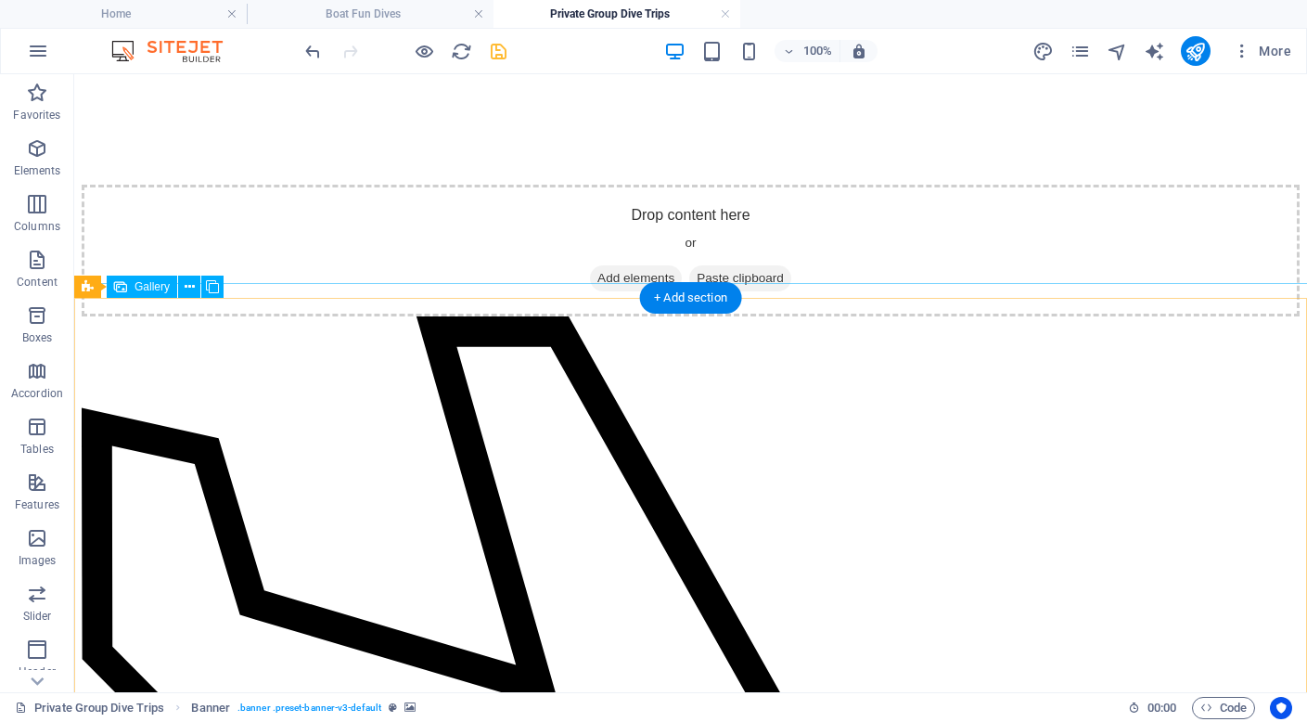
scroll to position [7427, 0]
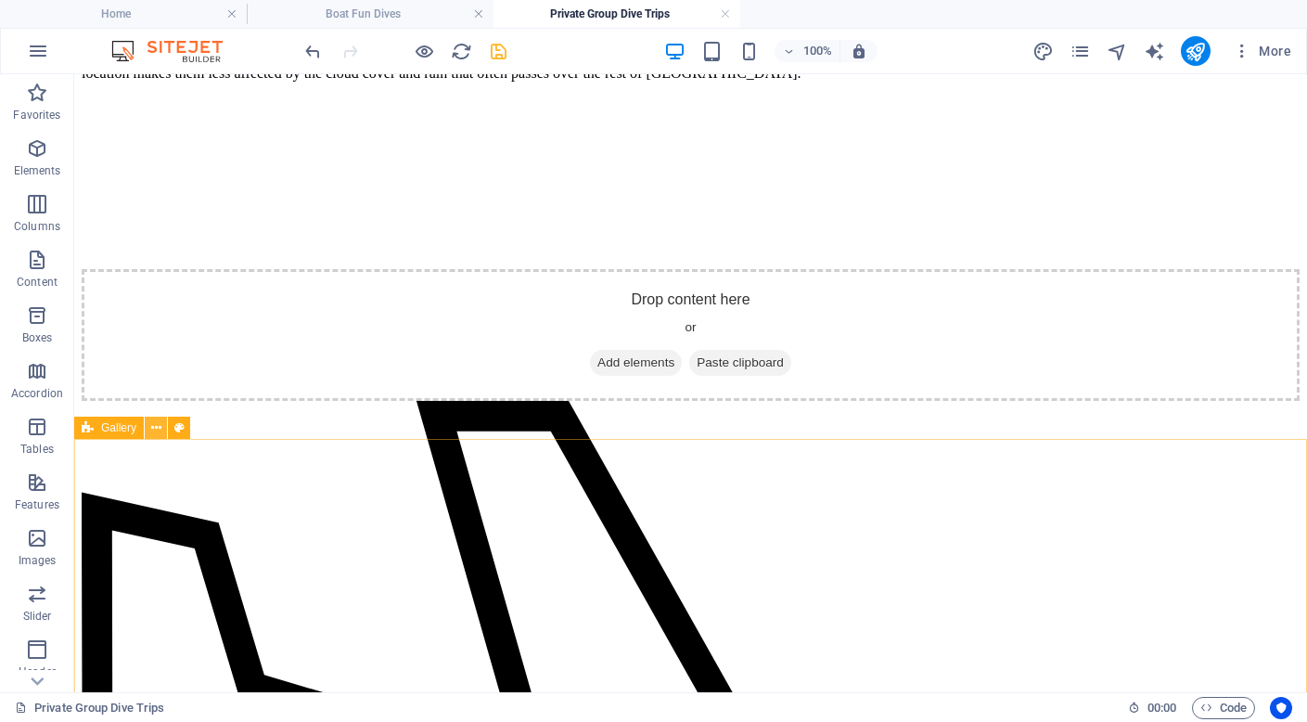
click at [157, 431] on icon at bounding box center [156, 427] width 10 height 19
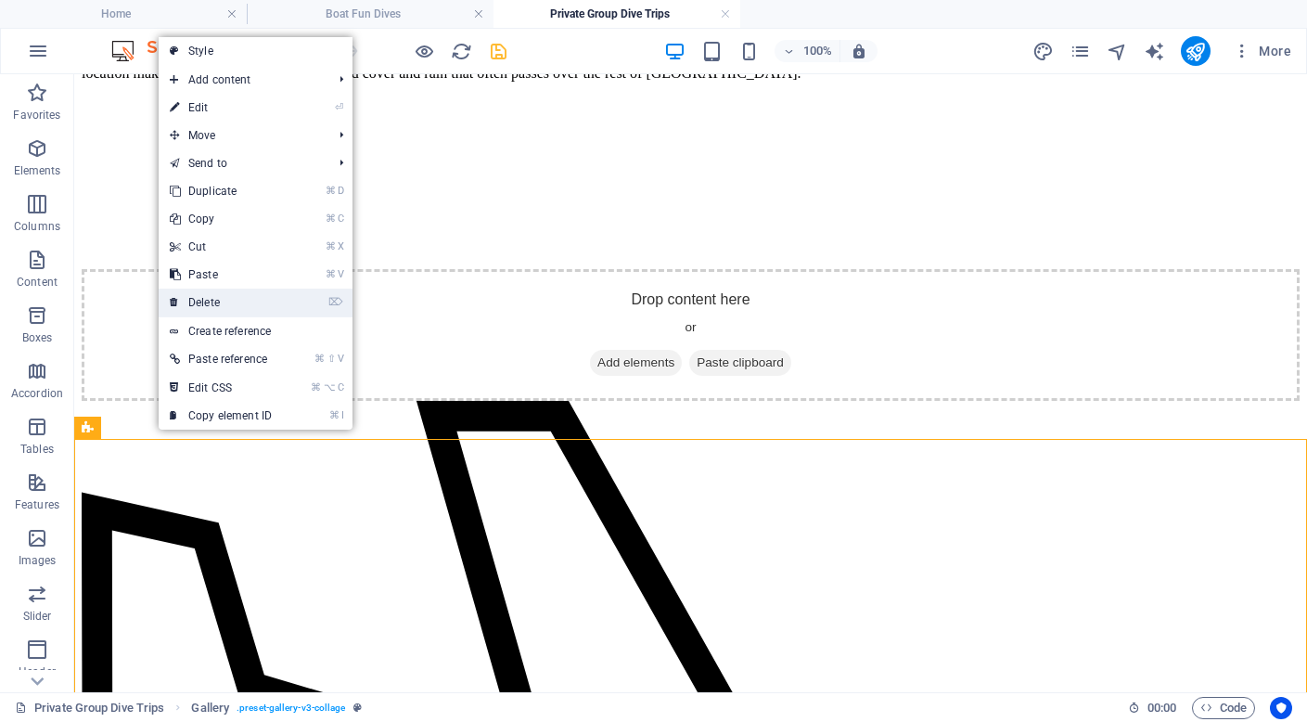
click at [230, 299] on link "⌦ Delete" at bounding box center [221, 303] width 124 height 28
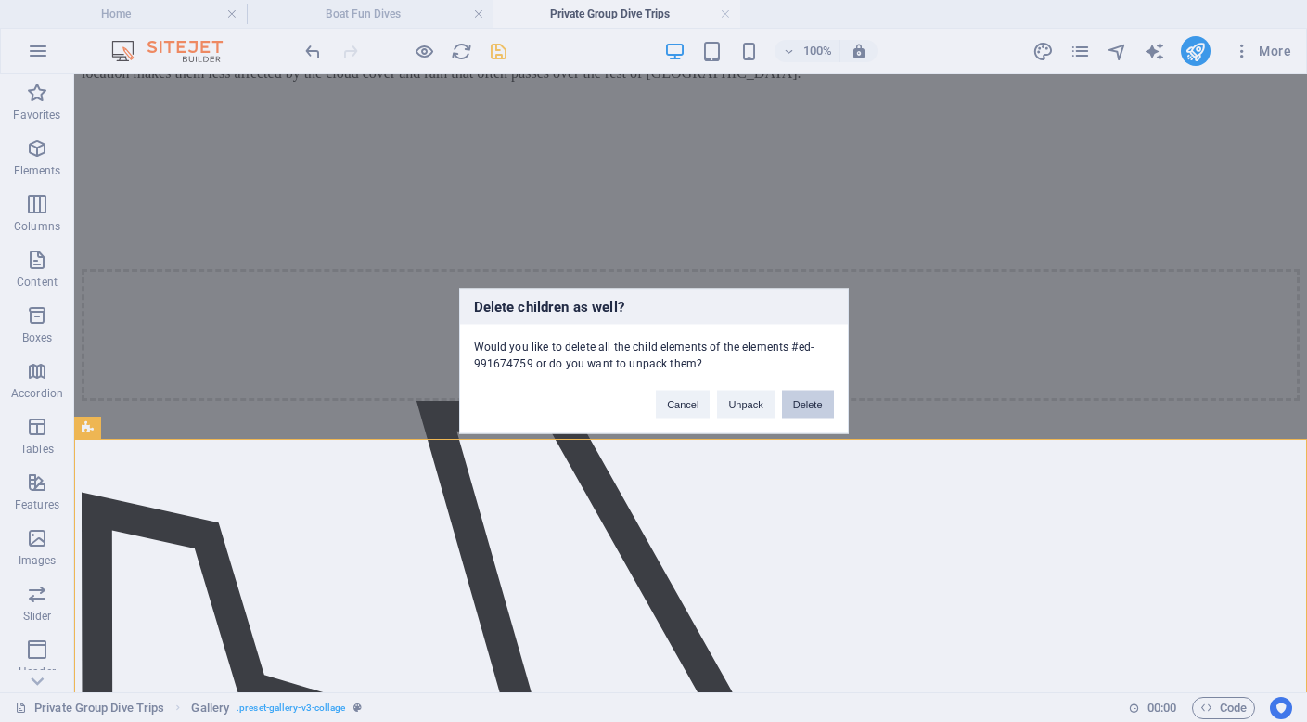
click at [812, 401] on button "Delete" at bounding box center [808, 405] width 52 height 28
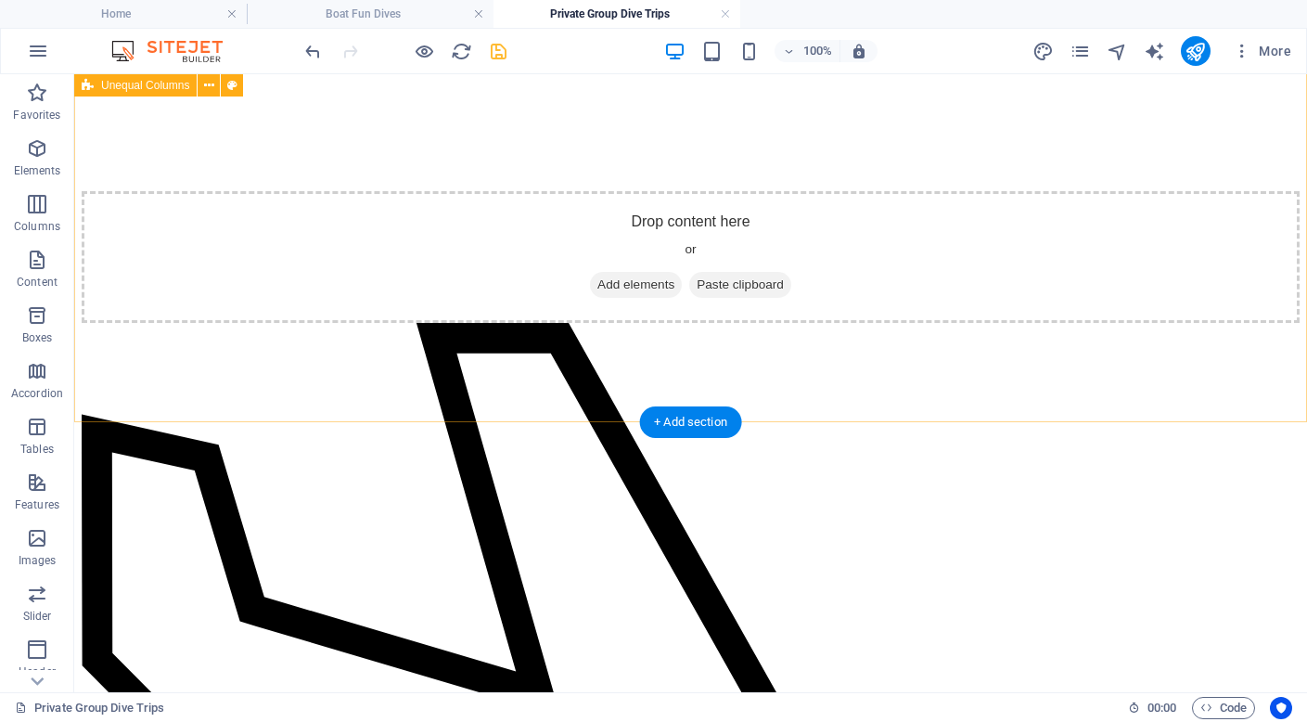
scroll to position [7443, 0]
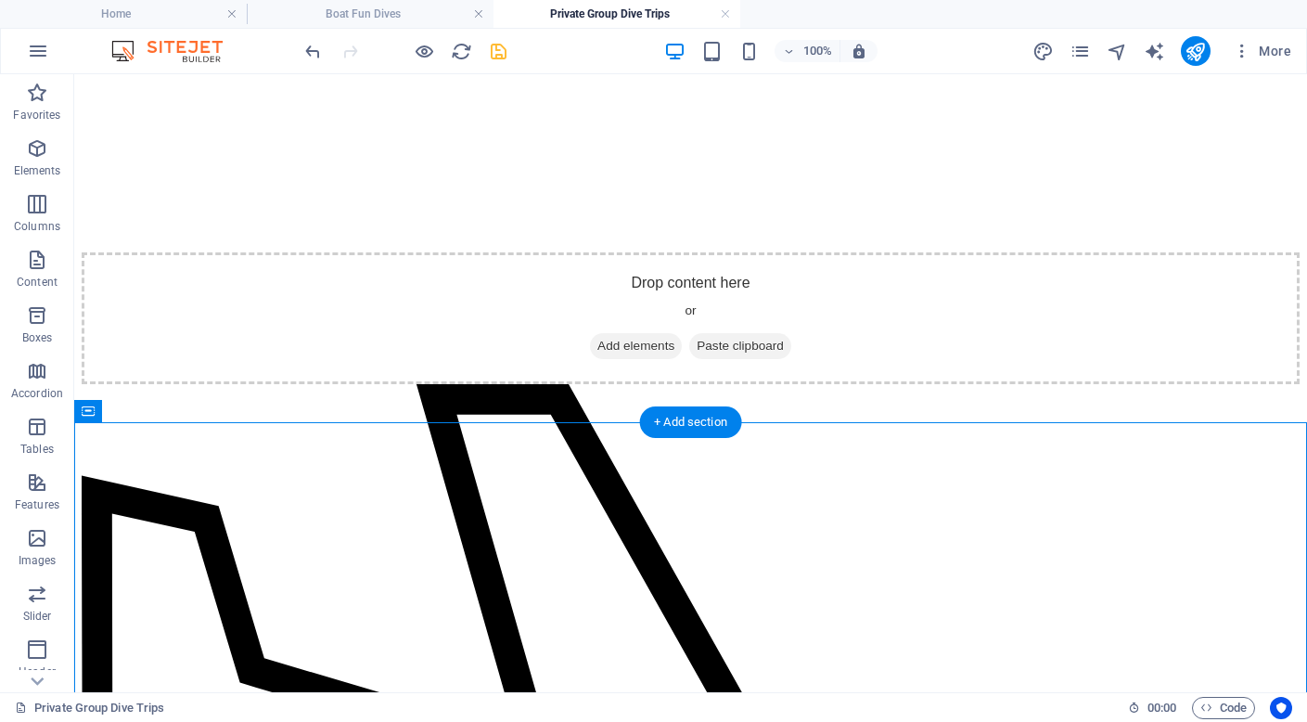
select select "shredded-paper"
select select "px"
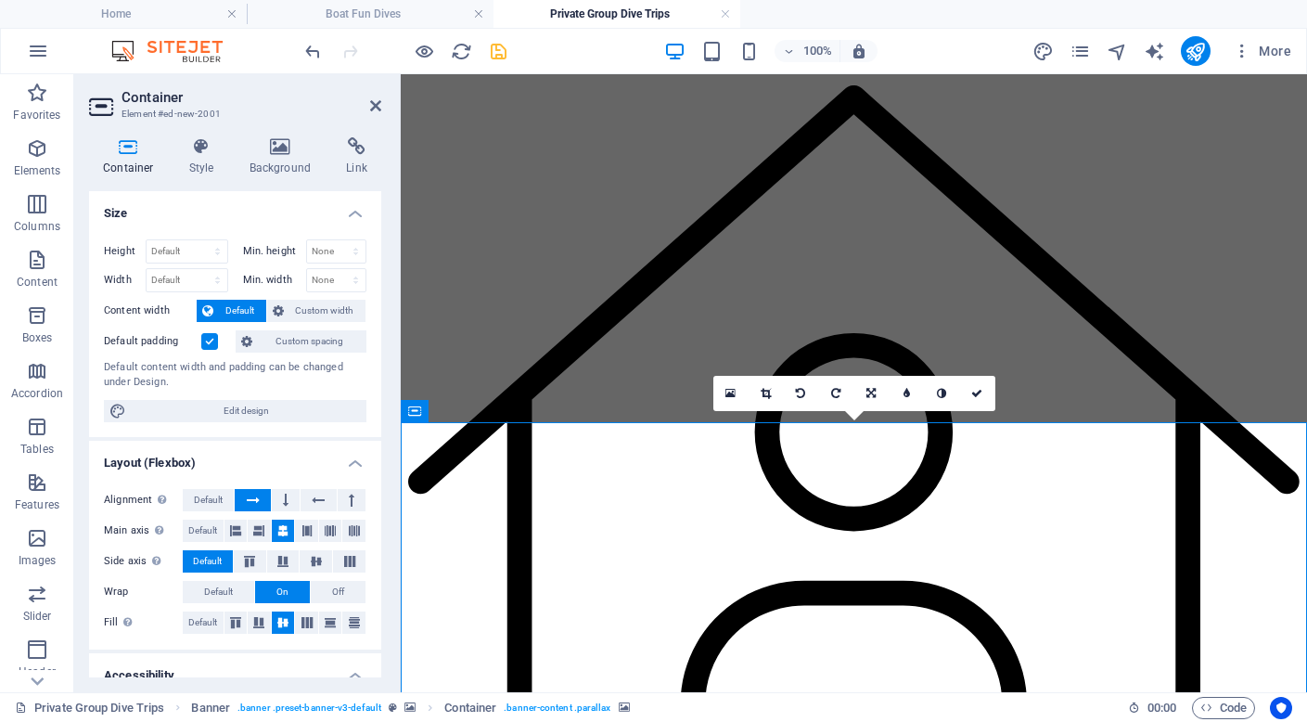
scroll to position [7986, 0]
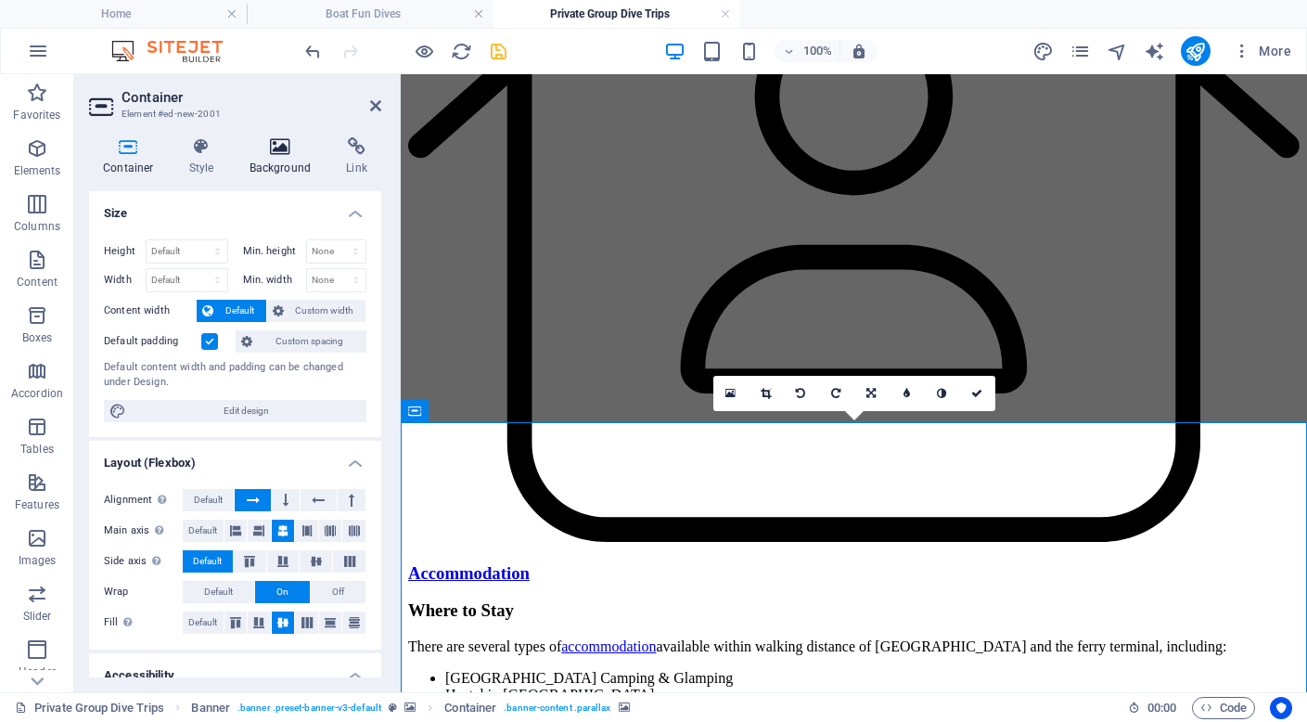
click at [282, 157] on h4 "Background" at bounding box center [284, 156] width 97 height 39
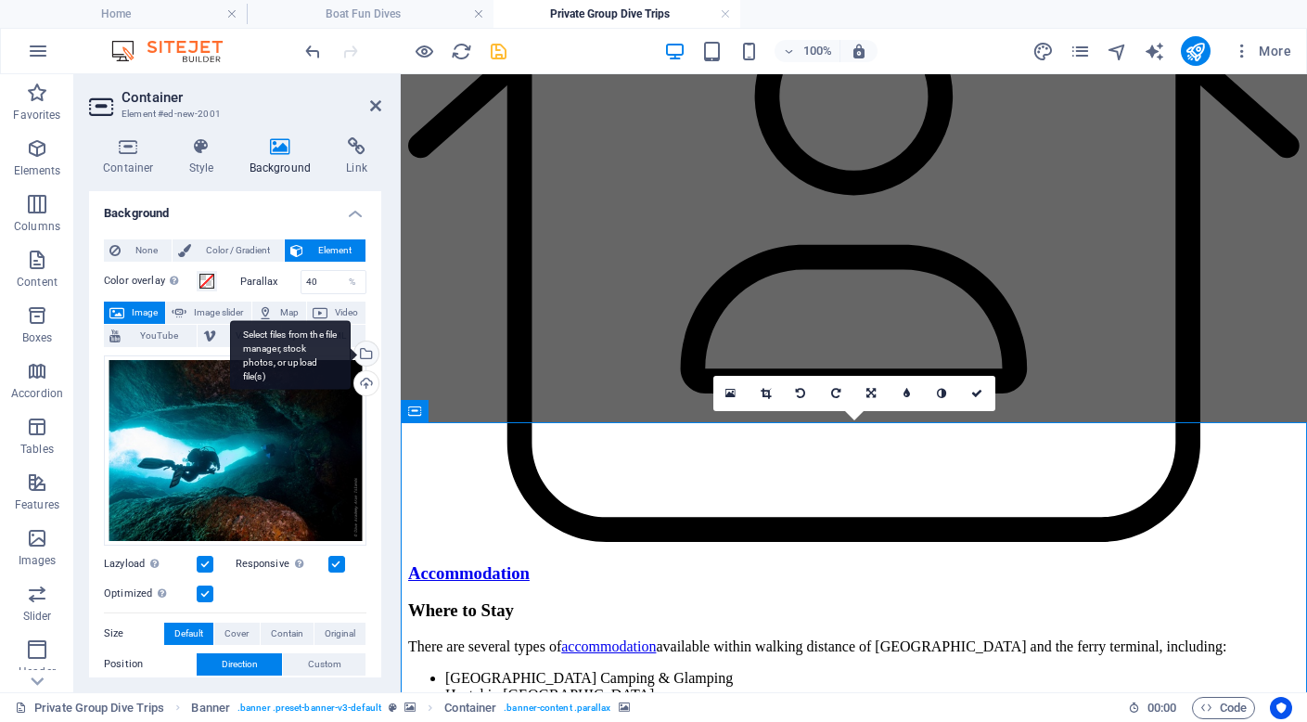
click at [367, 356] on div "Select files from the file manager, stock photos, or upload file(s)" at bounding box center [365, 355] width 28 height 28
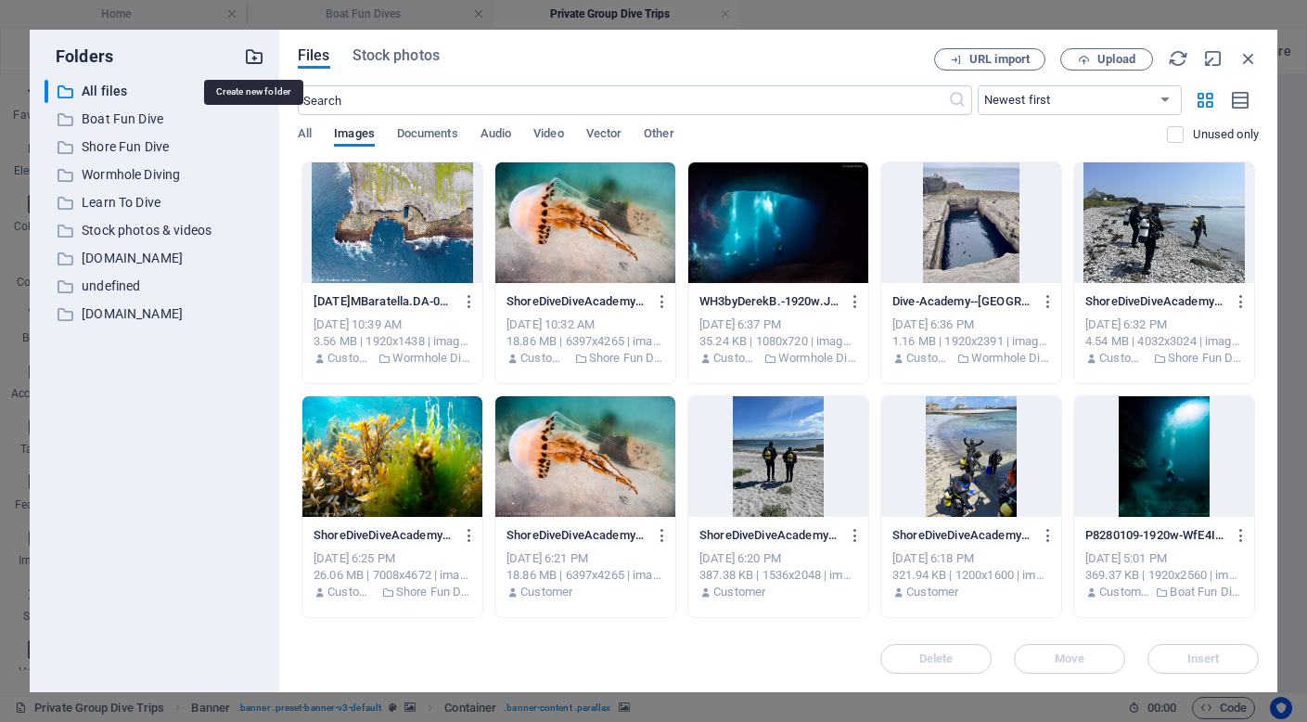
click at [256, 58] on icon "button" at bounding box center [254, 56] width 20 height 20
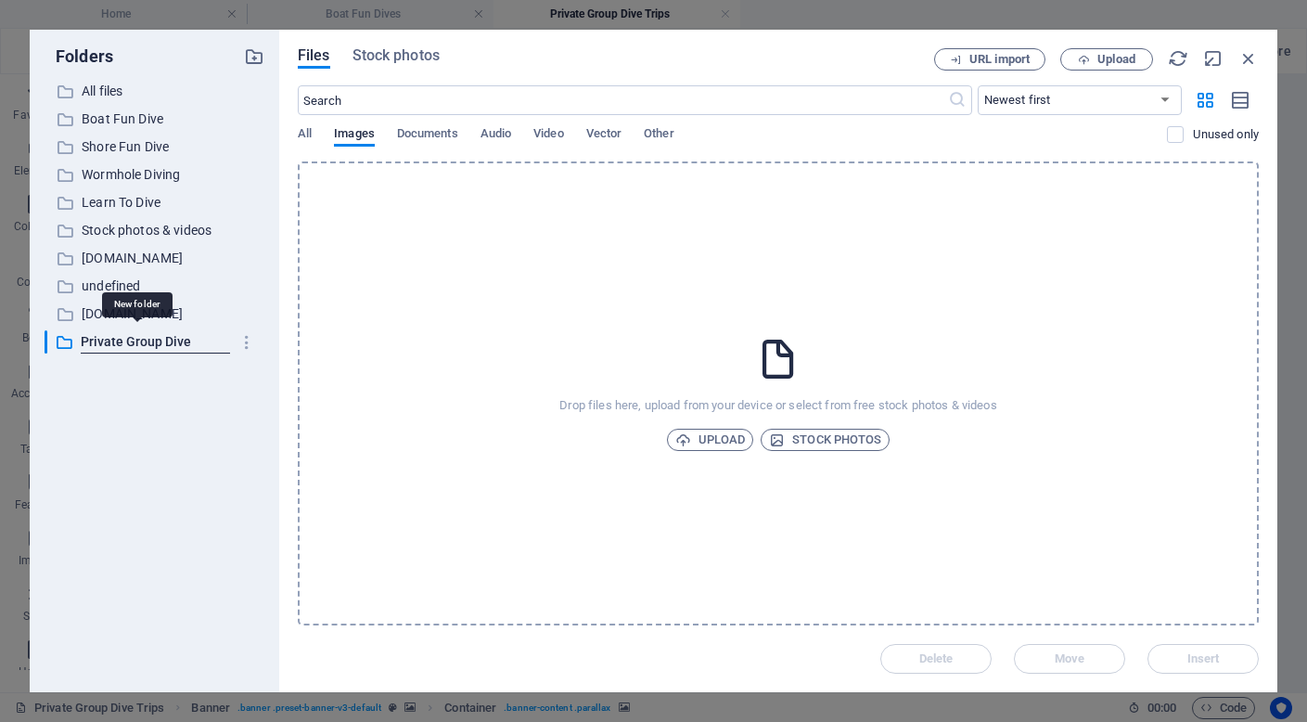
type input "Private Group Dive"
click at [1114, 60] on span "Upload" at bounding box center [1117, 59] width 38 height 11
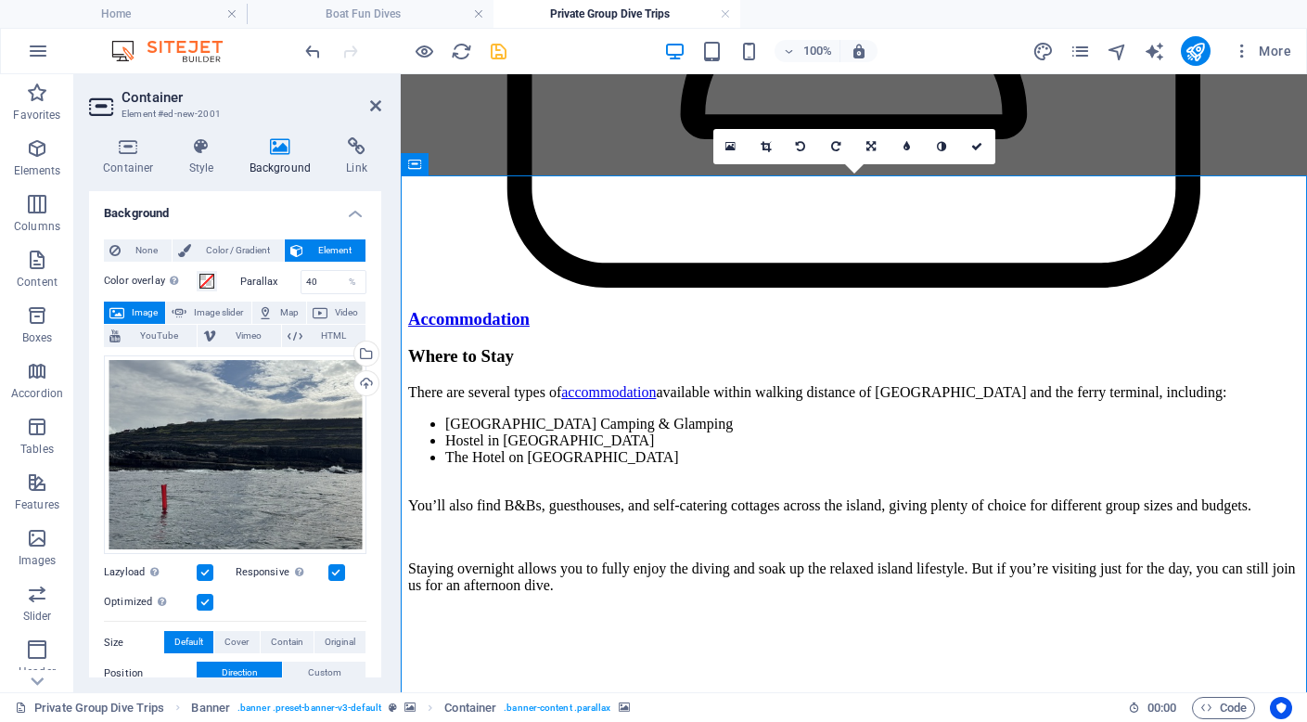
scroll to position [8216, 0]
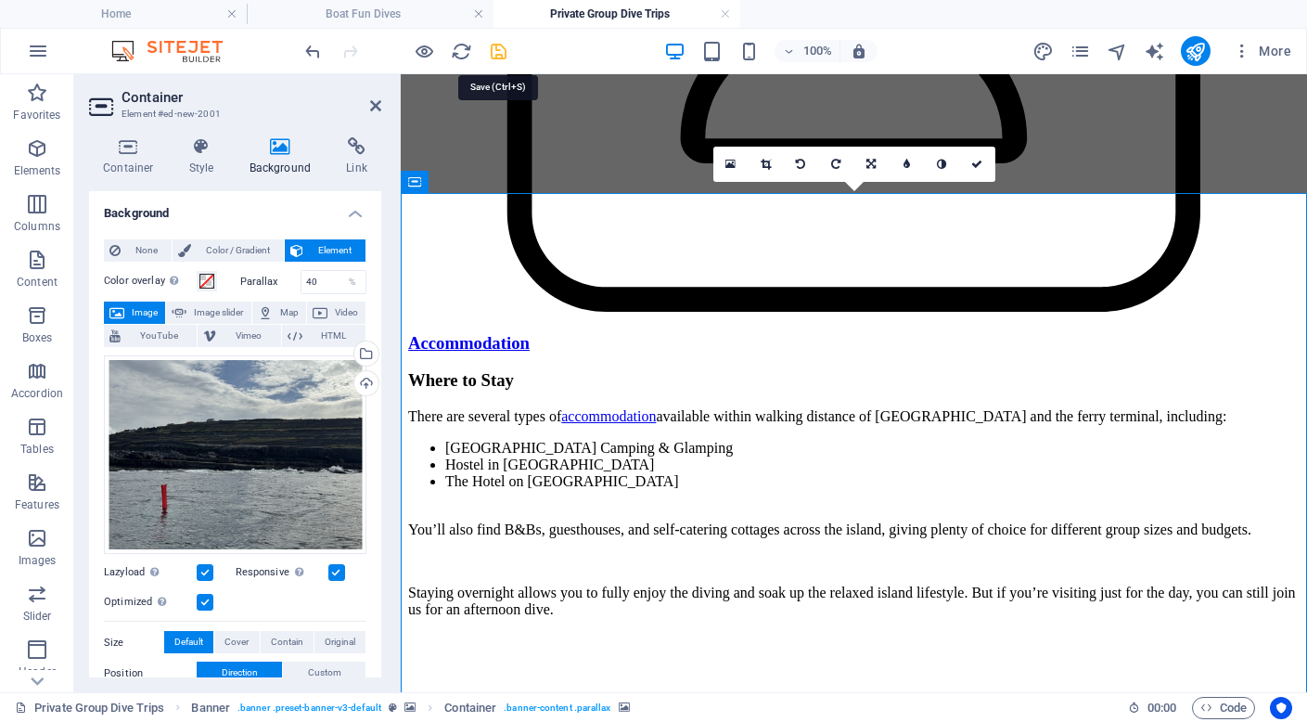
click at [497, 51] on icon "save" at bounding box center [498, 51] width 21 height 21
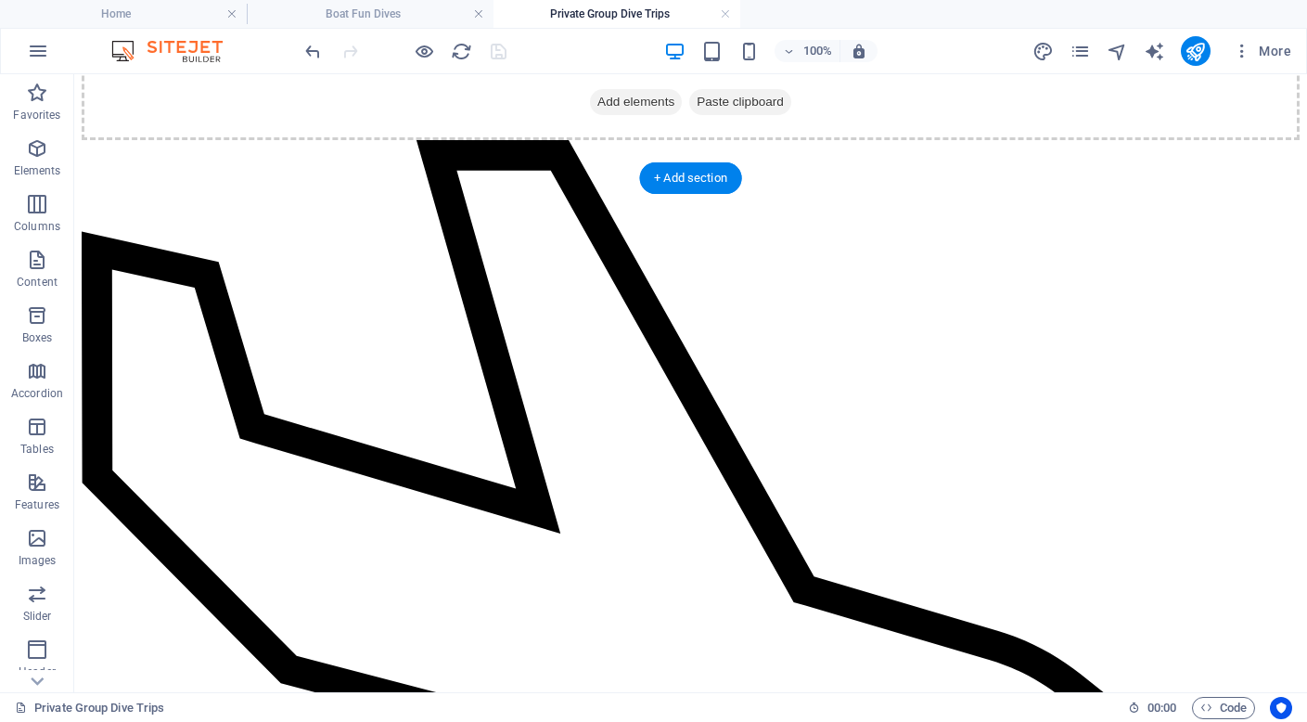
scroll to position [7688, 0]
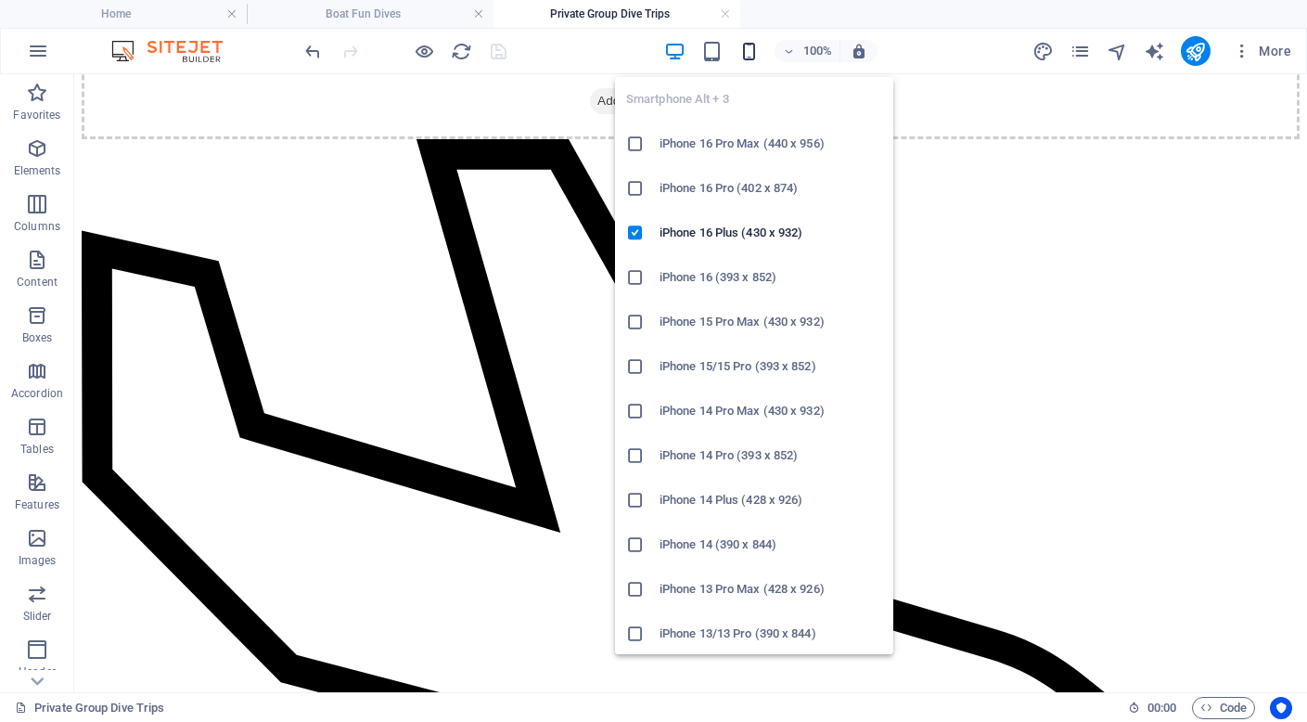
click at [746, 52] on icon "button" at bounding box center [748, 51] width 21 height 21
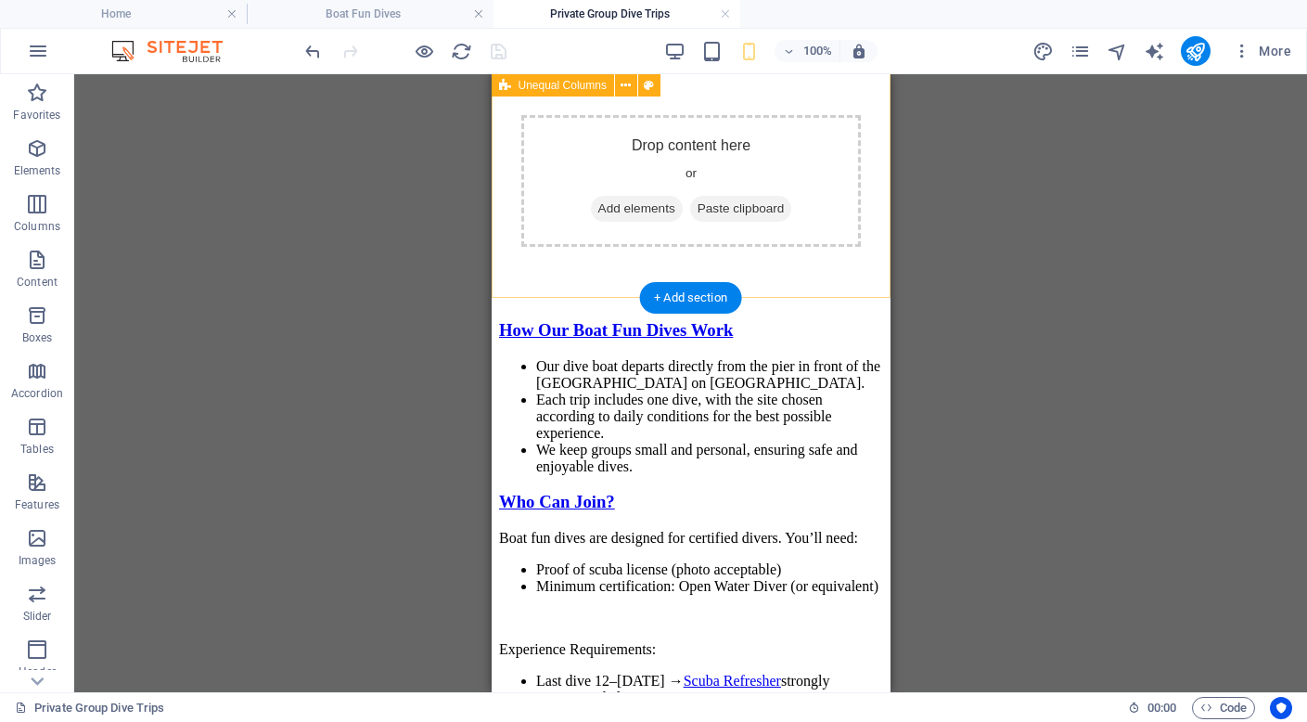
scroll to position [10038, 0]
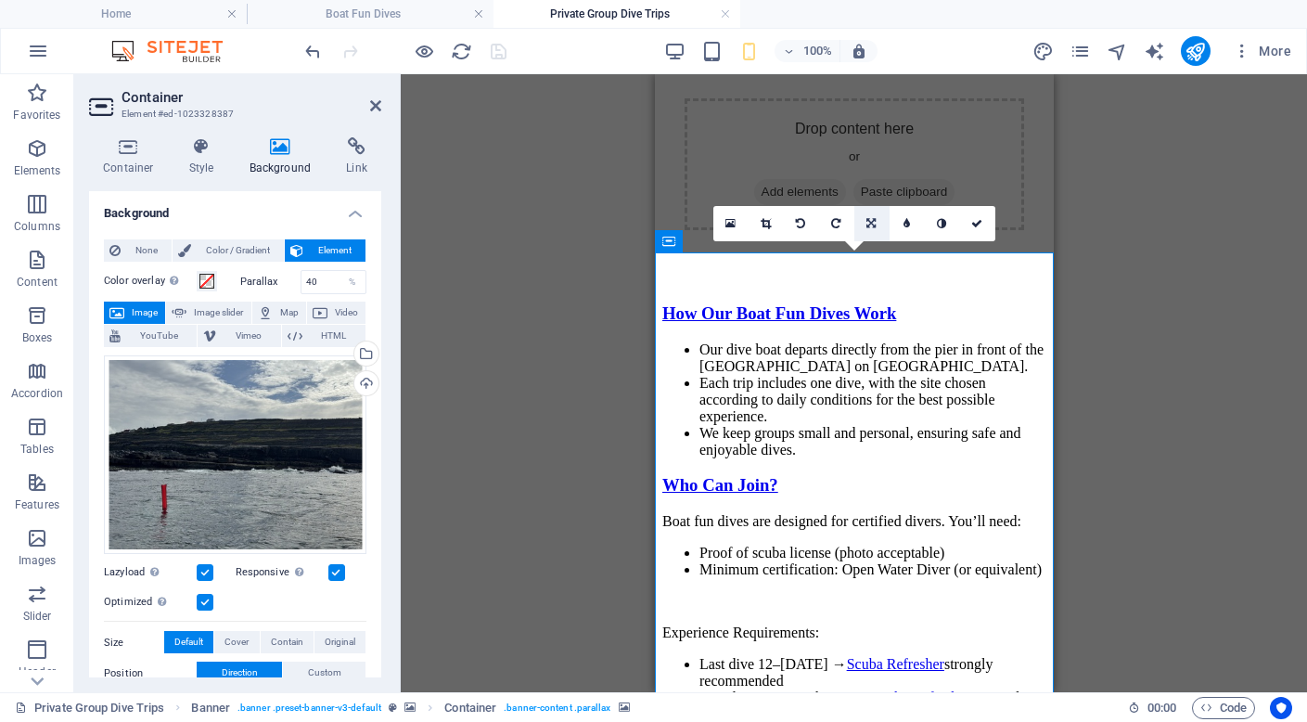
click at [875, 221] on icon at bounding box center [871, 223] width 9 height 11
click at [835, 224] on icon at bounding box center [836, 223] width 8 height 11
click at [972, 225] on icon at bounding box center [976, 223] width 11 height 11
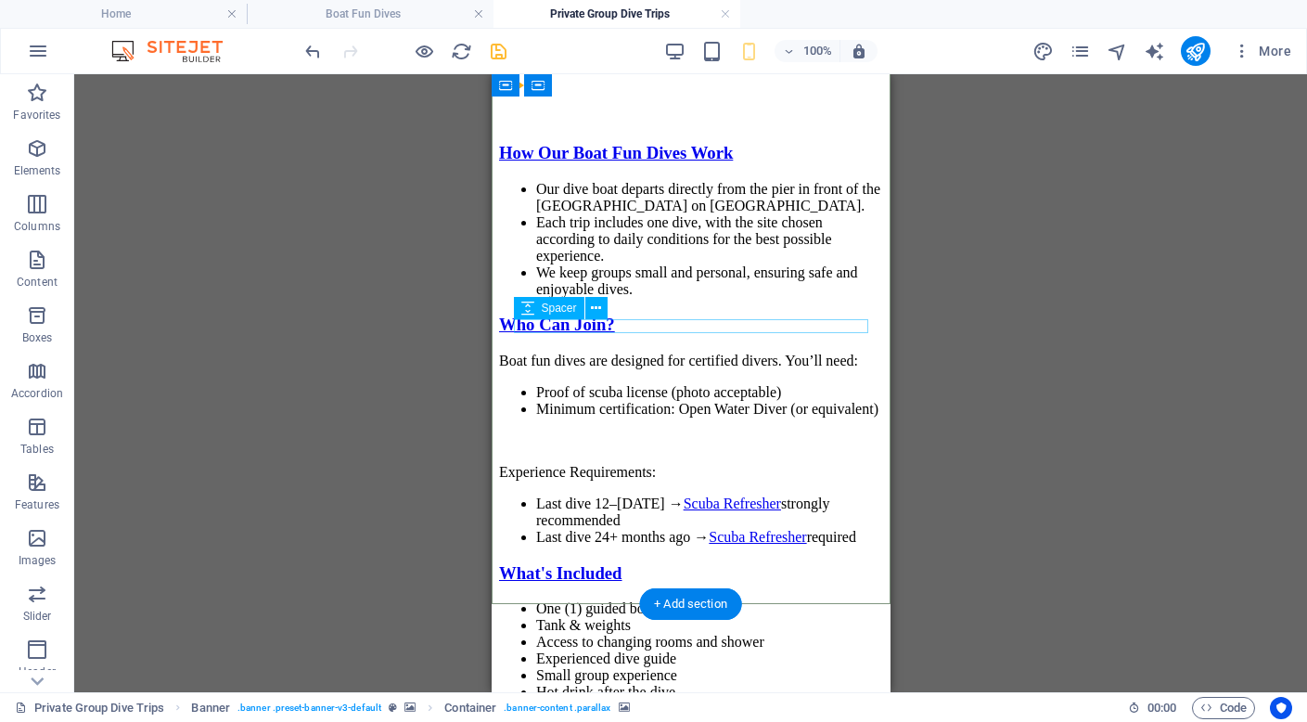
scroll to position [10151, 0]
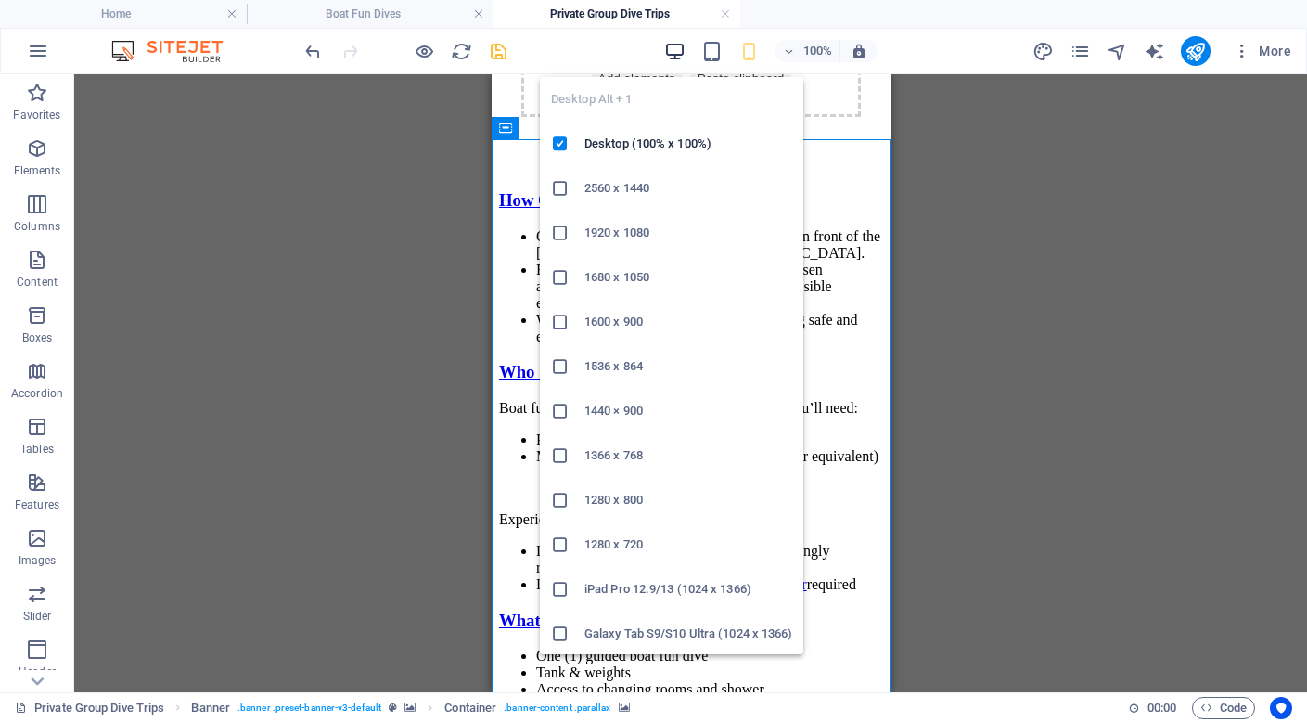
click at [669, 45] on icon "button" at bounding box center [674, 51] width 21 height 21
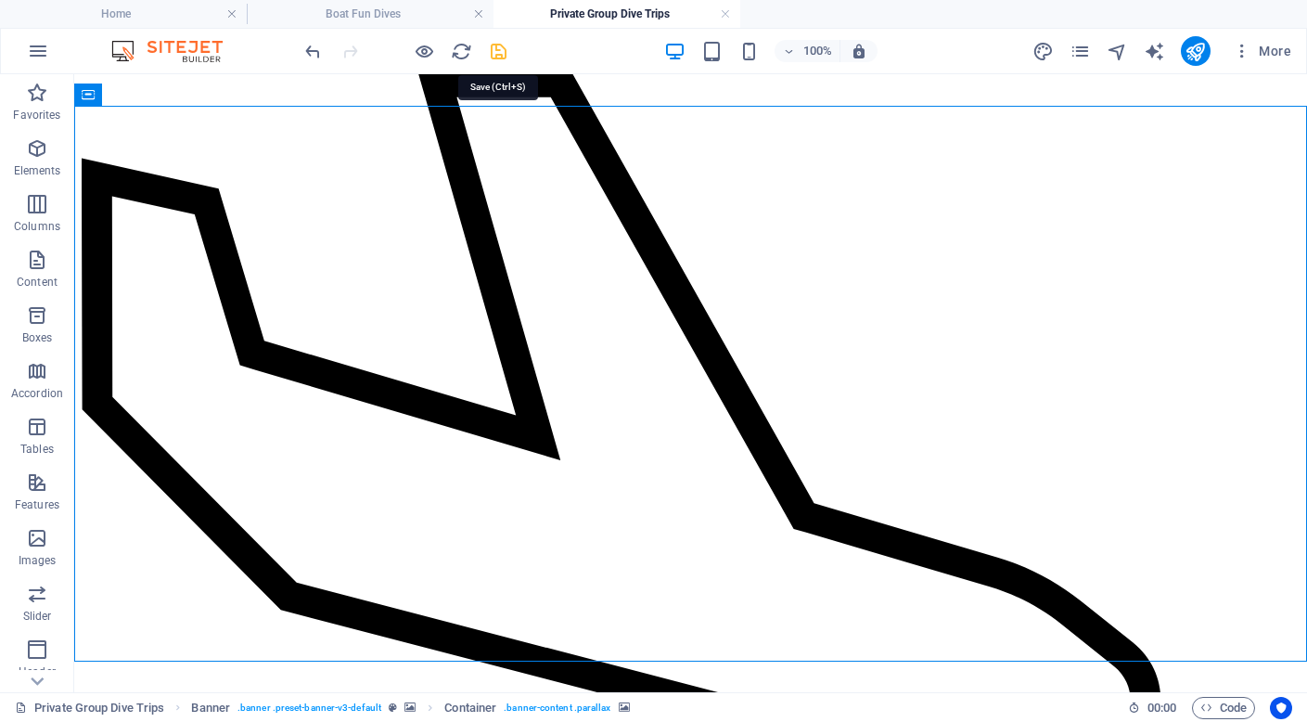
click at [500, 57] on icon "save" at bounding box center [498, 51] width 21 height 21
checkbox input "false"
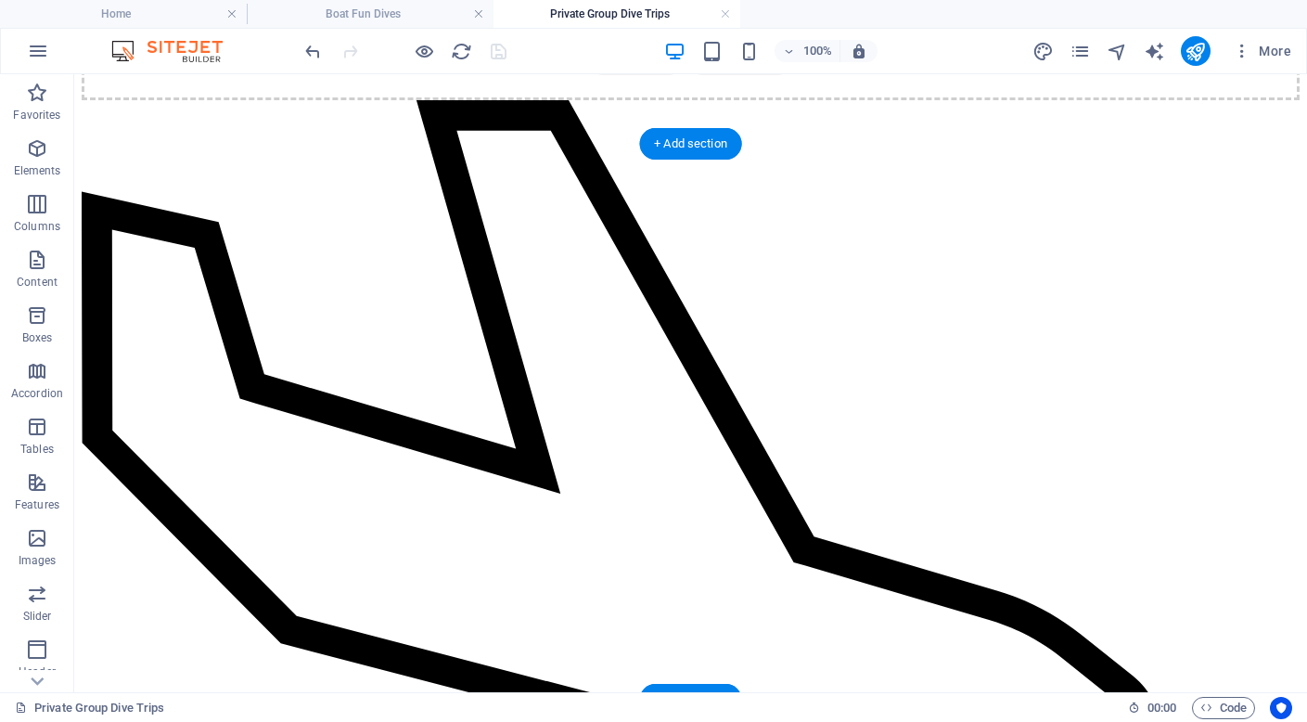
scroll to position [7729, 0]
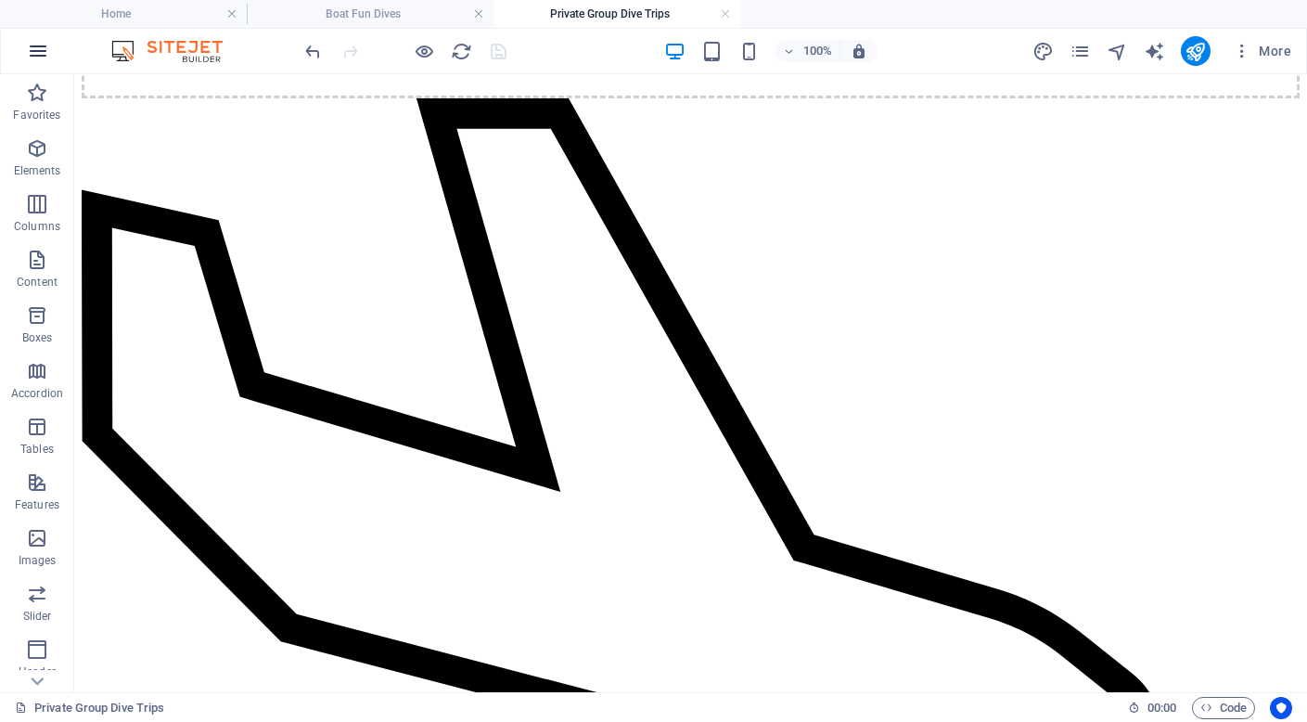
click at [40, 51] on icon "button" at bounding box center [38, 51] width 22 height 22
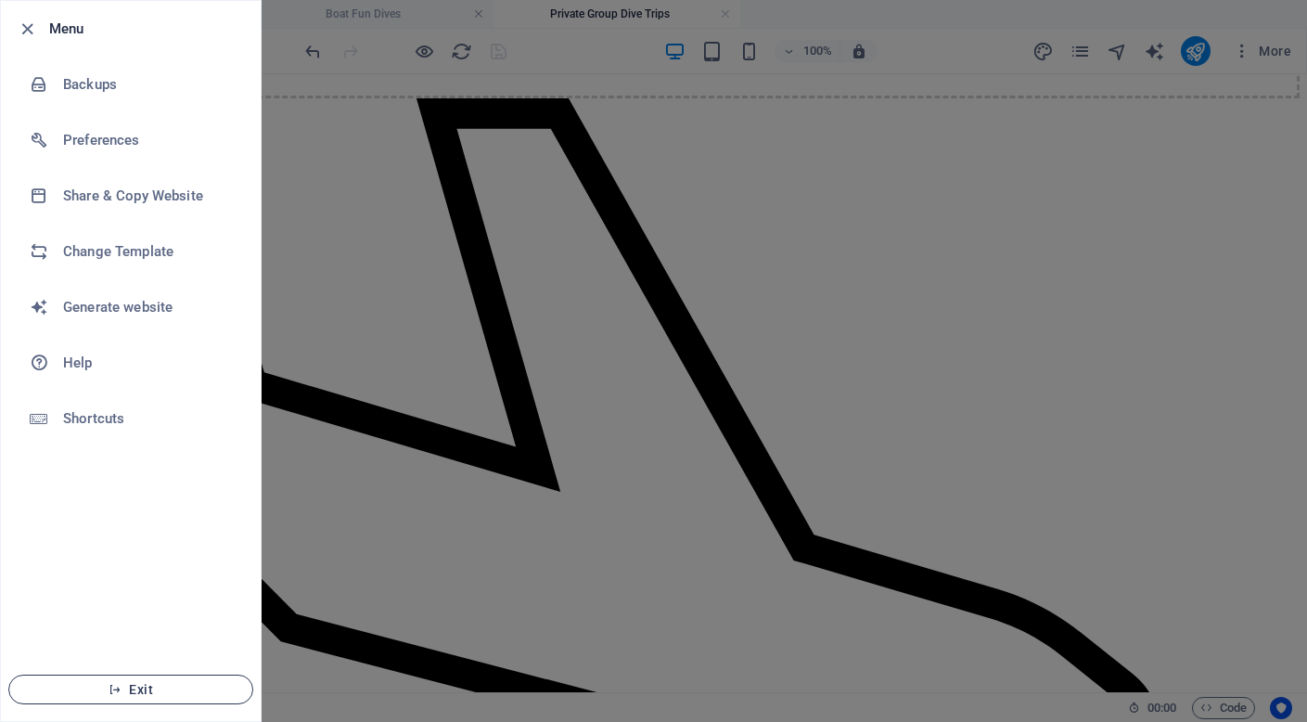
click at [137, 696] on span "Exit" at bounding box center [130, 689] width 213 height 15
